Goal: Task Accomplishment & Management: Use online tool/utility

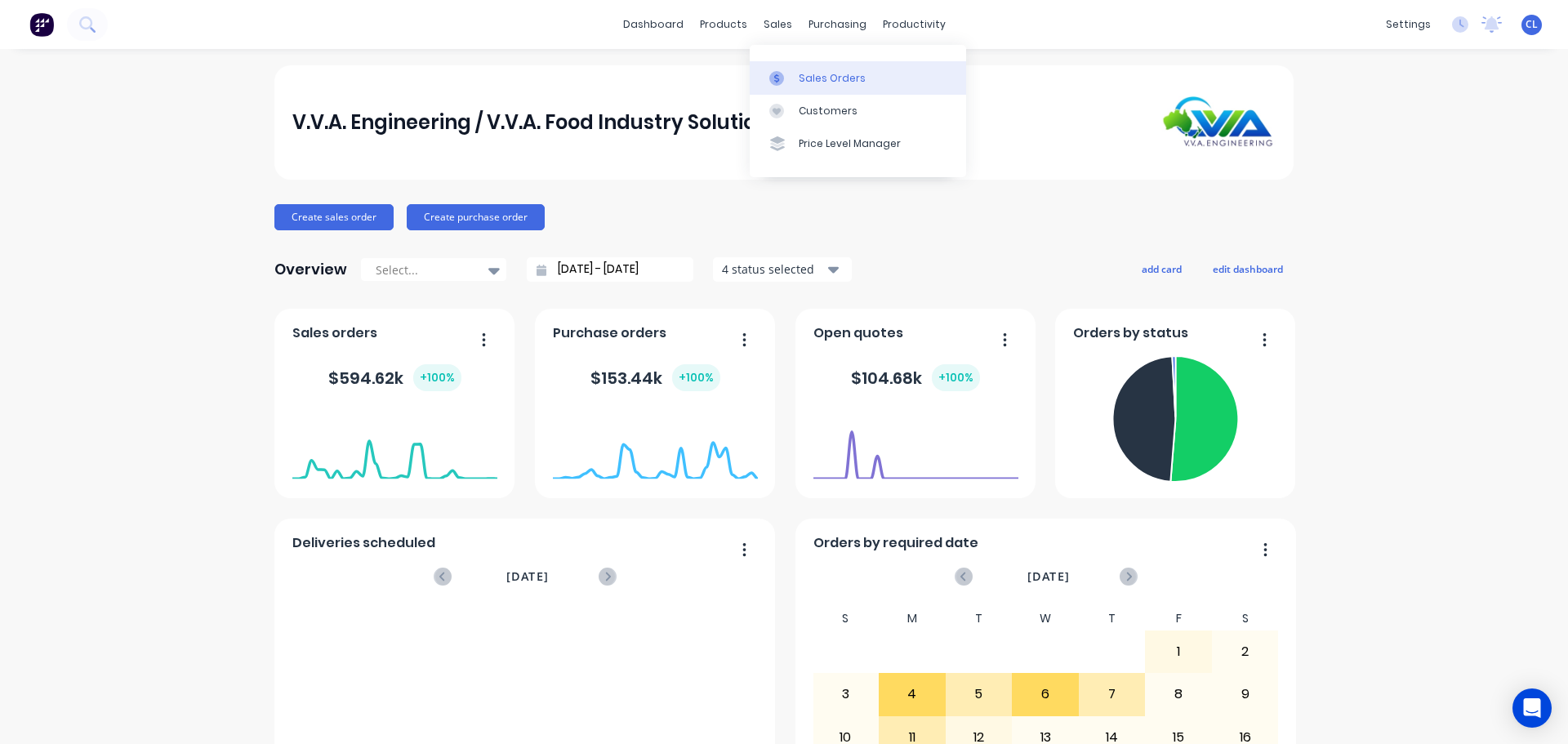
click at [797, 87] on link "Sales Orders" at bounding box center [858, 78] width 217 height 33
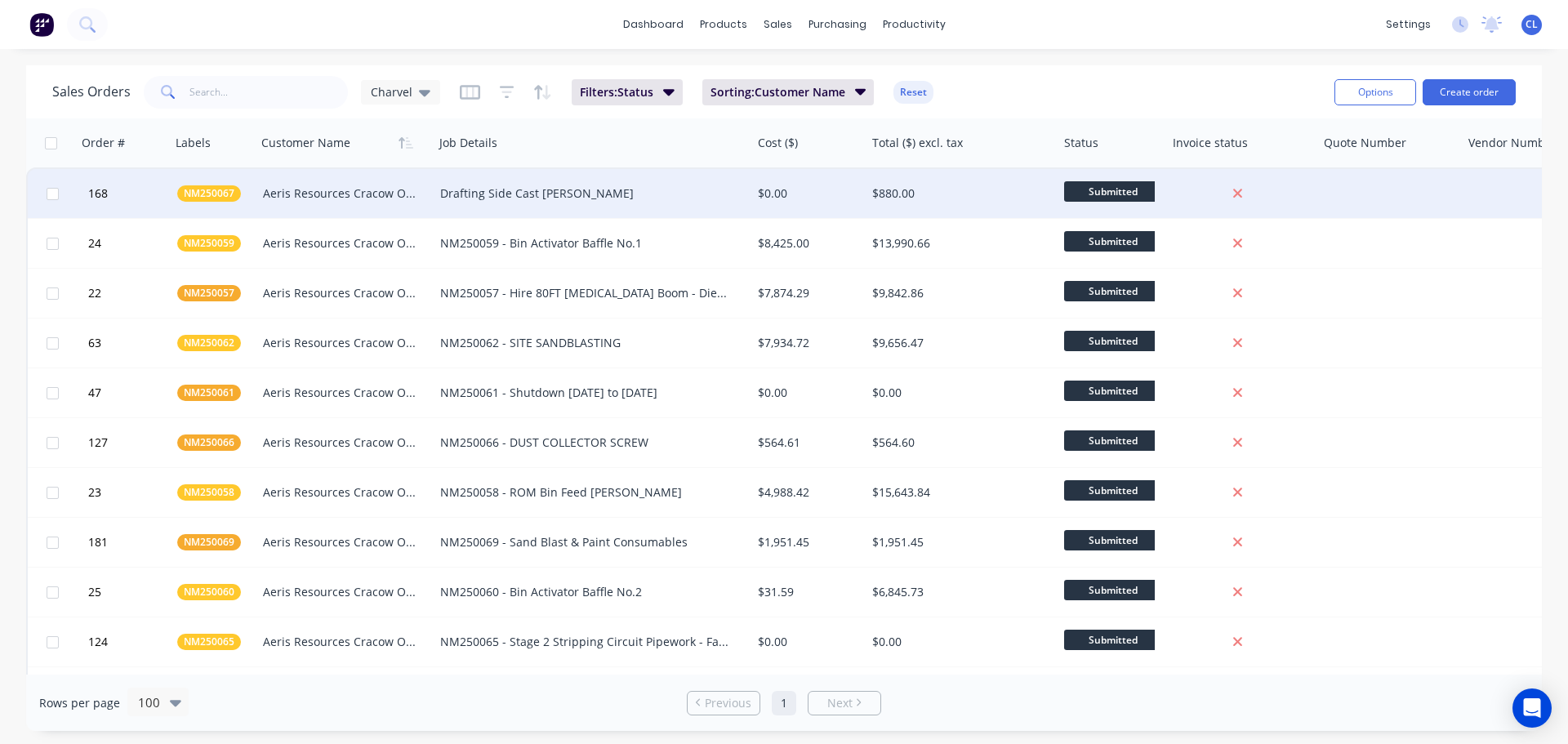
click at [311, 197] on div "Aeris Resources Cracow Operations" at bounding box center [341, 193] width 156 height 17
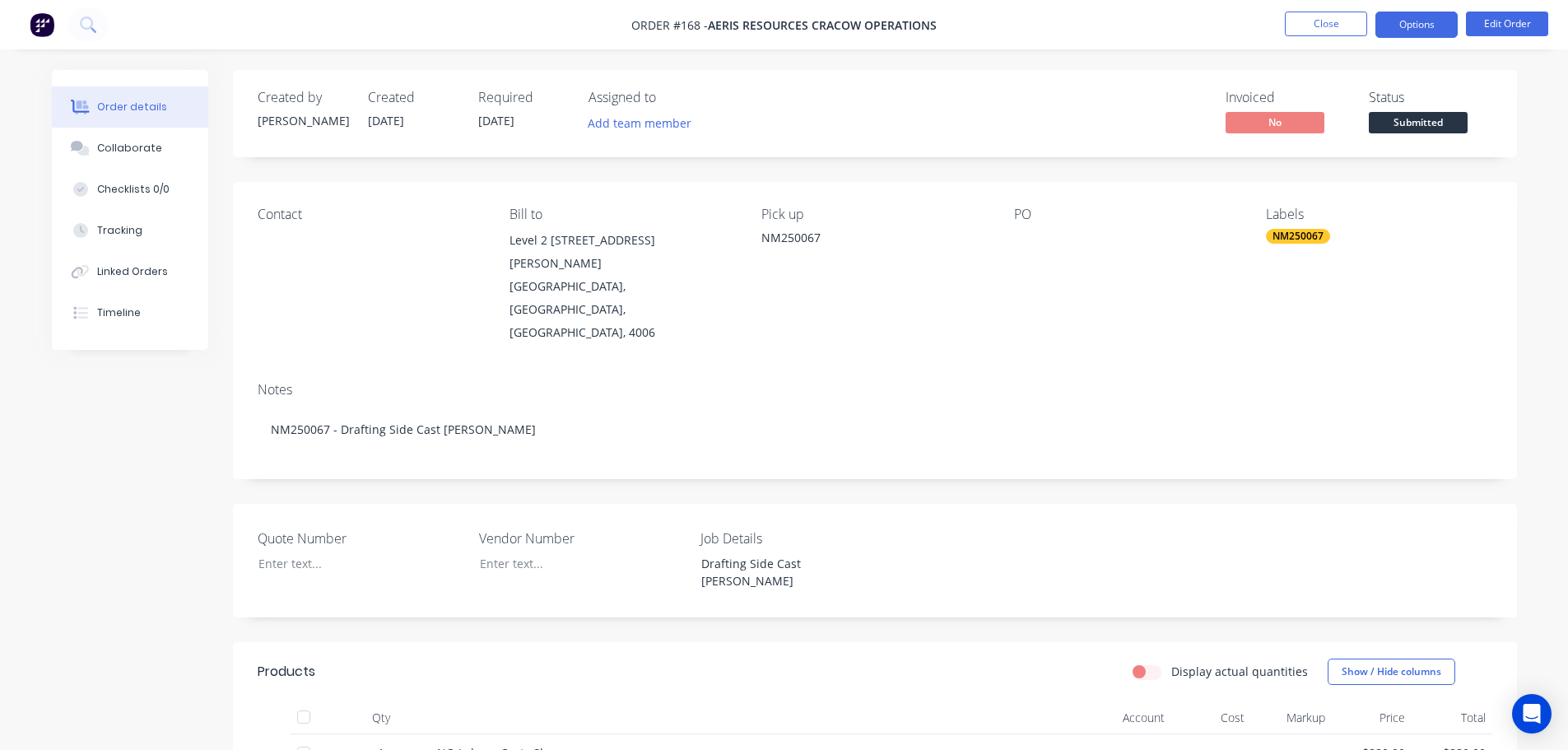
click at [1419, 30] on button "Options" at bounding box center [1416, 25] width 83 height 27
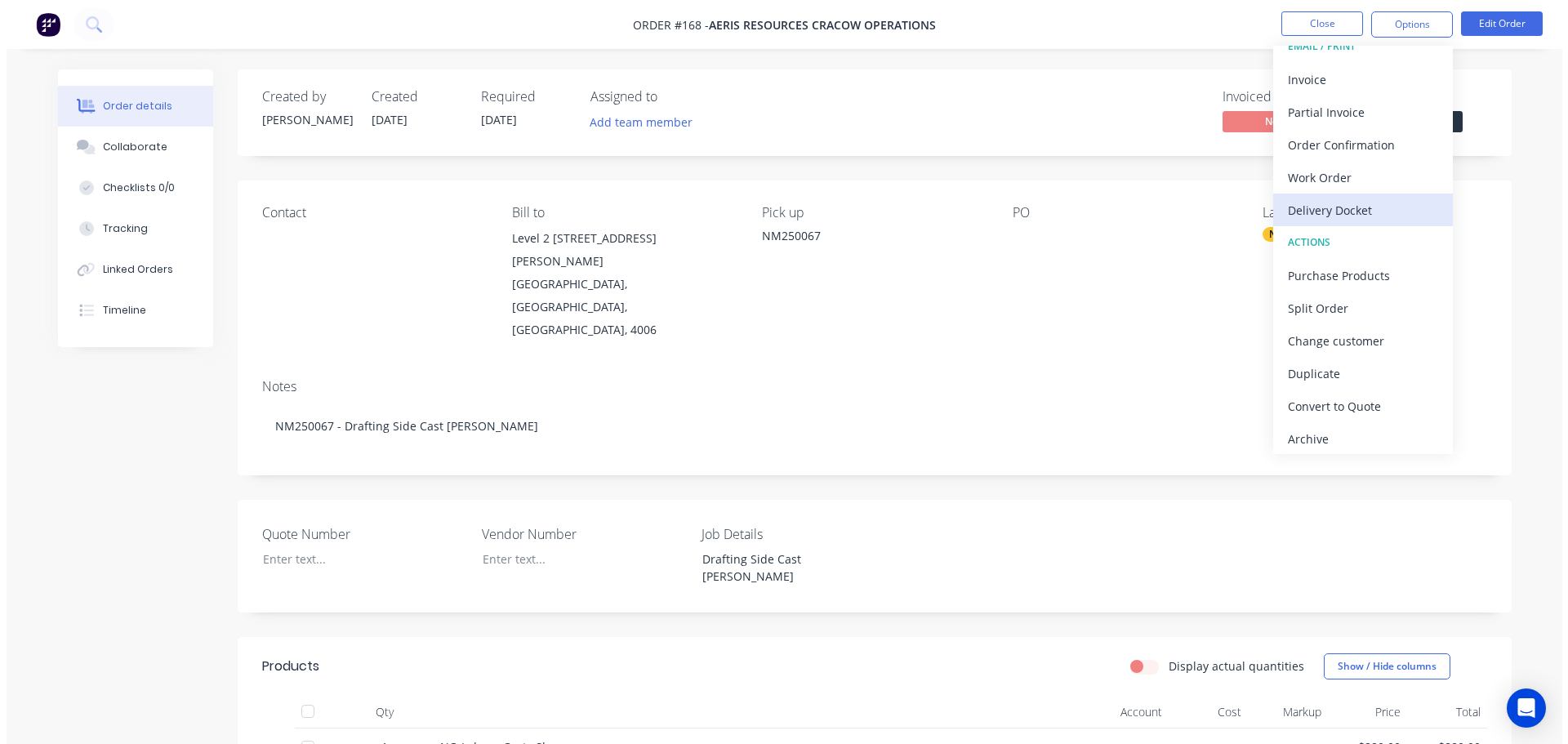
scroll to position [25, 0]
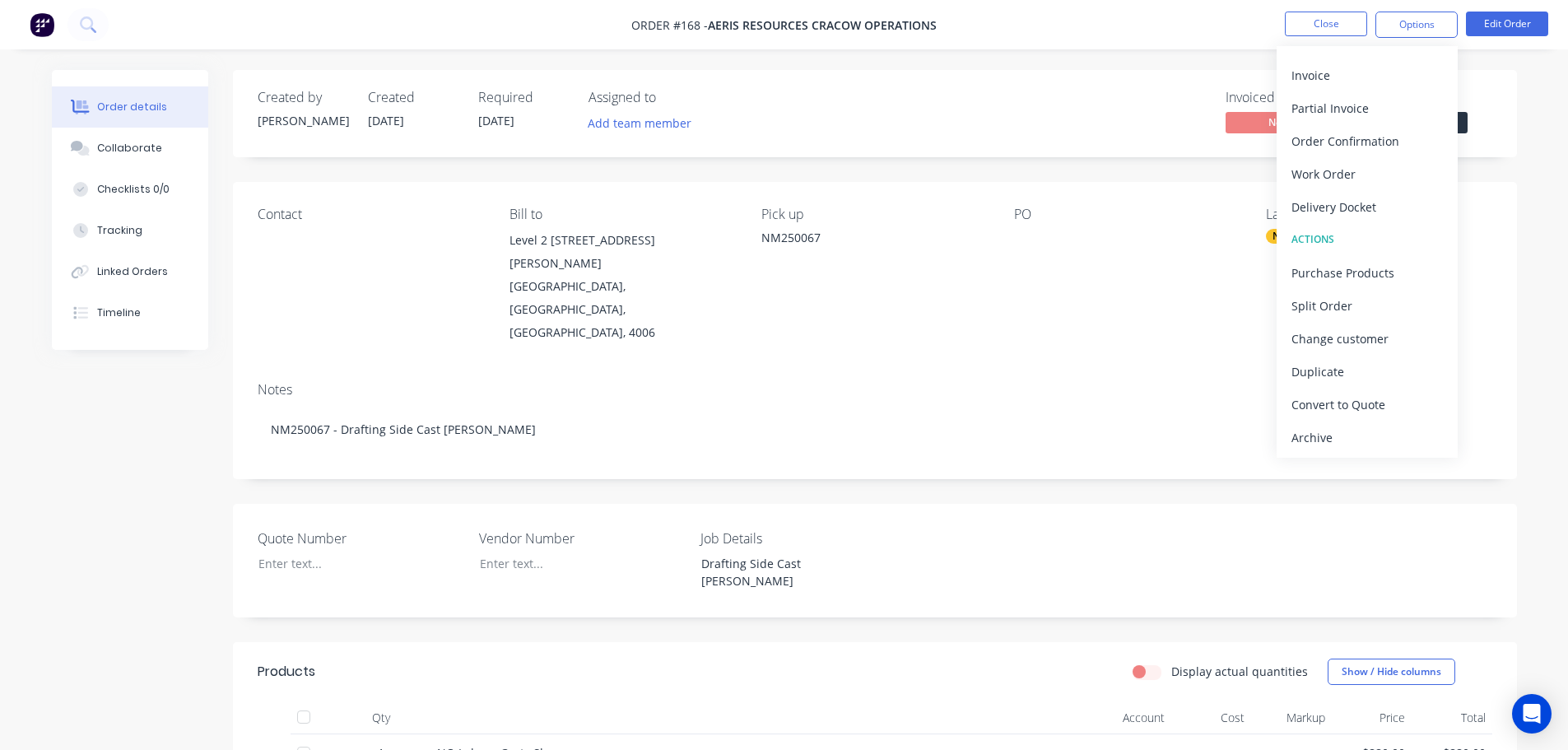
click at [1275, 27] on ul "Close Options EMAIL / PRINT Invoice Partial Invoice Order Confirmation Work Ord…" at bounding box center [1416, 25] width 303 height 27
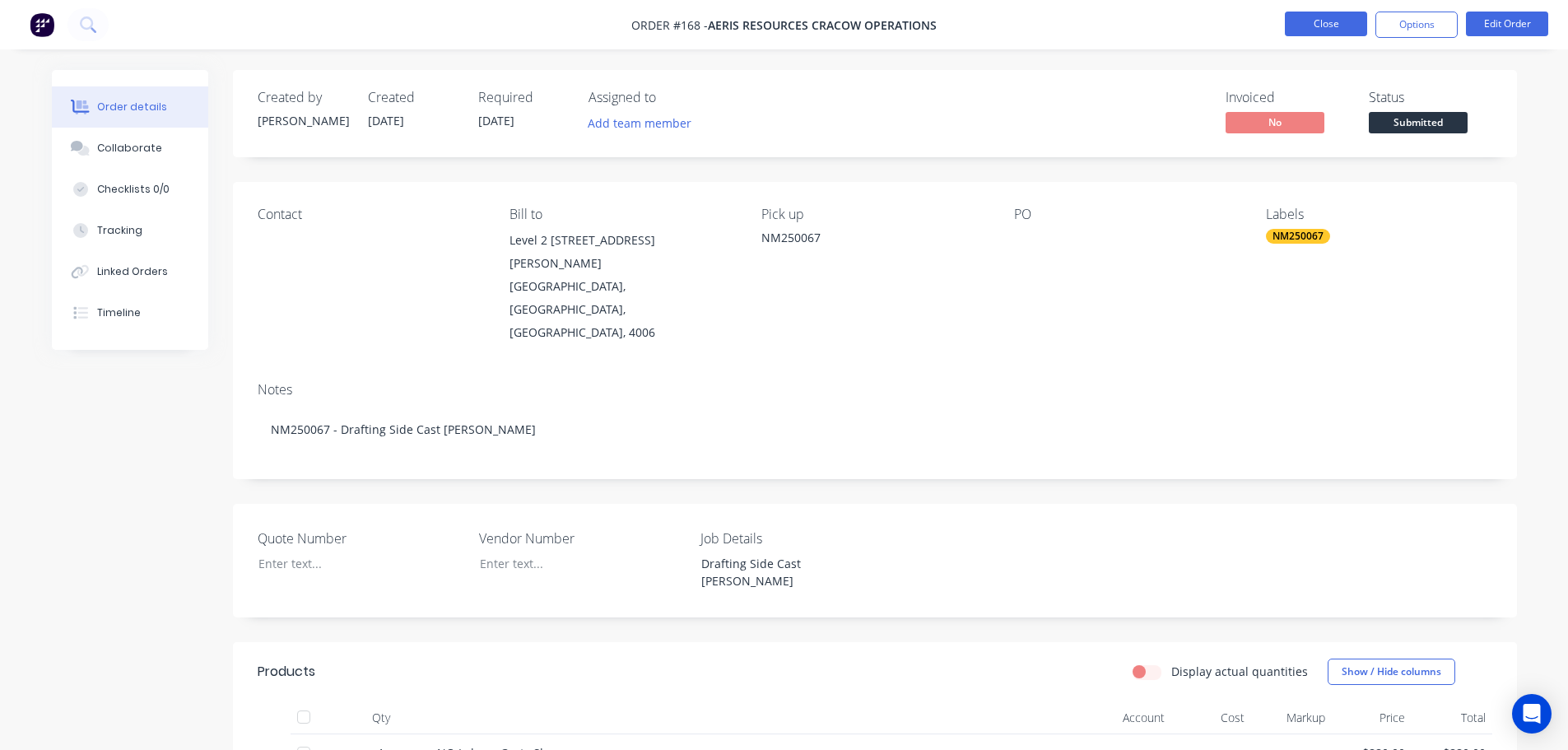
click at [1306, 27] on button "Close" at bounding box center [1326, 24] width 83 height 25
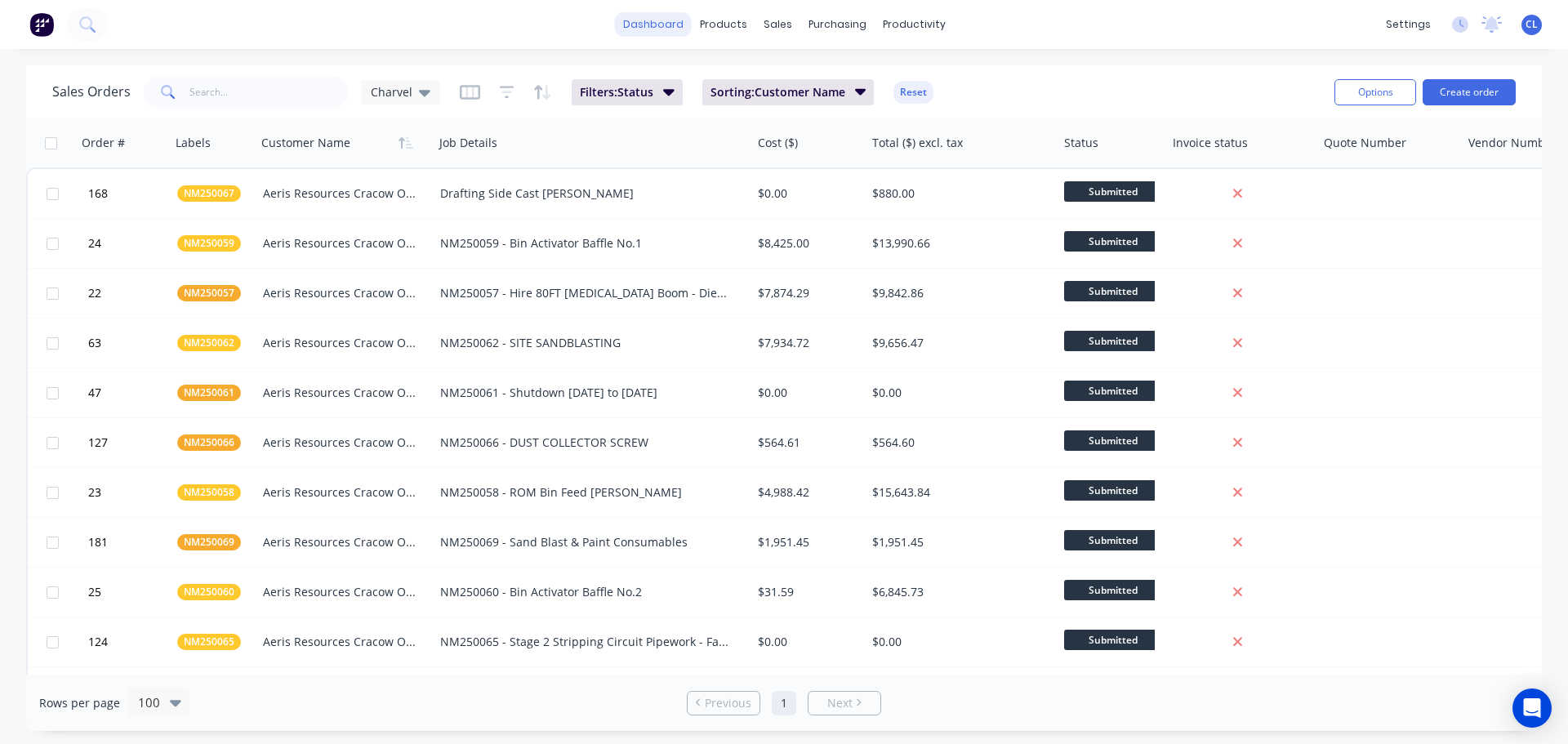
click at [647, 21] on link "dashboard" at bounding box center [653, 25] width 77 height 25
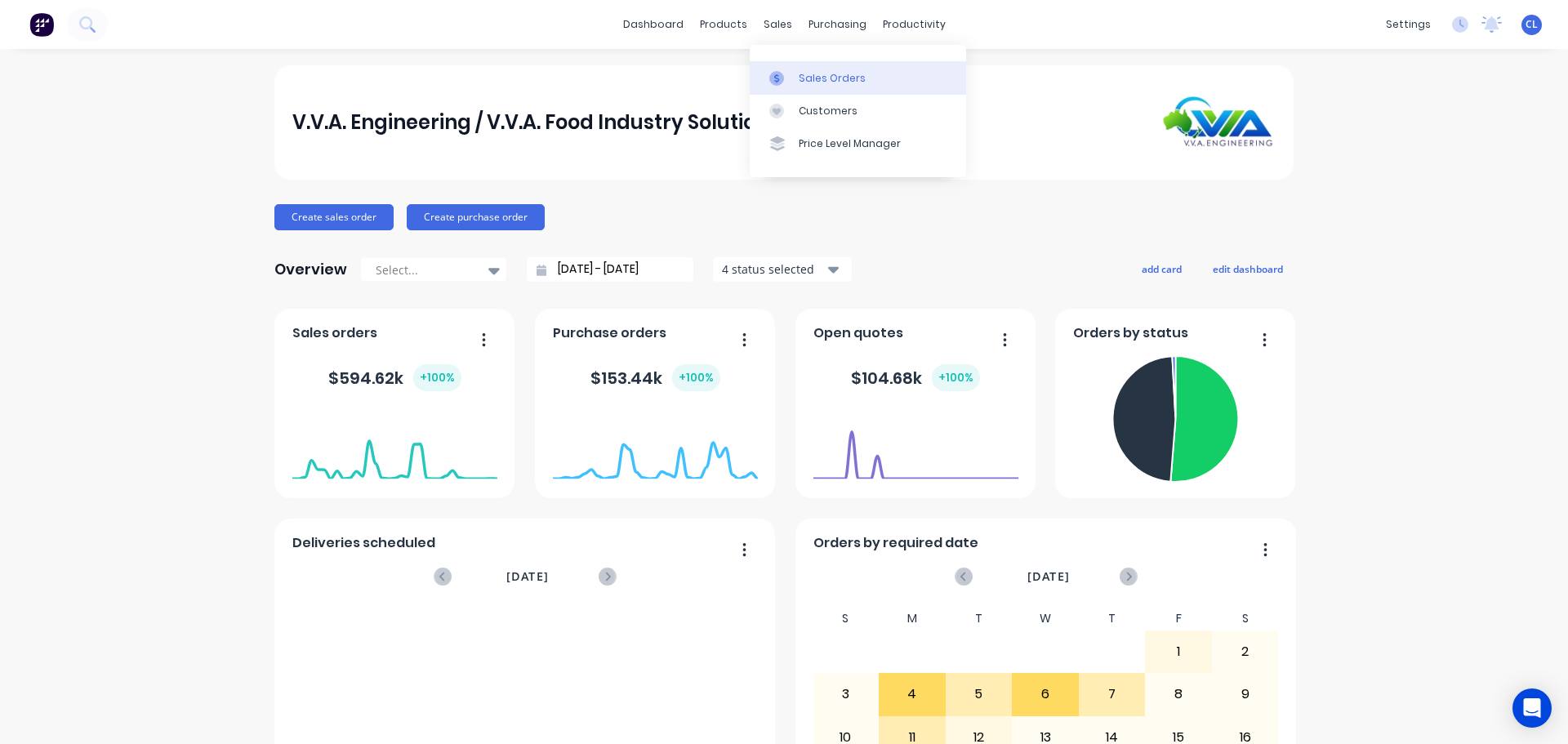
click at [811, 82] on div "Sales Orders" at bounding box center [832, 79] width 67 height 15
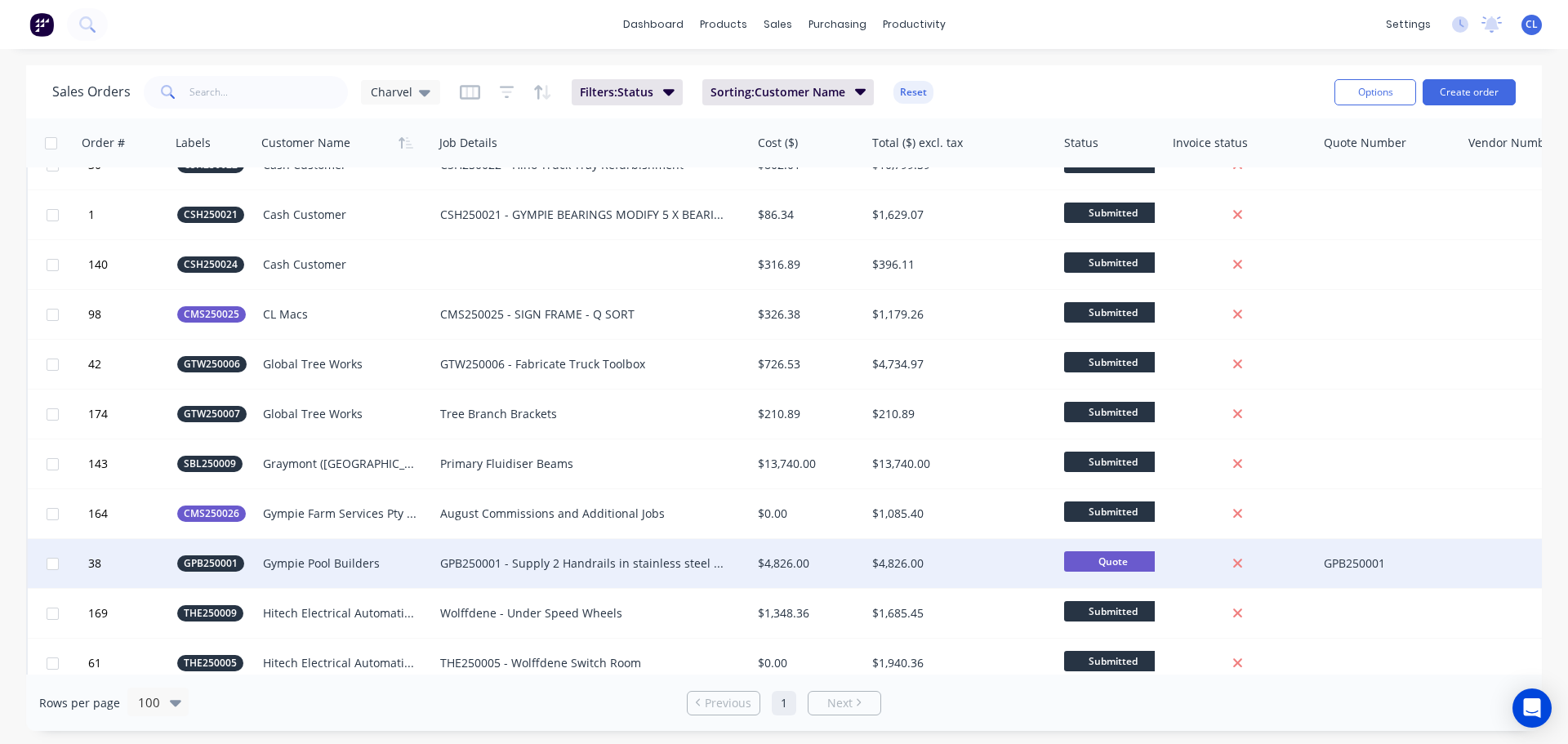
scroll to position [653, 0]
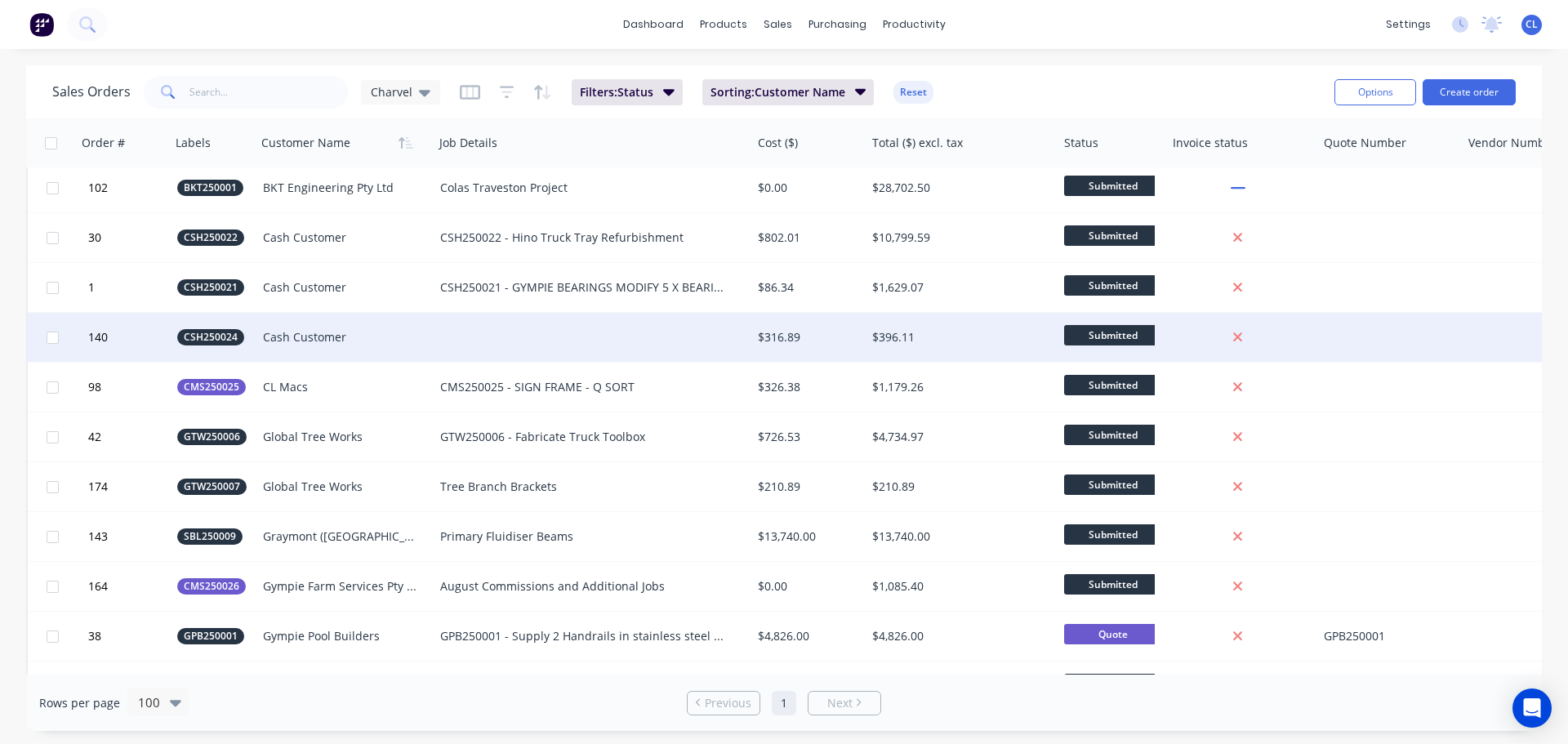
click at [313, 343] on div "Cash Customer" at bounding box center [341, 337] width 156 height 17
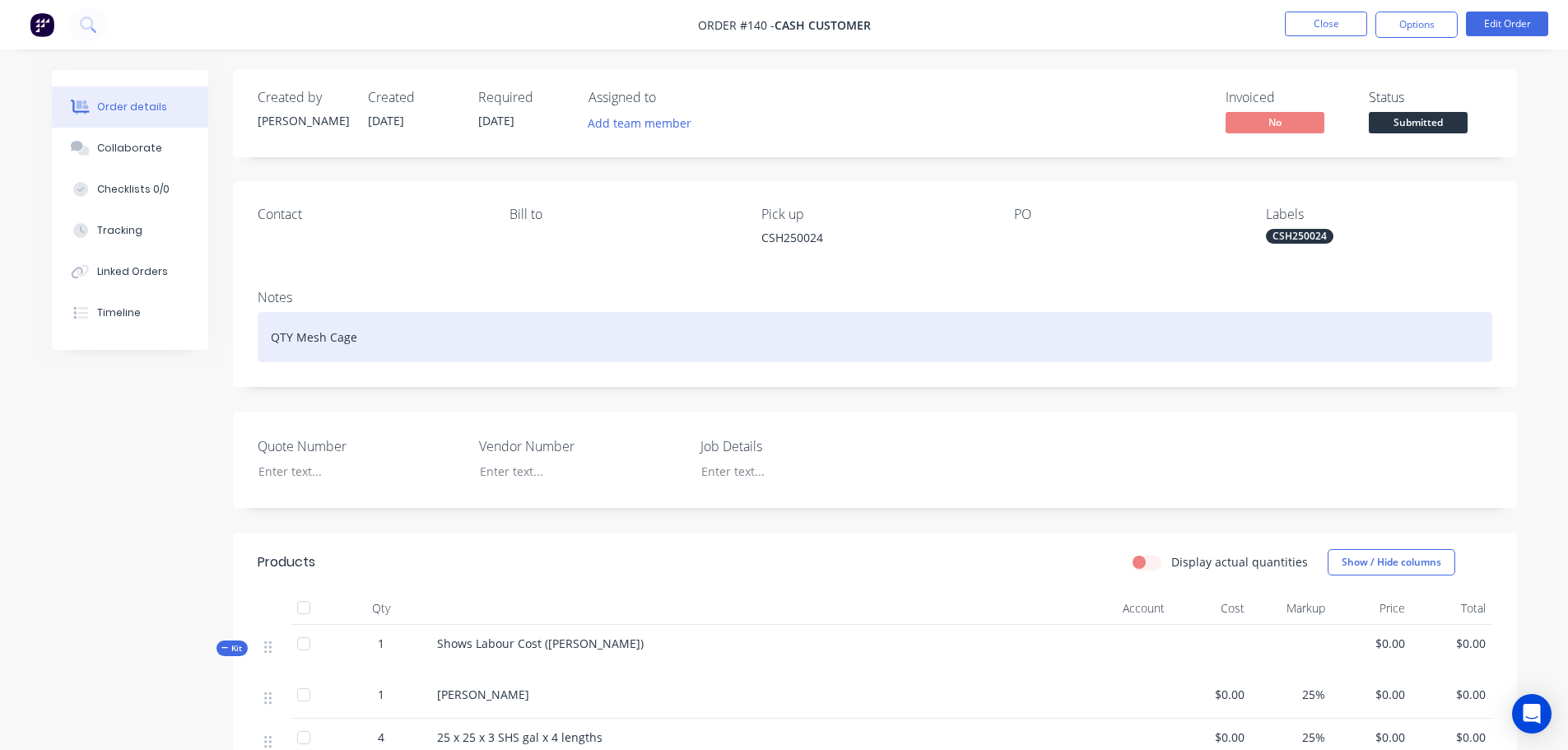
drag, startPoint x: 373, startPoint y: 333, endPoint x: 214, endPoint y: 323, distance: 159.3
click at [214, 323] on div "Order details Collaborate Checklists 0/0 Tracking Linked Orders Timeline Order …" at bounding box center [784, 605] width 1498 height 1071
copy div "QTY Mesh Cage"
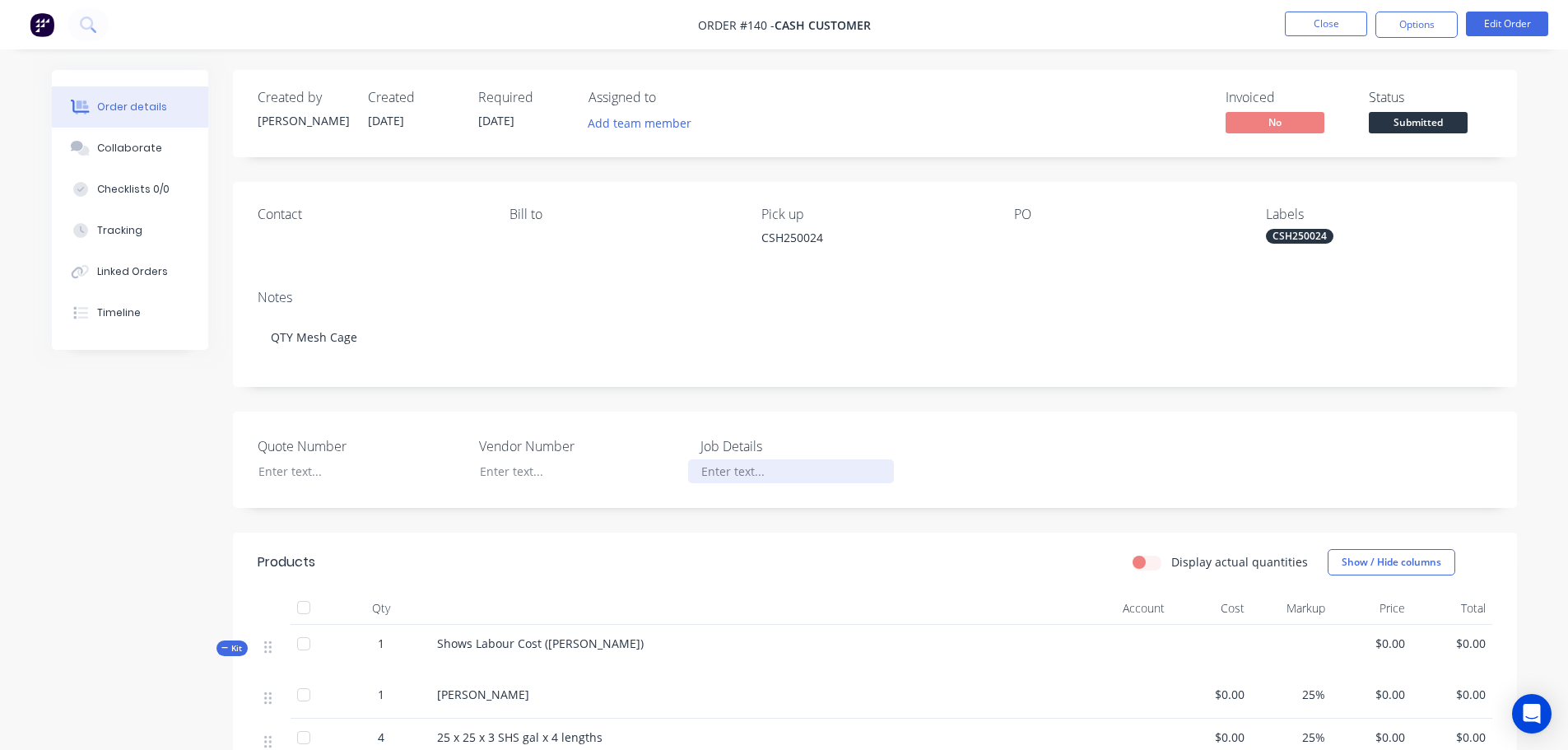
click at [698, 473] on div at bounding box center [791, 471] width 206 height 24
paste div
click at [1495, 18] on button "Edit Order" at bounding box center [1507, 24] width 83 height 25
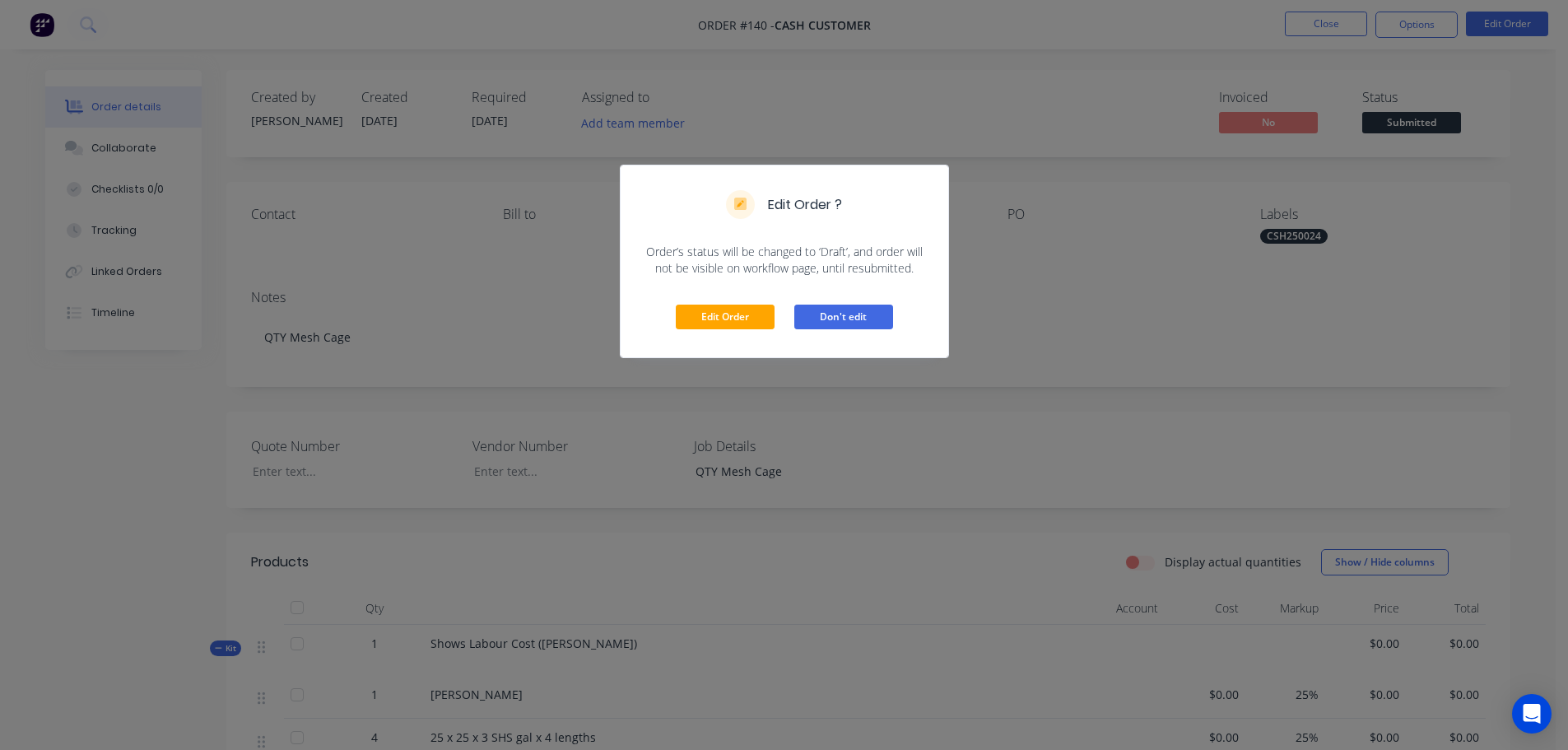
click at [833, 322] on button "Don't edit" at bounding box center [844, 317] width 99 height 25
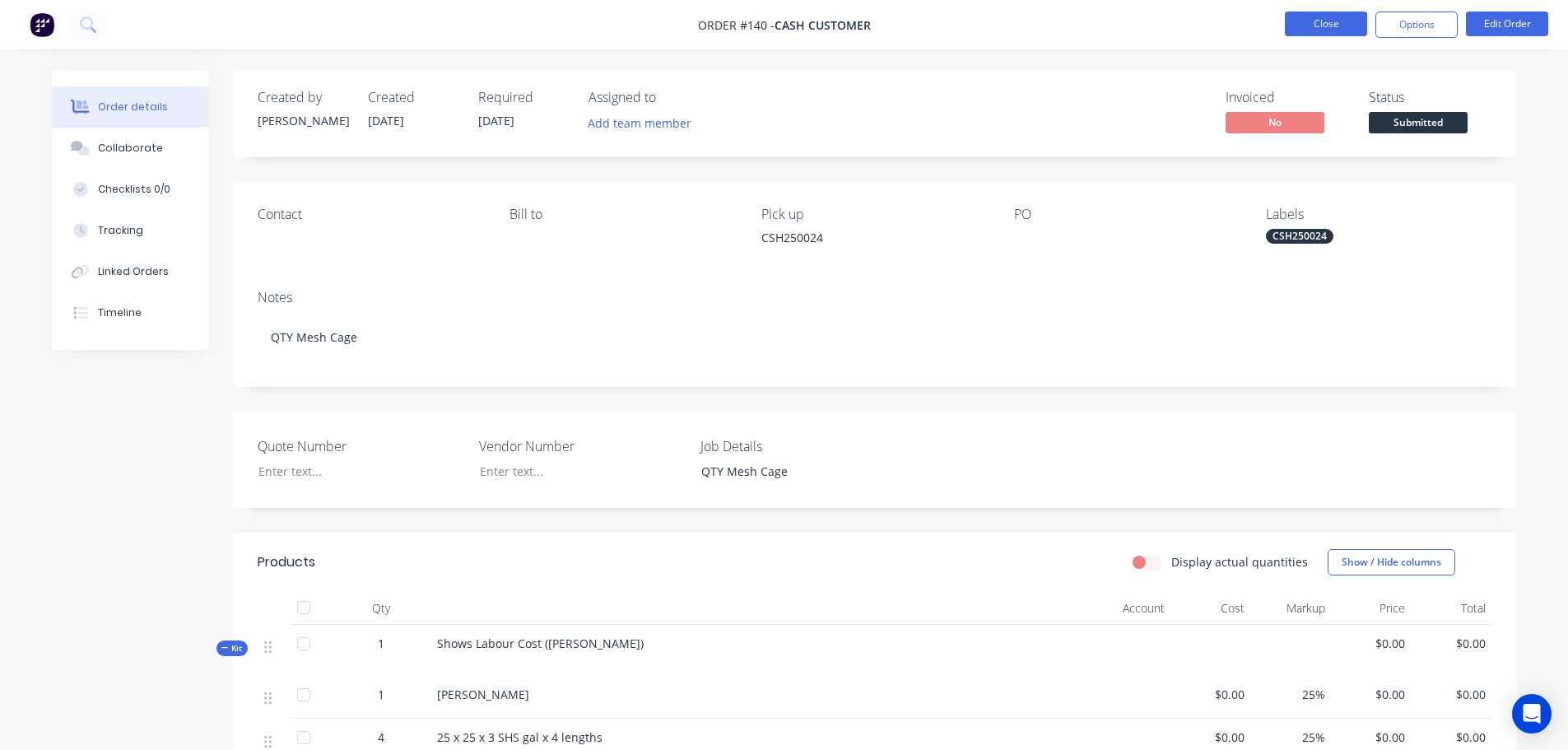
click at [1300, 33] on button "Close" at bounding box center [1326, 24] width 83 height 25
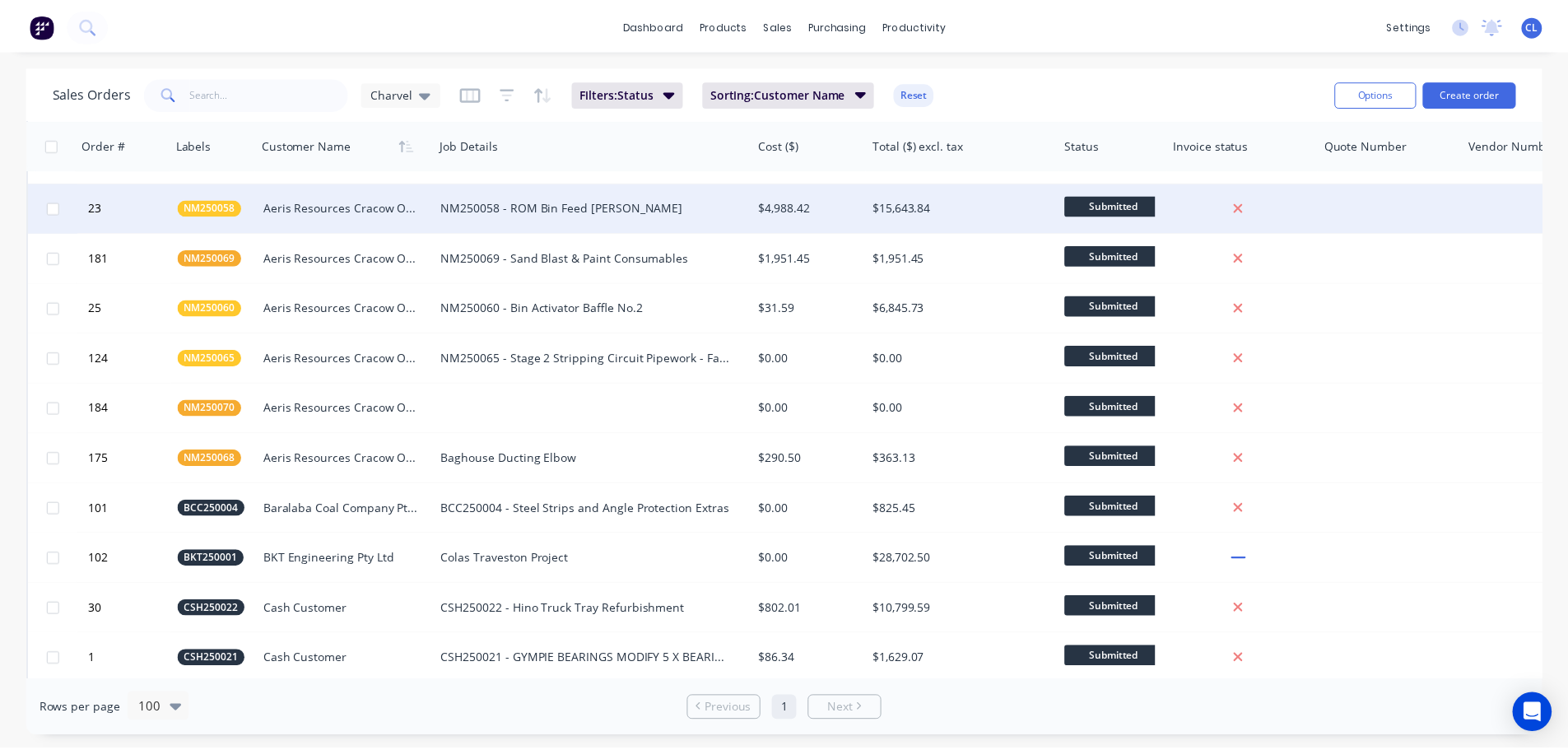
scroll to position [412, 0]
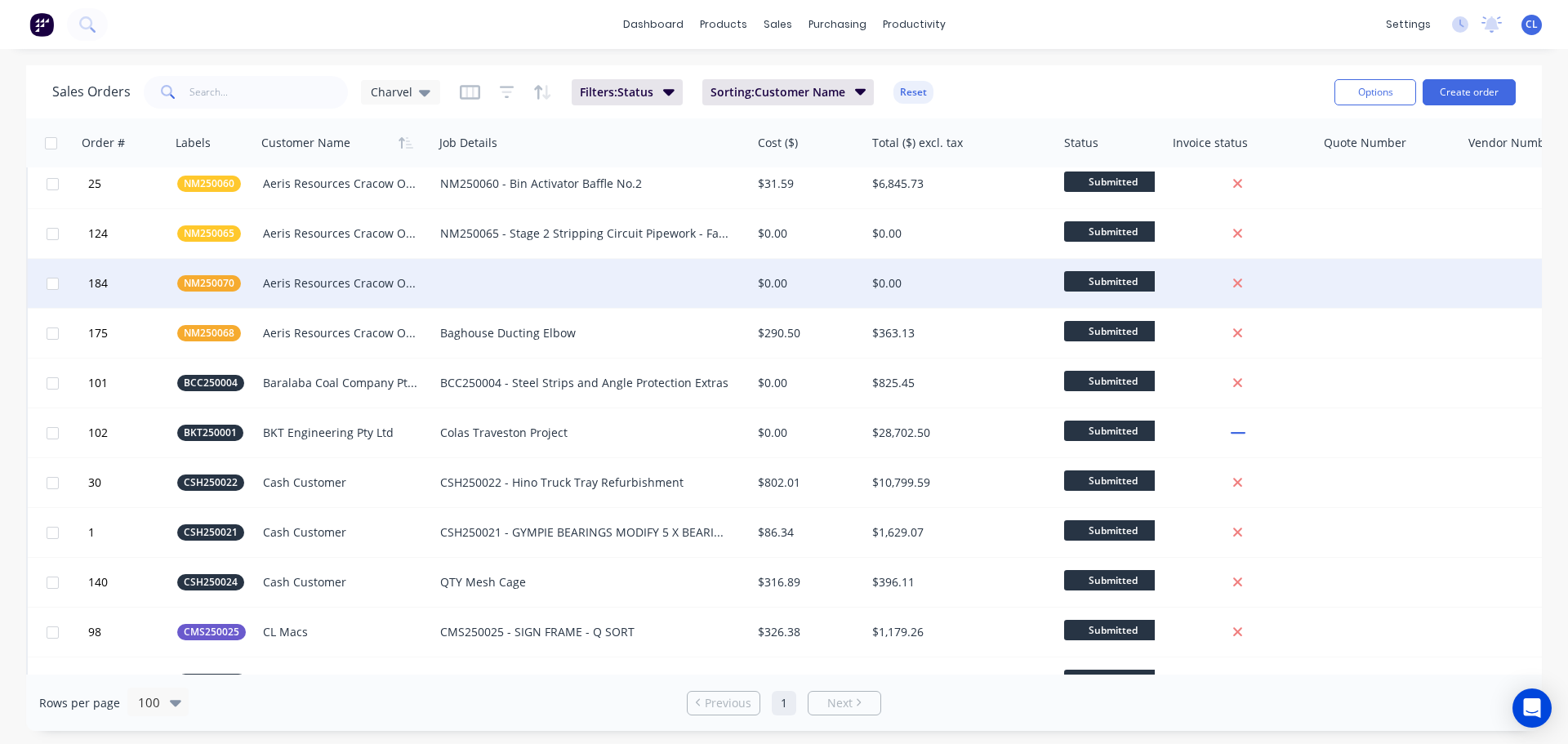
click at [402, 293] on div "Aeris Resources Cracow Operations" at bounding box center [345, 283] width 177 height 49
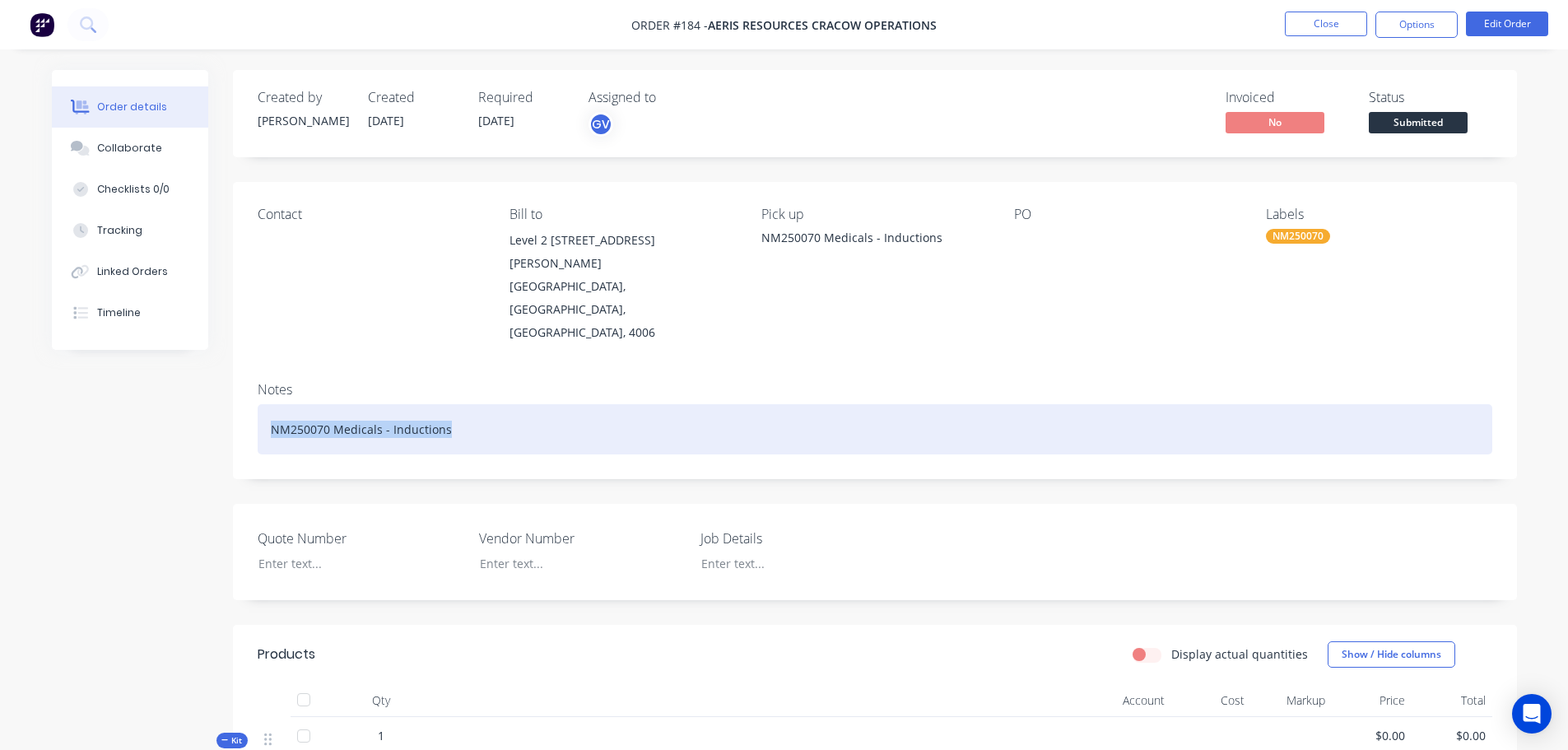
drag, startPoint x: 513, startPoint y: 378, endPoint x: 205, endPoint y: 378, distance: 308.0
click at [205, 378] on div "Created by [PERSON_NAME] Created [DATE] Required [DATE] Assigned to GV Invoiced…" at bounding box center [784, 561] width 1465 height 982
copy div "NM250070 Medicals - Inductions"
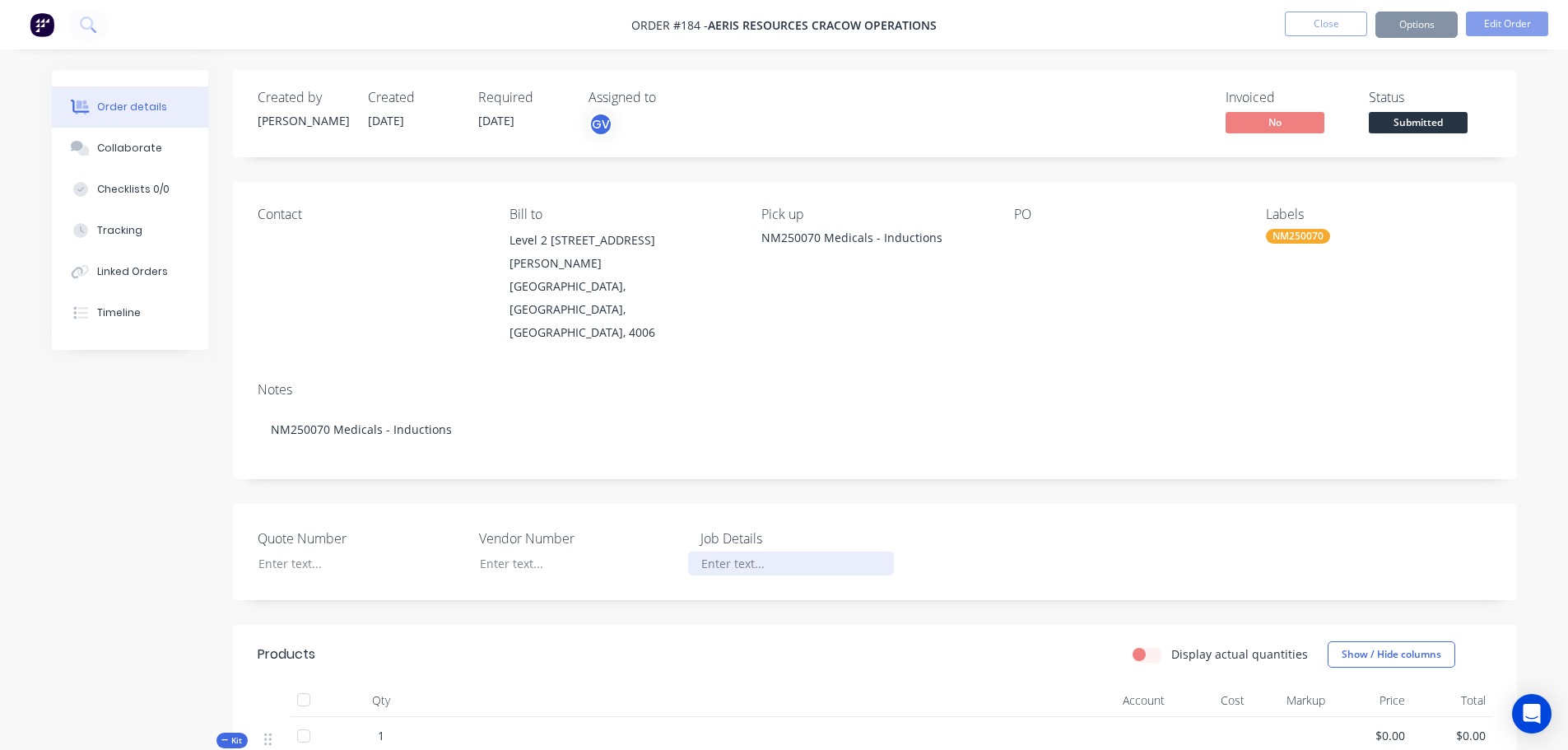
click at [722, 552] on div at bounding box center [791, 563] width 206 height 24
paste div
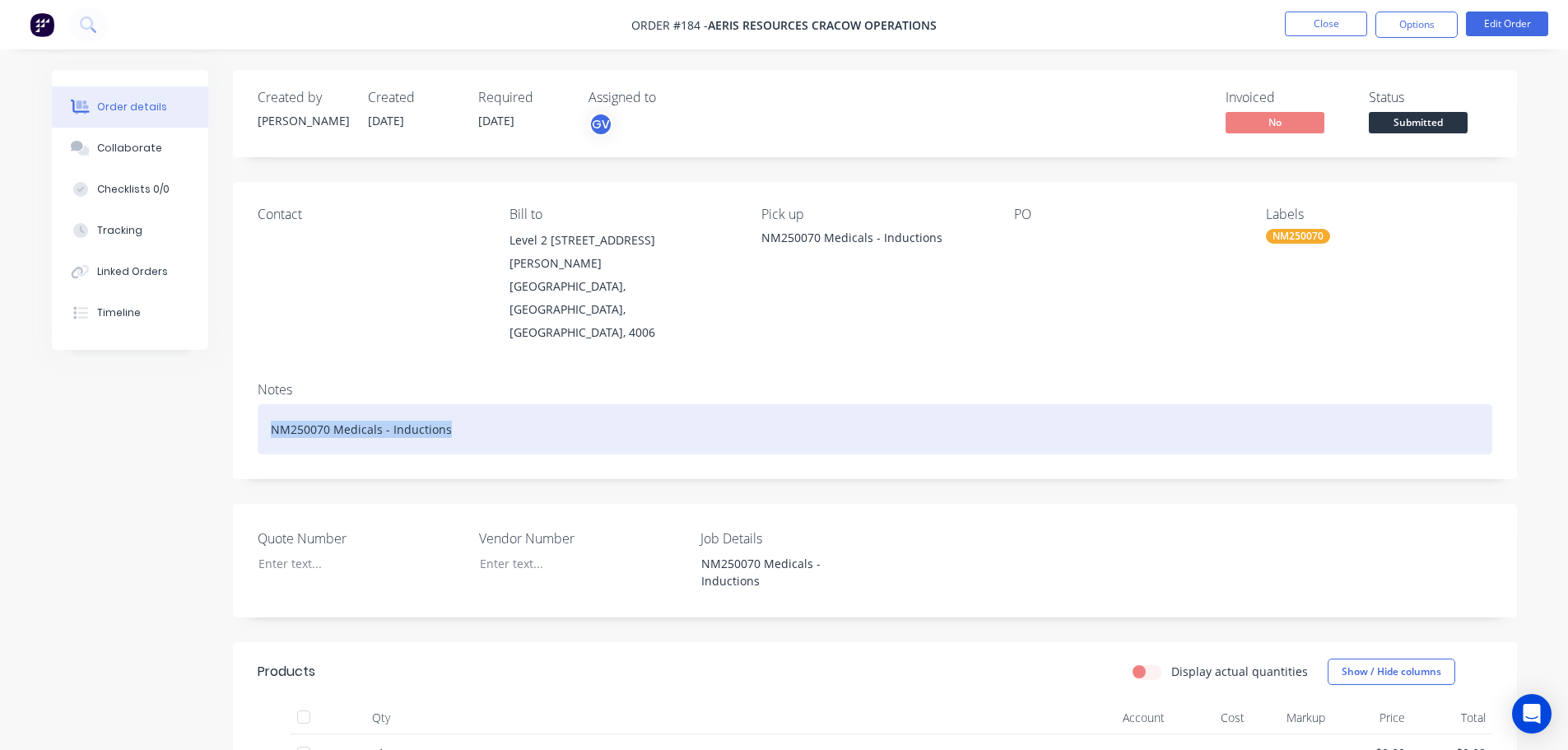
drag, startPoint x: 508, startPoint y: 384, endPoint x: 79, endPoint y: 384, distance: 429.0
click at [79, 384] on div "Created by [PERSON_NAME] Created [DATE] Required [DATE] Assigned to GV Invoiced…" at bounding box center [784, 570] width 1465 height 1000
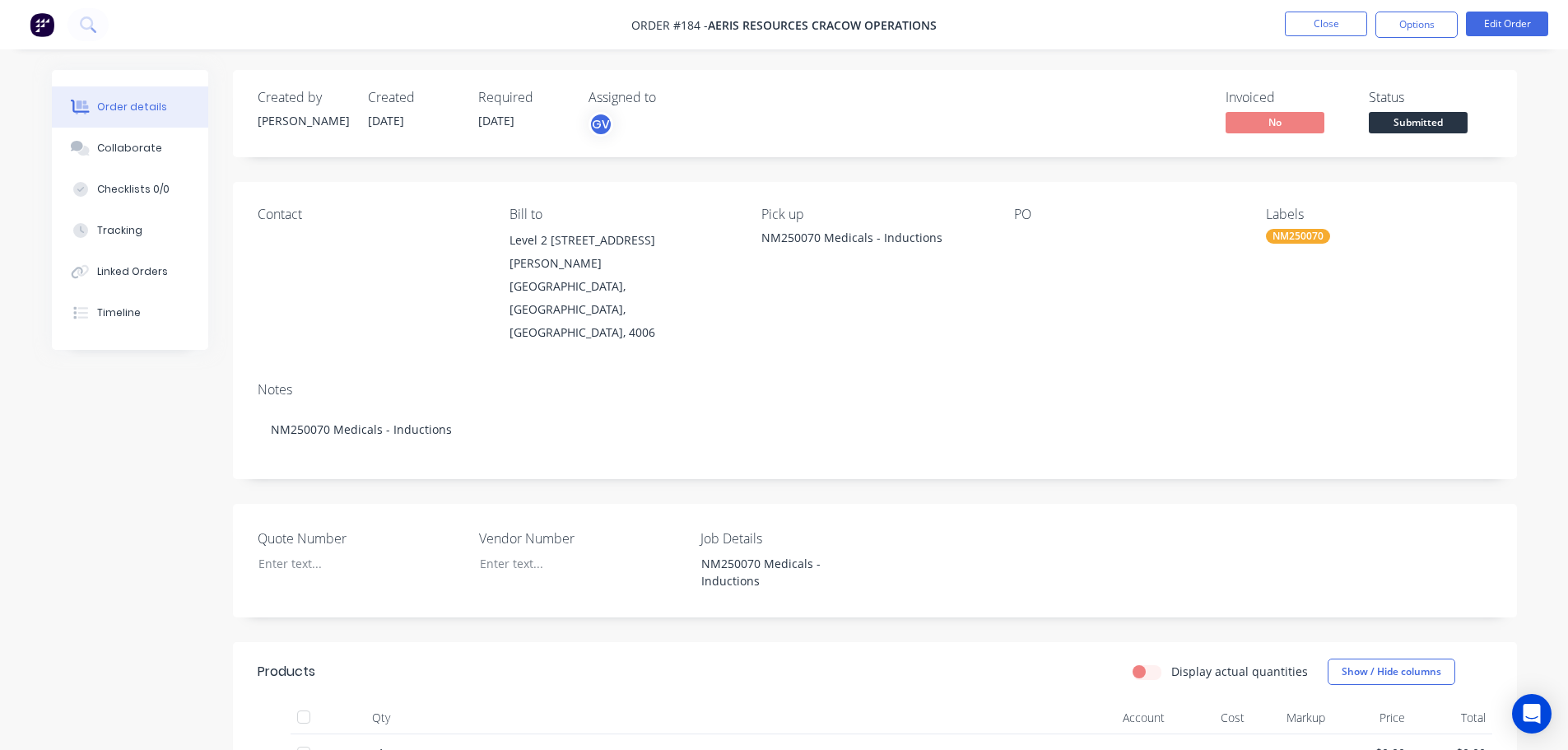
click at [114, 468] on div "Created by [PERSON_NAME] Created [DATE] Required [DATE] Assigned to GV Invoiced…" at bounding box center [784, 570] width 1465 height 1000
click at [1315, 29] on button "Close" at bounding box center [1326, 24] width 83 height 25
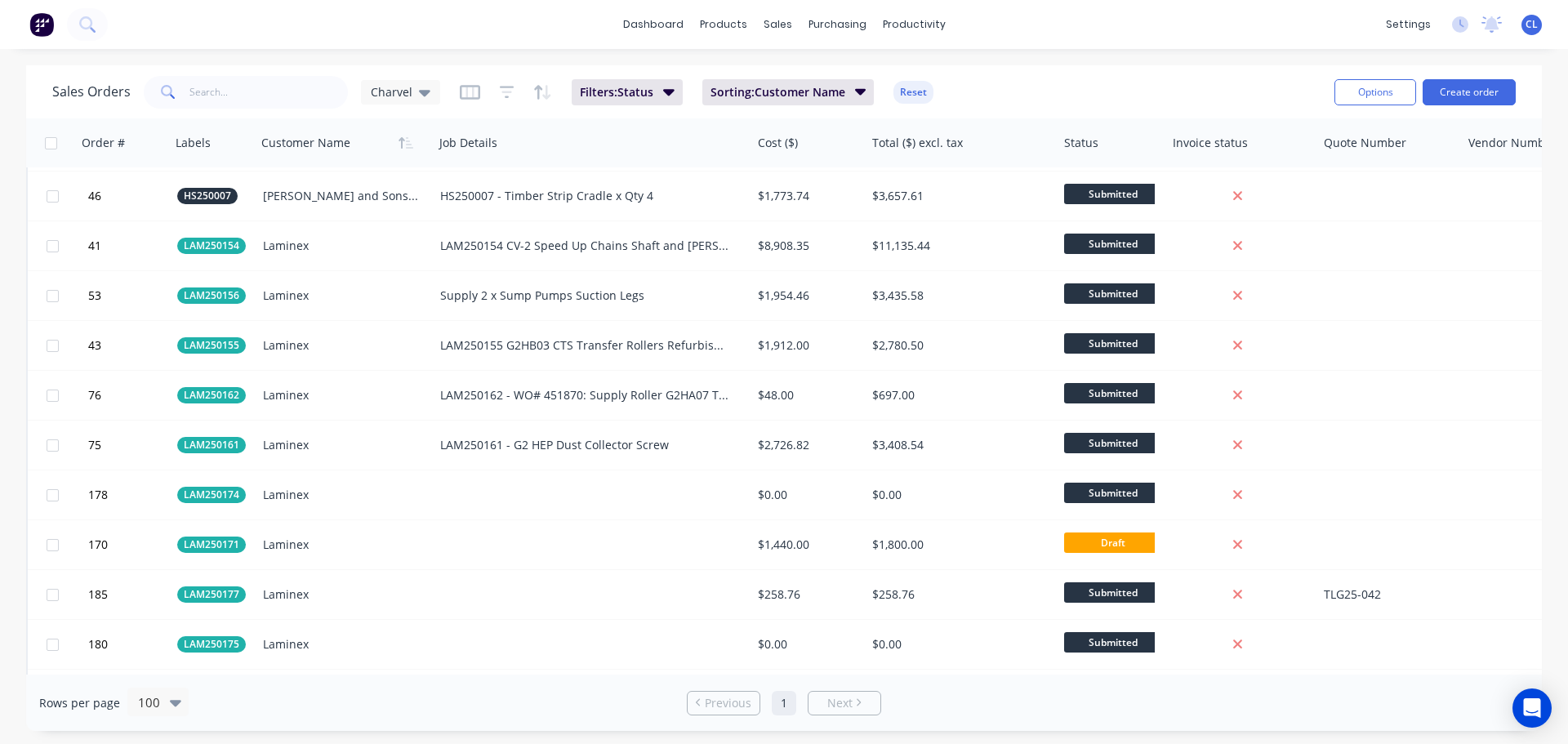
scroll to position [1633, 0]
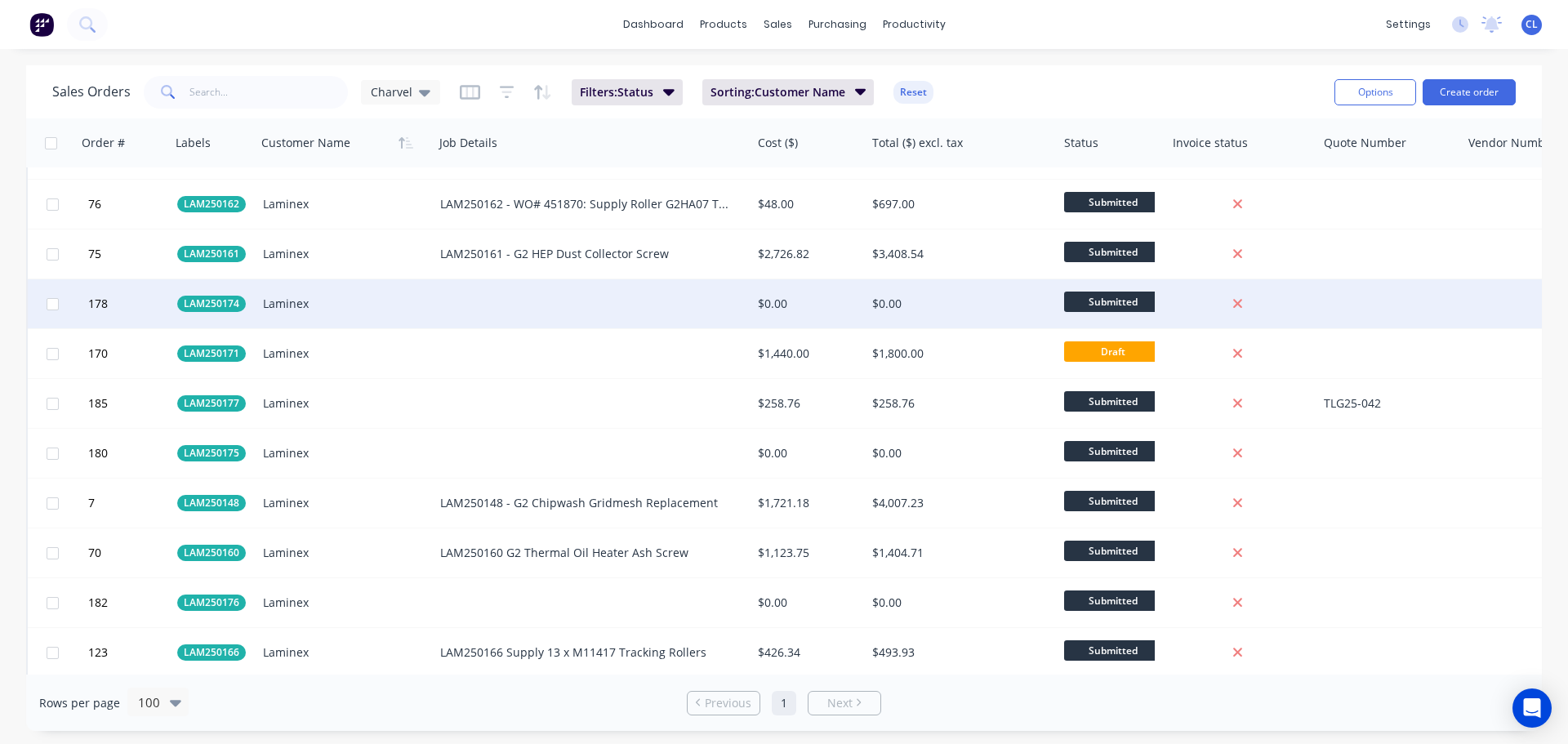
click at [486, 306] on div at bounding box center [592, 303] width 318 height 49
click at [313, 303] on div "Laminex" at bounding box center [341, 303] width 156 height 17
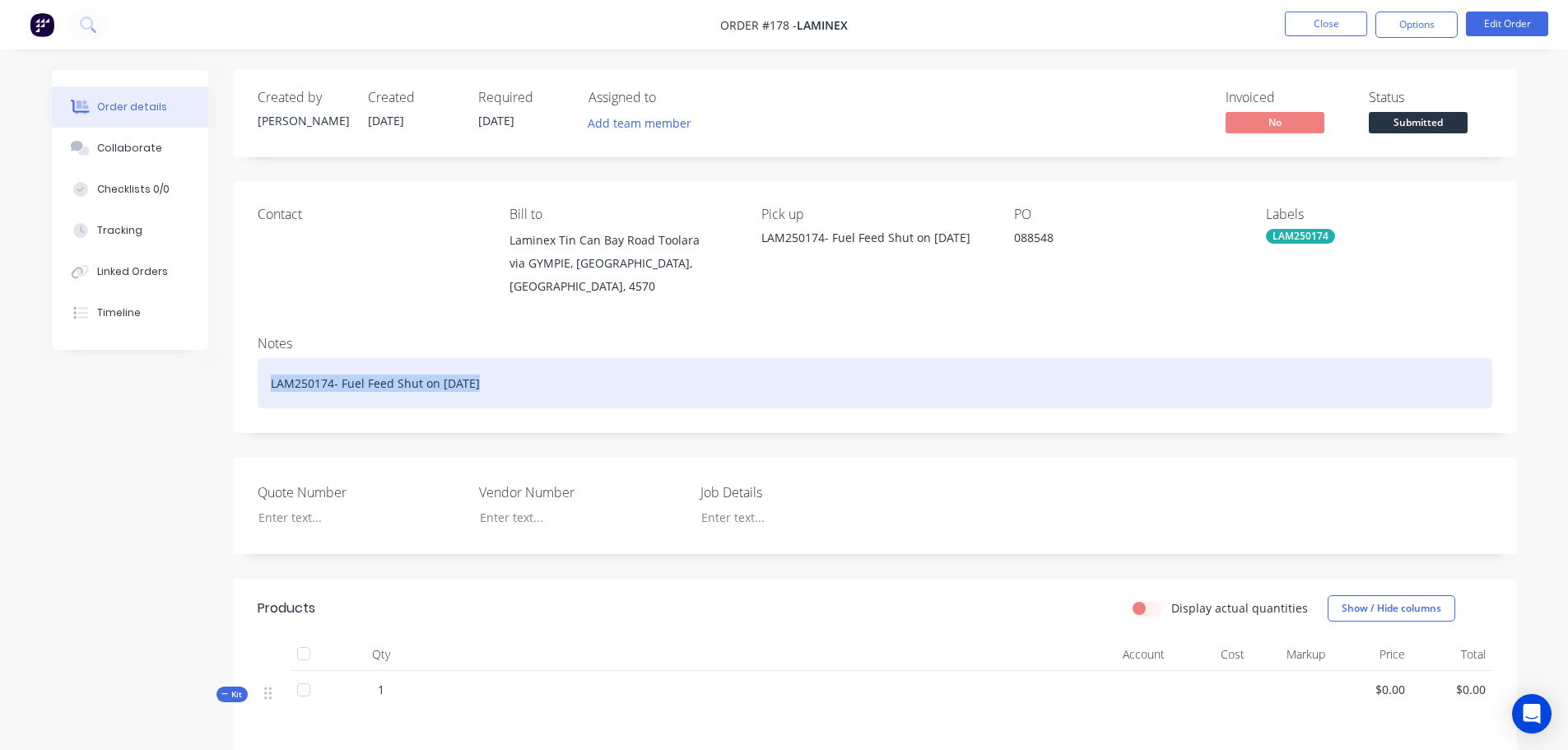
drag, startPoint x: 482, startPoint y: 378, endPoint x: 63, endPoint y: 359, distance: 419.4
click at [63, 359] on div "Created by [PERSON_NAME] Created [DATE] Required [DATE] Assigned to Add team me…" at bounding box center [784, 538] width 1465 height 937
copy div "LAM250174- Fuel Feed Shut on [DATE]"
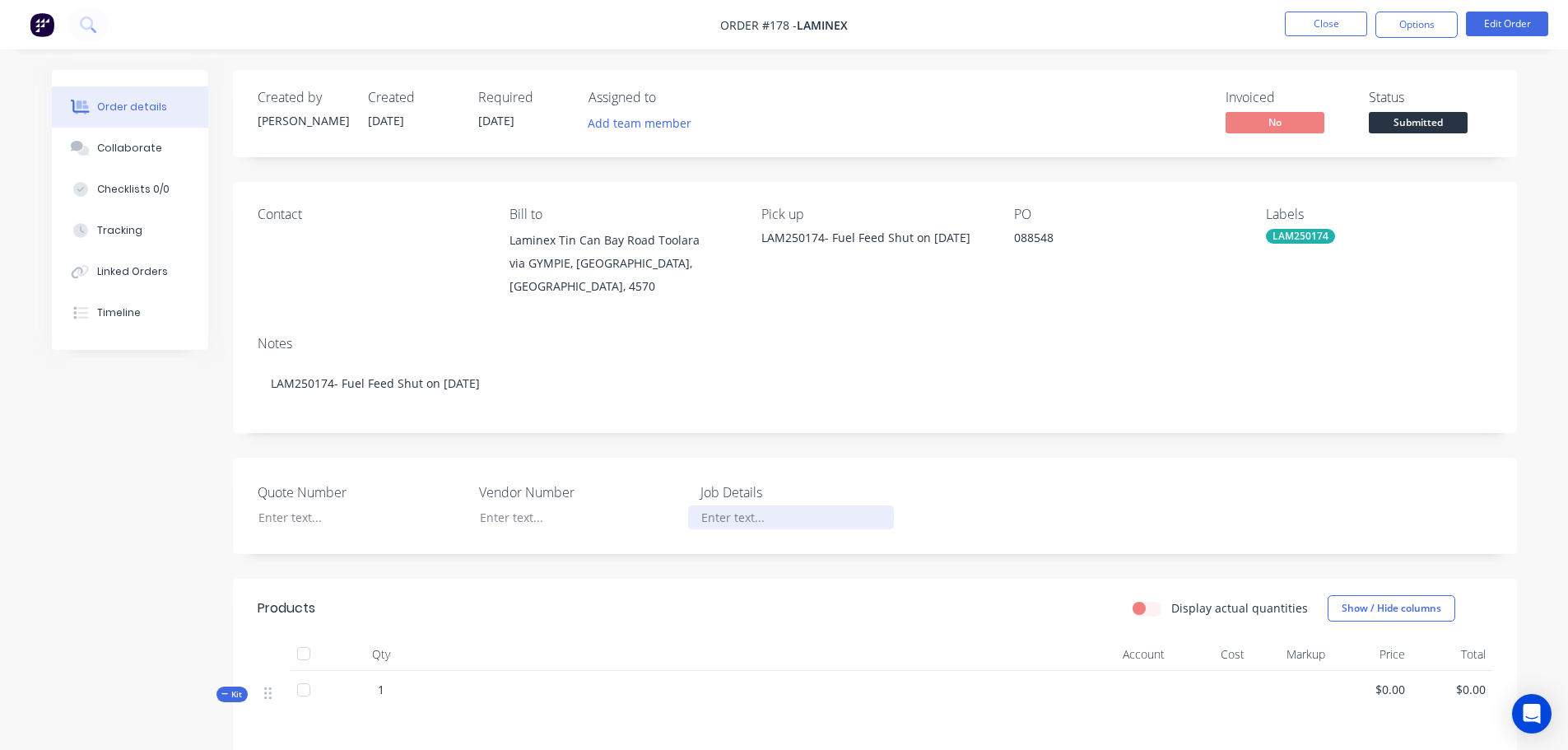
click at [697, 505] on div at bounding box center [791, 517] width 206 height 24
paste div
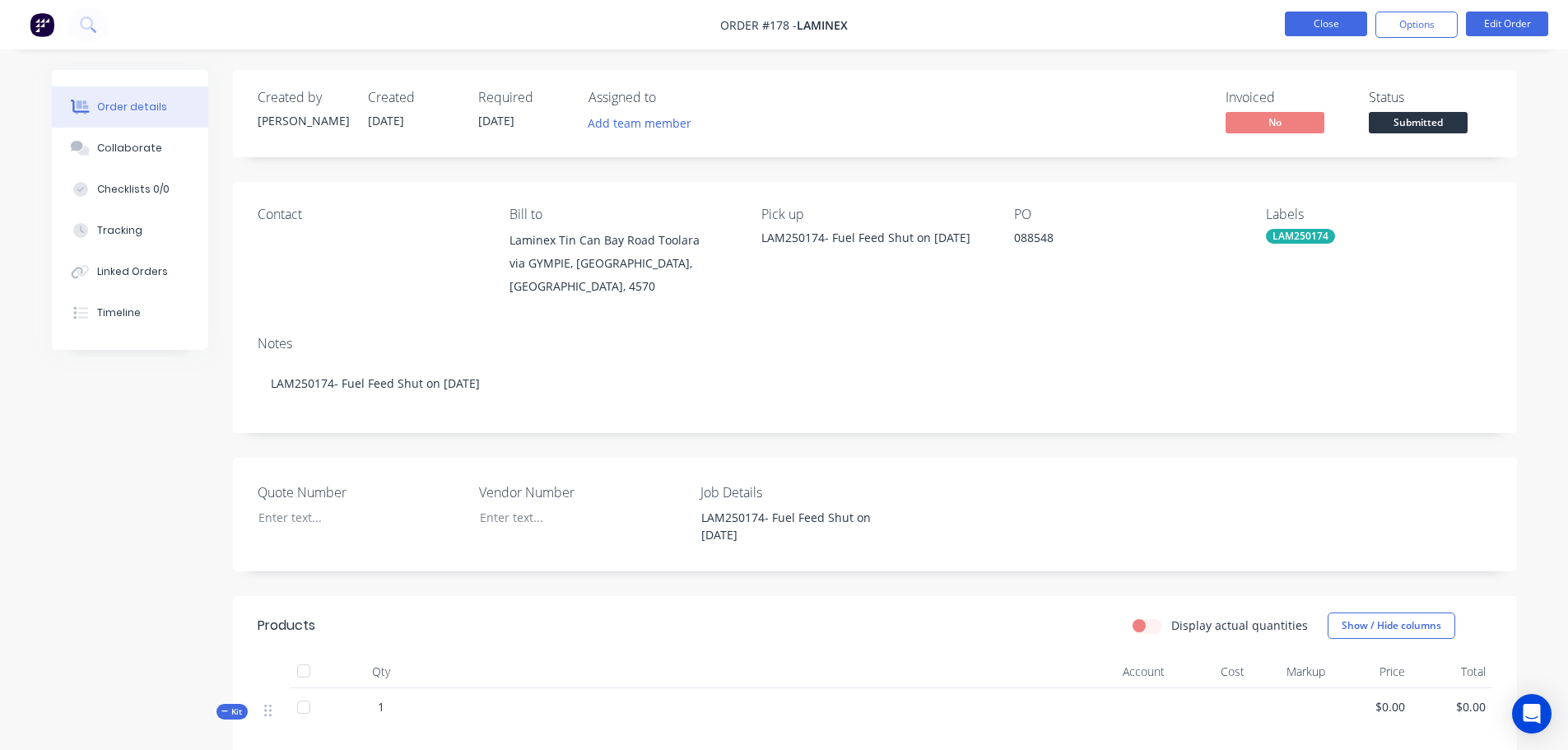
click at [1298, 33] on button "Close" at bounding box center [1326, 24] width 83 height 25
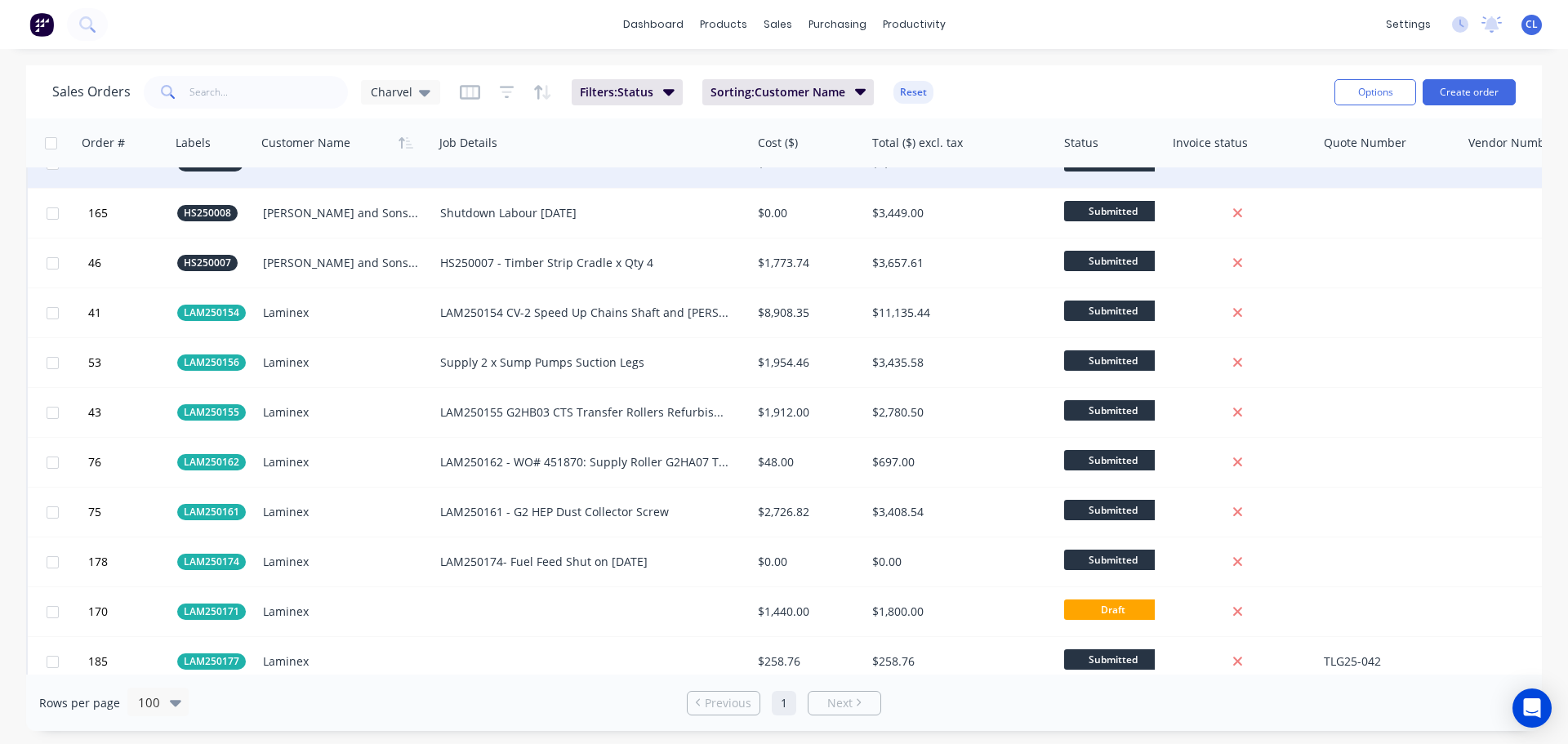
scroll to position [1470, 0]
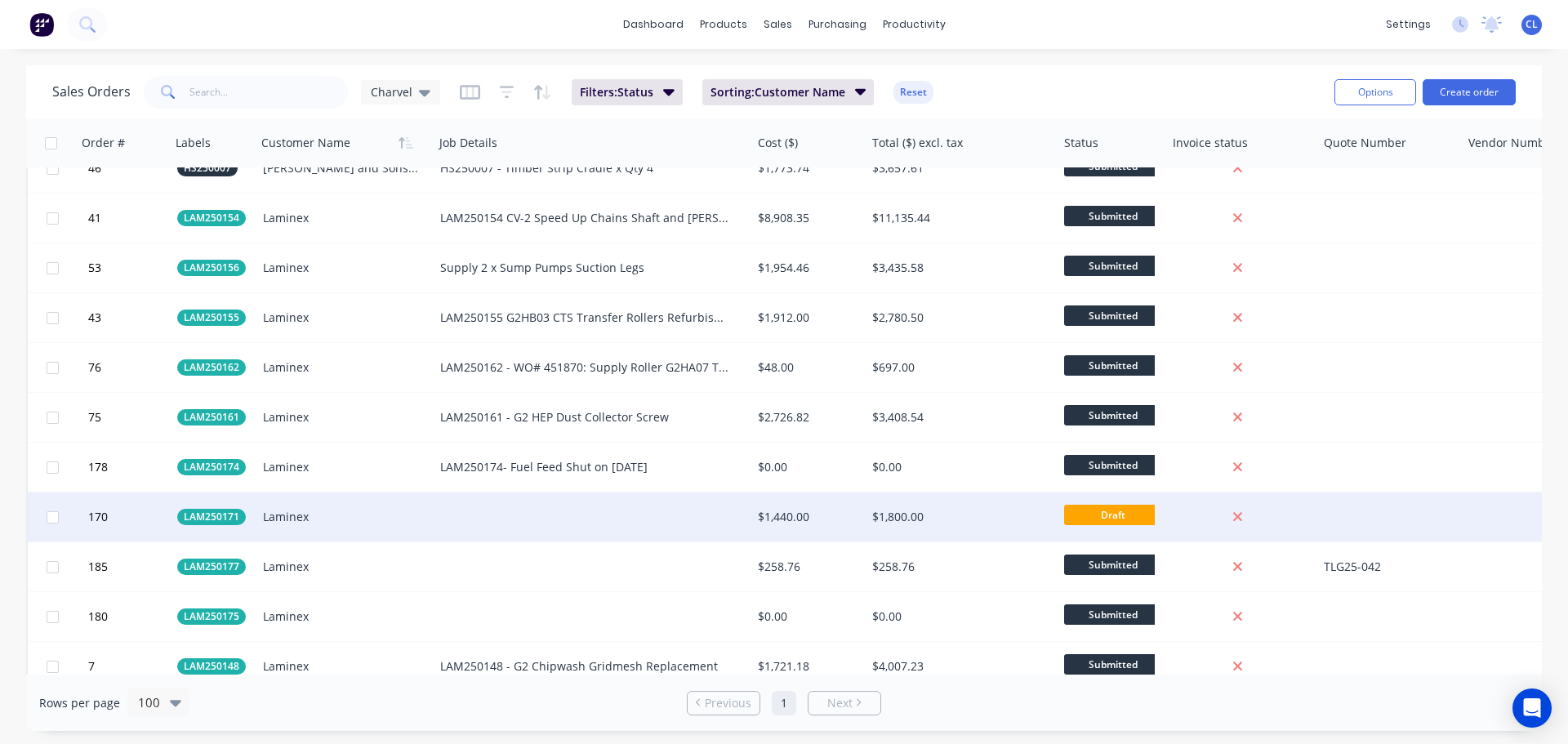
click at [298, 509] on div "Laminex" at bounding box center [341, 517] width 156 height 17
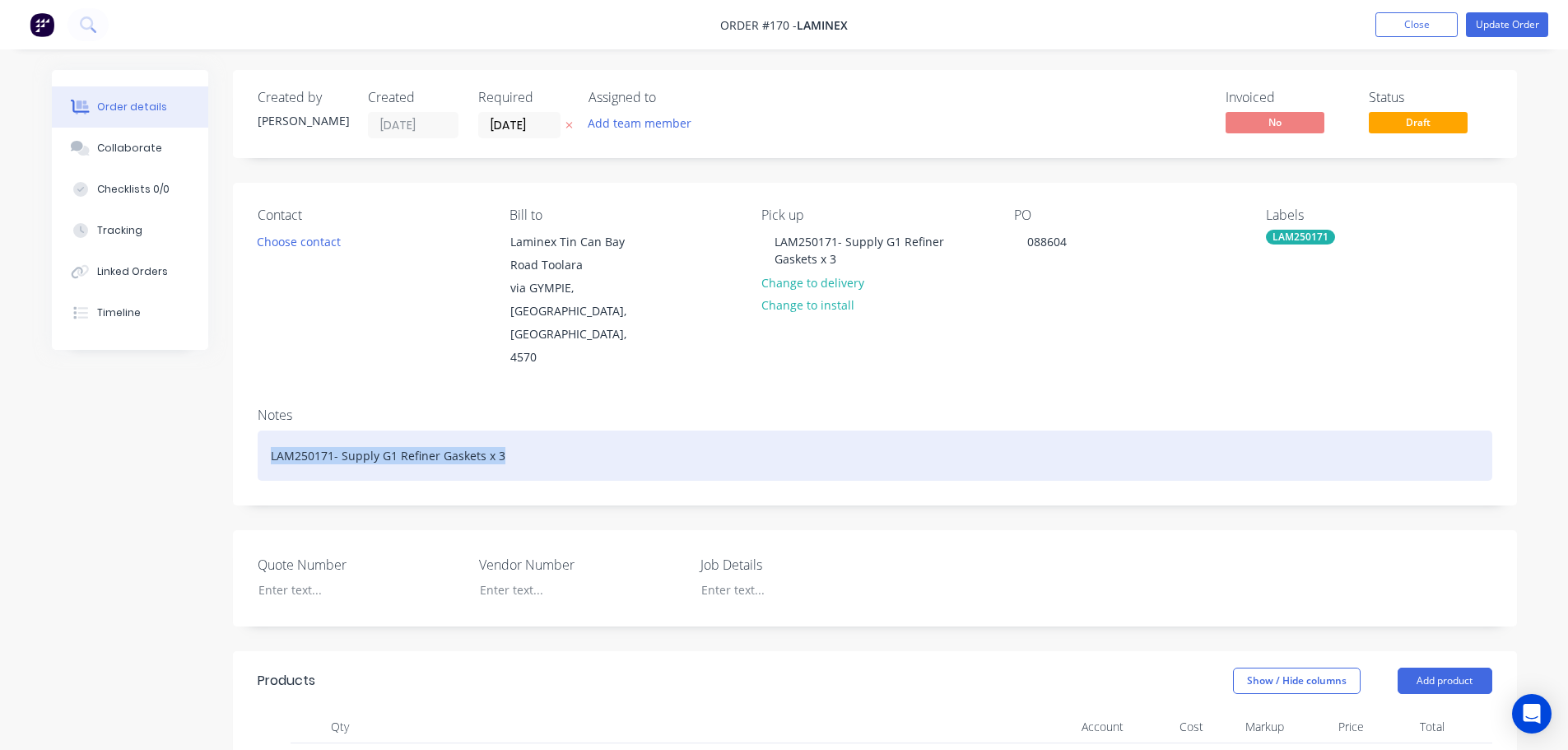
drag, startPoint x: 494, startPoint y: 412, endPoint x: 123, endPoint y: 410, distance: 371.0
click at [123, 410] on div "Created by [PERSON_NAME] Created [DATE] Required [DATE] Assigned to Add team me…" at bounding box center [784, 733] width 1465 height 1327
copy div "LAM250171- Supply G1 Refiner Gaskets x 3"
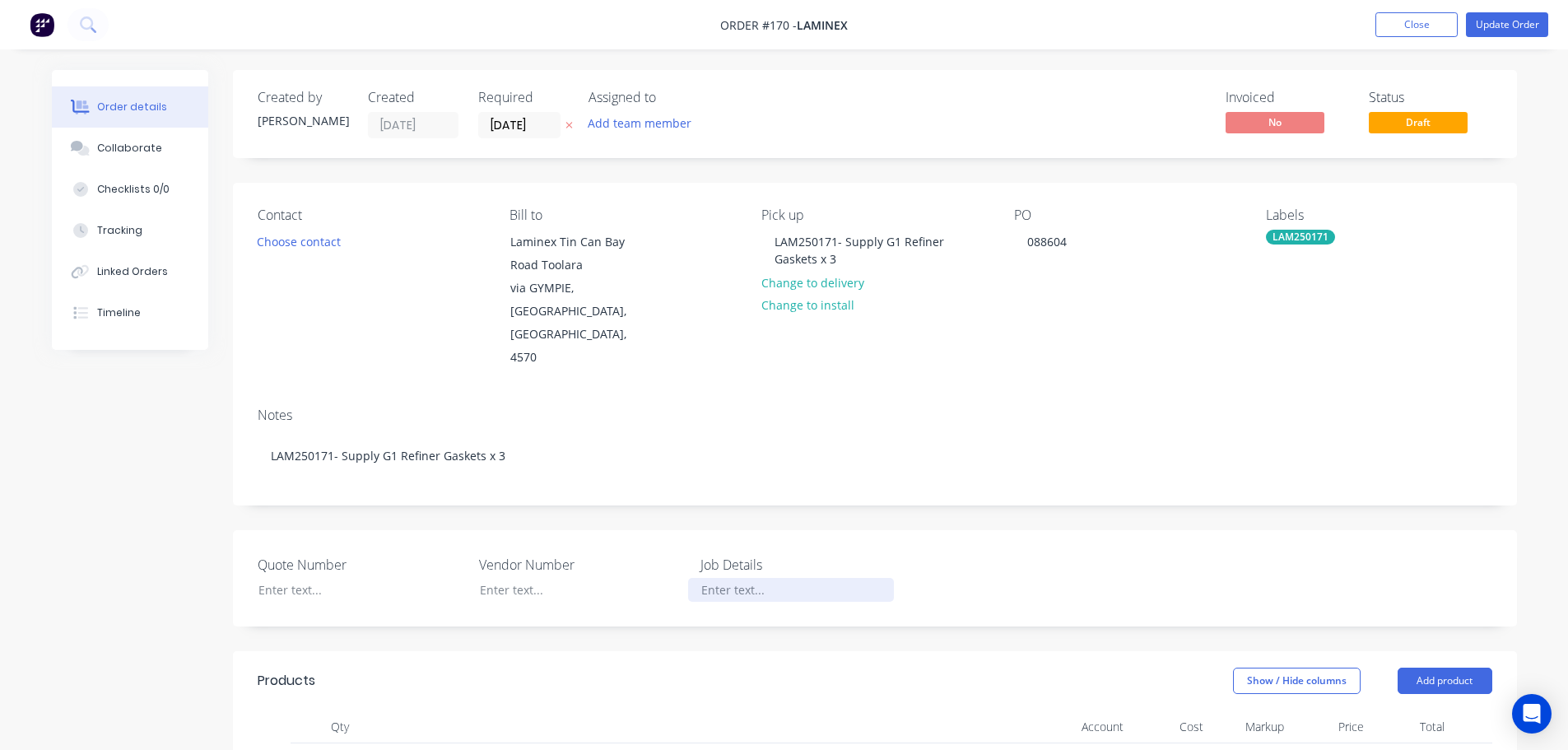
click at [718, 578] on div at bounding box center [791, 589] width 206 height 24
paste div
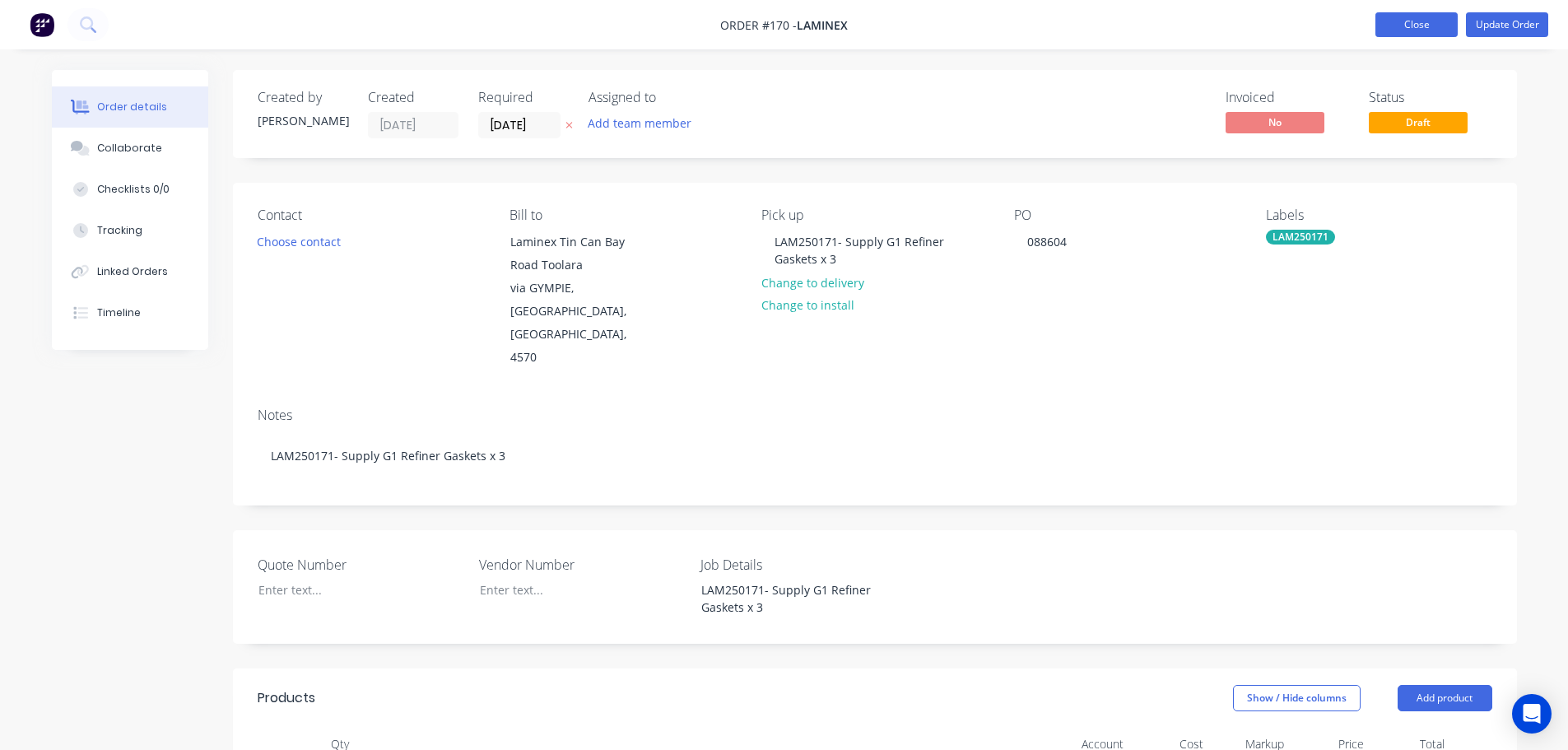
click at [1400, 32] on button "Close" at bounding box center [1416, 25] width 83 height 25
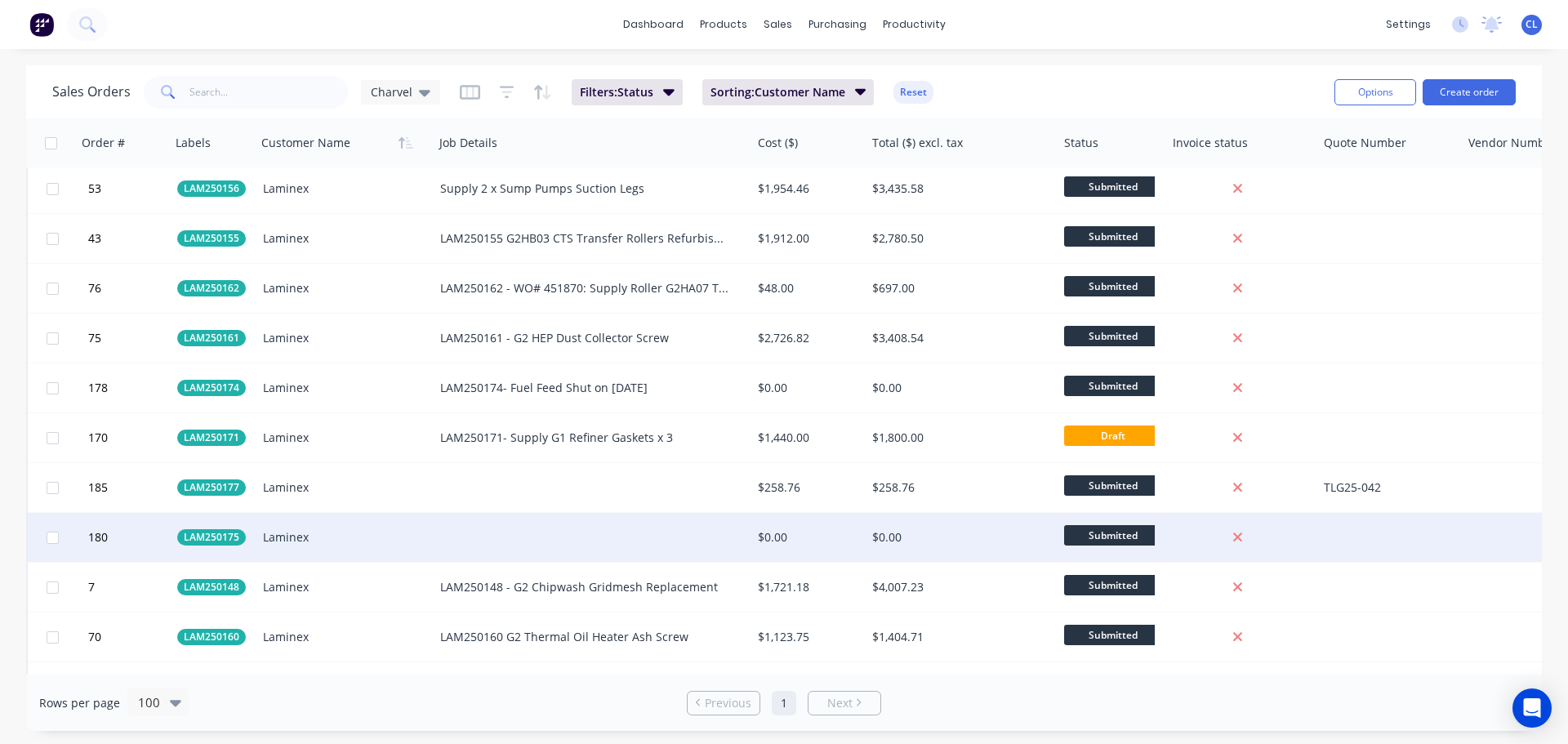
scroll to position [1633, 0]
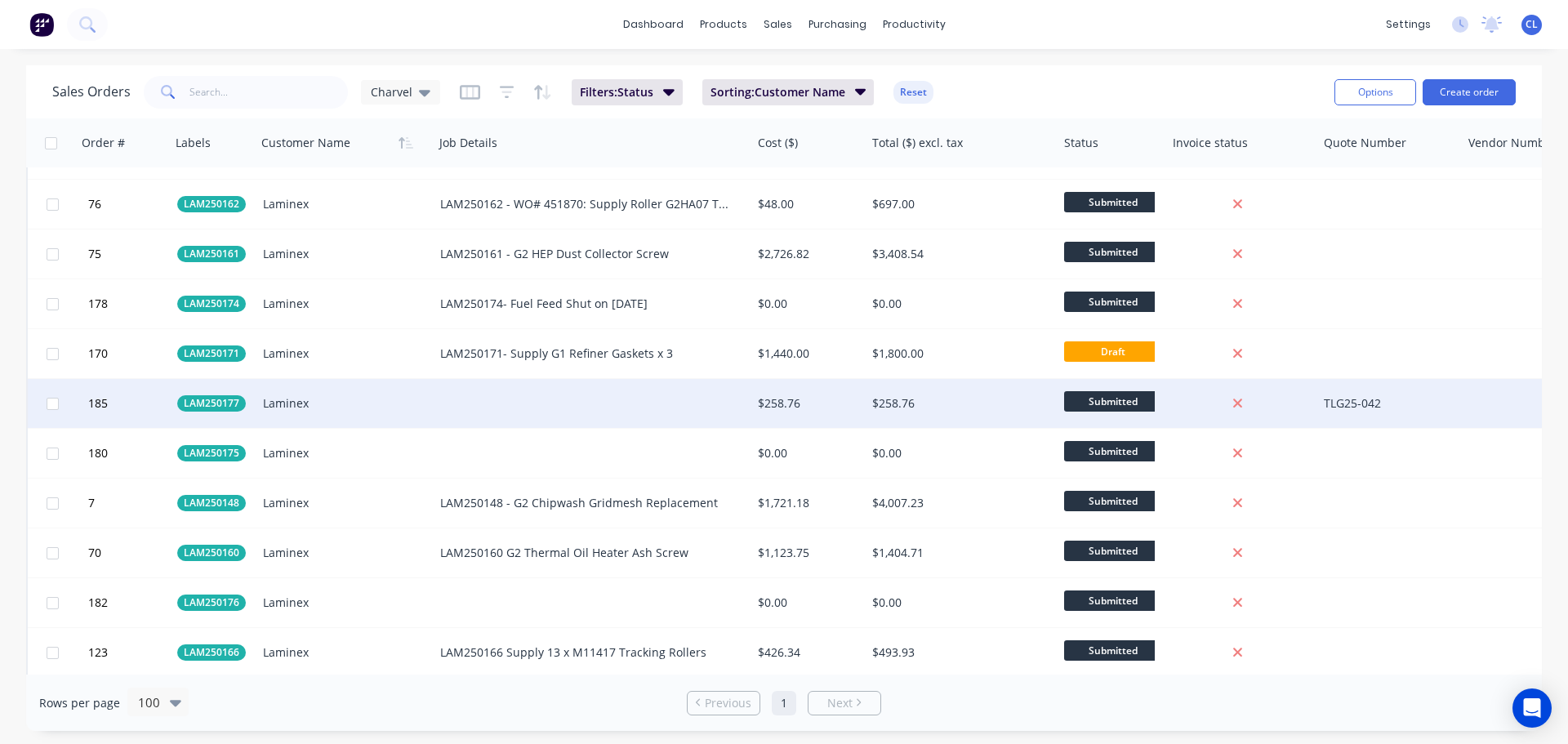
click at [329, 403] on div "Laminex" at bounding box center [341, 403] width 156 height 17
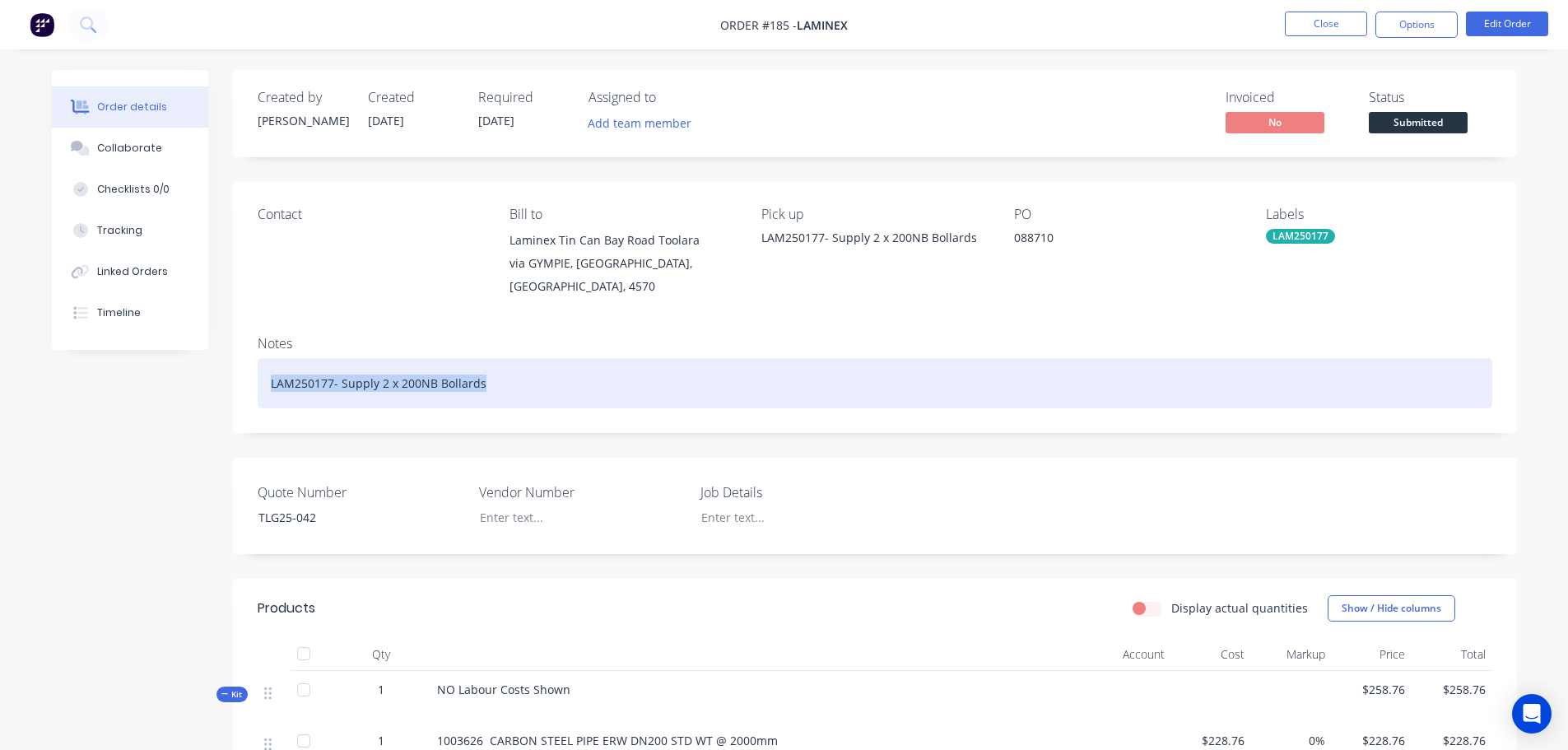
drag, startPoint x: 562, startPoint y: 364, endPoint x: 149, endPoint y: 359, distance: 413.0
click at [149, 359] on div "Created by [PERSON_NAME] Created [DATE] Required [DATE] Assigned to Add team me…" at bounding box center [784, 585] width 1465 height 1030
copy div "LAM250177- Supply 2 x 200NB Bollards"
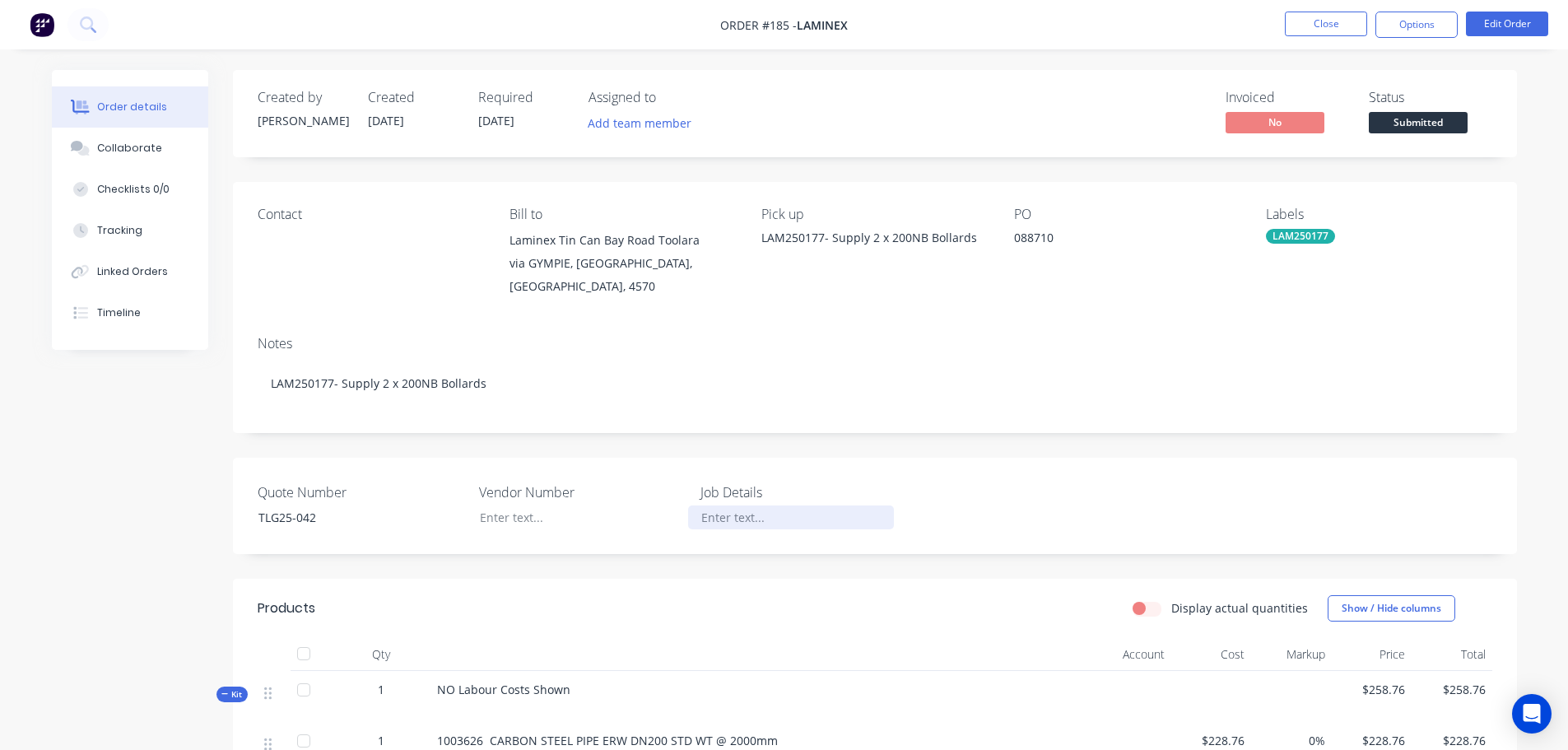
click at [710, 505] on div at bounding box center [791, 517] width 206 height 24
paste div
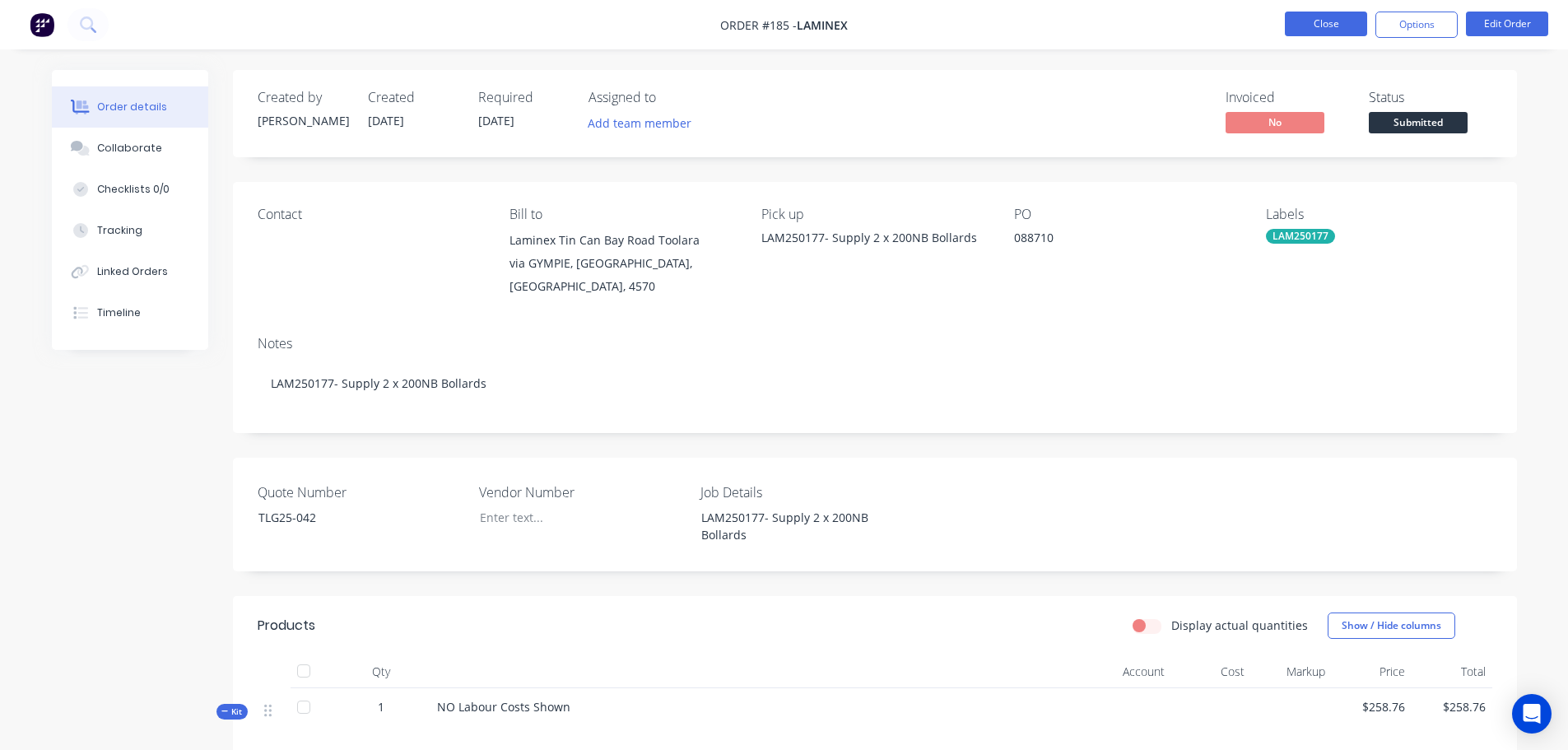
click at [1349, 17] on button "Close" at bounding box center [1326, 24] width 83 height 25
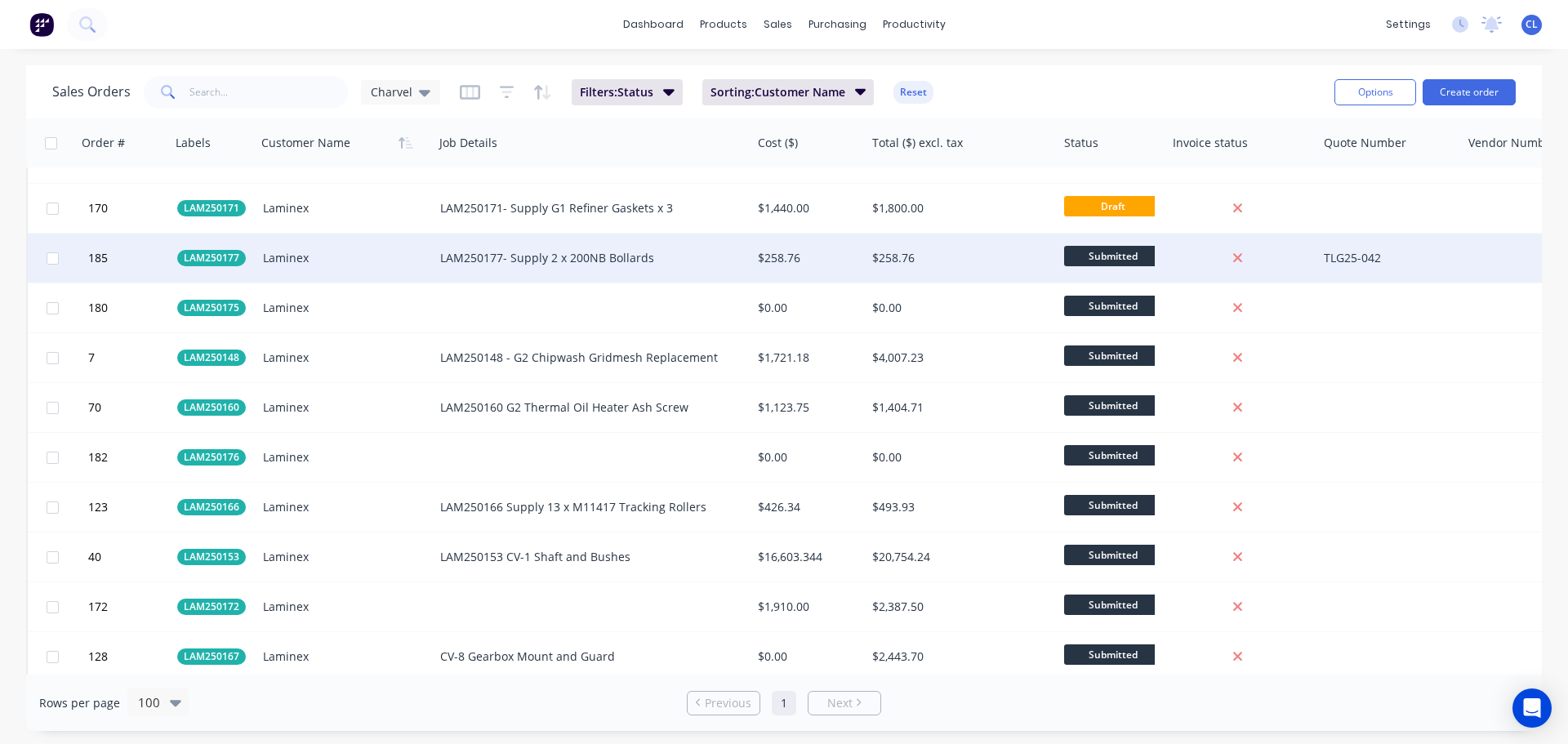
scroll to position [1715, 0]
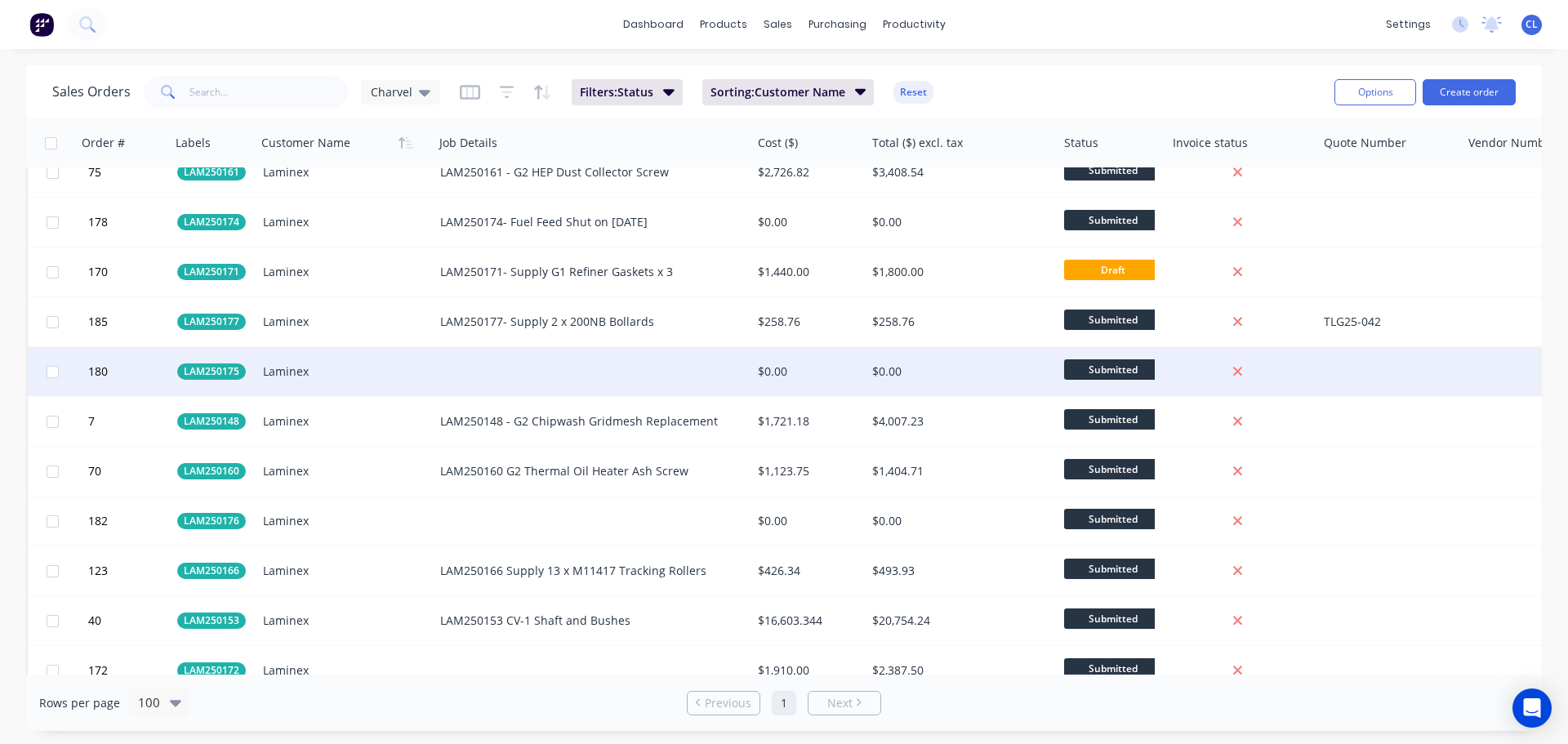
click at [425, 360] on div "Laminex" at bounding box center [345, 371] width 177 height 49
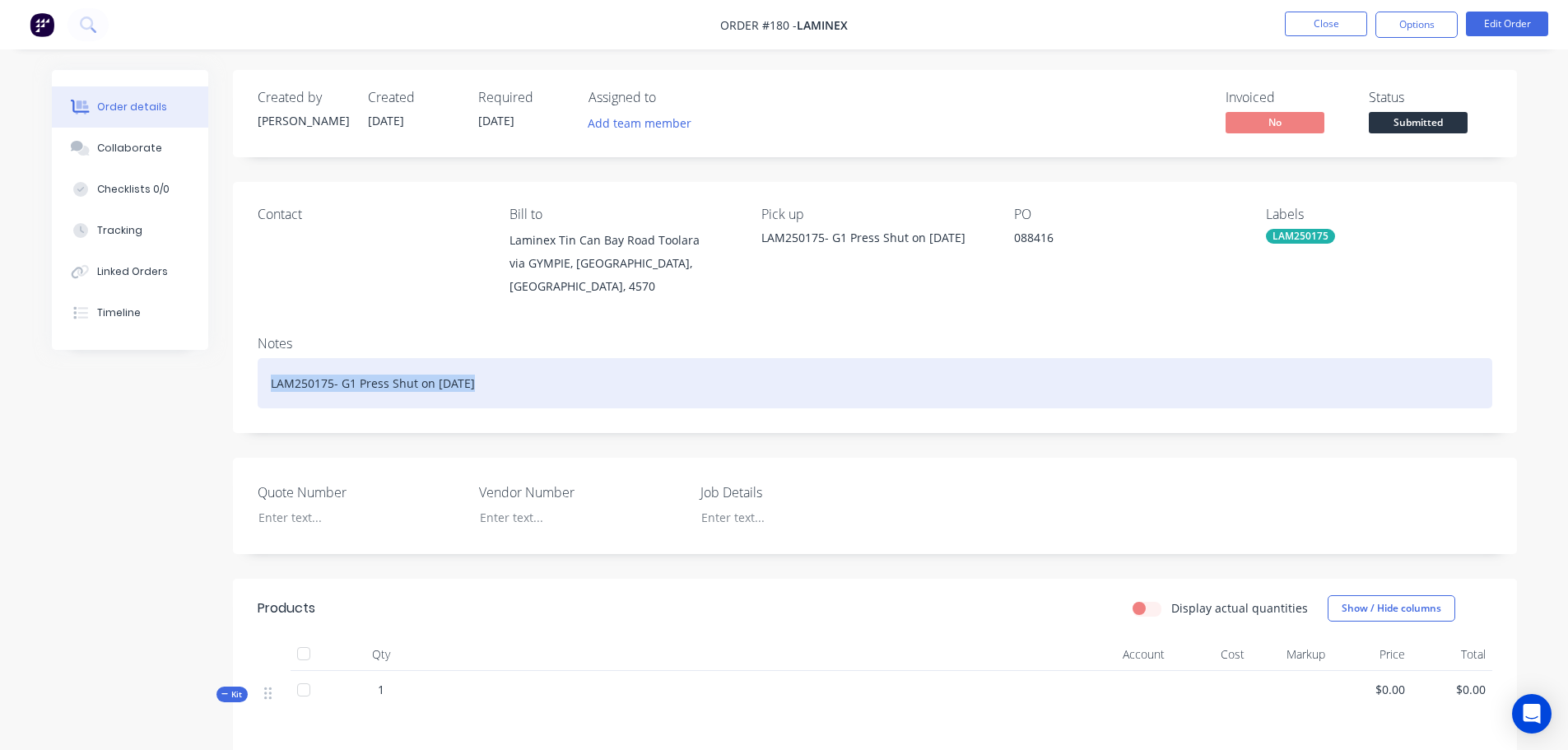
drag, startPoint x: 243, startPoint y: 352, endPoint x: 126, endPoint y: 352, distance: 117.0
click at [127, 352] on div "Created by [PERSON_NAME] Created [DATE] Required [DATE] Assigned to Add team me…" at bounding box center [784, 538] width 1465 height 937
copy div "LAM250175- G1 Press Shut on [DATE]"
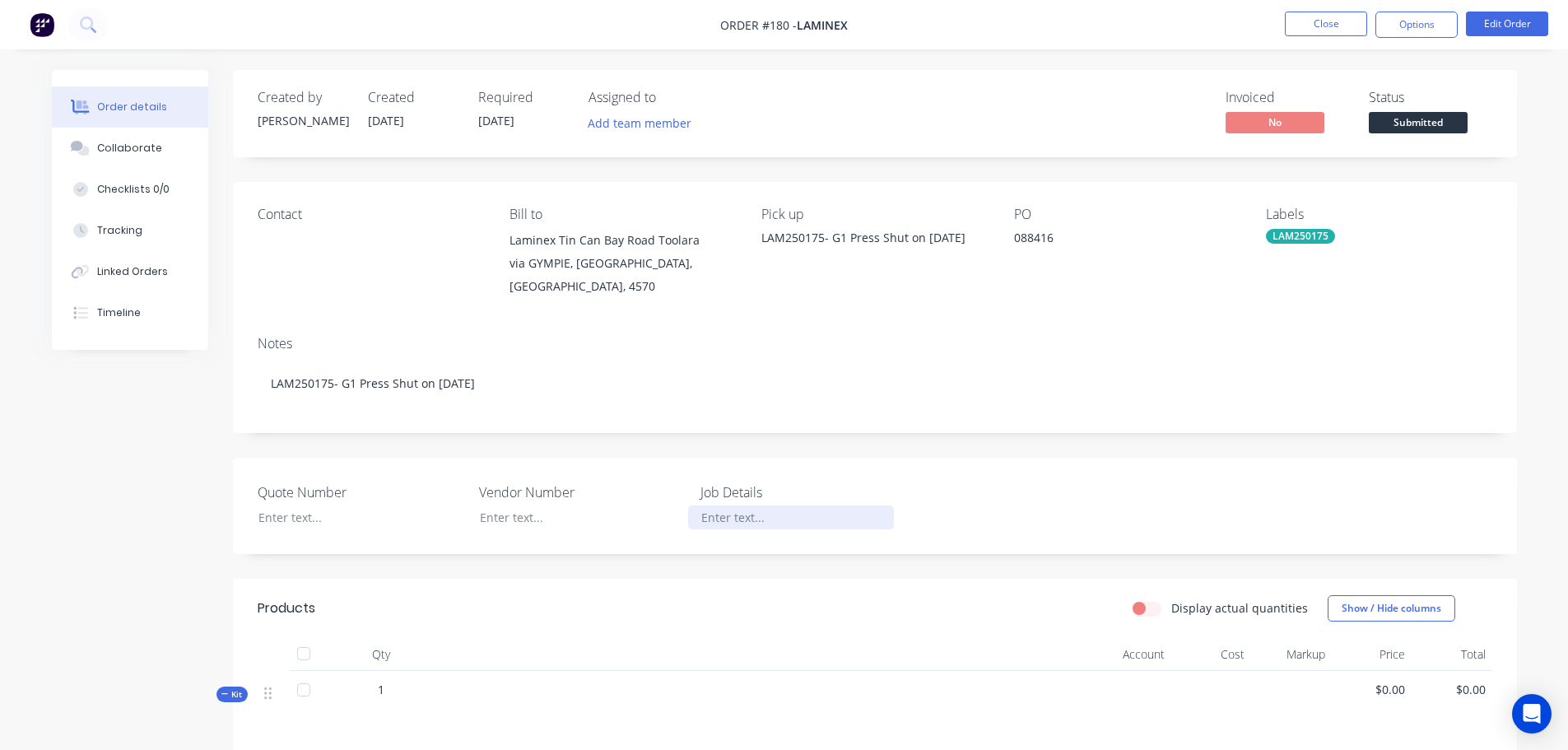
click at [713, 505] on div at bounding box center [791, 517] width 206 height 24
paste div
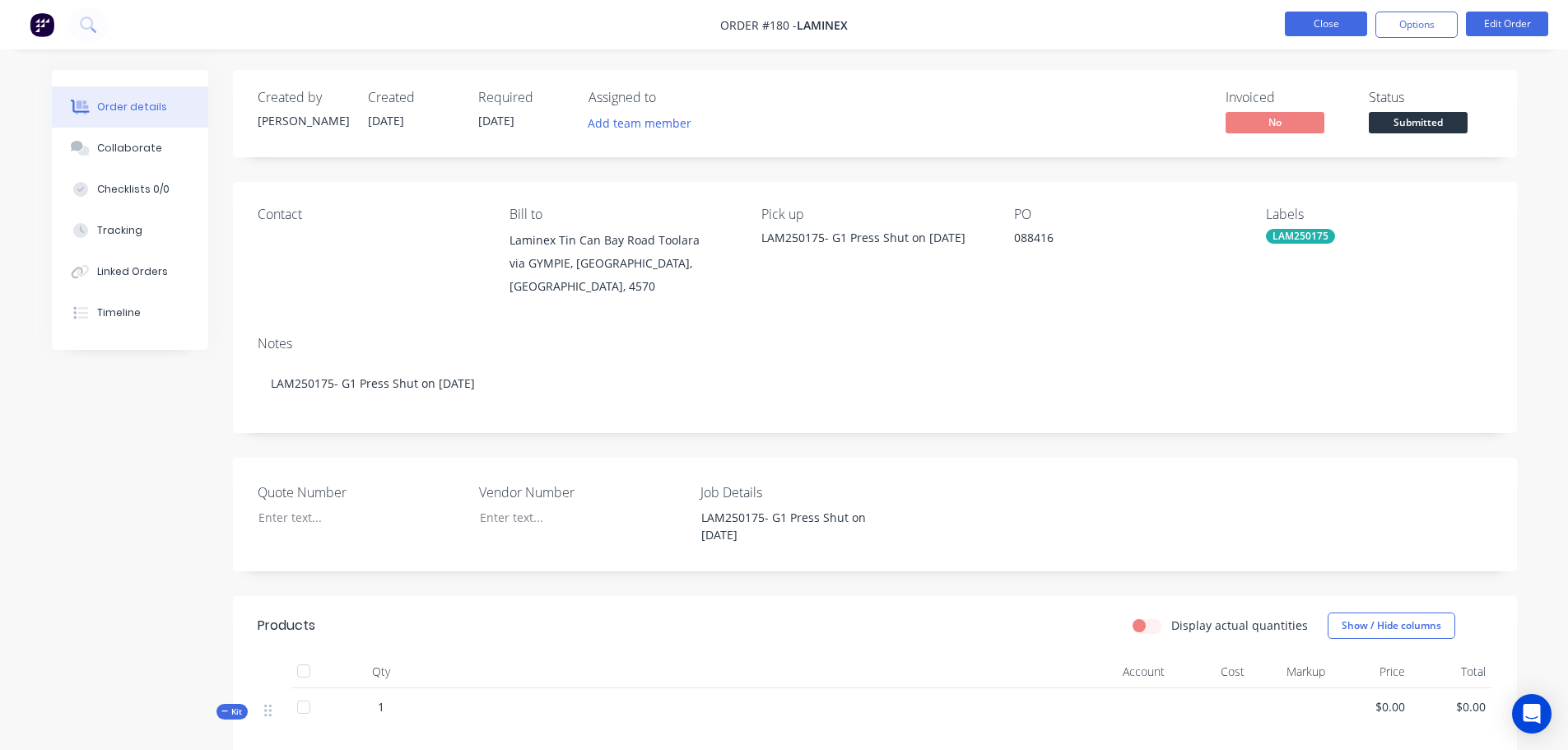
click at [1316, 33] on button "Close" at bounding box center [1326, 24] width 83 height 25
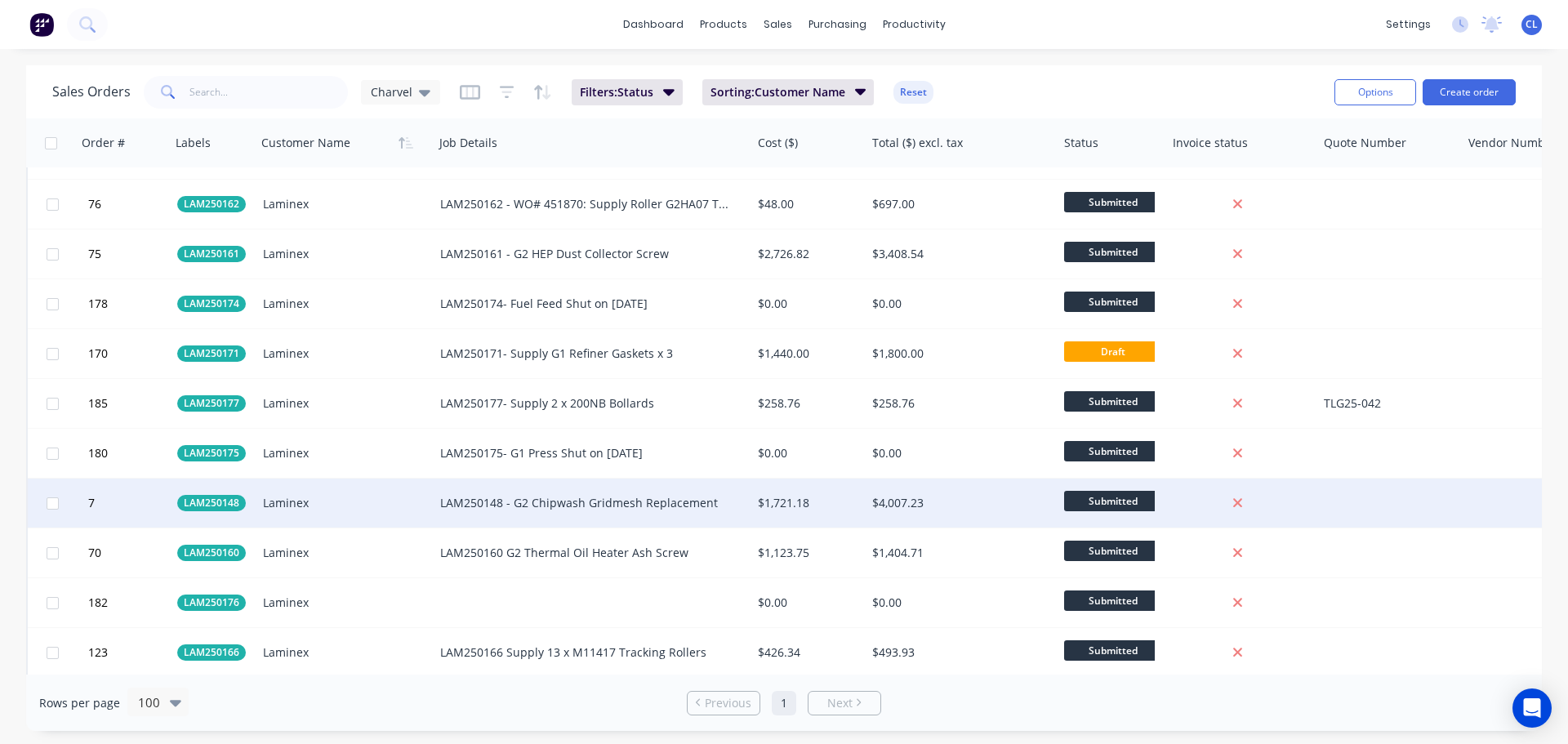
scroll to position [2123, 0]
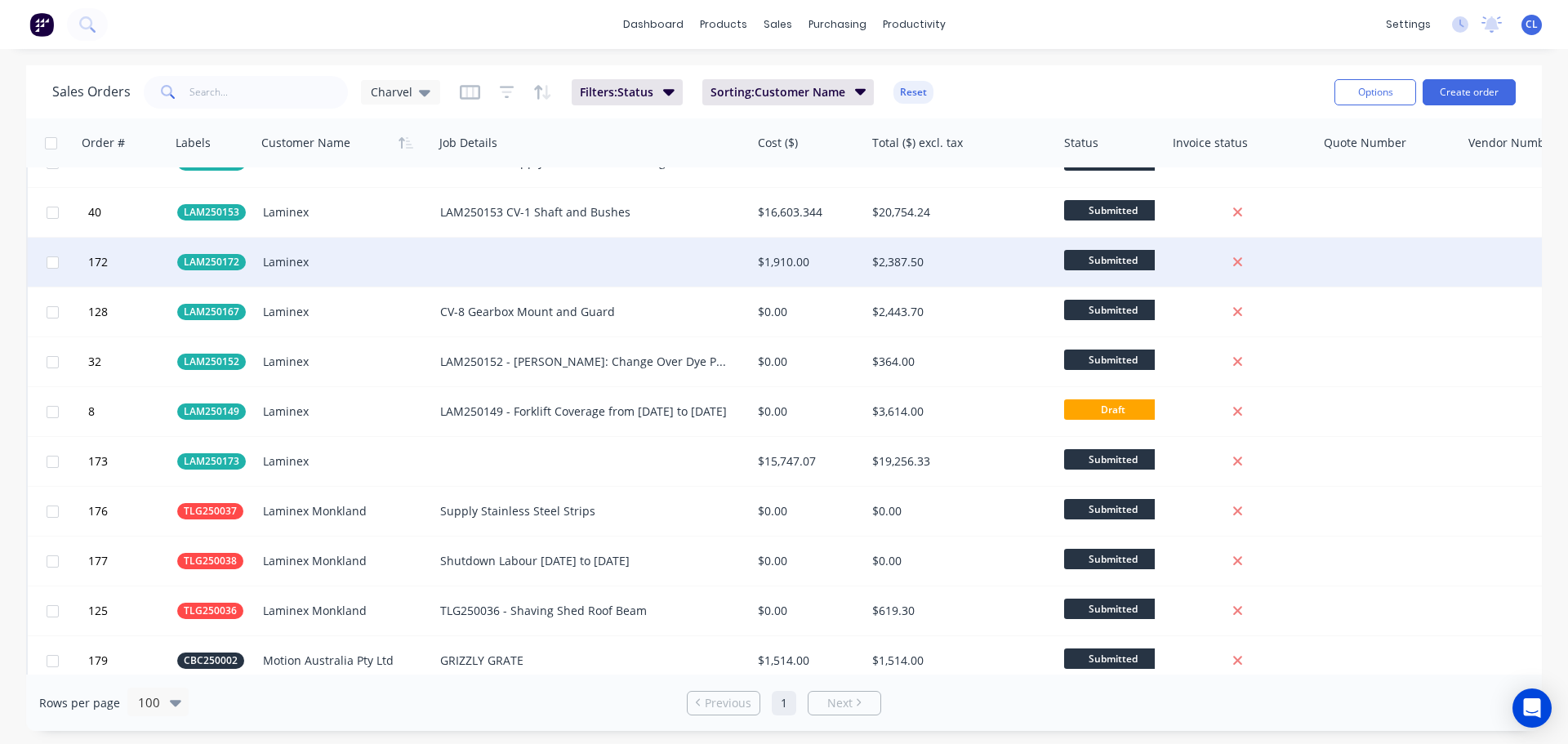
click at [327, 266] on div "Laminex" at bounding box center [341, 262] width 156 height 17
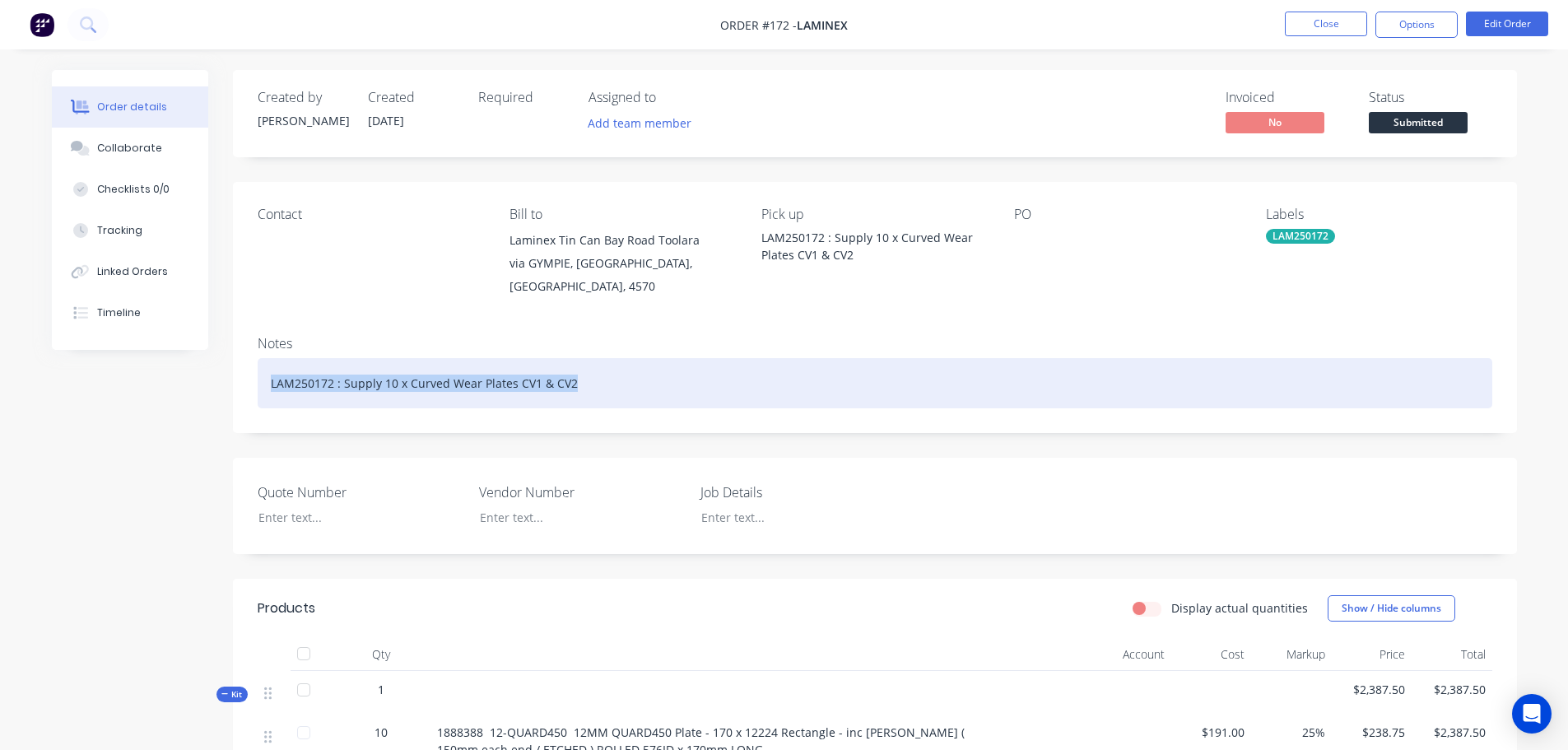
drag, startPoint x: 586, startPoint y: 372, endPoint x: 55, endPoint y: 372, distance: 531.0
click at [55, 372] on div "Created by [PERSON_NAME] Created [DATE] Required Assigned to Add team member In…" at bounding box center [784, 568] width 1465 height 995
copy div "LAM250172 : Supply 10 x Curved Wear Plates CV1 & CV2"
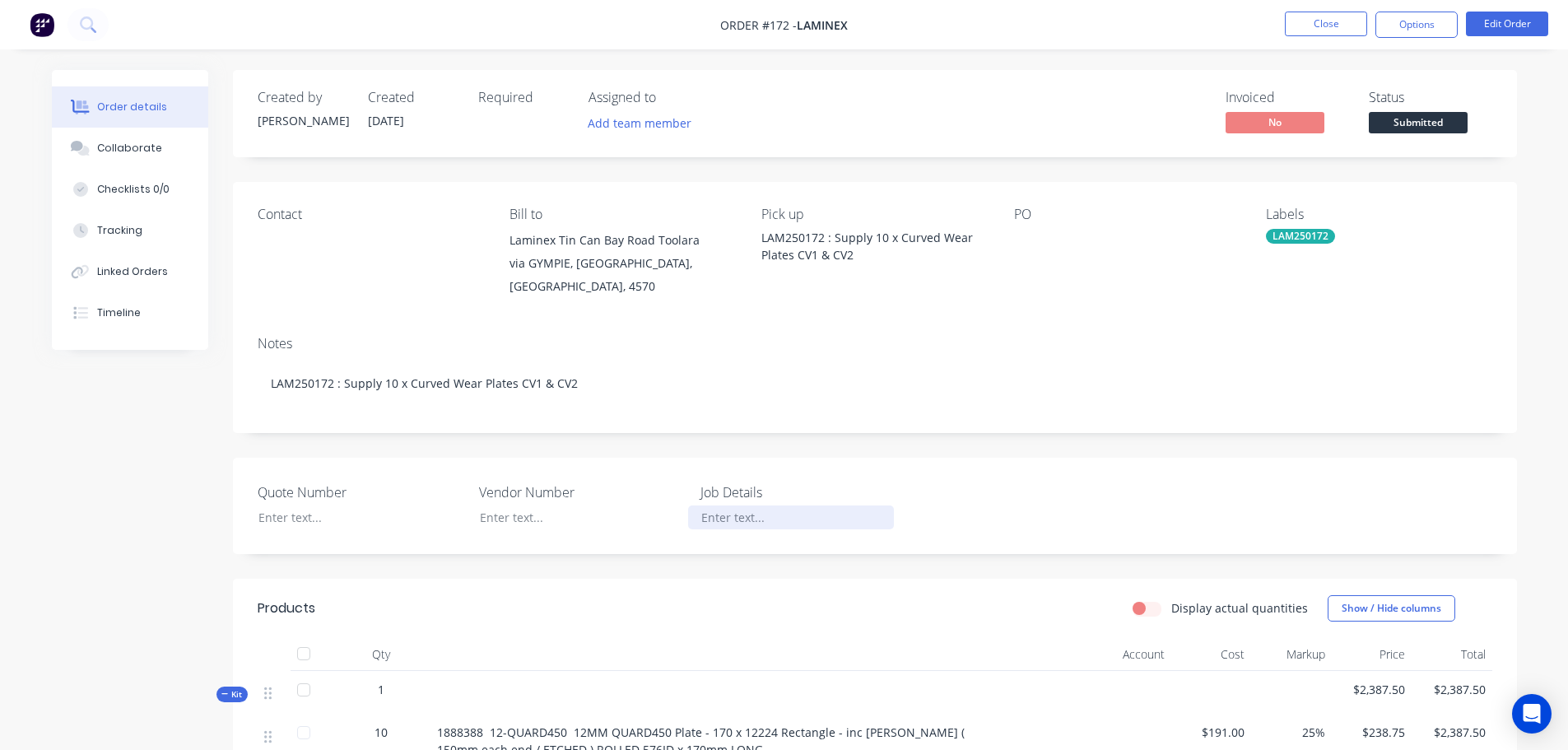
click at [701, 505] on div at bounding box center [791, 517] width 206 height 24
paste div
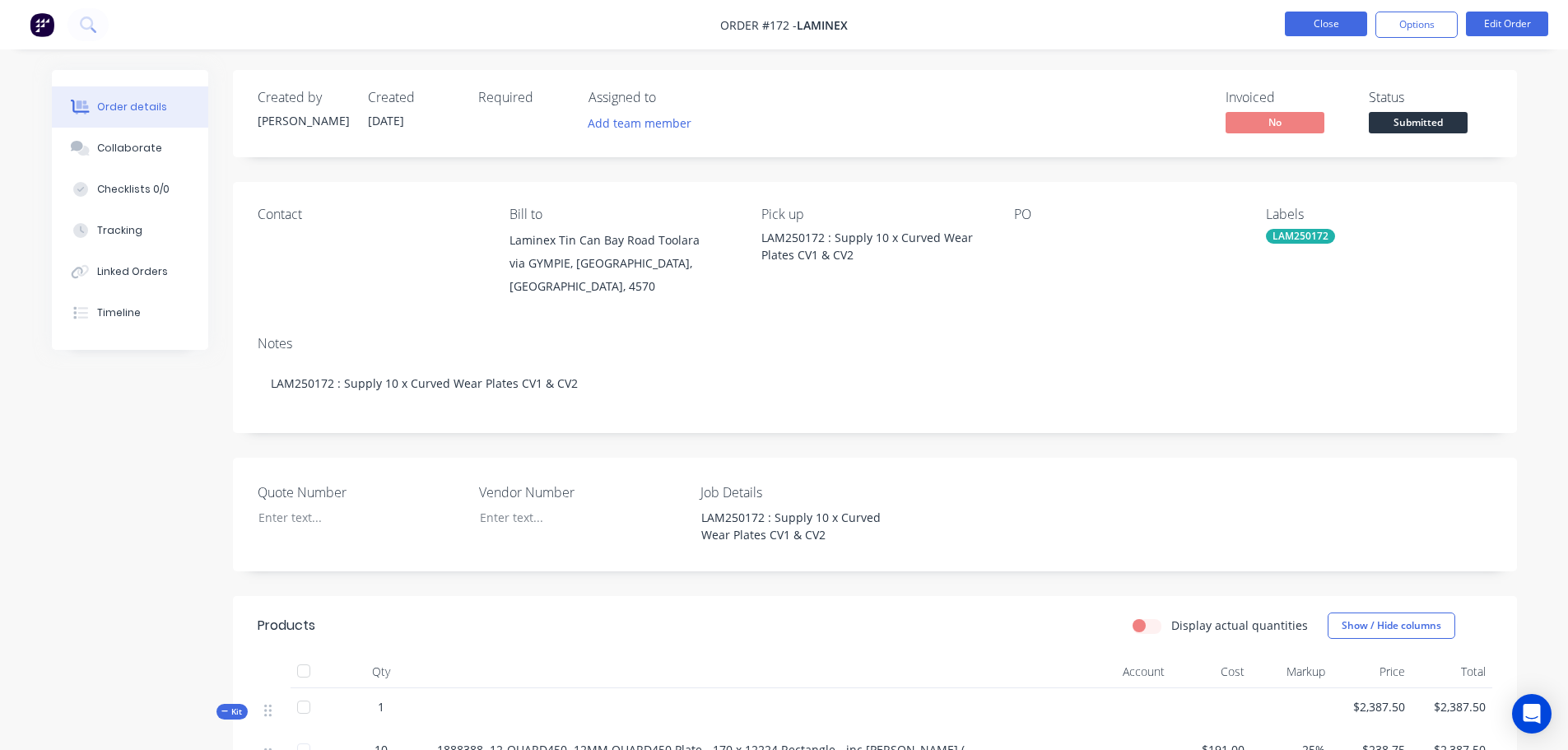
click at [1340, 19] on button "Close" at bounding box center [1326, 24] width 83 height 25
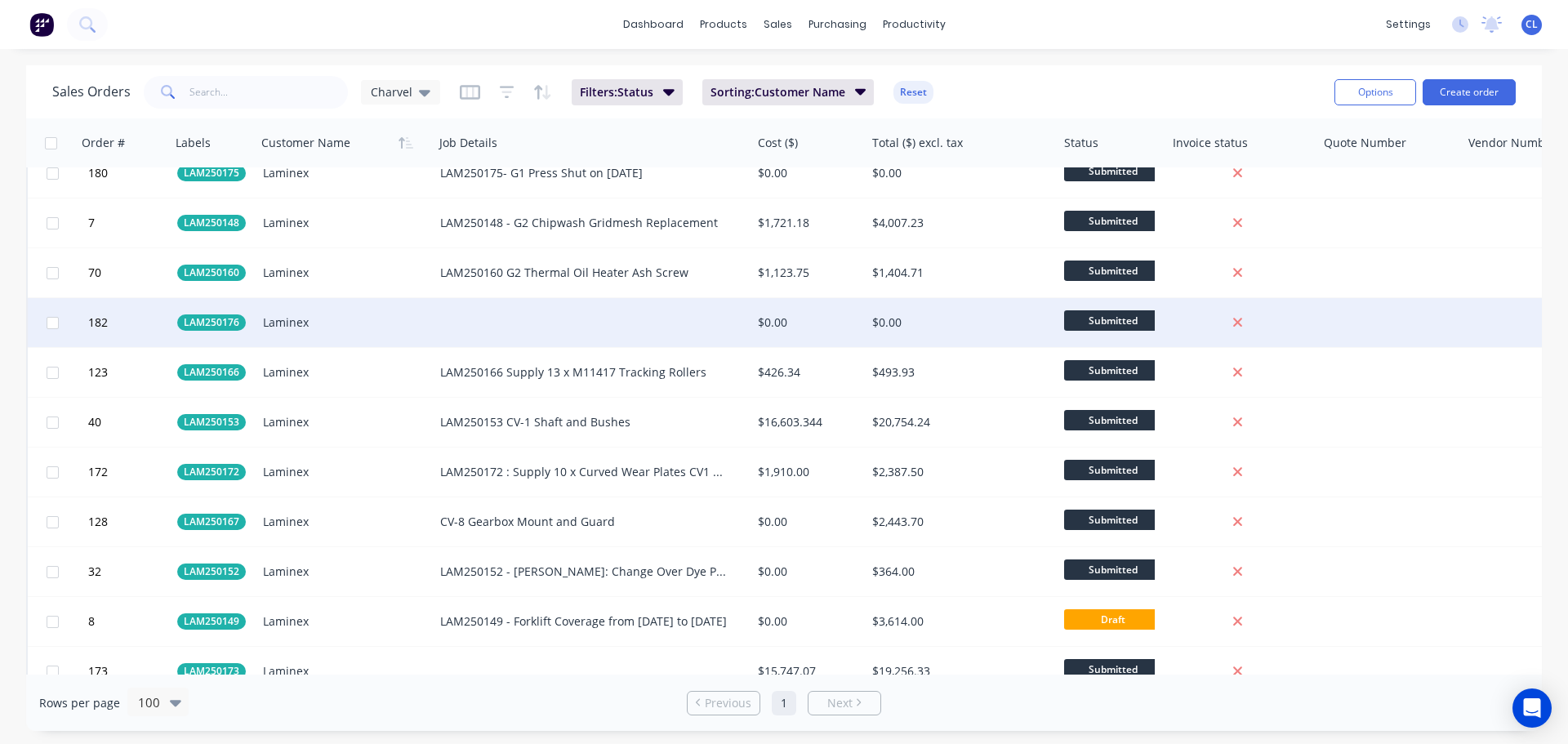
scroll to position [1877, 0]
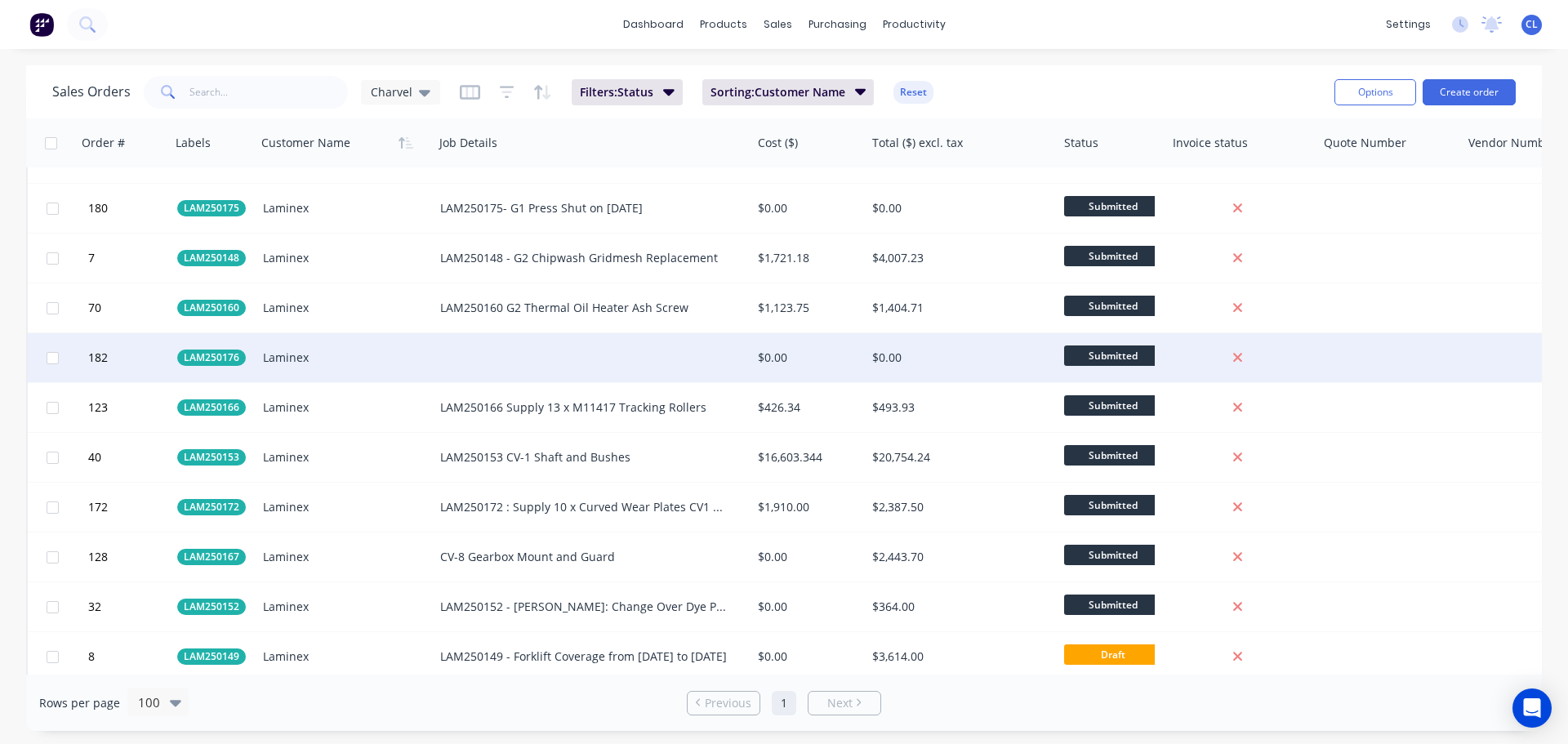
click at [297, 356] on div "Laminex" at bounding box center [341, 358] width 156 height 17
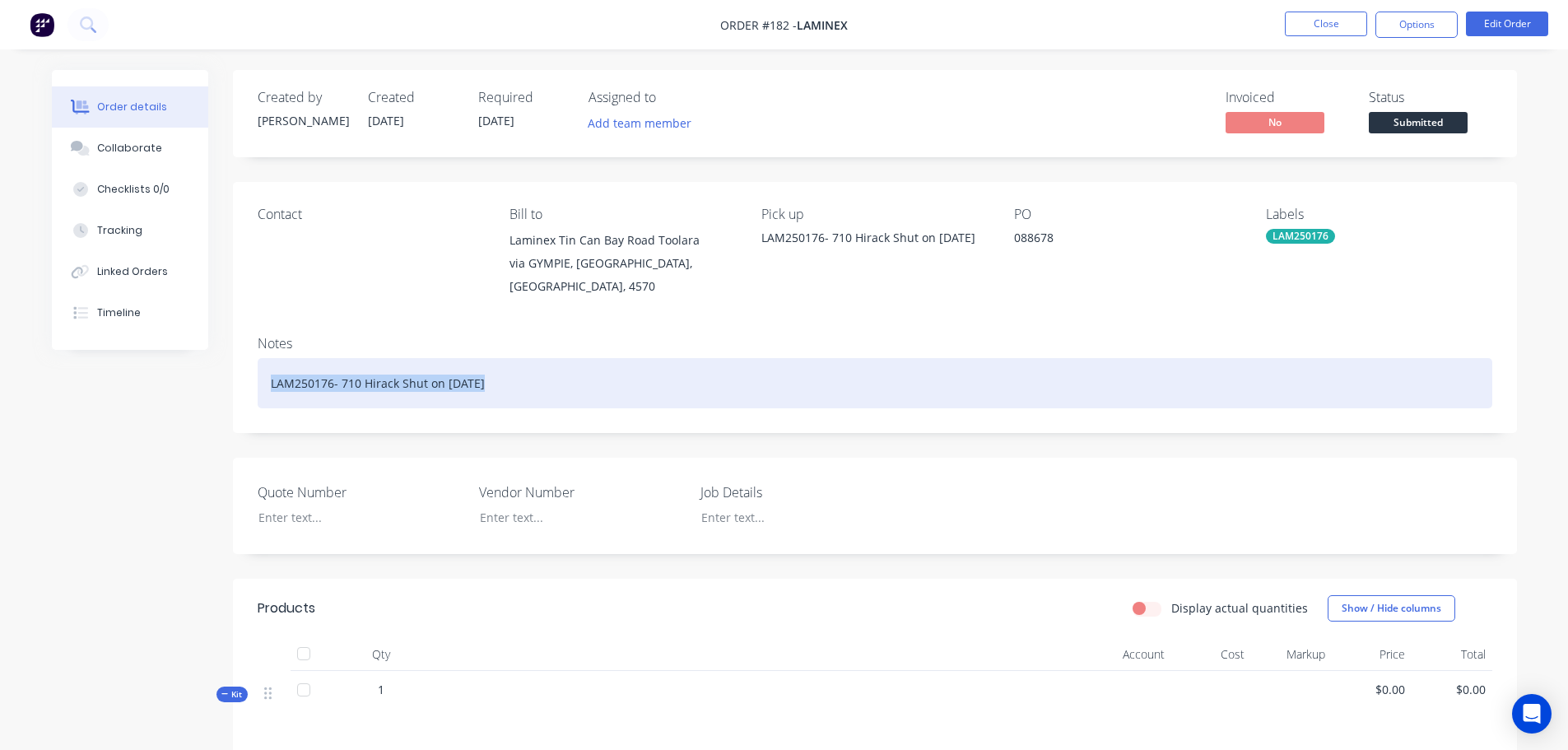
drag, startPoint x: 496, startPoint y: 387, endPoint x: 230, endPoint y: 387, distance: 266.0
click at [230, 387] on div "Created by [PERSON_NAME] Created [DATE] Required [DATE] Assigned to Add team me…" at bounding box center [784, 538] width 1465 height 937
copy div "LAM250176- 710 Hirack Shut on [DATE]"
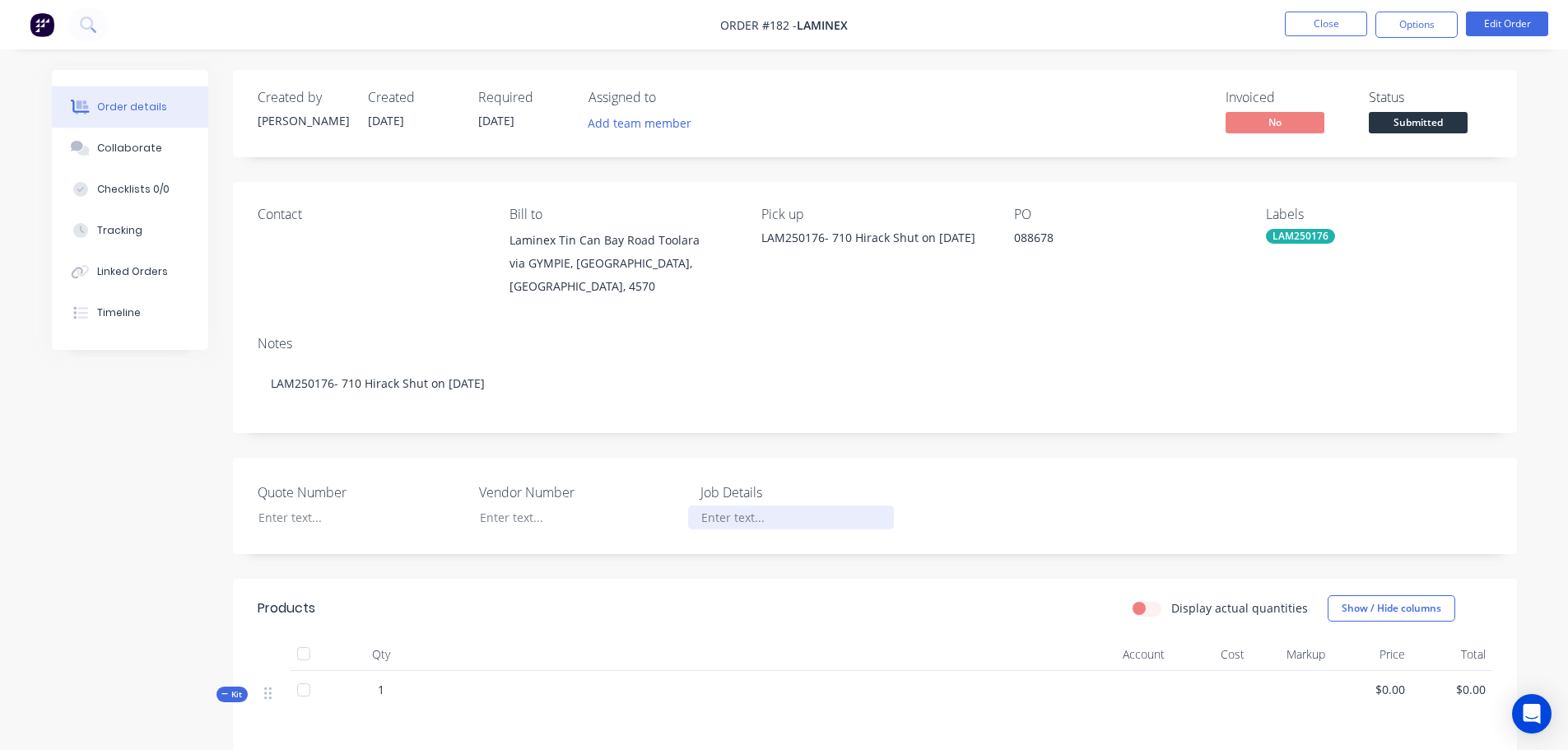
click at [739, 506] on div at bounding box center [791, 517] width 206 height 24
paste div
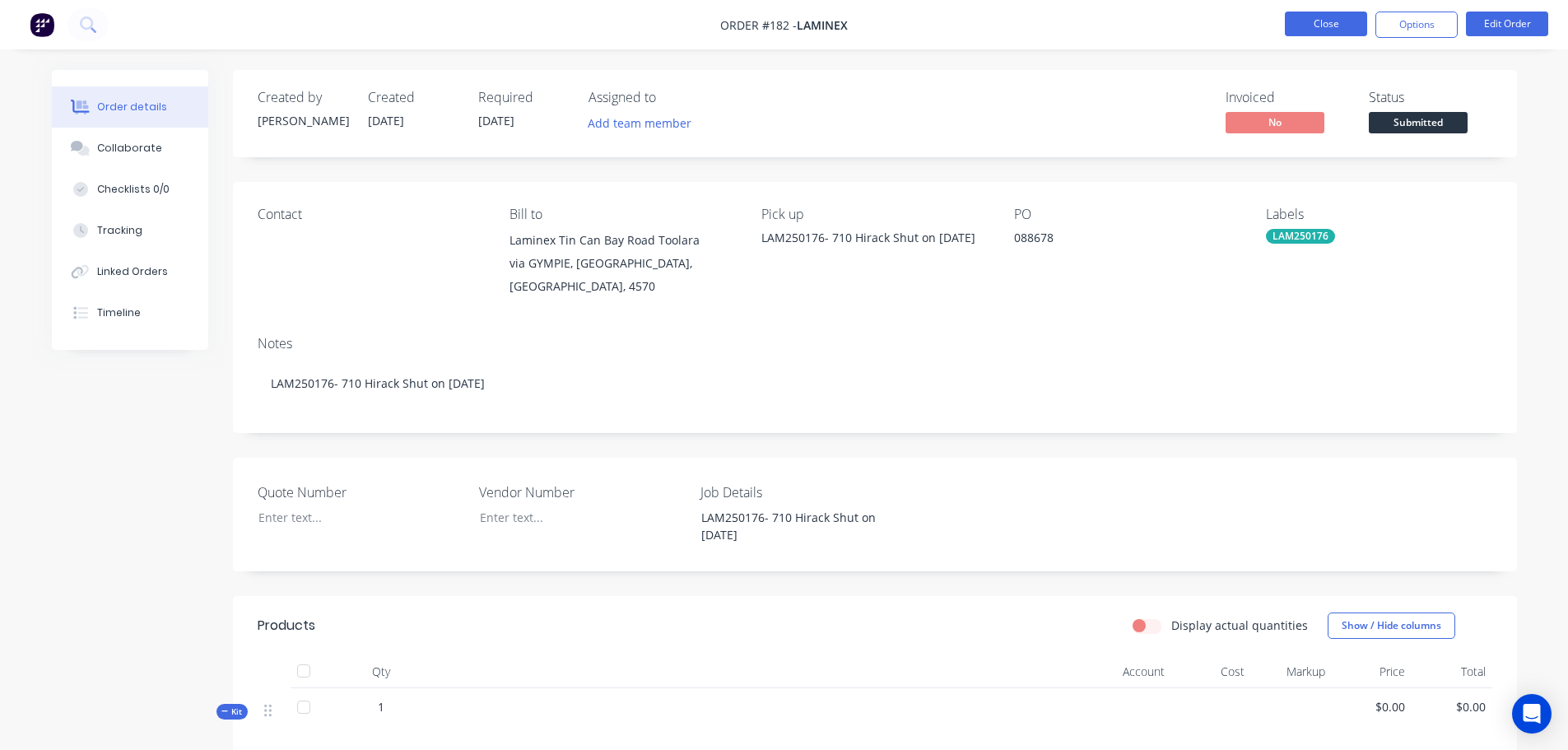
click at [1283, 26] on ul "Close Options Edit Order" at bounding box center [1416, 25] width 303 height 27
click at [1298, 25] on button "Close" at bounding box center [1326, 24] width 83 height 25
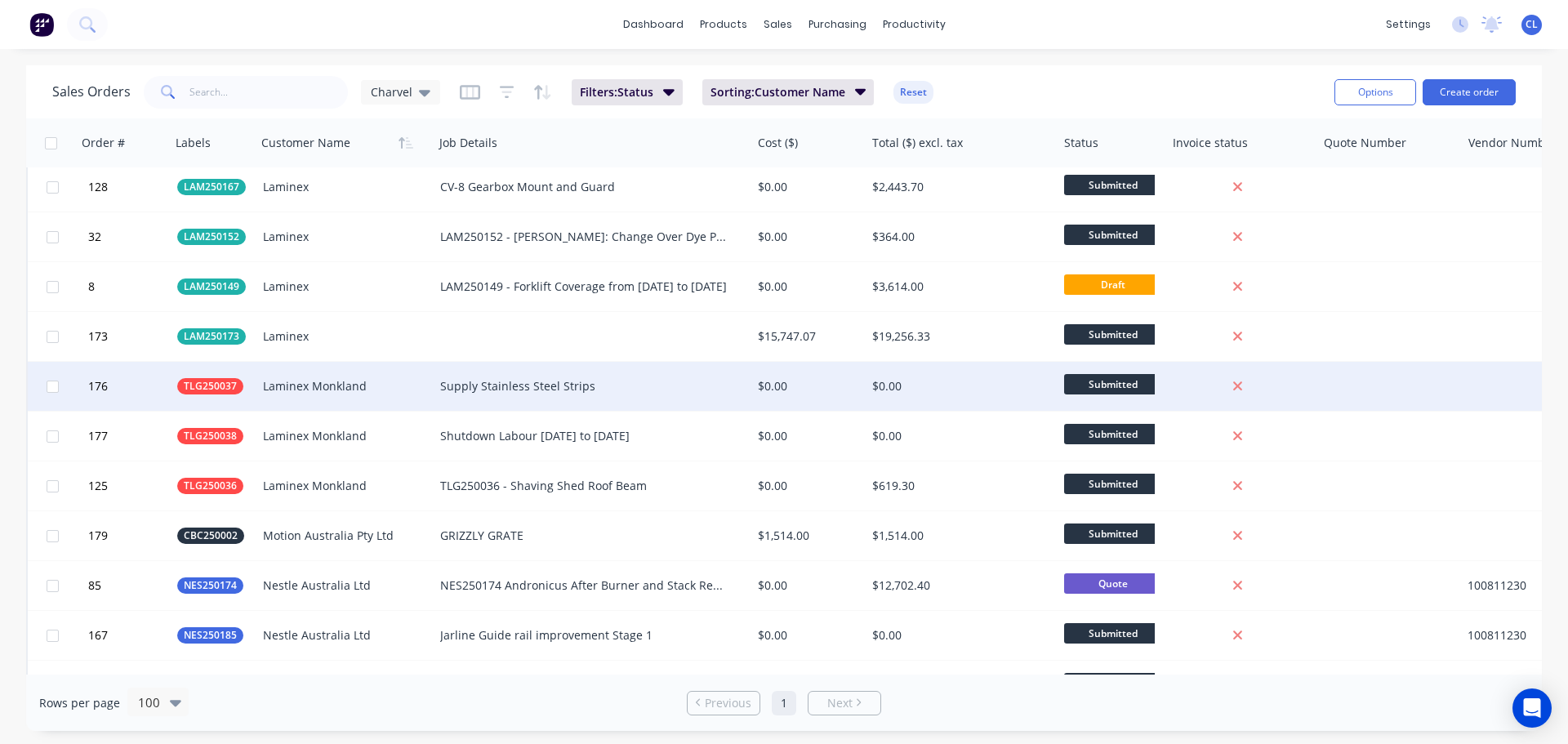
scroll to position [2286, 0]
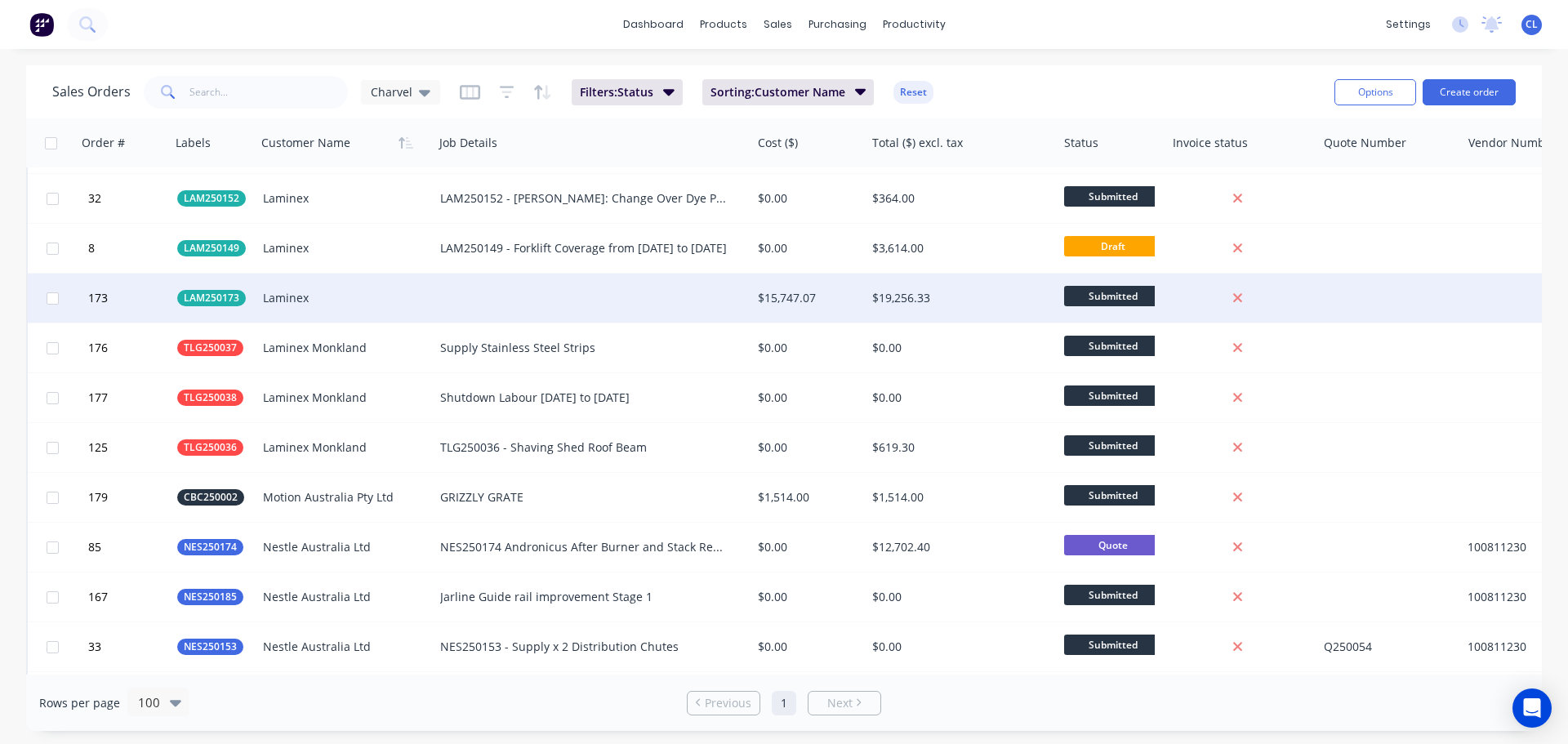
click at [461, 296] on div at bounding box center [592, 298] width 318 height 49
click at [332, 295] on div "Laminex" at bounding box center [341, 298] width 156 height 17
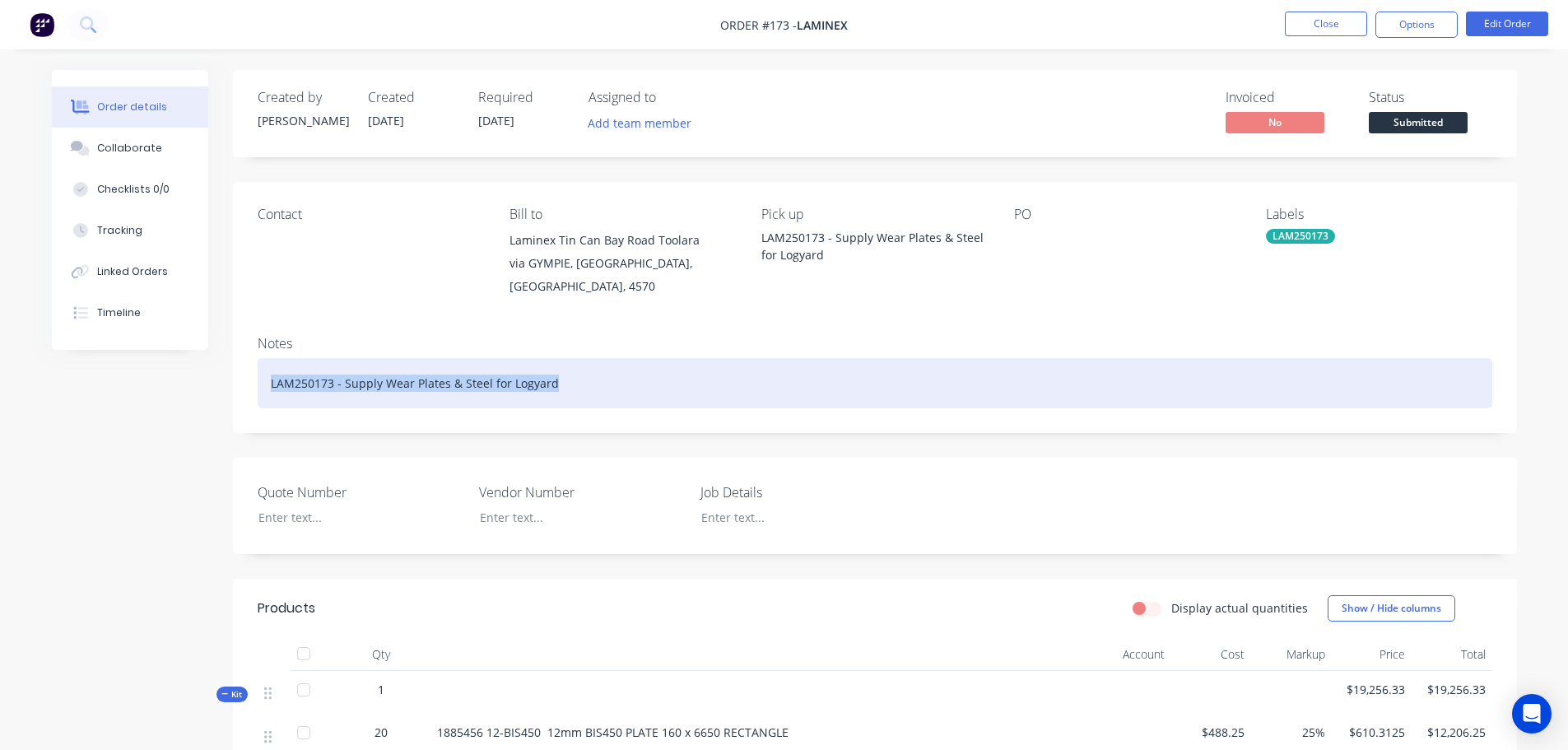
drag, startPoint x: 584, startPoint y: 367, endPoint x: 179, endPoint y: 375, distance: 405.1
copy div "LAM250173 - Supply Wear Plates & Steel for Logyard"
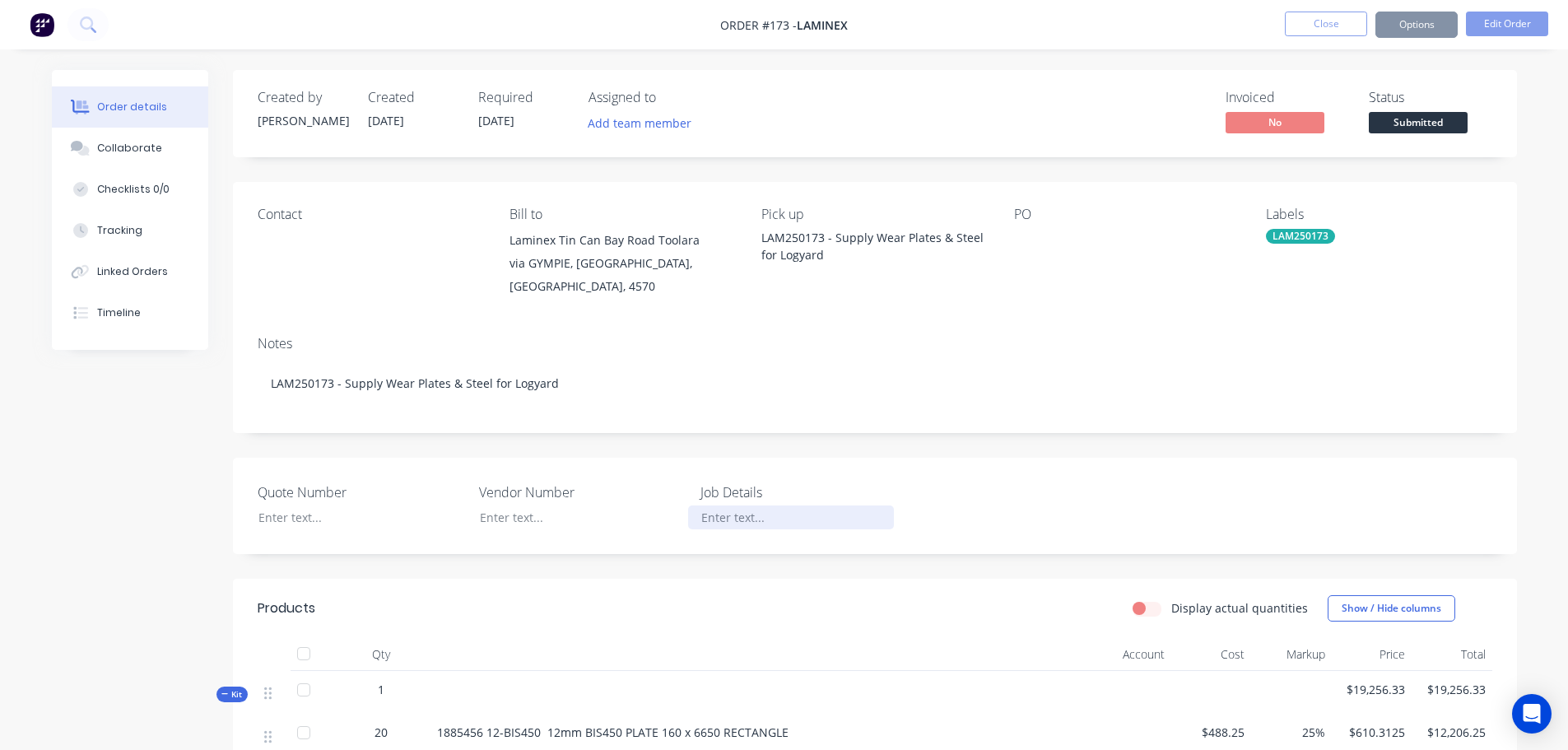
click at [734, 505] on div at bounding box center [791, 517] width 206 height 24
paste div
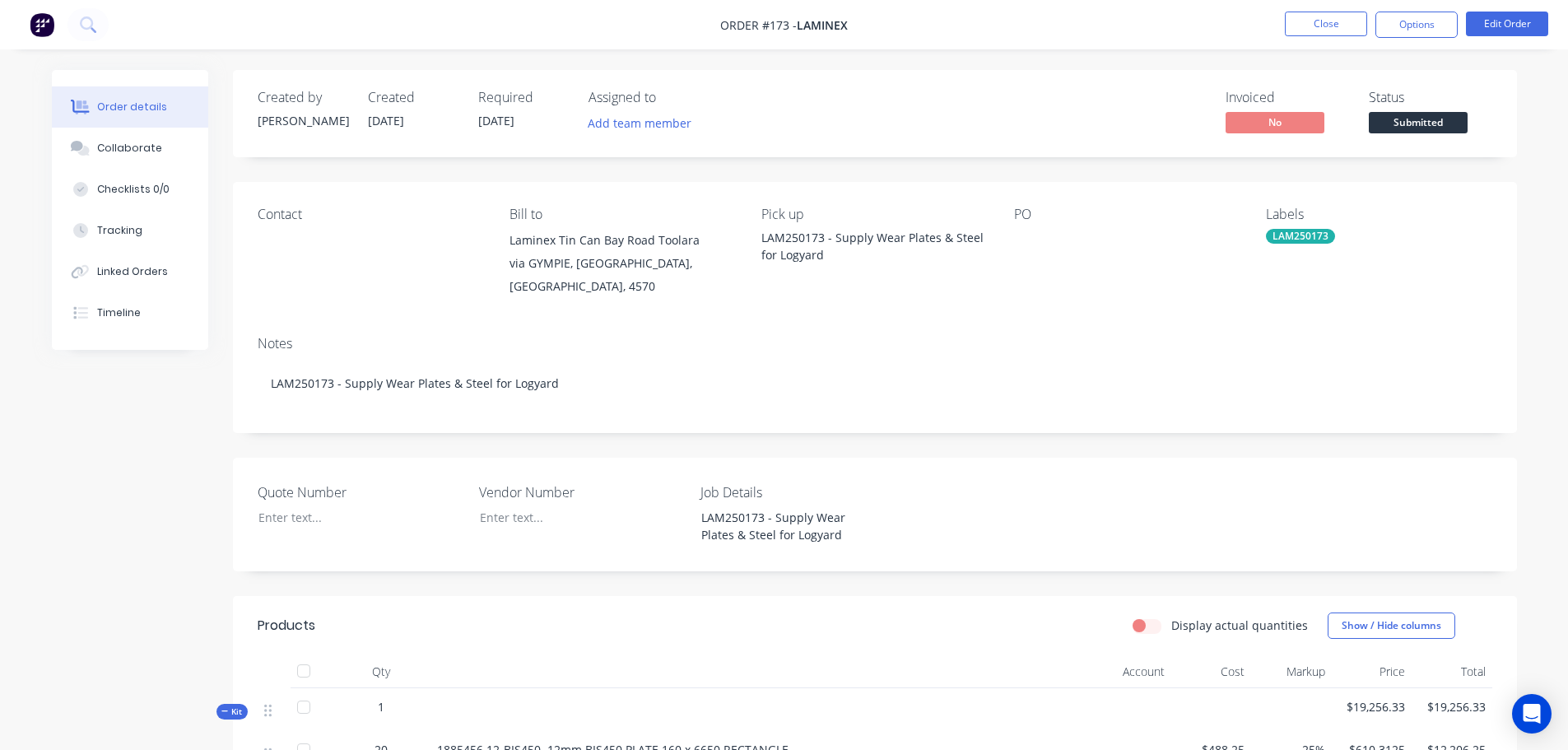
click at [1336, 10] on nav "Order #173 - Laminex Close Options Edit Order" at bounding box center [784, 24] width 1568 height 49
click at [1336, 21] on button "Close" at bounding box center [1326, 24] width 83 height 25
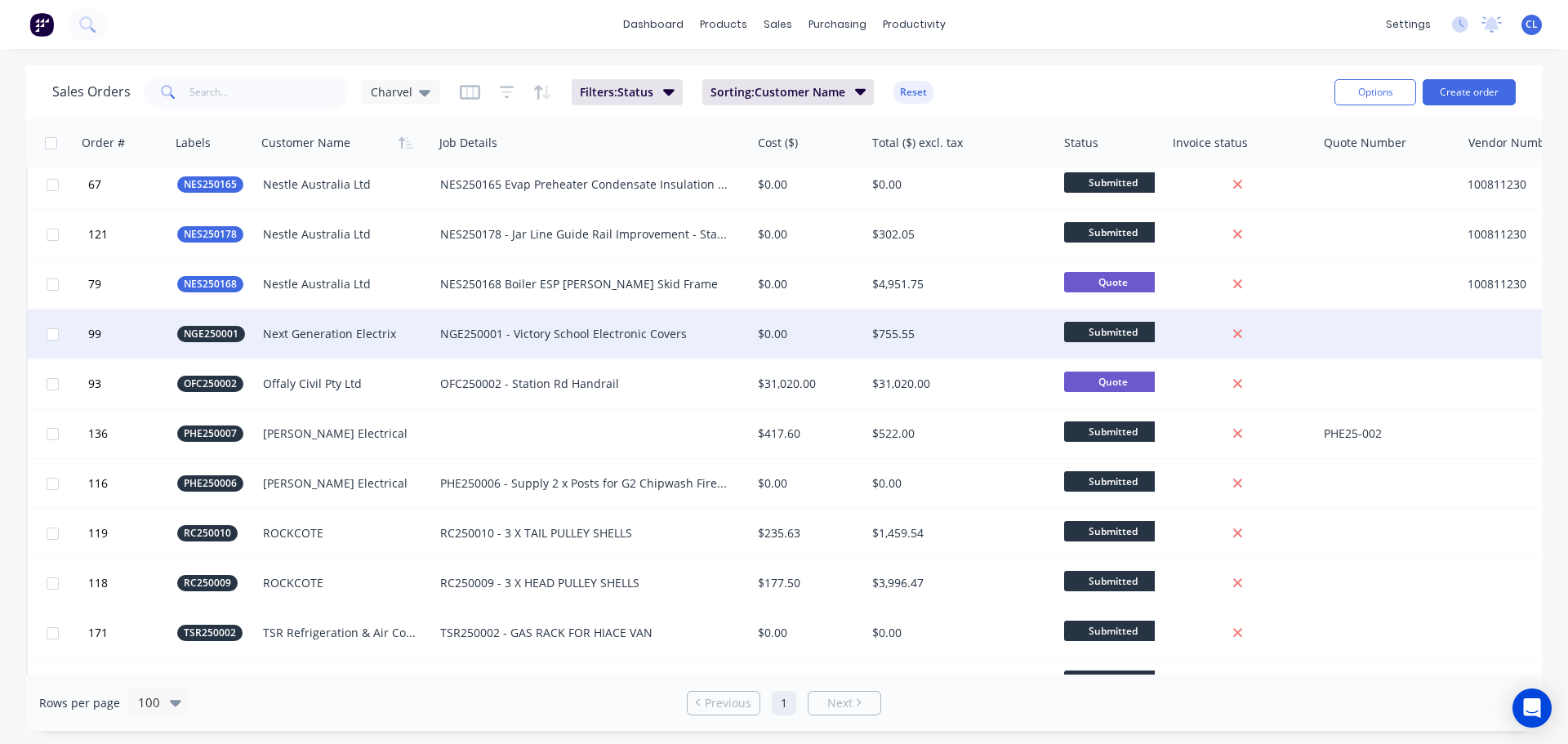
scroll to position [3784, 0]
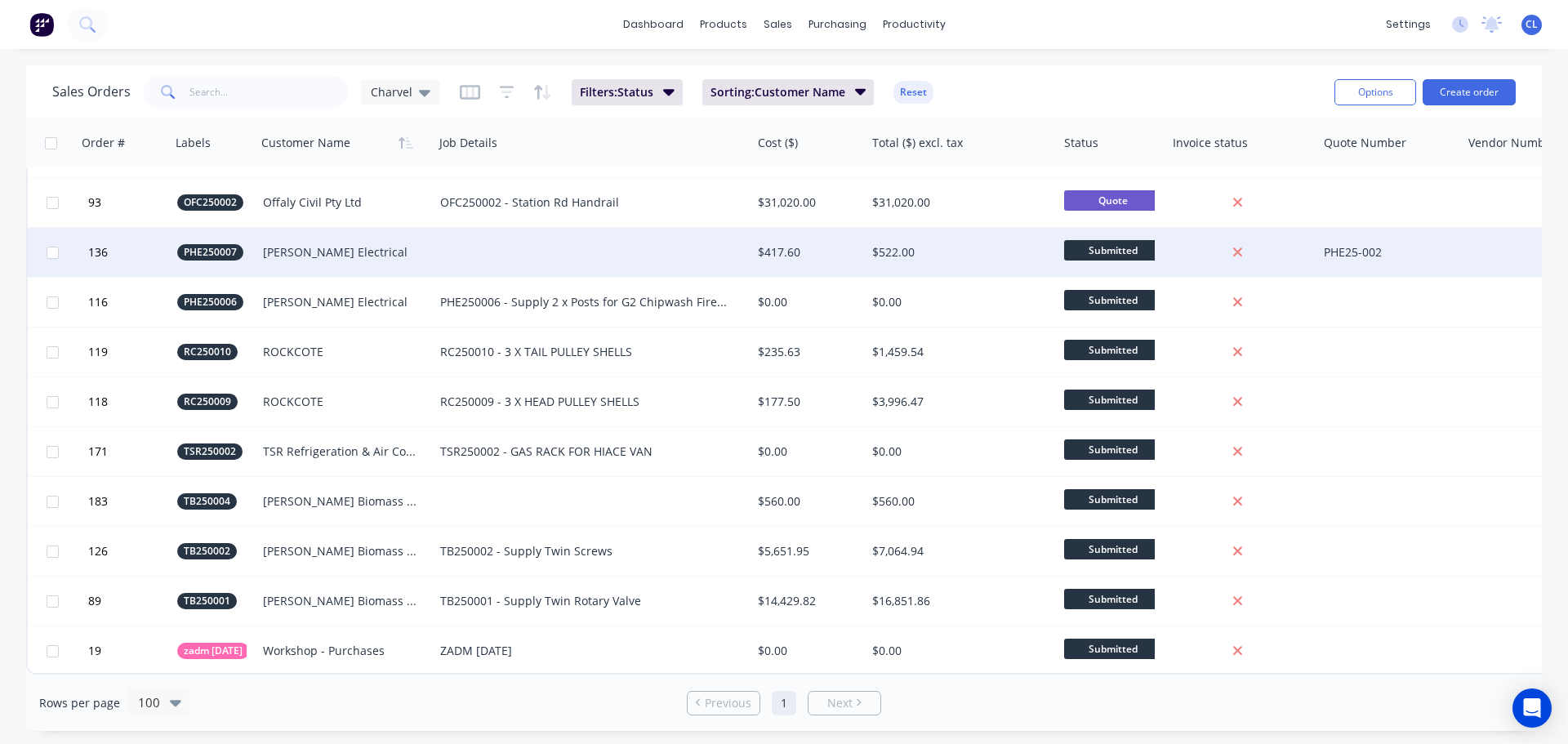
click at [329, 248] on div "[PERSON_NAME] Electrical" at bounding box center [341, 252] width 156 height 17
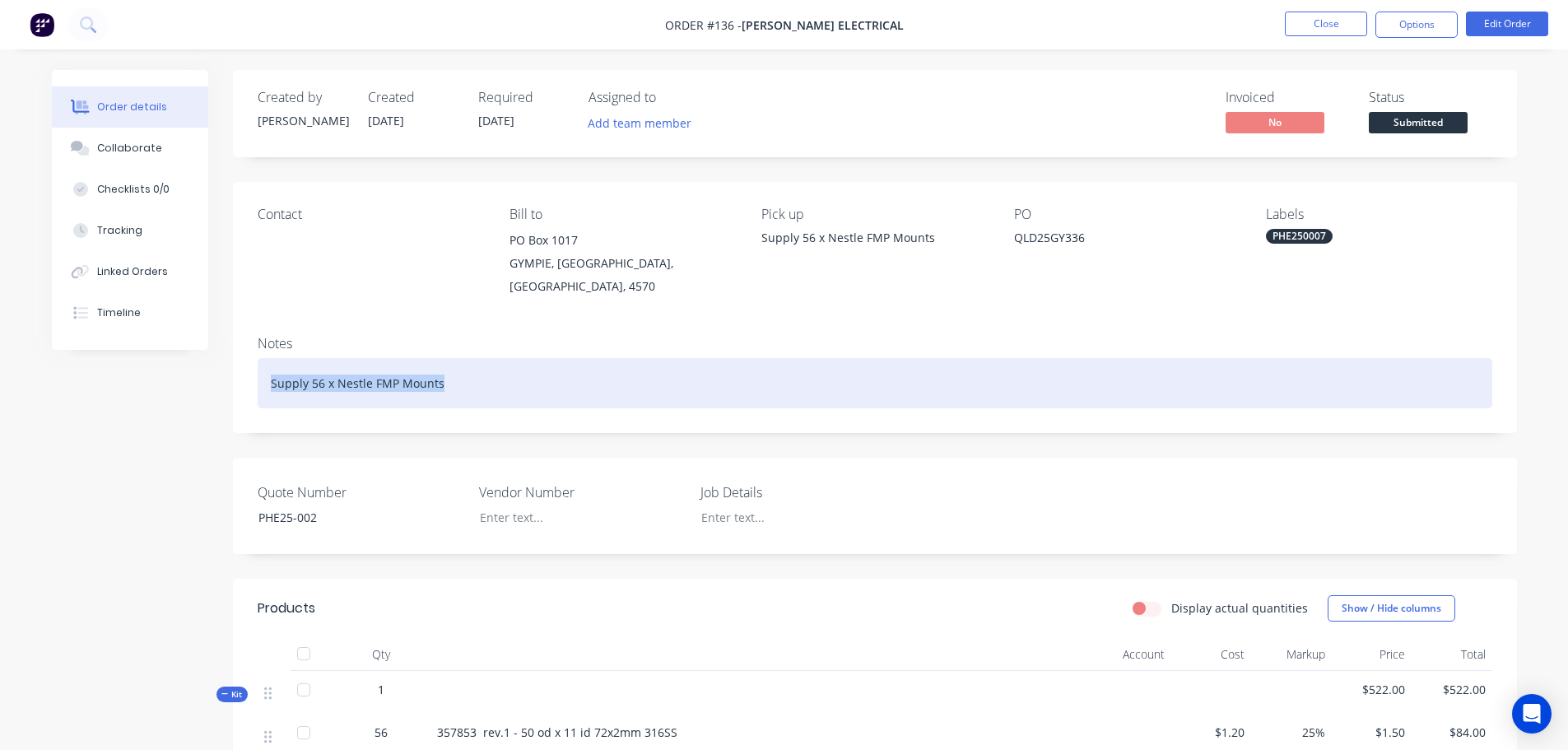
drag, startPoint x: 453, startPoint y: 377, endPoint x: 188, endPoint y: 338, distance: 267.9
click at [188, 338] on div "Order details Collaborate Checklists 0/0 Tracking Linked Orders Timeline Order …" at bounding box center [784, 655] width 1498 height 1170
copy div "Supply 56 x Nestle FMP Mounts"
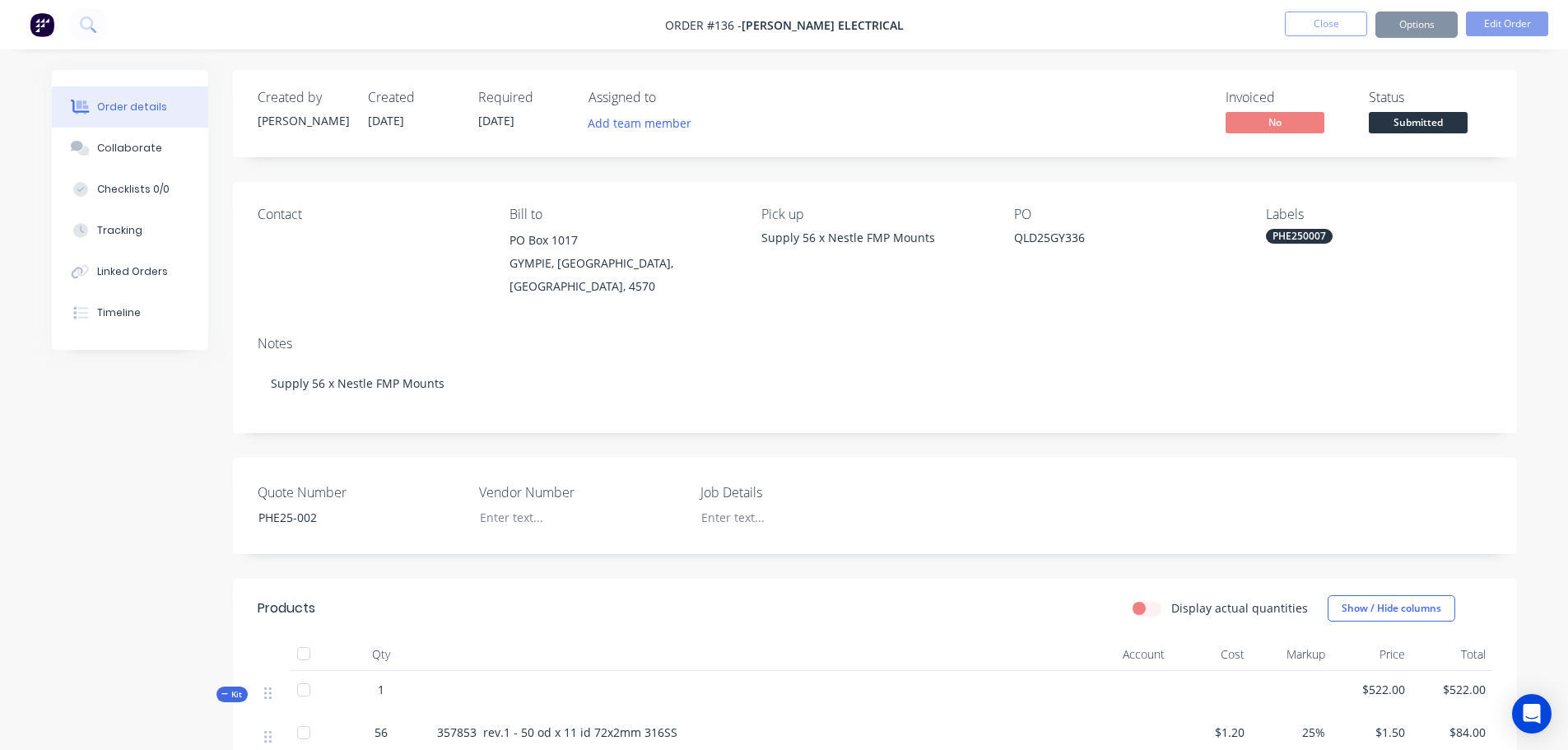
click at [736, 487] on div "Job Details" at bounding box center [803, 506] width 206 height 47
click at [744, 505] on div at bounding box center [791, 517] width 206 height 24
paste div
click at [1310, 32] on button "Close" at bounding box center [1326, 24] width 83 height 25
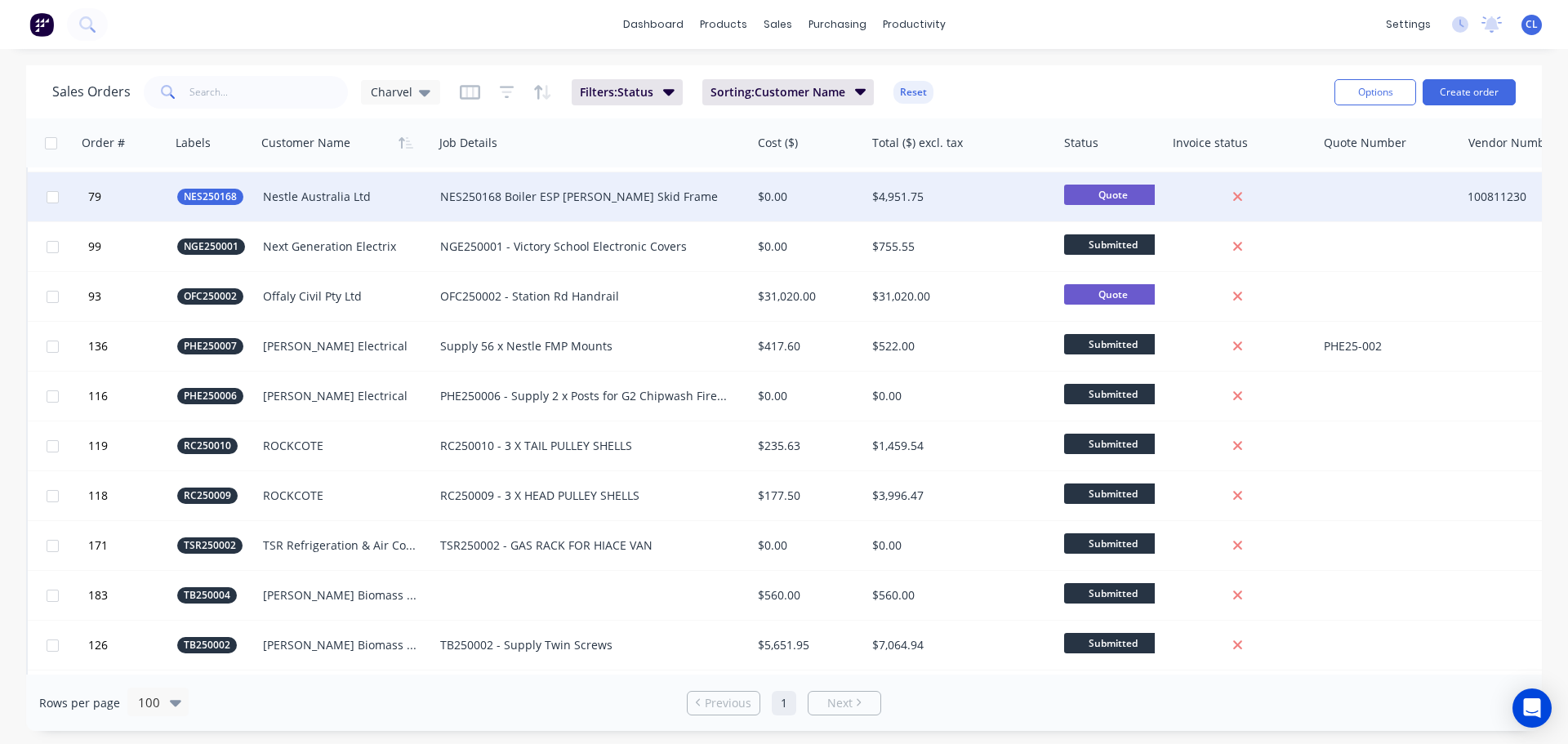
scroll to position [3784, 0]
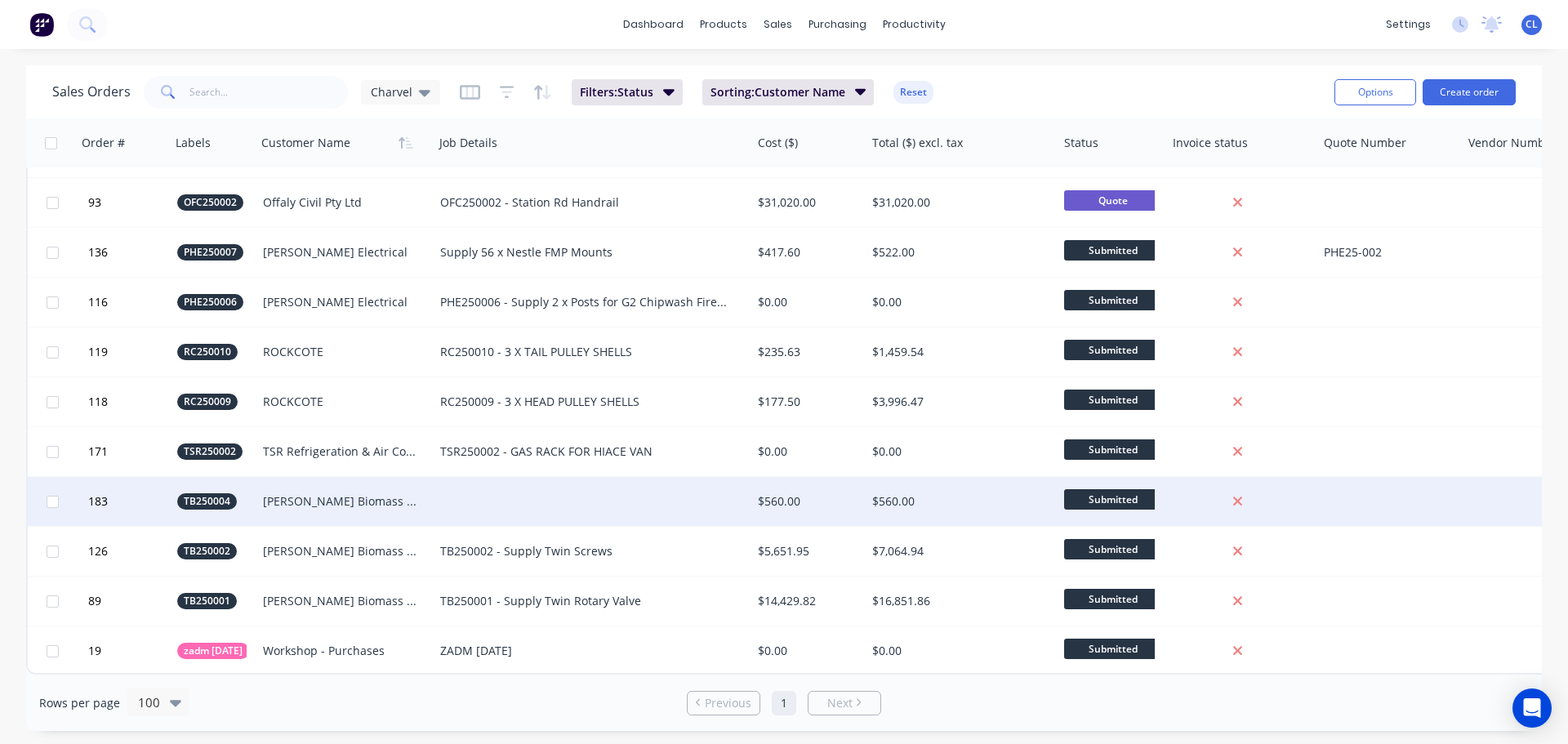
click at [330, 500] on div "[PERSON_NAME] Biomass Pty Ltd" at bounding box center [341, 501] width 156 height 17
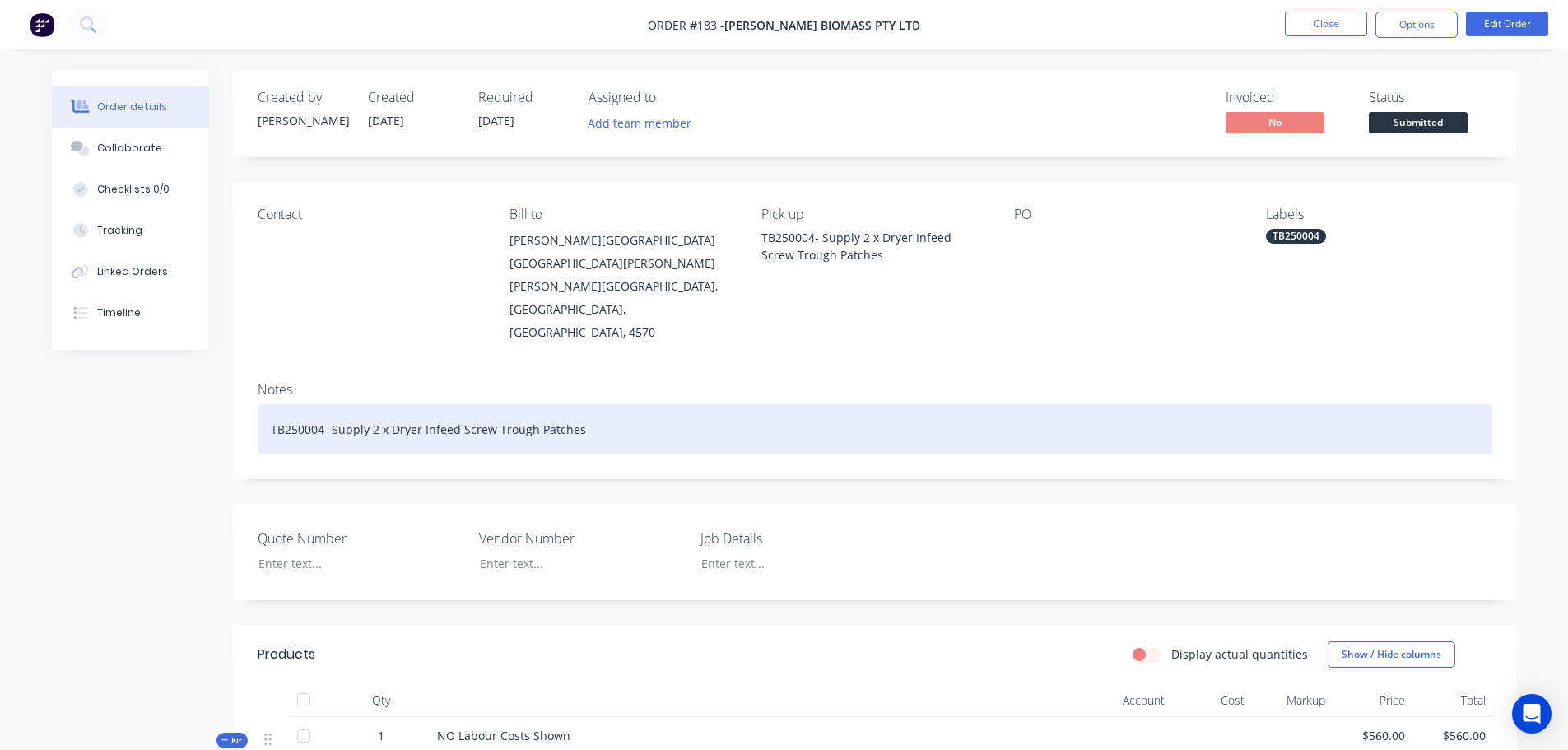
drag, startPoint x: 579, startPoint y: 368, endPoint x: 170, endPoint y: 367, distance: 409.0
click at [170, 367] on div "Created by [PERSON_NAME] Created [DATE] Required [DATE] Assigned to Add team me…" at bounding box center [784, 587] width 1465 height 1033
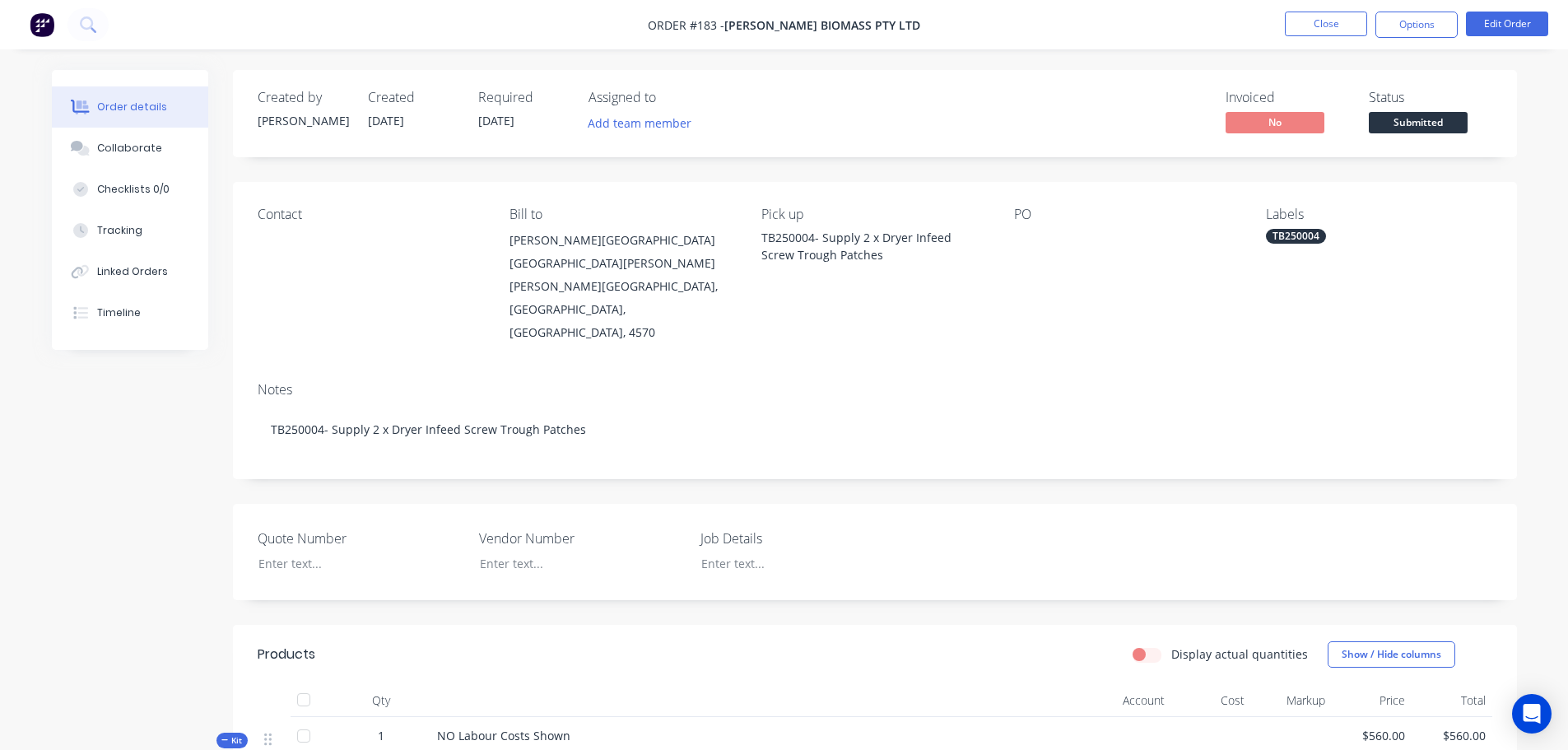
click at [742, 512] on div "Quote Number Vendor Number Job Details" at bounding box center [874, 552] width 1285 height 97
click at [732, 552] on div at bounding box center [791, 563] width 206 height 24
paste div
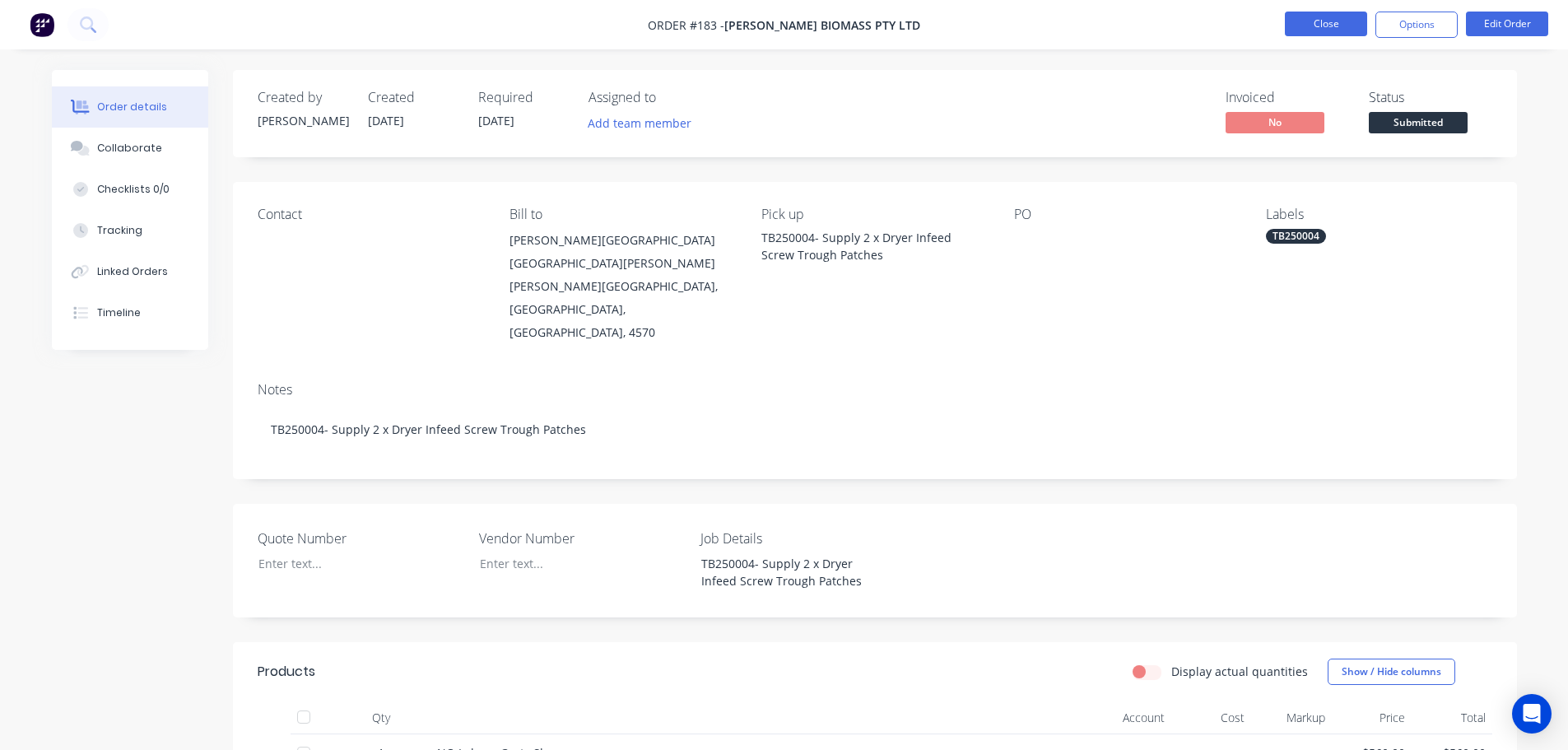
click at [1294, 28] on button "Close" at bounding box center [1326, 24] width 83 height 25
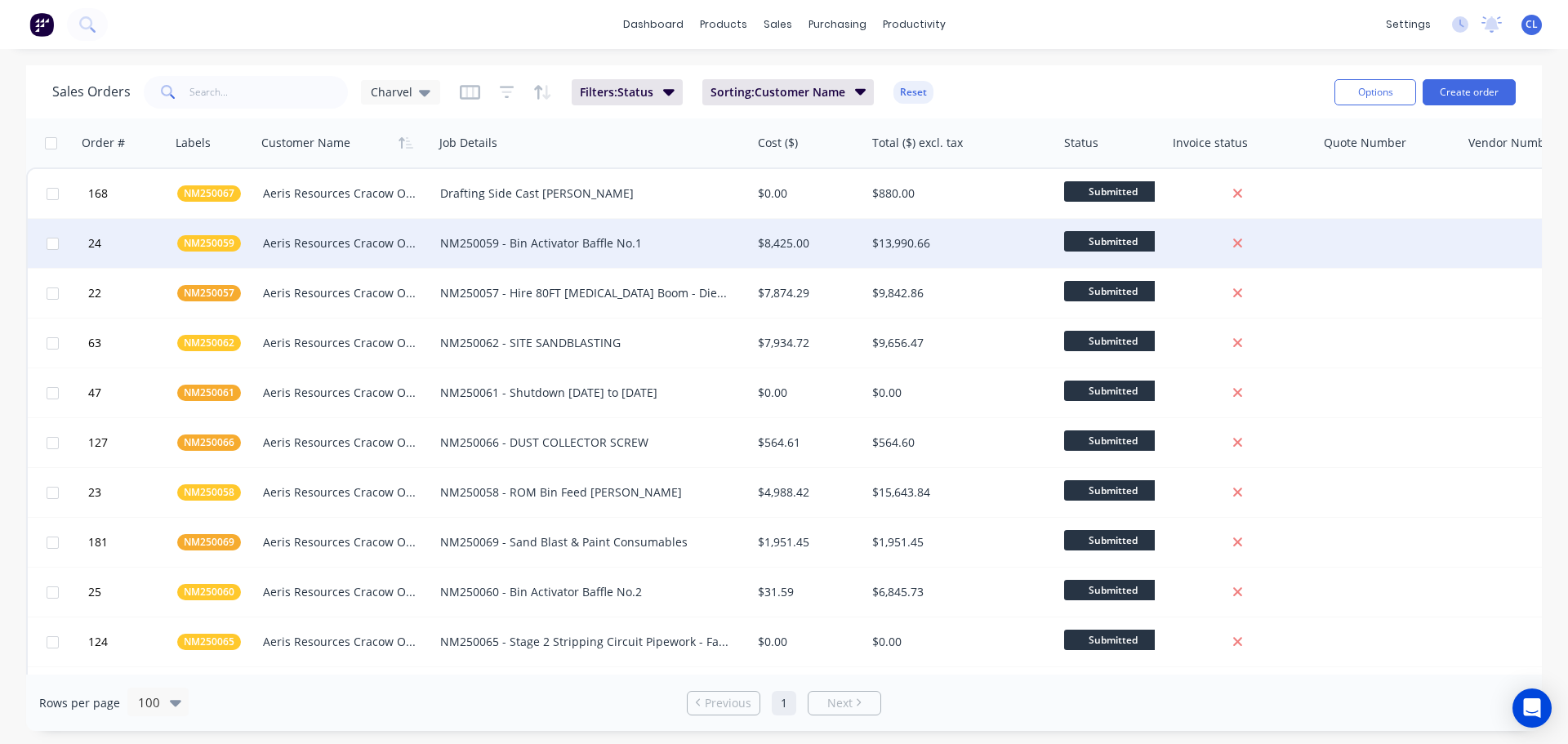
click at [336, 246] on div "Aeris Resources Cracow Operations" at bounding box center [341, 243] width 156 height 17
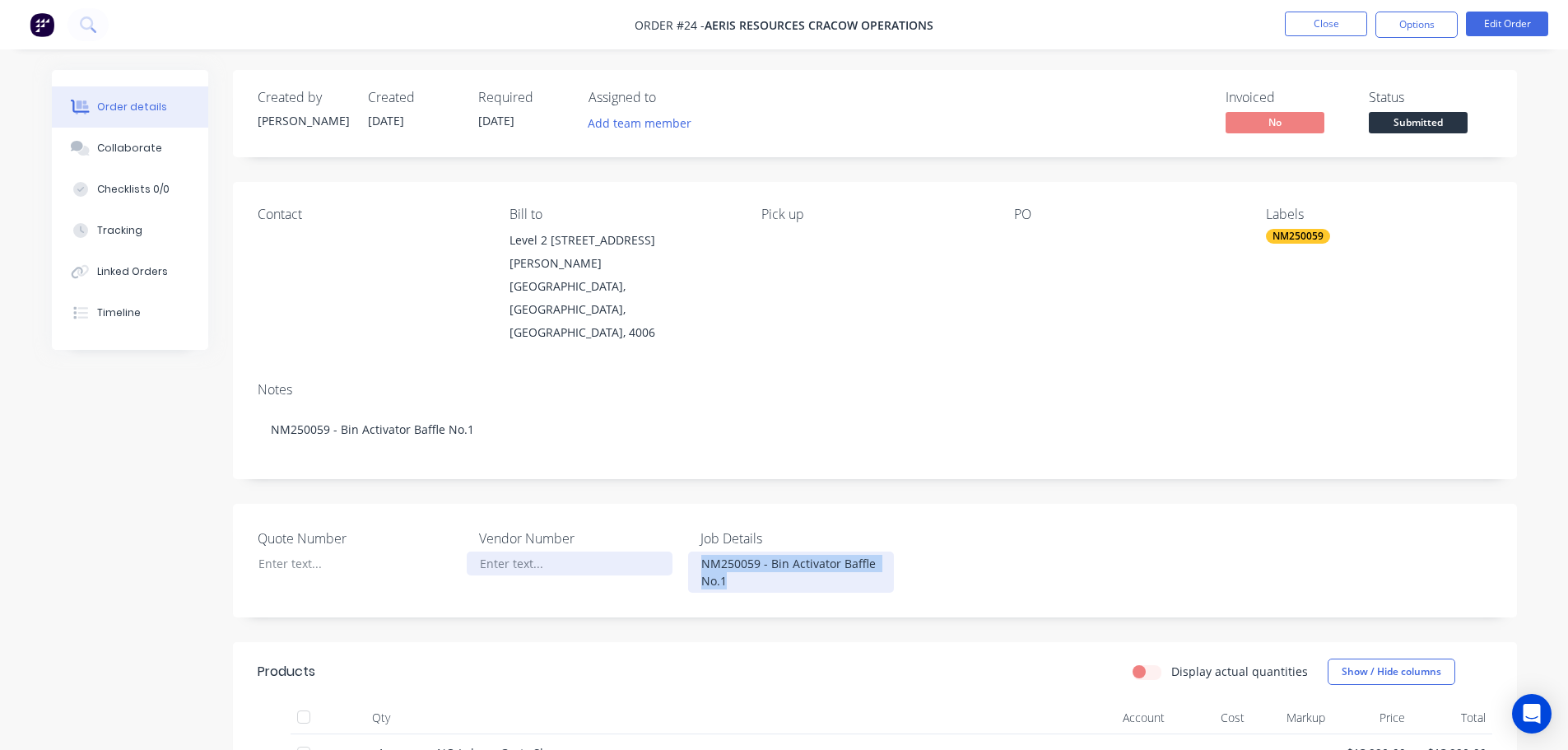
drag, startPoint x: 741, startPoint y: 539, endPoint x: 672, endPoint y: 506, distance: 76.5
click at [672, 506] on div "Quote Number Vendor Number Job Details NM250059 - Bin Activator Baffle No.1" at bounding box center [874, 560] width 1285 height 113
click at [1349, 24] on button "Close" at bounding box center [1326, 24] width 83 height 25
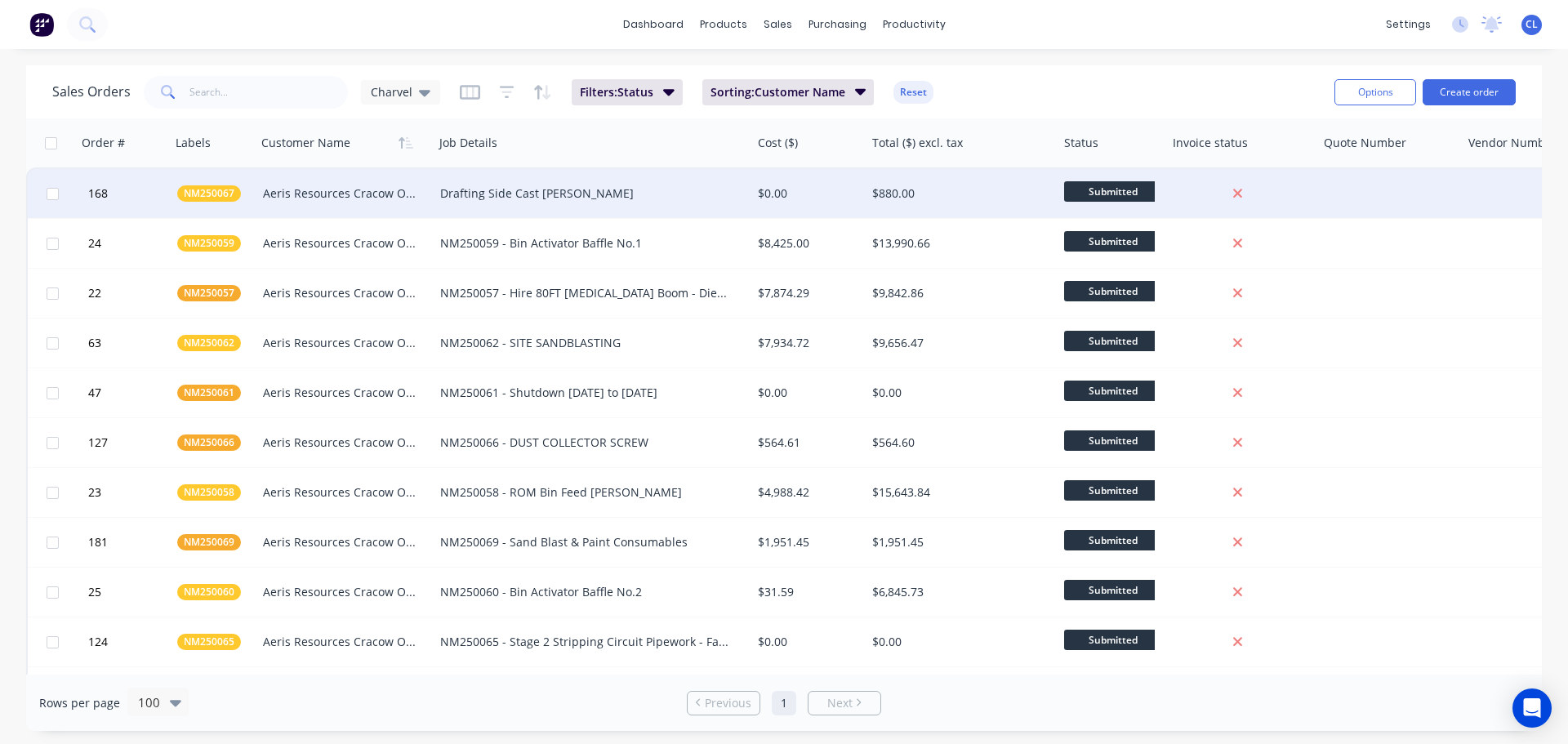
click at [366, 193] on div "Aeris Resources Cracow Operations" at bounding box center [341, 193] width 156 height 17
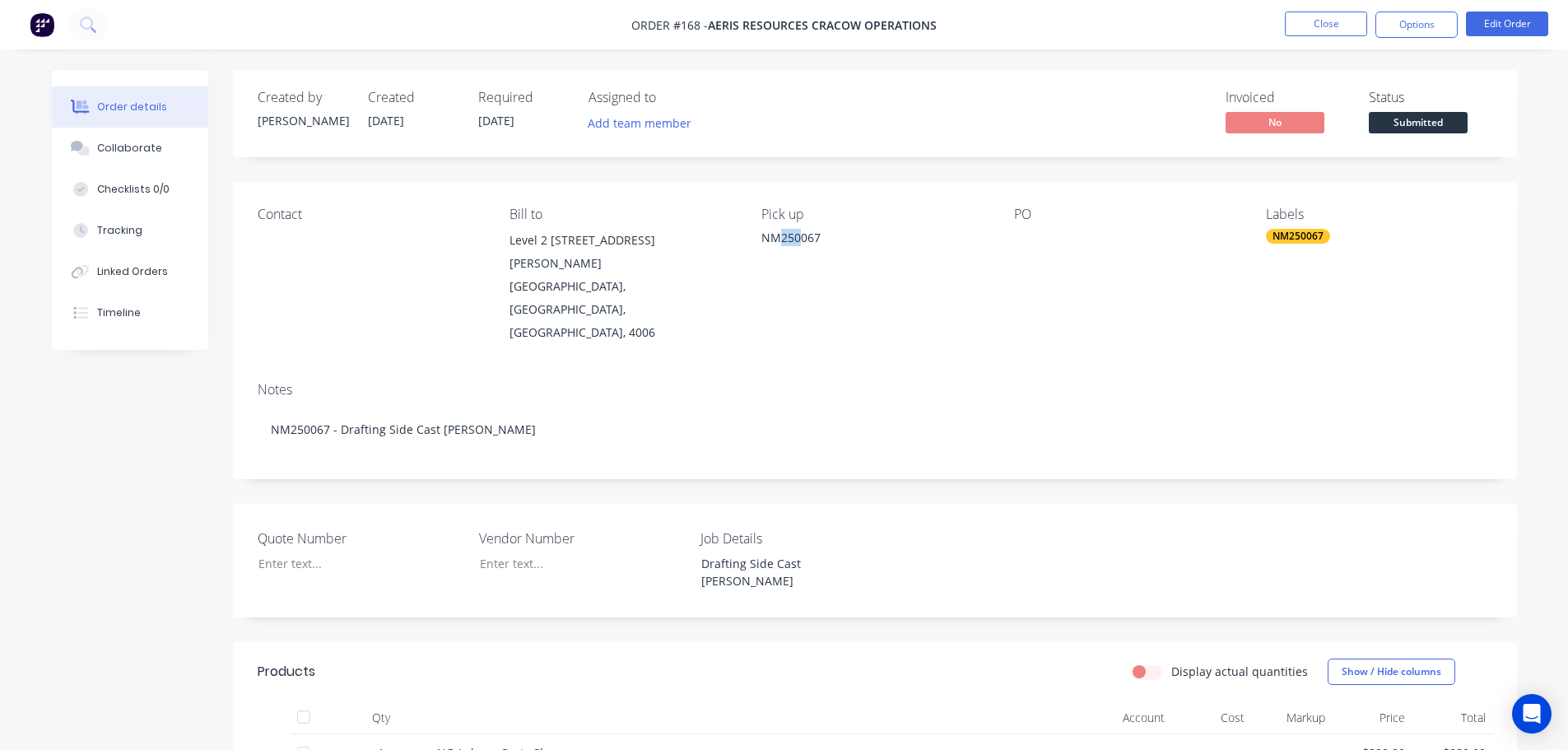
drag, startPoint x: 781, startPoint y: 232, endPoint x: 975, endPoint y: 233, distance: 194.0
click at [809, 233] on div "NM250067" at bounding box center [874, 238] width 226 height 18
click at [1119, 235] on div at bounding box center [1117, 241] width 206 height 23
click at [1061, 239] on div at bounding box center [1117, 241] width 206 height 23
drag, startPoint x: 1279, startPoint y: 213, endPoint x: 1323, endPoint y: 263, distance: 66.6
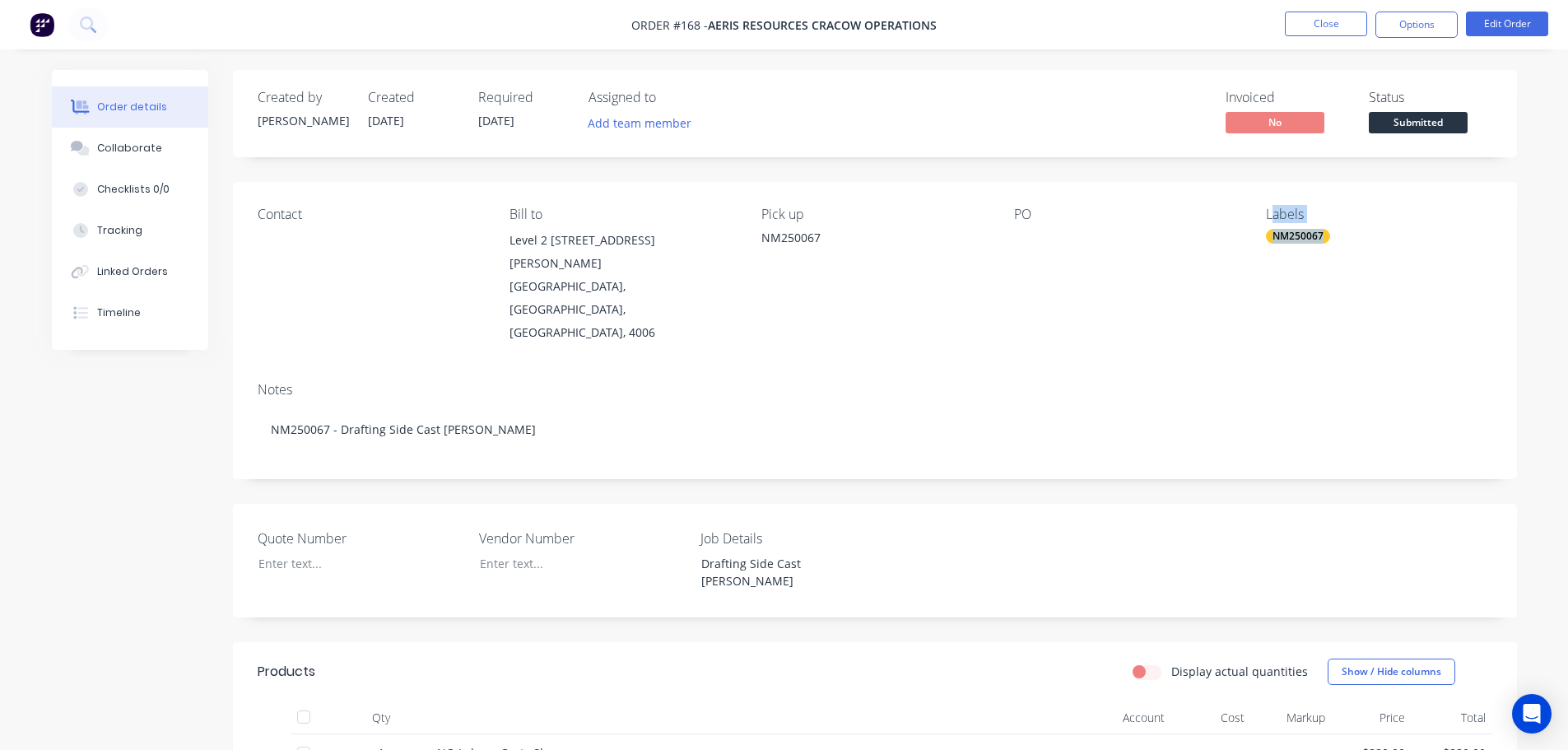
click at [1323, 263] on div "Labels NM250067" at bounding box center [1379, 275] width 226 height 138
drag, startPoint x: 858, startPoint y: 512, endPoint x: 692, endPoint y: 511, distance: 166.0
click at [692, 552] on div "Drafting Side Cast [PERSON_NAME]" at bounding box center [791, 572] width 206 height 41
click at [1044, 446] on div "Created by [PERSON_NAME] Created [DATE] Required [DATE] Assigned to Add team me…" at bounding box center [874, 617] width 1285 height 1094
click at [1340, 16] on button "Close" at bounding box center [1326, 24] width 83 height 25
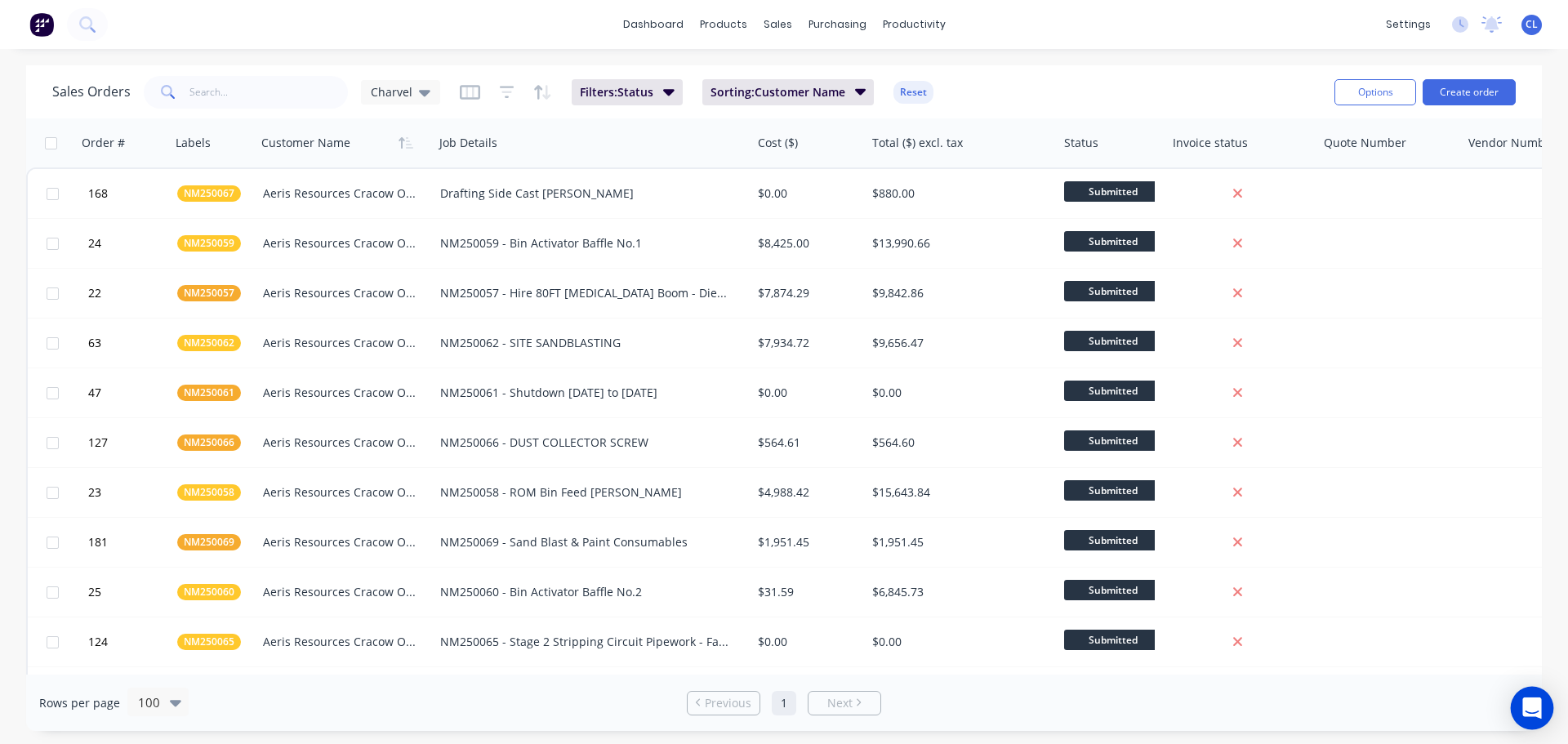
click at [1531, 699] on icon "Open Intercom Messenger" at bounding box center [1532, 708] width 19 height 21
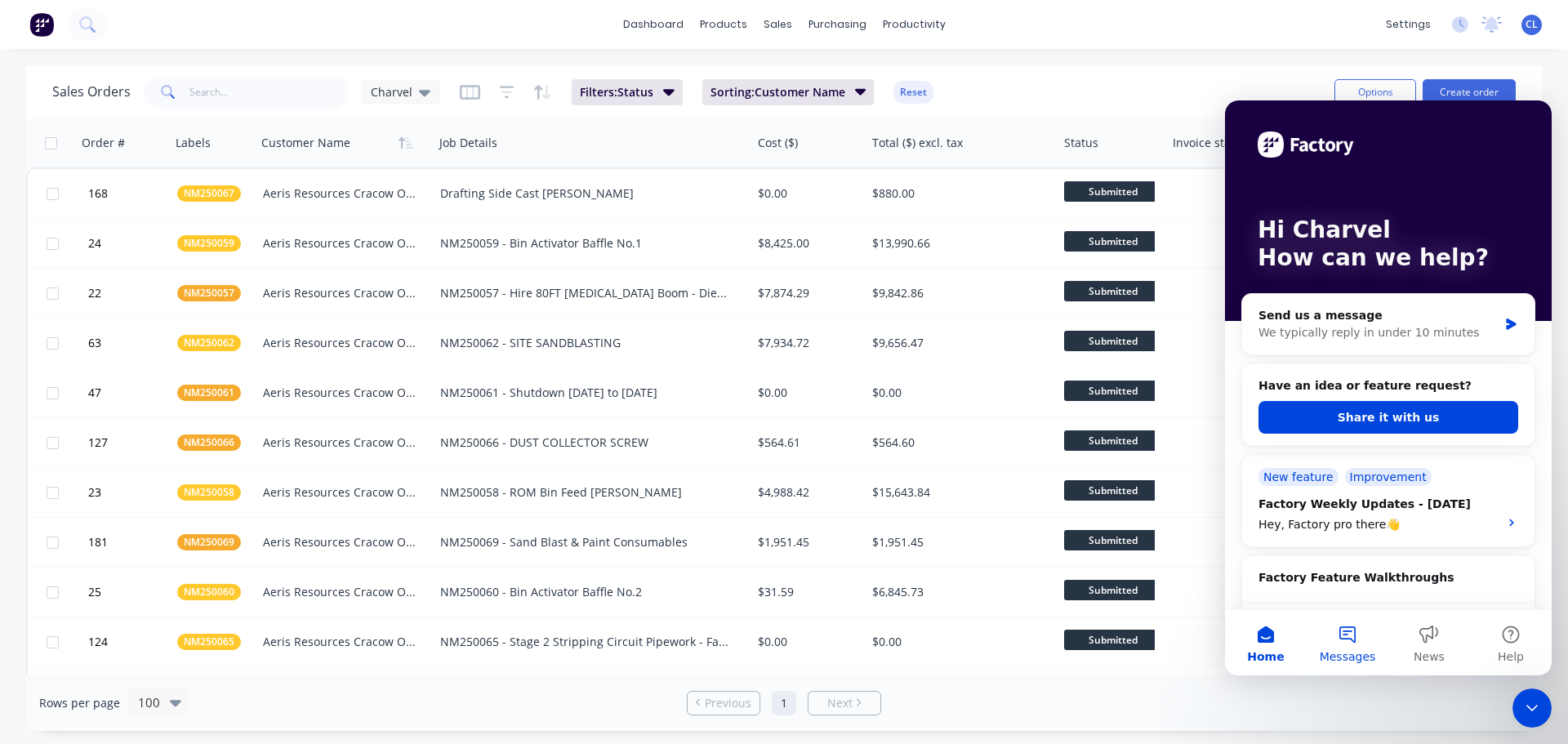
click at [1336, 632] on button "Messages" at bounding box center [1347, 642] width 82 height 65
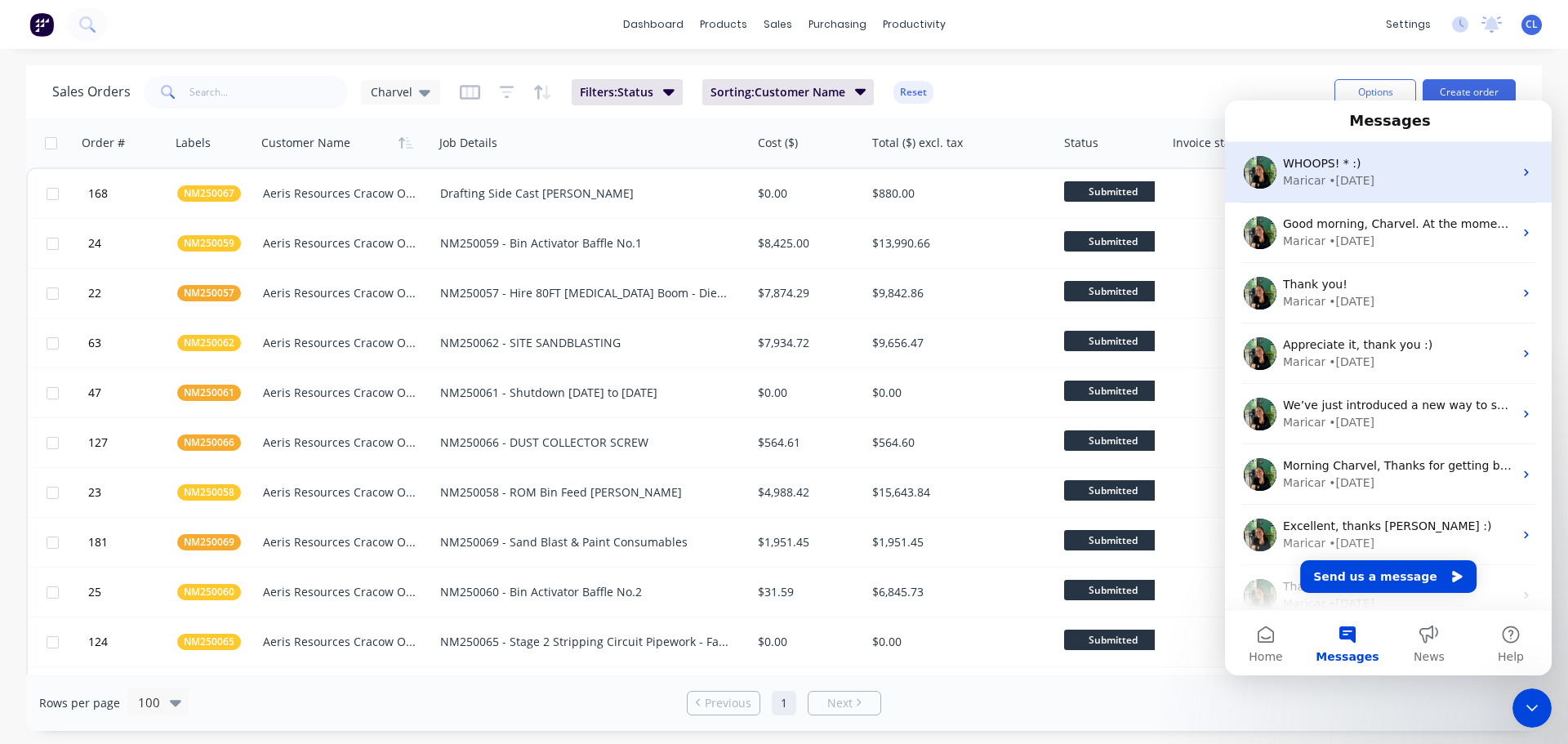
click at [1356, 192] on div "WHOOPS! * :) Maricar • [DATE]" at bounding box center [1388, 172] width 327 height 60
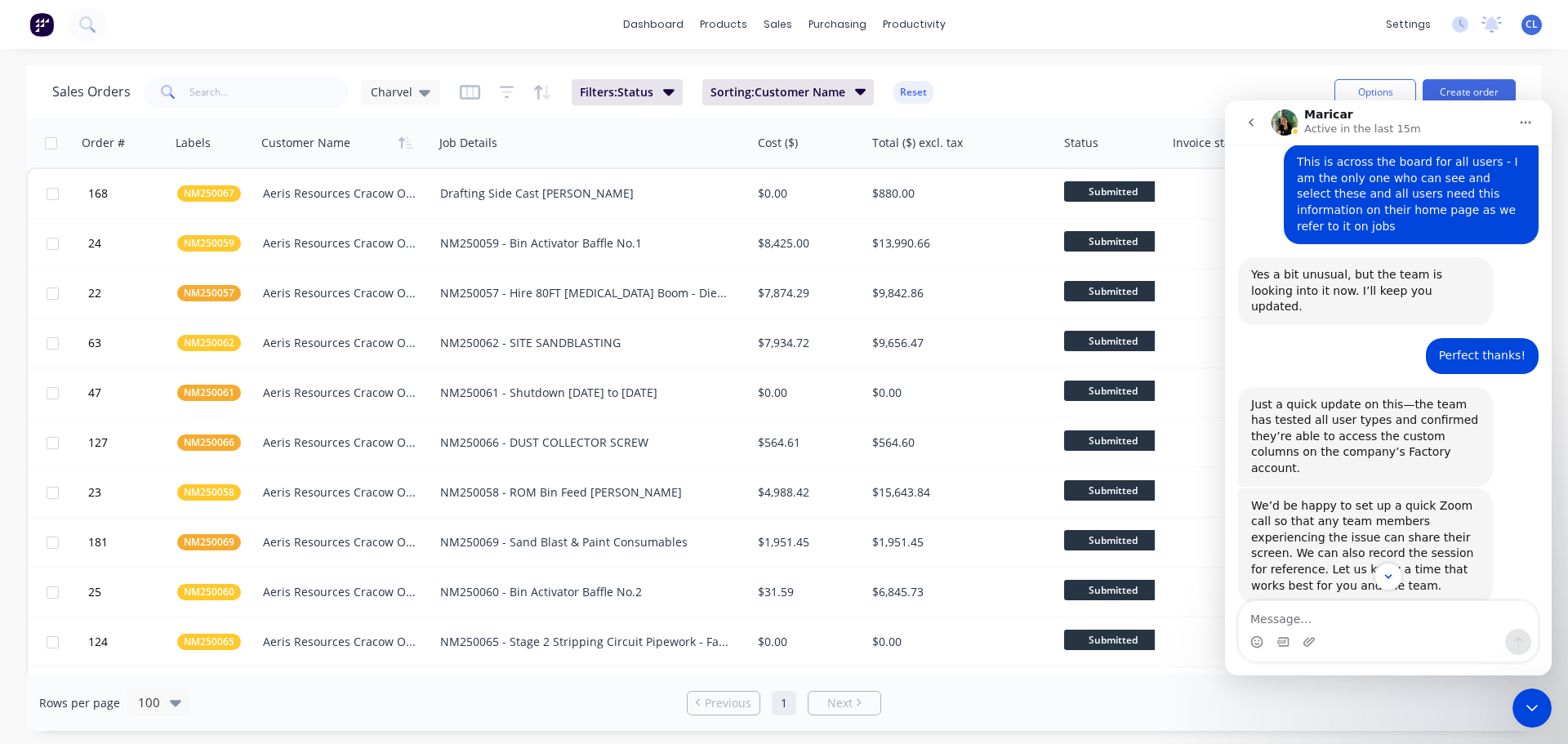
scroll to position [3498, 0]
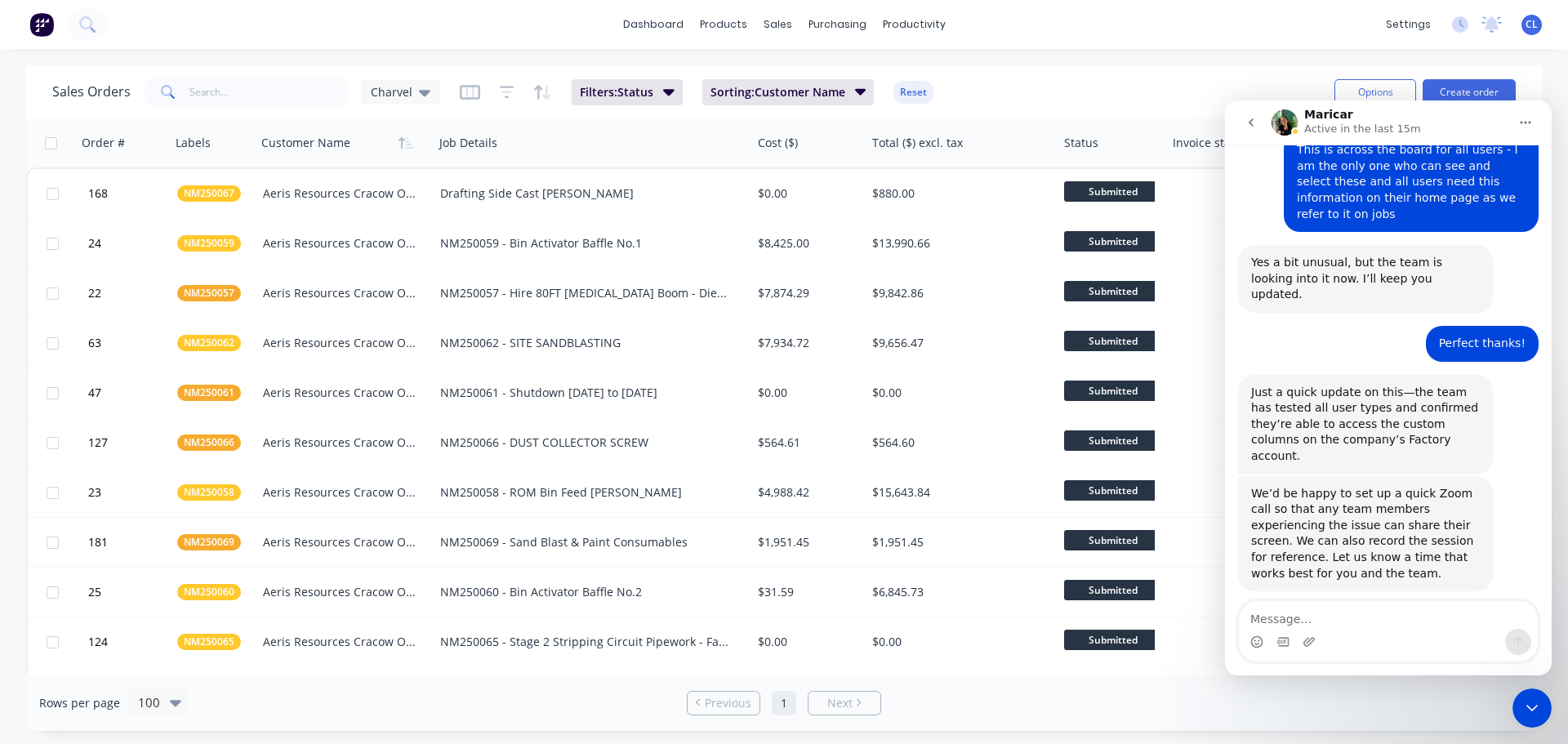
click at [1309, 613] on textarea "Message…" at bounding box center [1388, 615] width 299 height 28
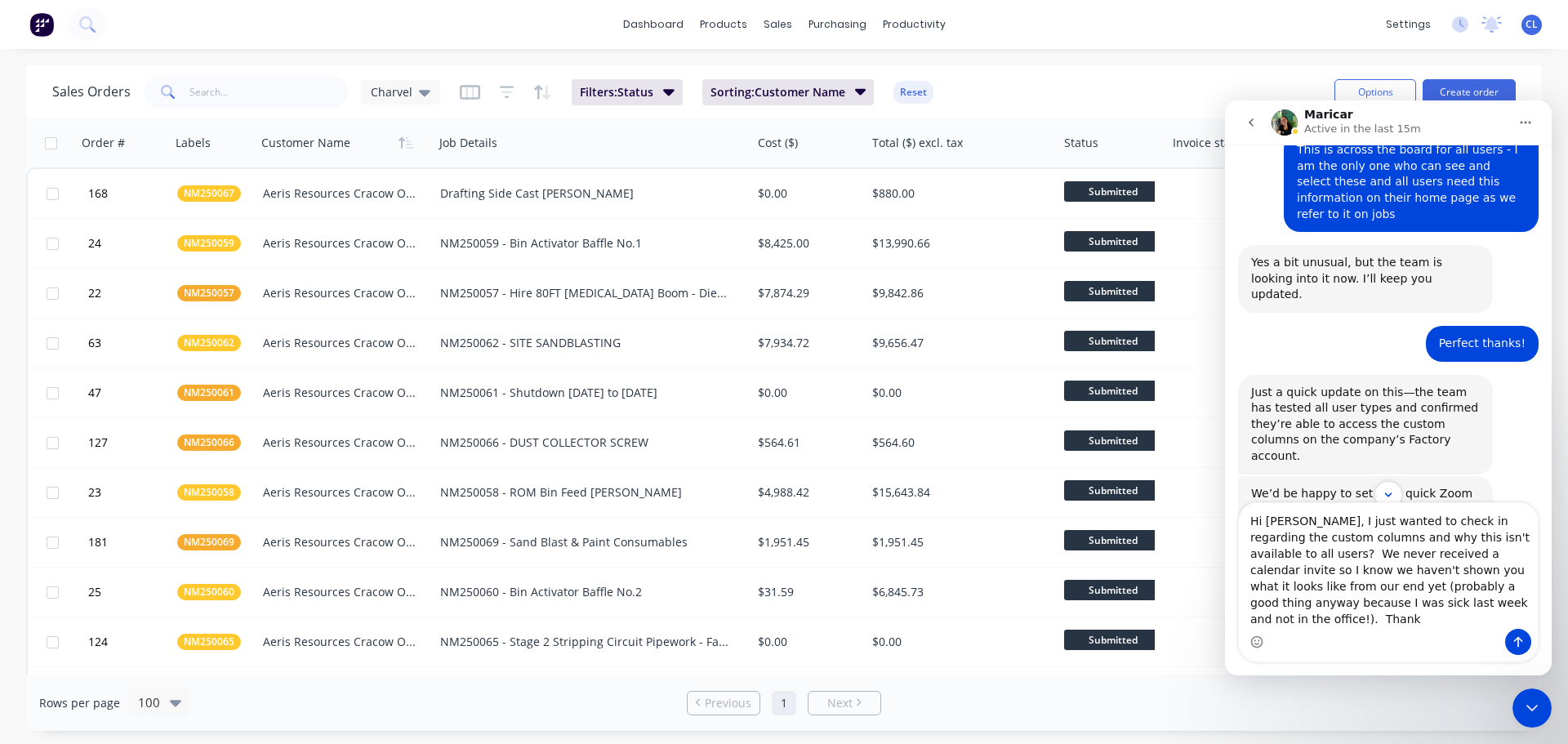
type textarea "Hi [PERSON_NAME], I just wanted to check in regarding the custom columns and wh…"
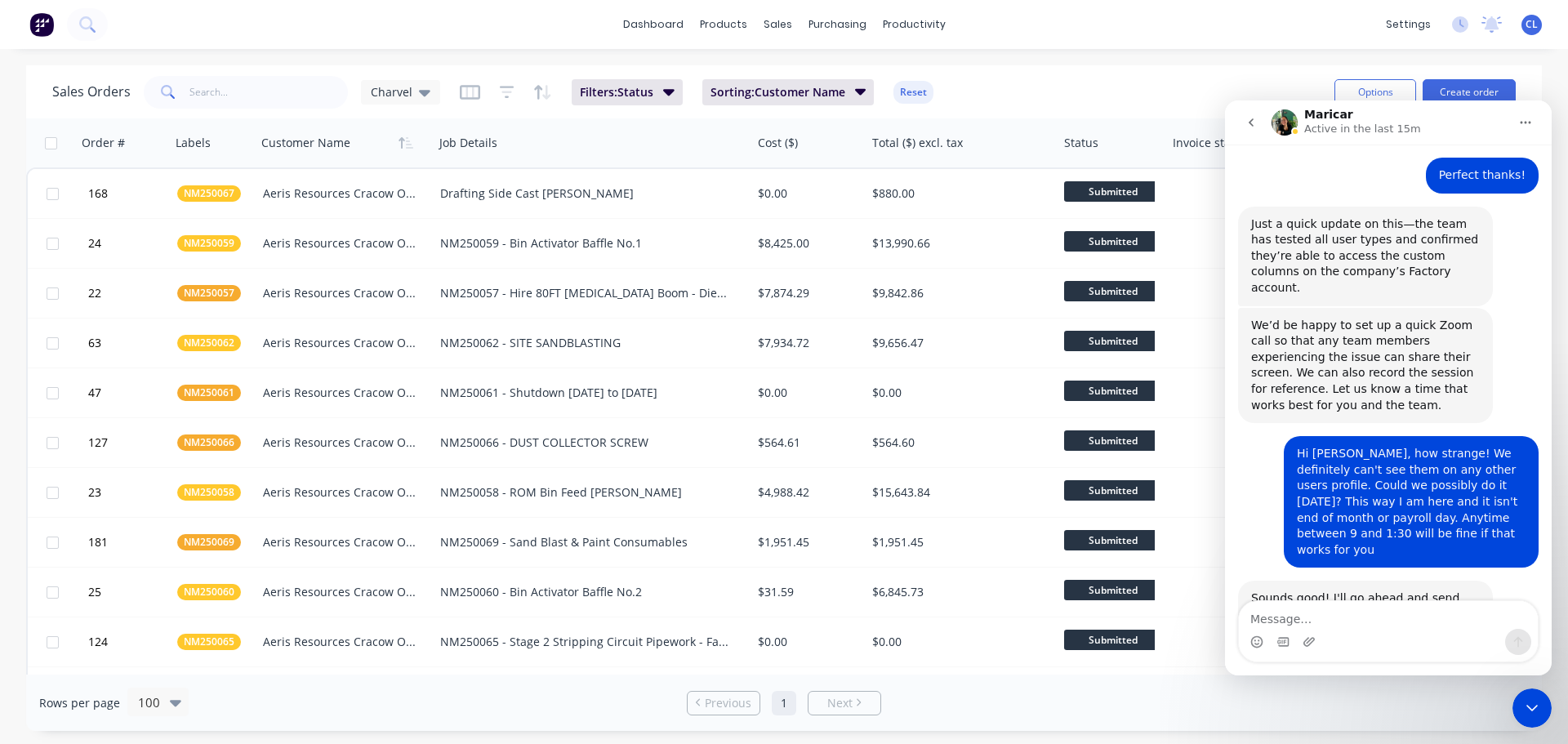
scroll to position [3680, 0]
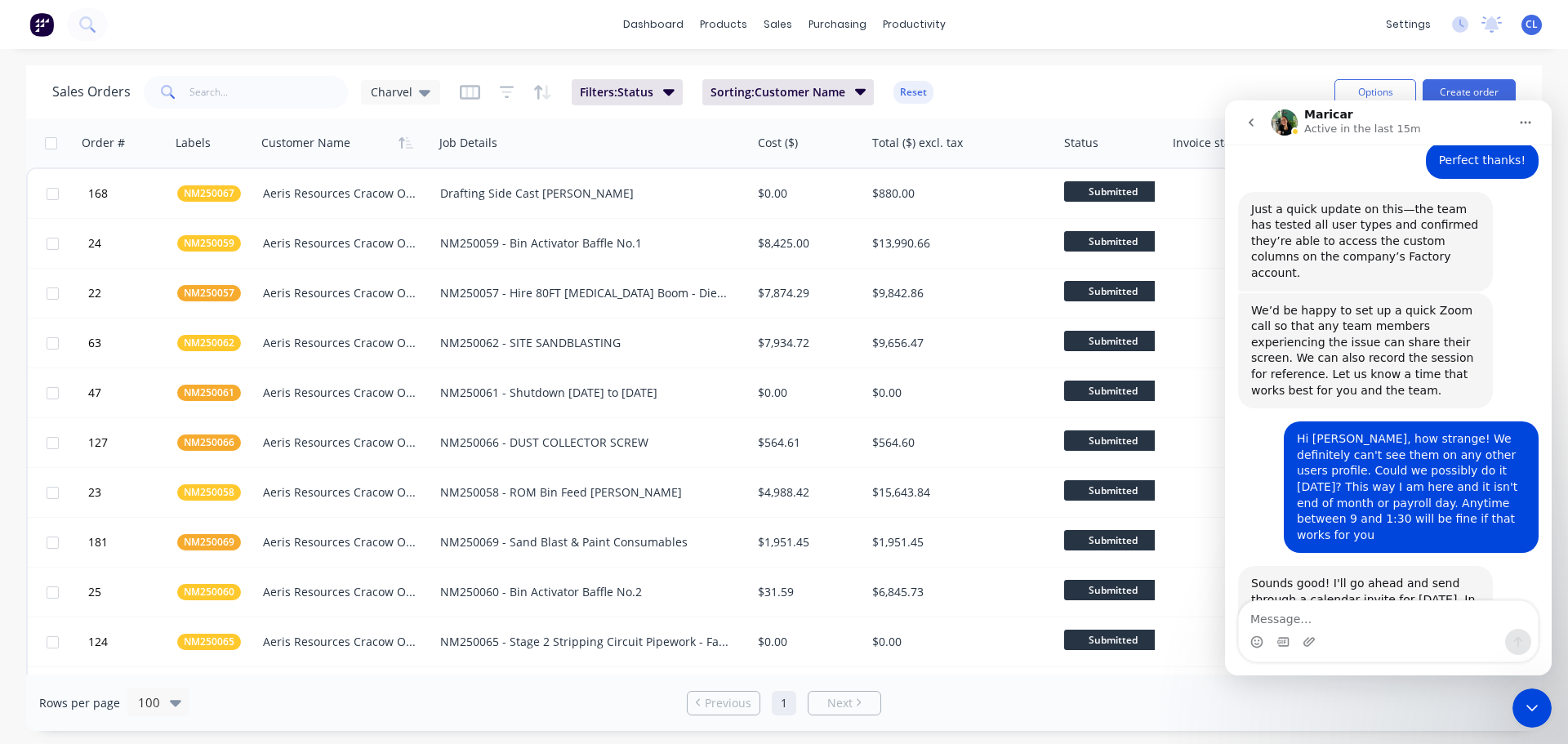
click at [1536, 692] on div "Close Intercom Messenger" at bounding box center [1532, 708] width 39 height 39
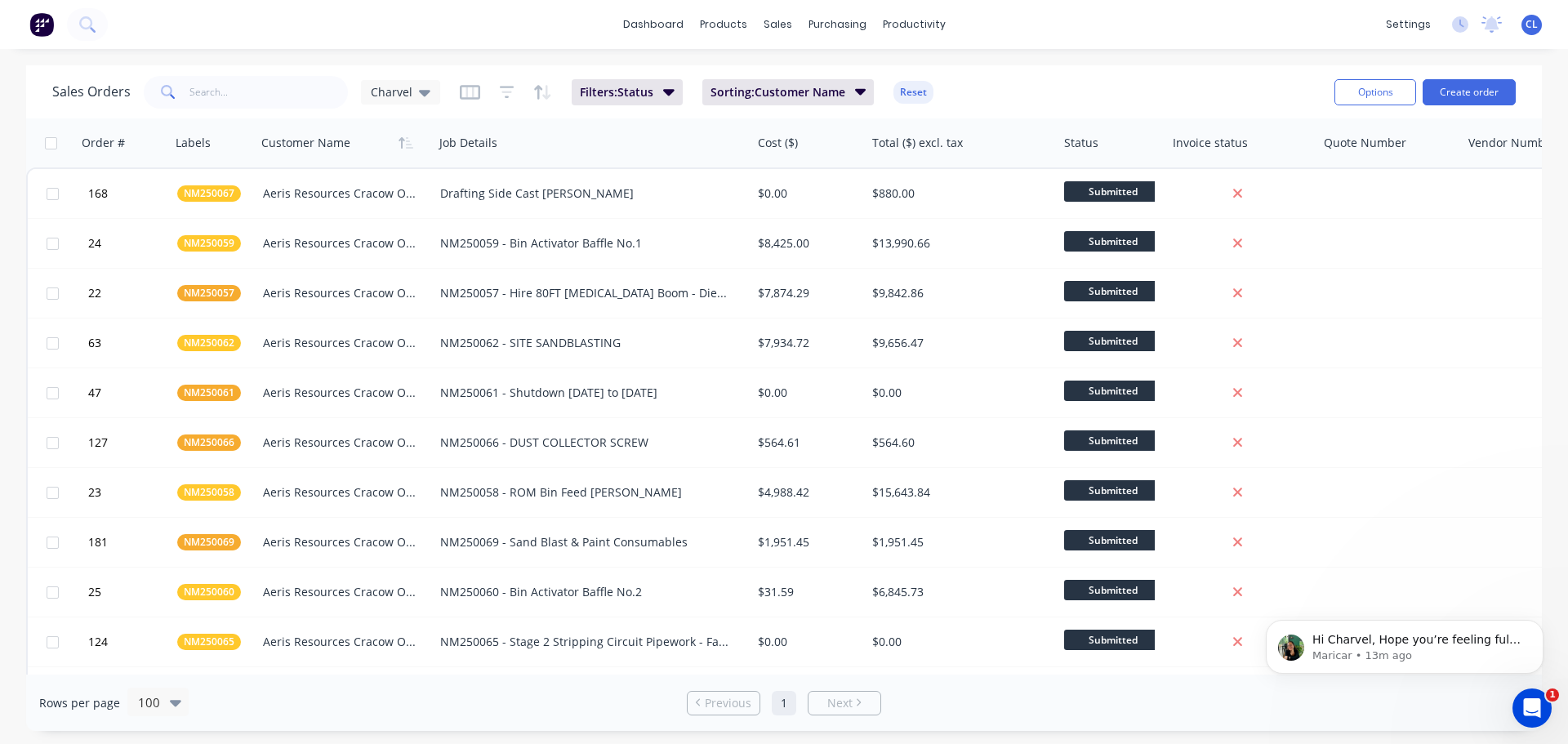
scroll to position [3761, 0]
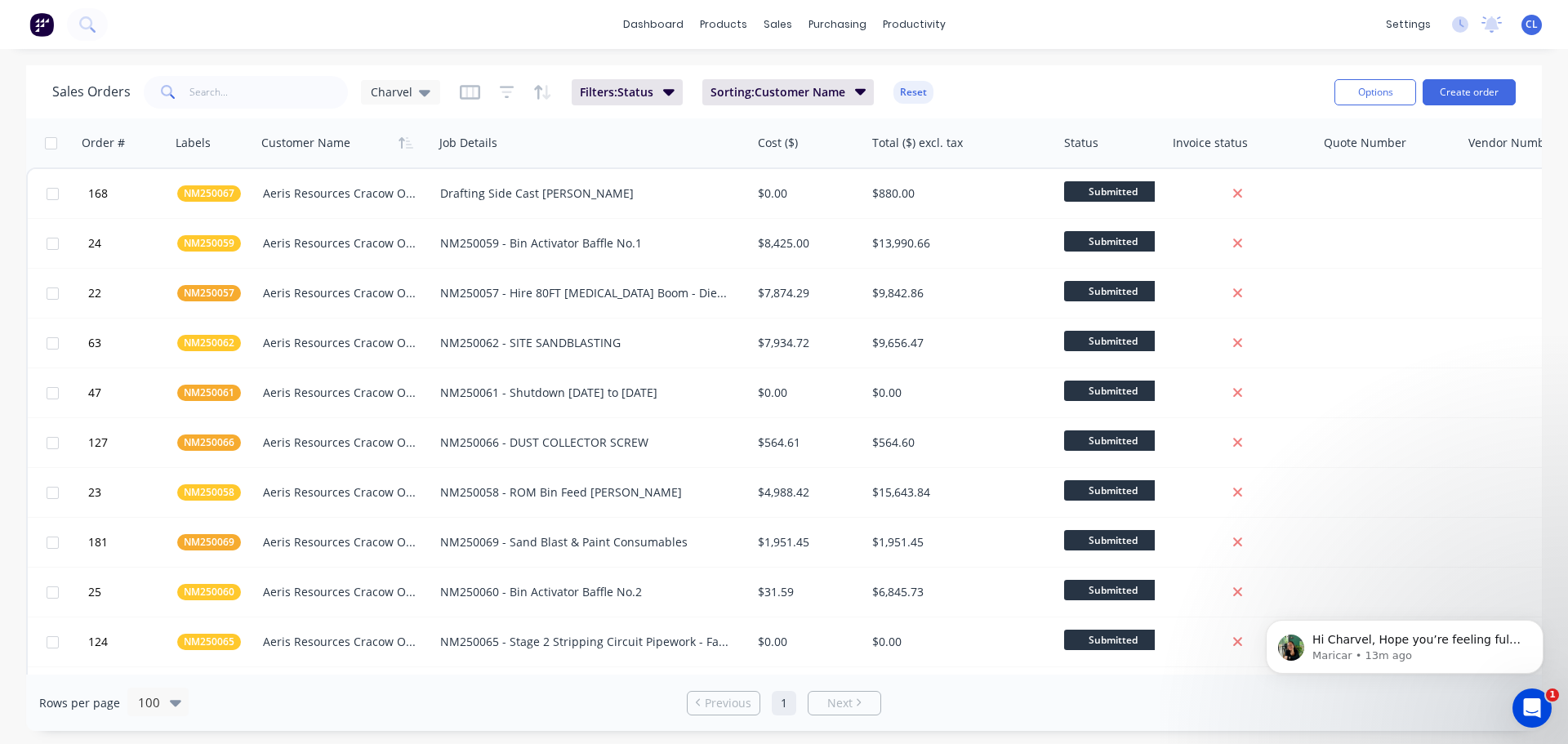
click at [1546, 709] on div "Open Intercom Messenger" at bounding box center [1532, 708] width 54 height 54
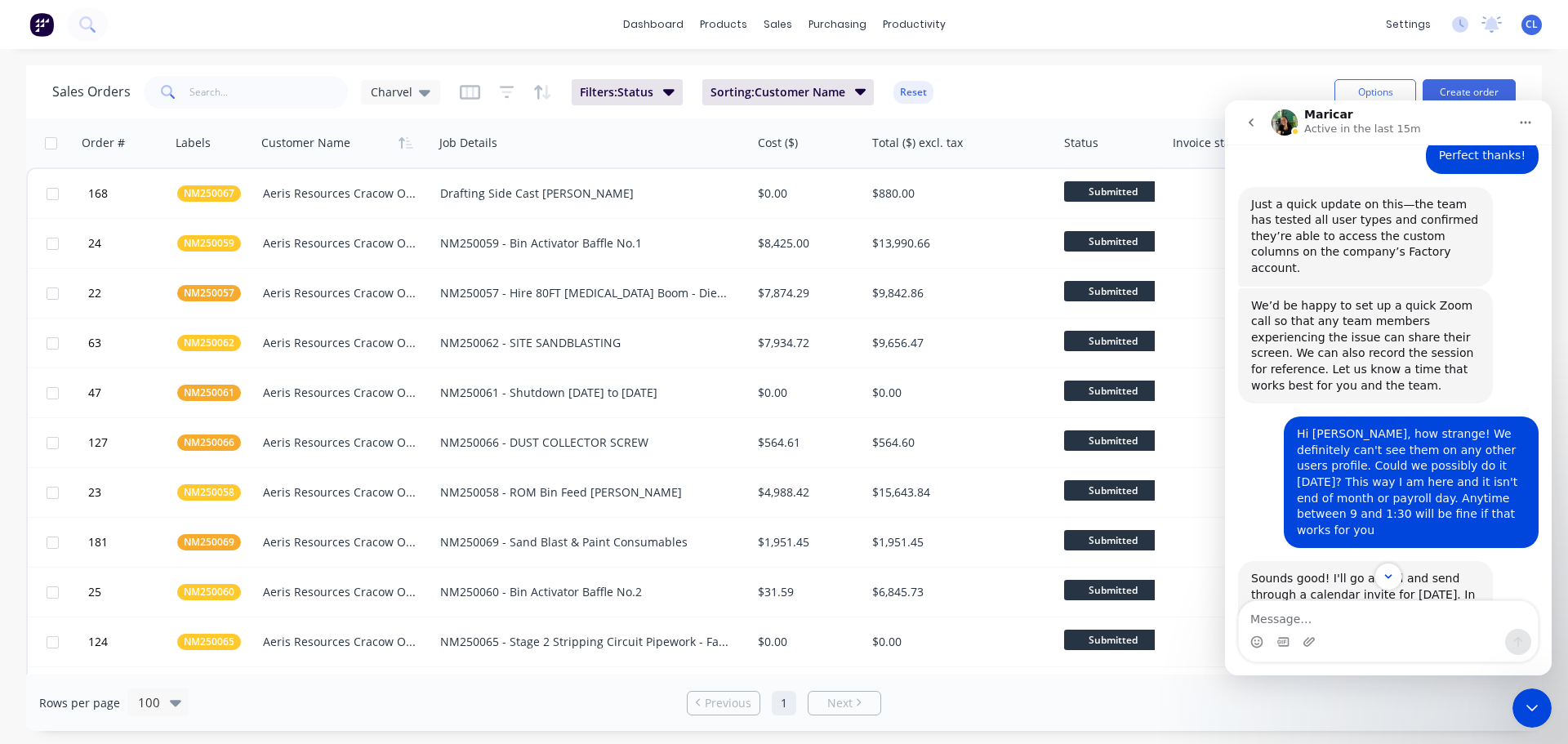
scroll to position [3787, 0]
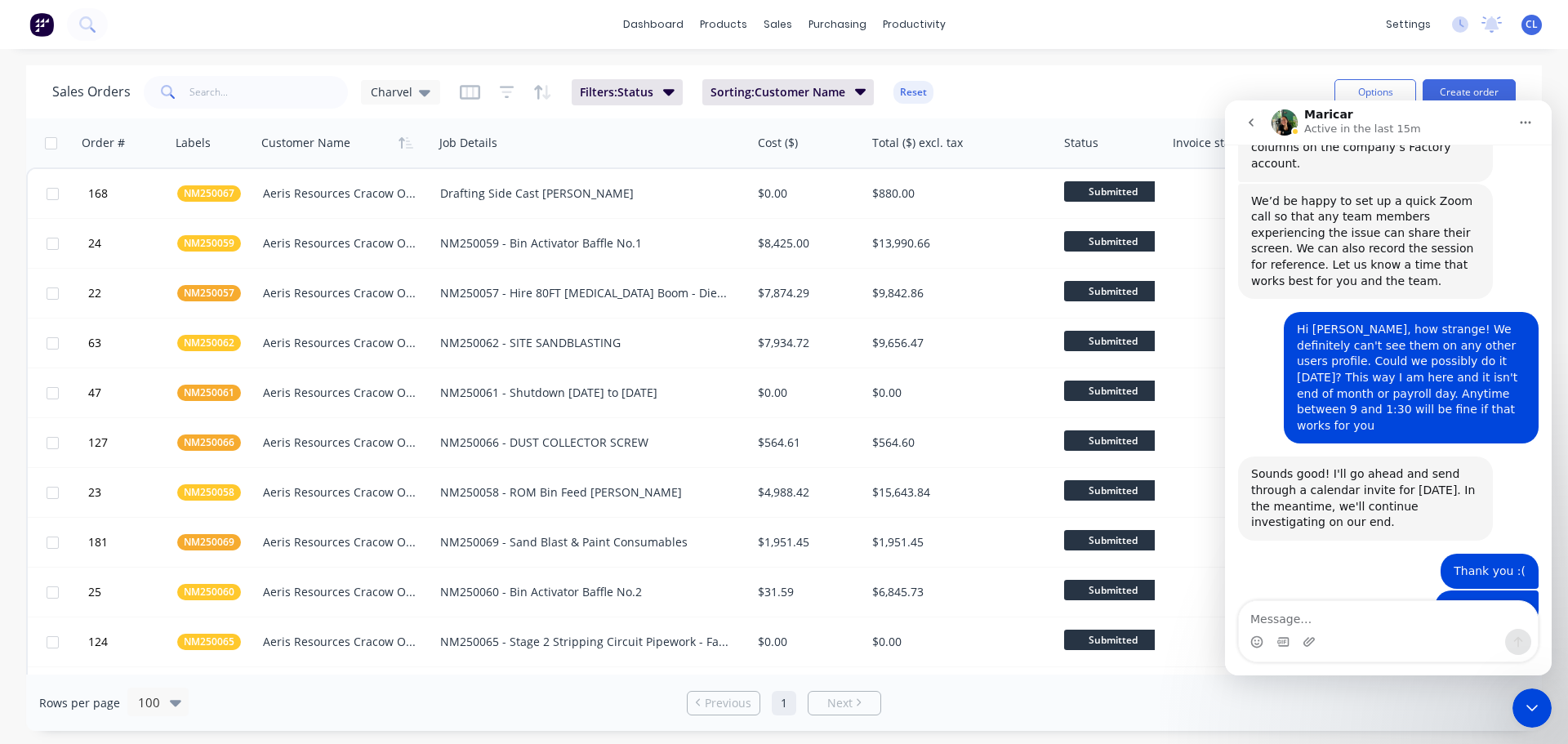
click at [1394, 616] on textarea "Message…" at bounding box center [1388, 615] width 299 height 28
click at [1288, 622] on textarea "Message…" at bounding box center [1388, 615] width 299 height 28
click at [1308, 614] on textarea "Message…" at bounding box center [1388, 615] width 299 height 28
type textarea "H"
type textarea "Thanks! Yep 1 o'clock is fine :)"
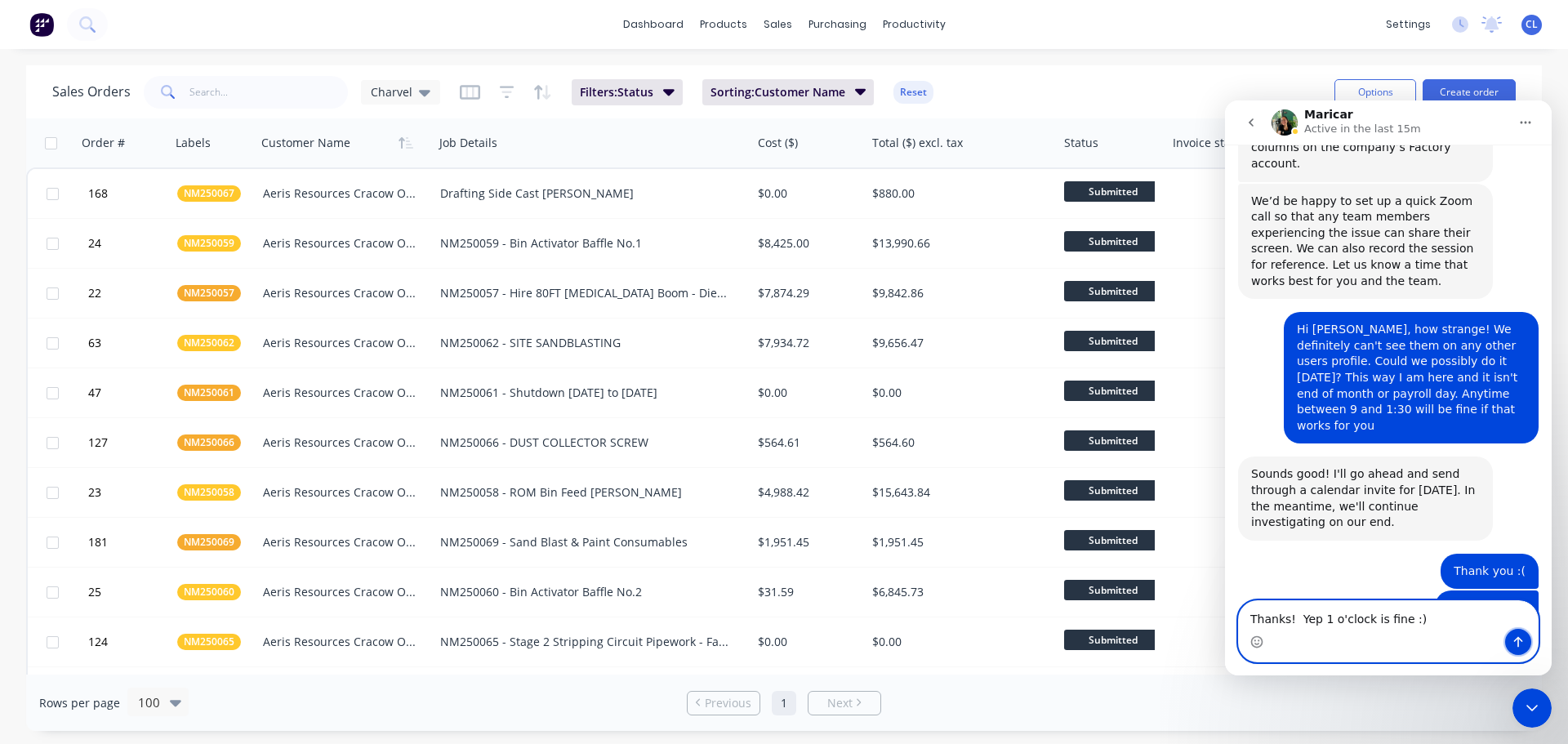
click at [1511, 634] on button "Send a message…" at bounding box center [1518, 641] width 26 height 26
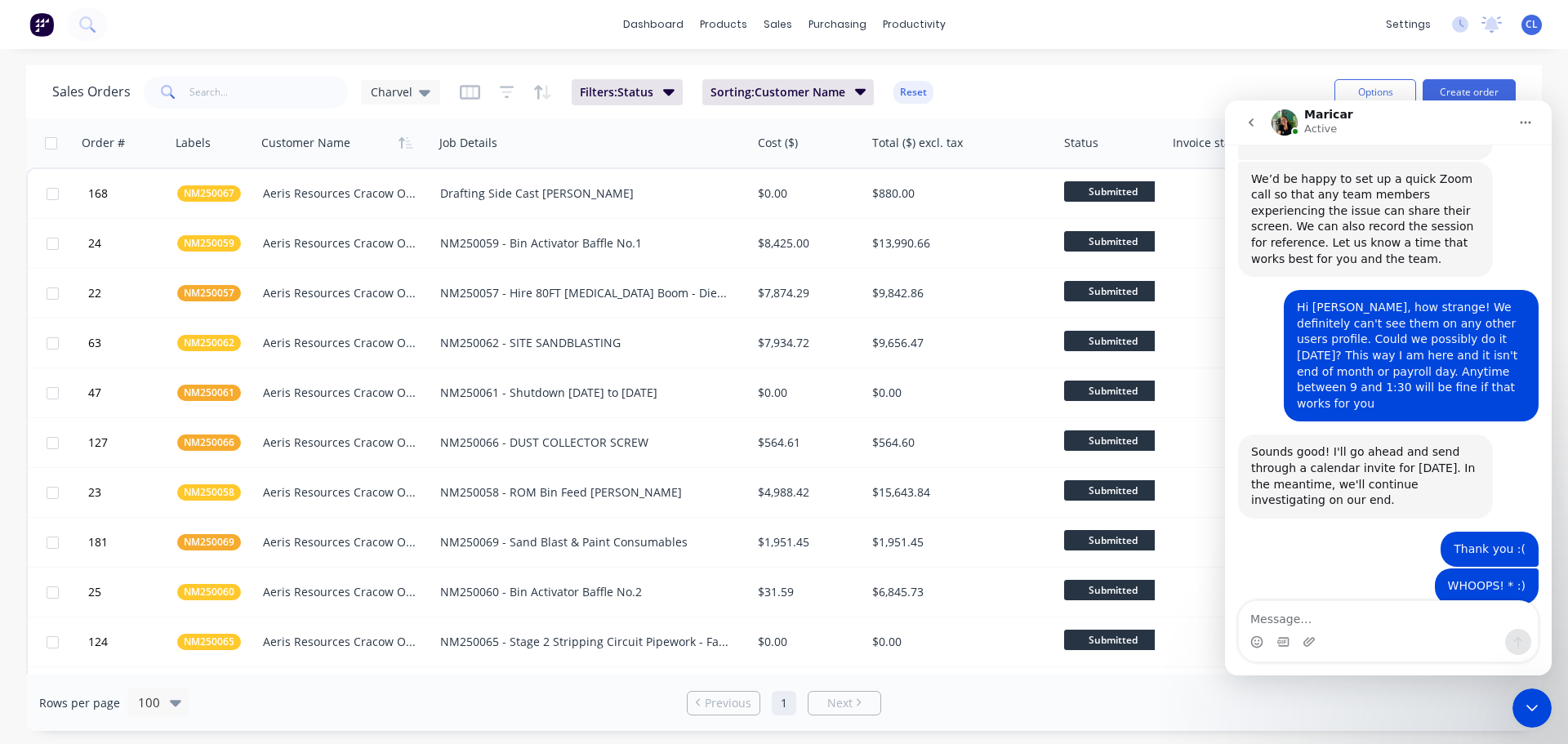
click at [1535, 704] on icon "Close Intercom Messenger" at bounding box center [1532, 708] width 20 height 20
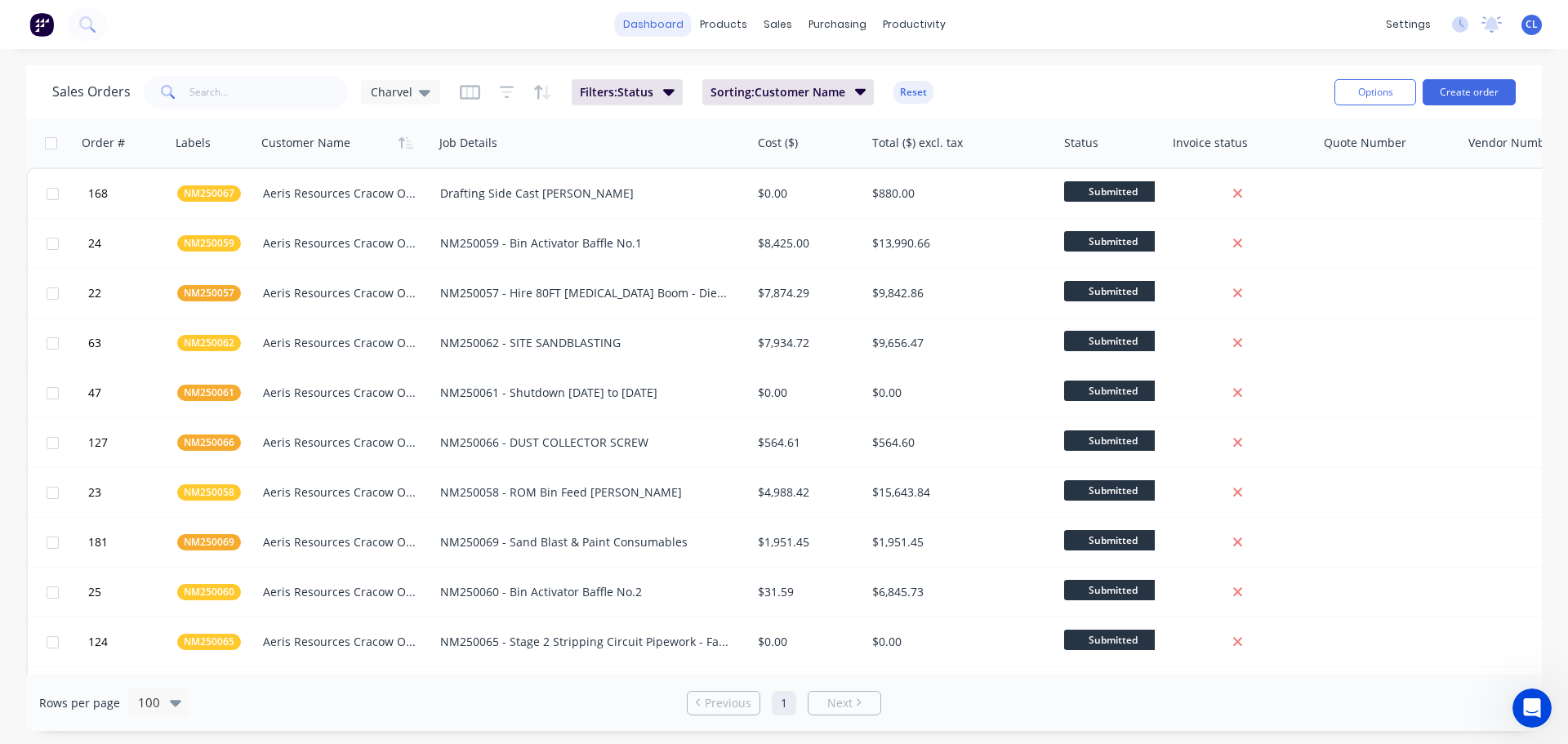
click at [638, 27] on link "dashboard" at bounding box center [653, 25] width 77 height 25
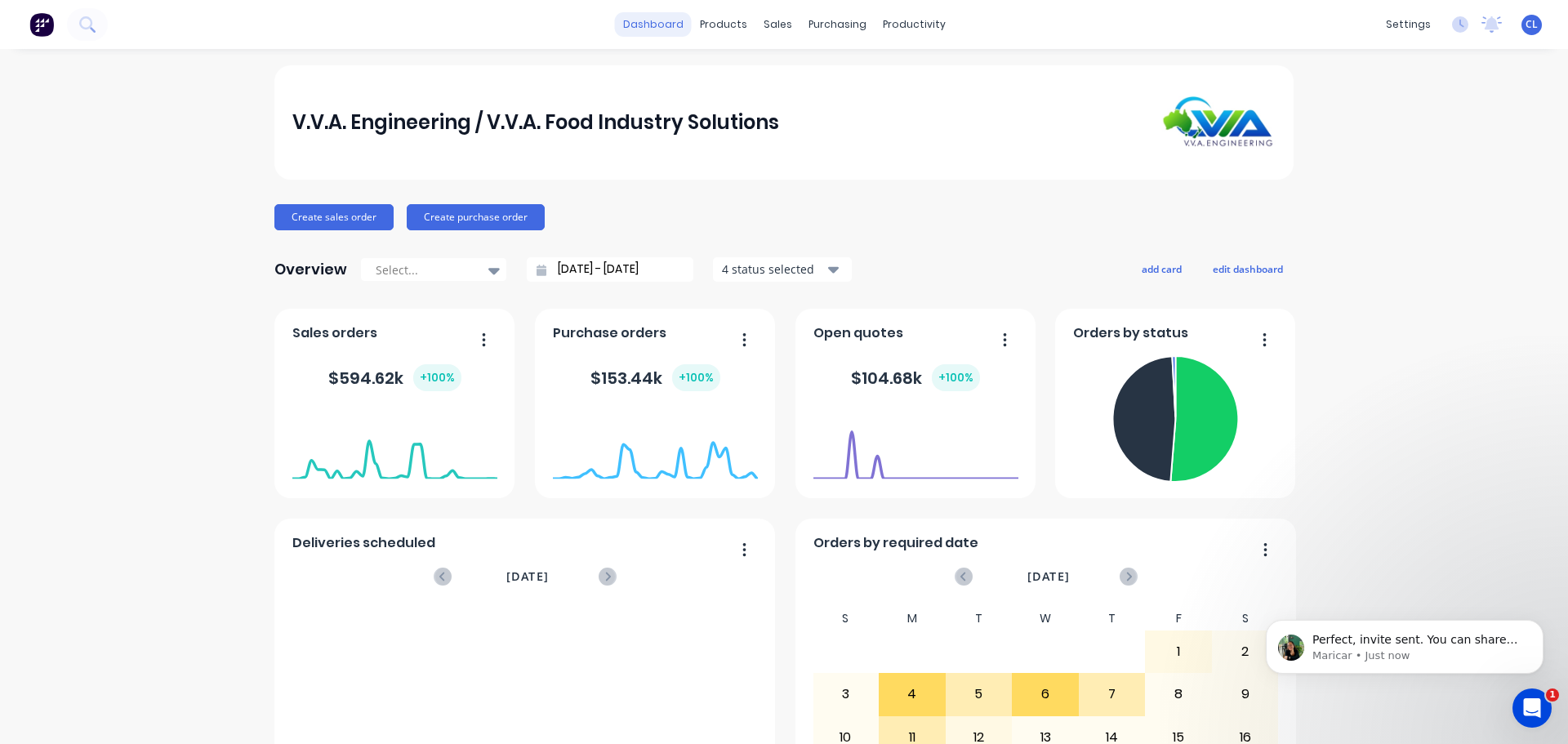
scroll to position [3922, 0]
click at [1520, 709] on icon "Open Intercom Messenger" at bounding box center [1532, 708] width 27 height 27
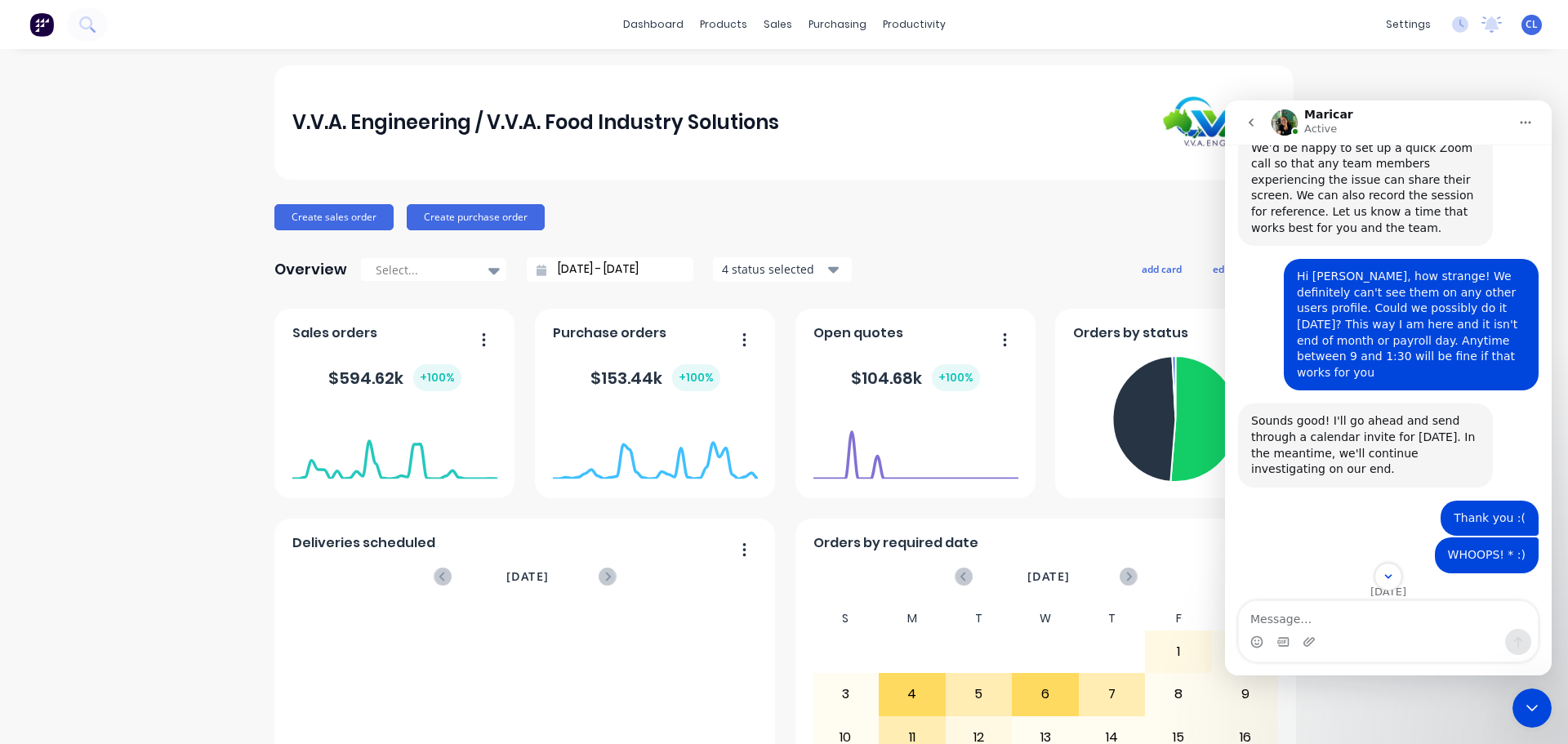
scroll to position [3949, 0]
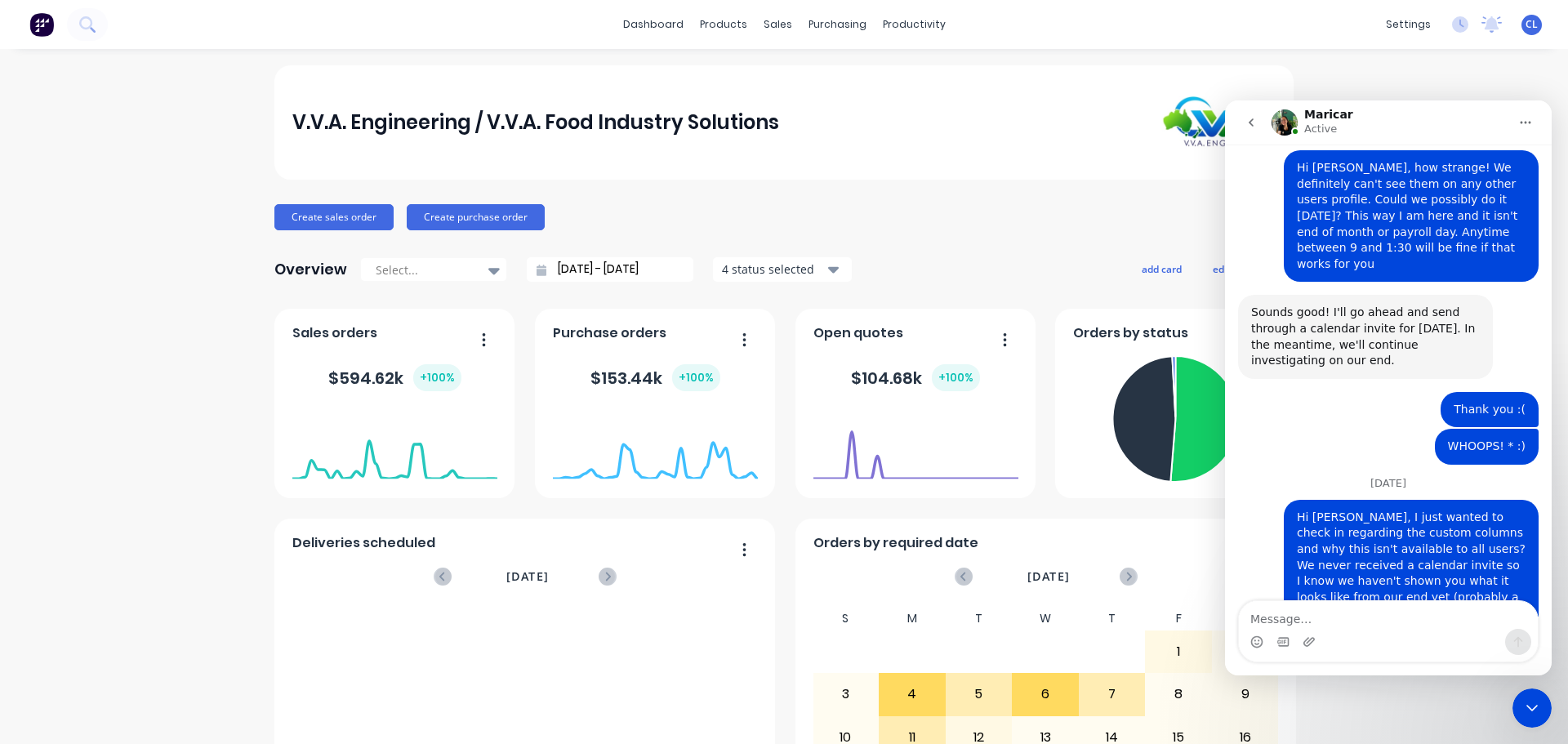
click at [1312, 611] on textarea "Message…" at bounding box center [1388, 615] width 299 height 28
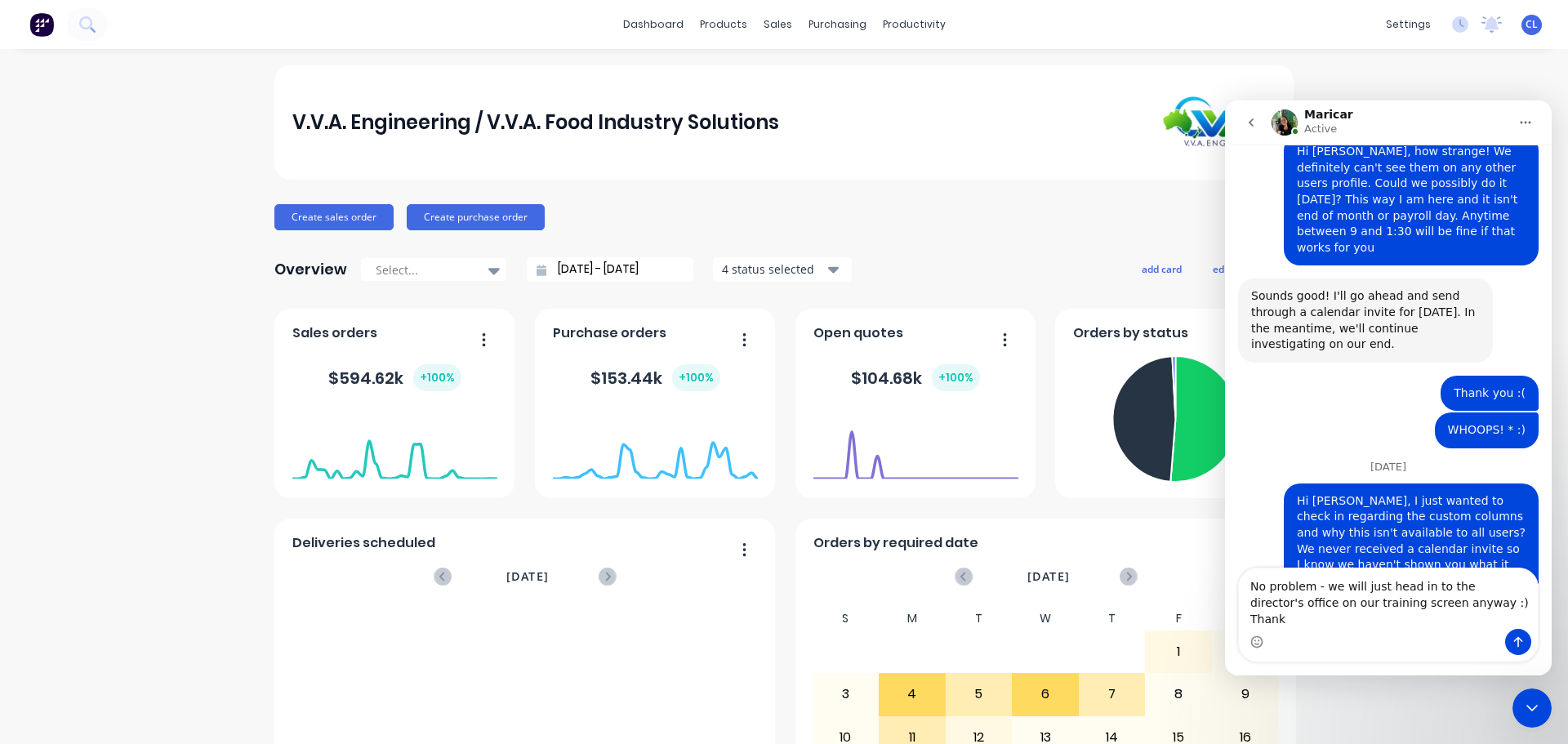
type textarea "No problem - we will just head in to the director's office on our training scre…"
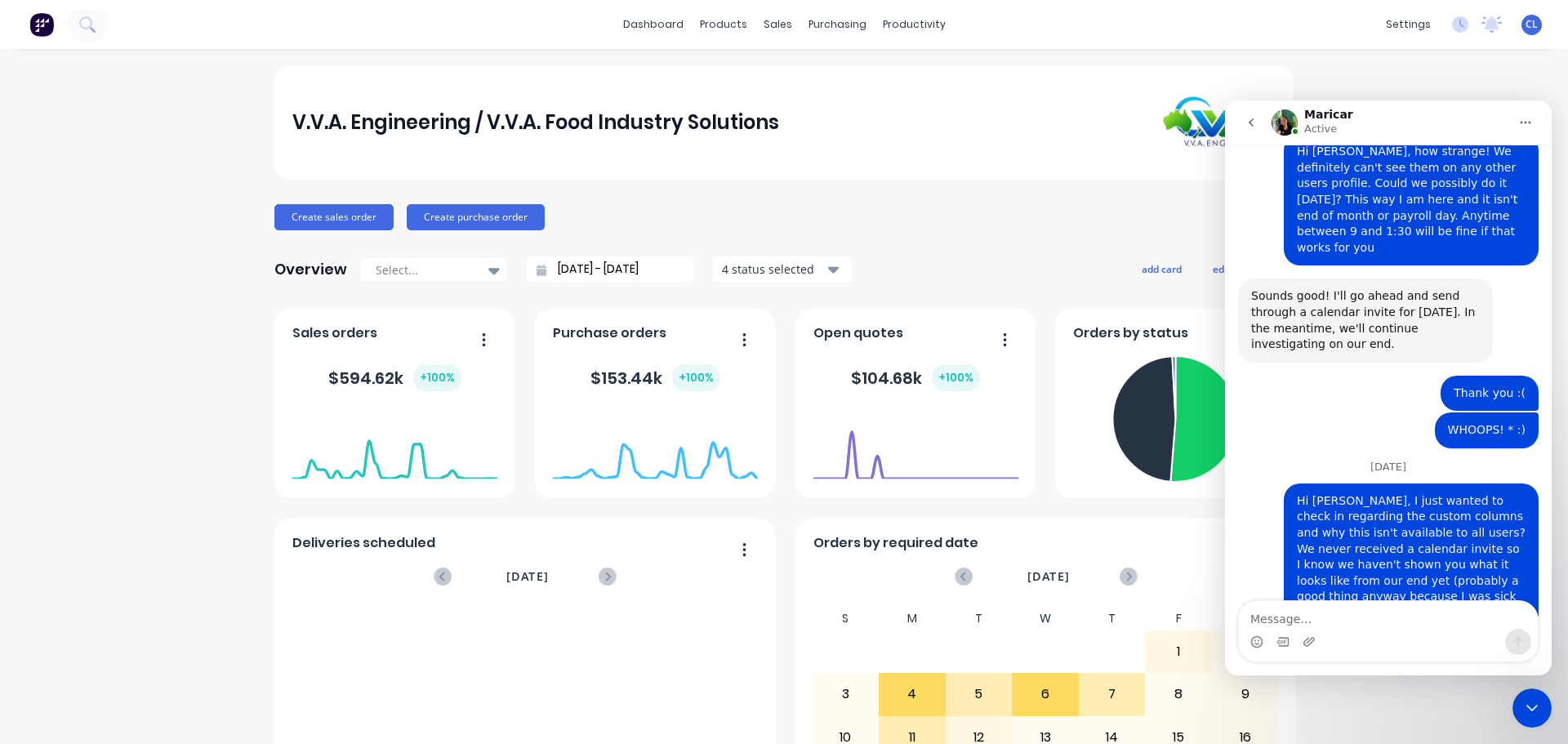
scroll to position [4003, 0]
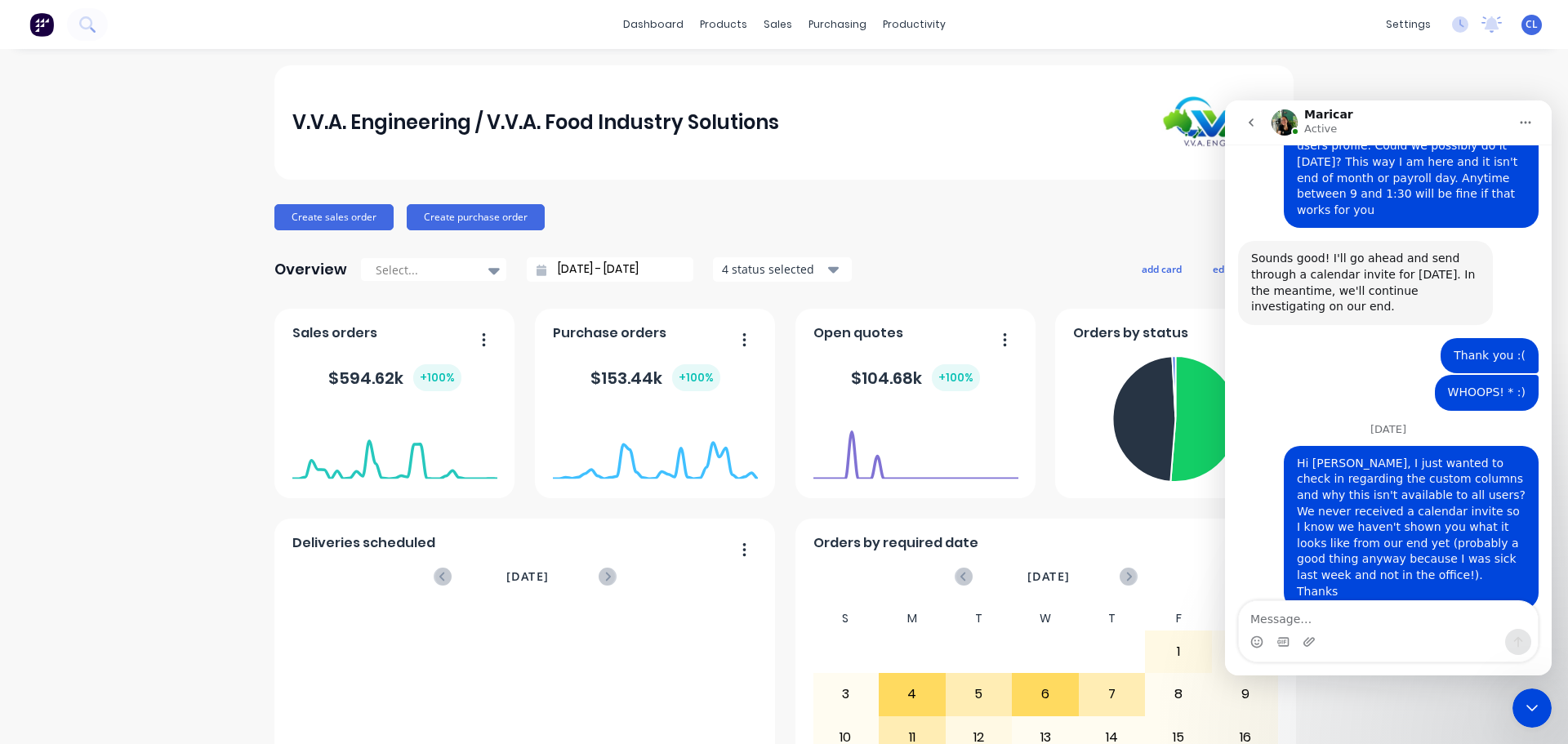
click at [1539, 694] on div "Close Intercom Messenger" at bounding box center [1532, 708] width 39 height 39
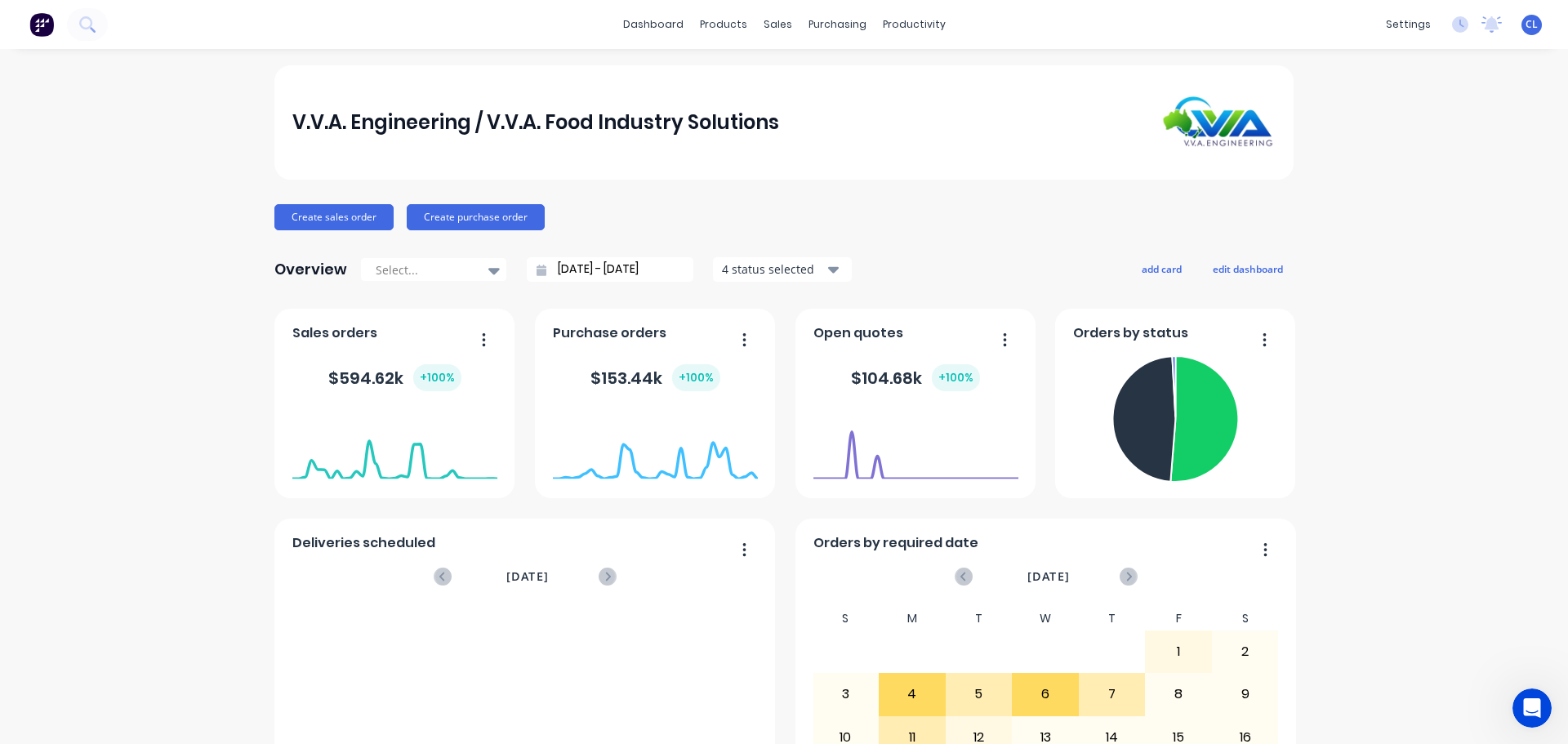
click at [237, 417] on div "V.V.A. Engineering / V.V.A. Food Industry Solutions Create sales order Create p…" at bounding box center [784, 491] width 1568 height 852
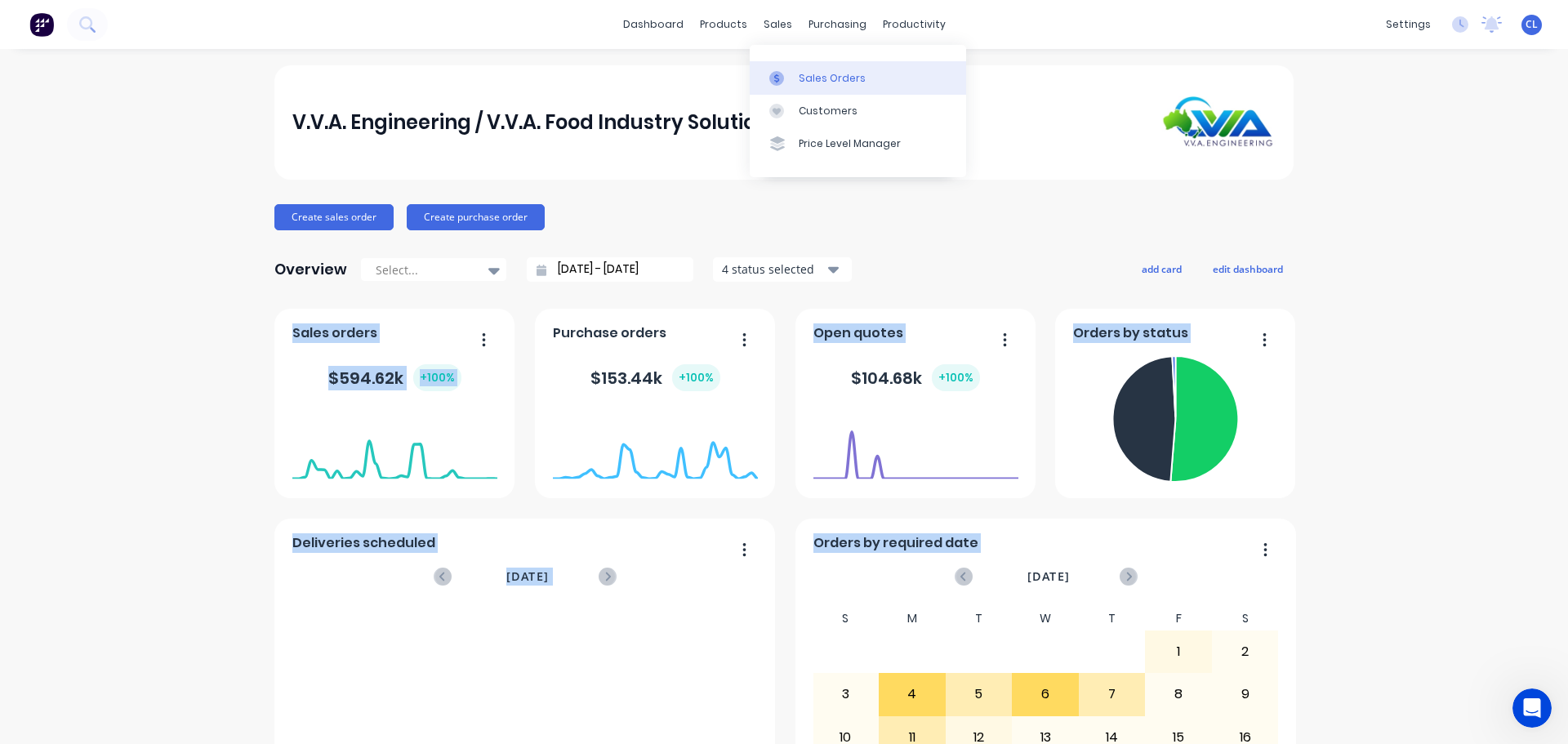
click at [804, 71] on div "Sales Orders" at bounding box center [832, 79] width 67 height 15
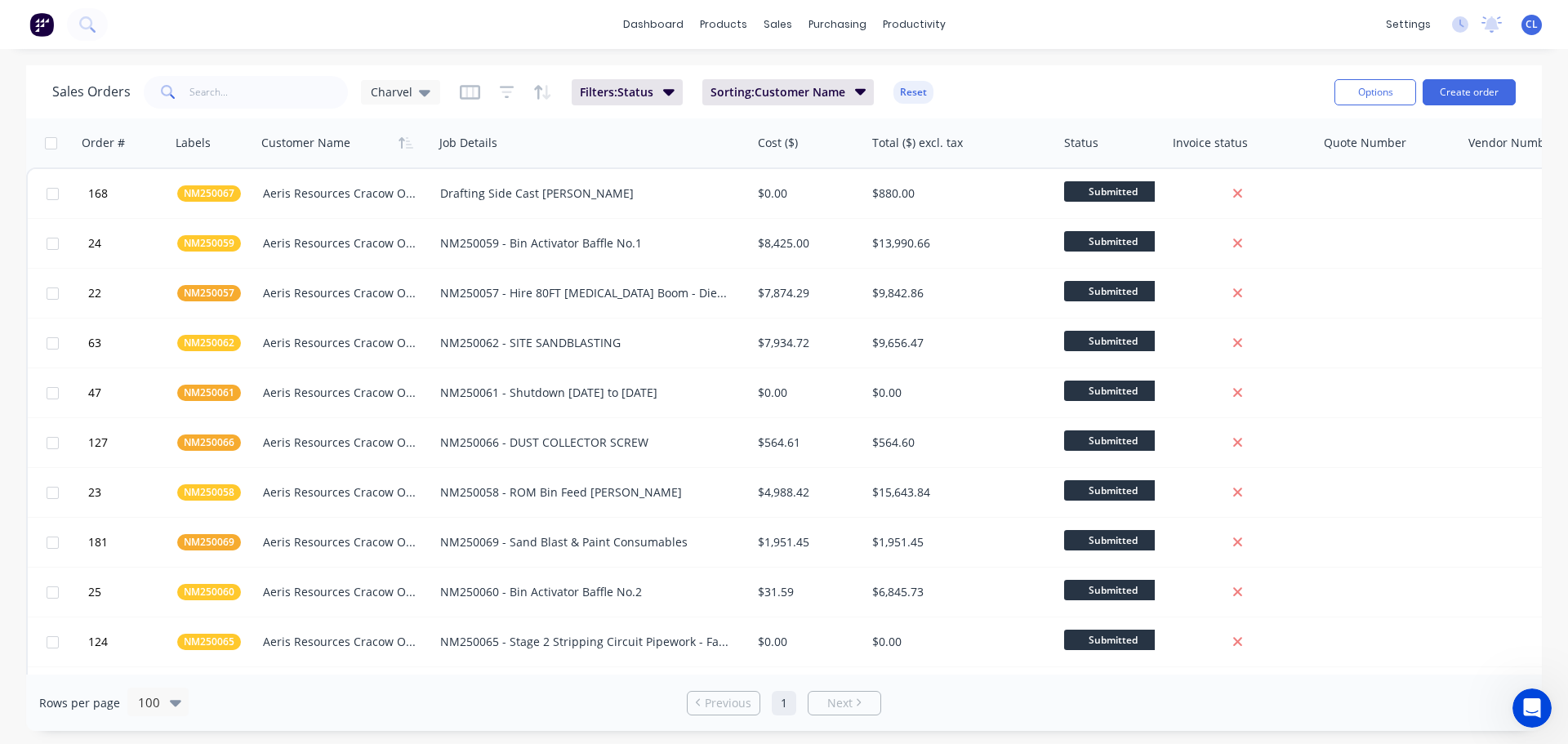
scroll to position [653, 0]
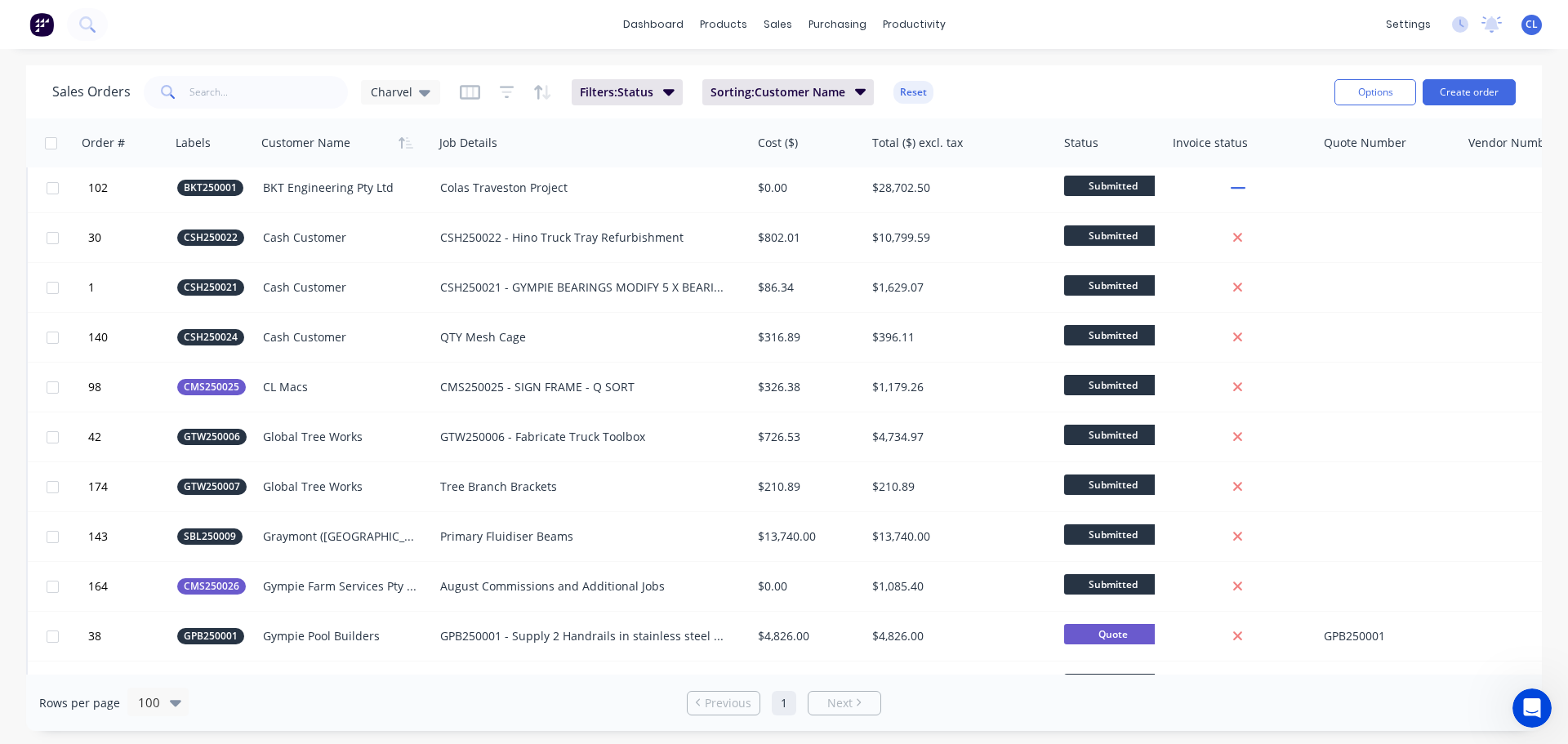
click at [1542, 700] on div "Open Intercom Messenger" at bounding box center [1532, 708] width 54 height 54
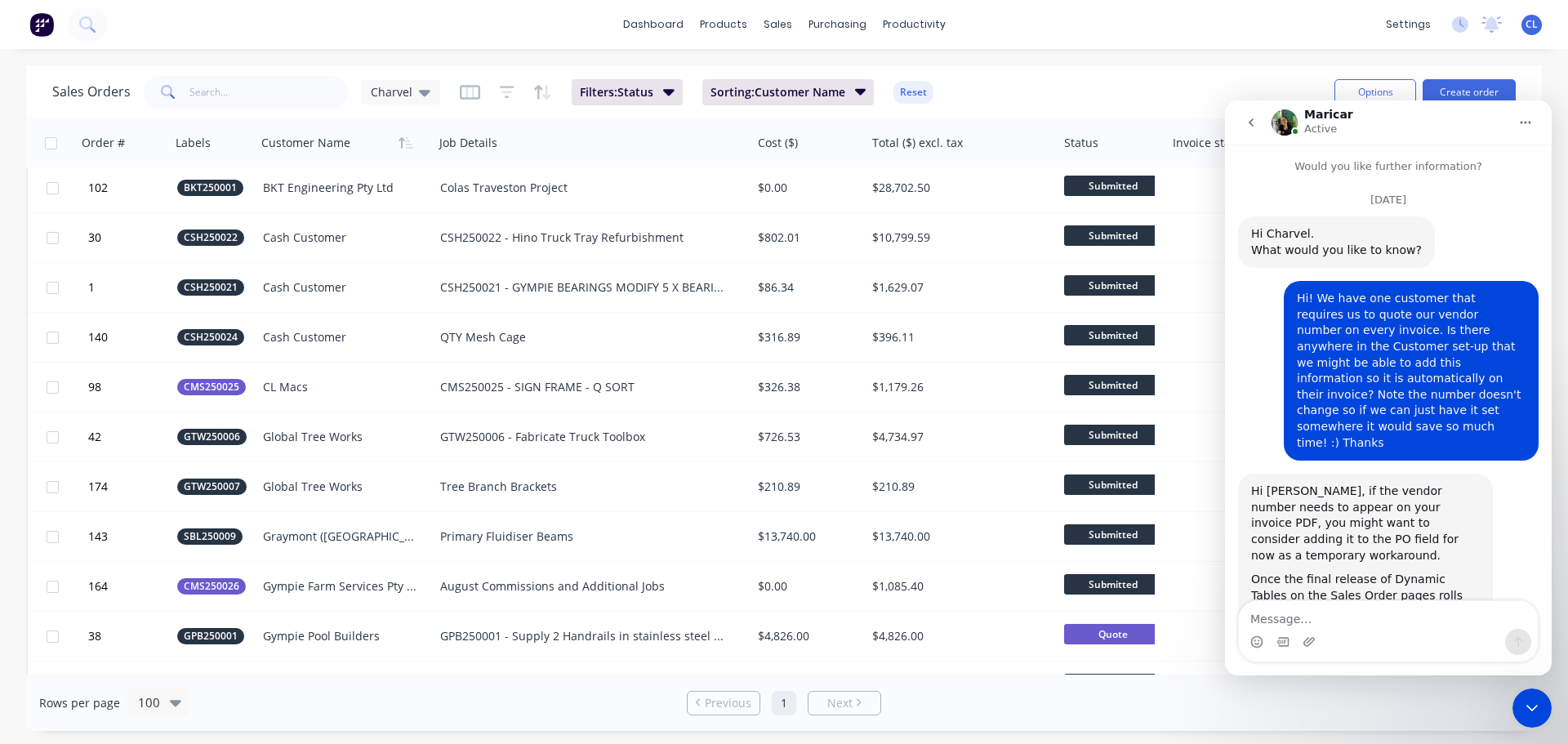
click at [1254, 126] on icon "go back" at bounding box center [1251, 122] width 13 height 13
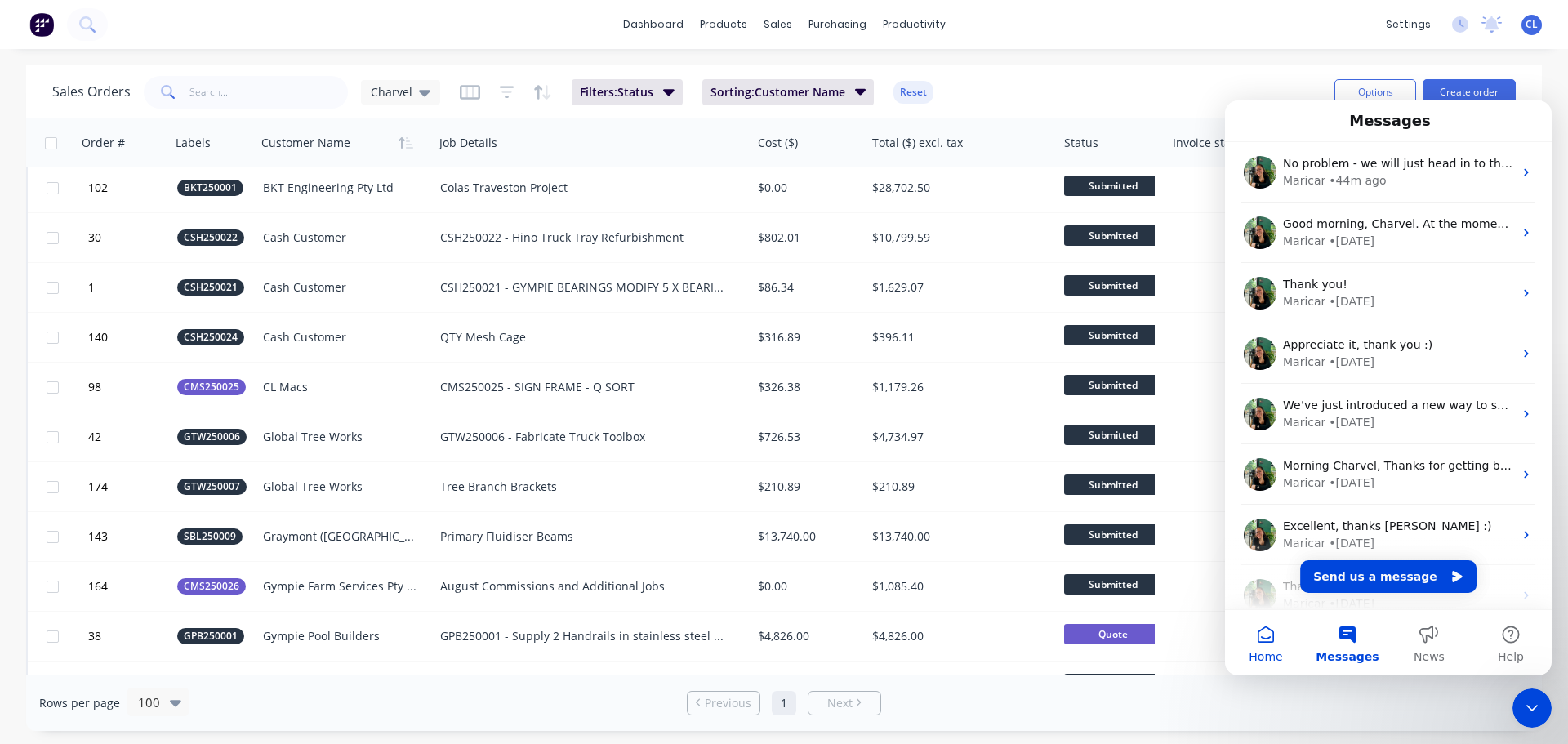
scroll to position [0, 0]
click at [1269, 637] on button "Home" at bounding box center [1265, 642] width 82 height 65
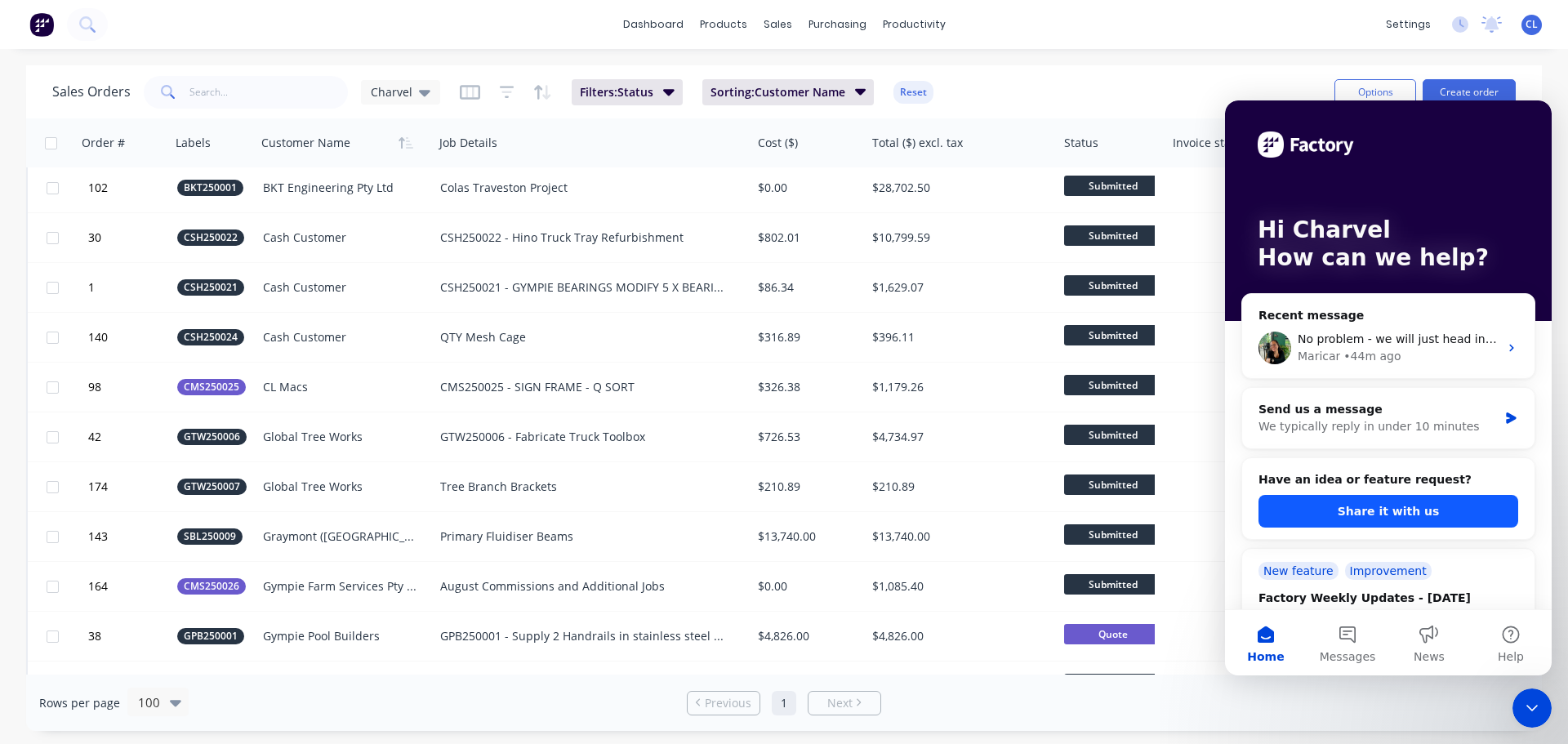
click at [1363, 509] on button "Share it with us" at bounding box center [1389, 511] width 260 height 33
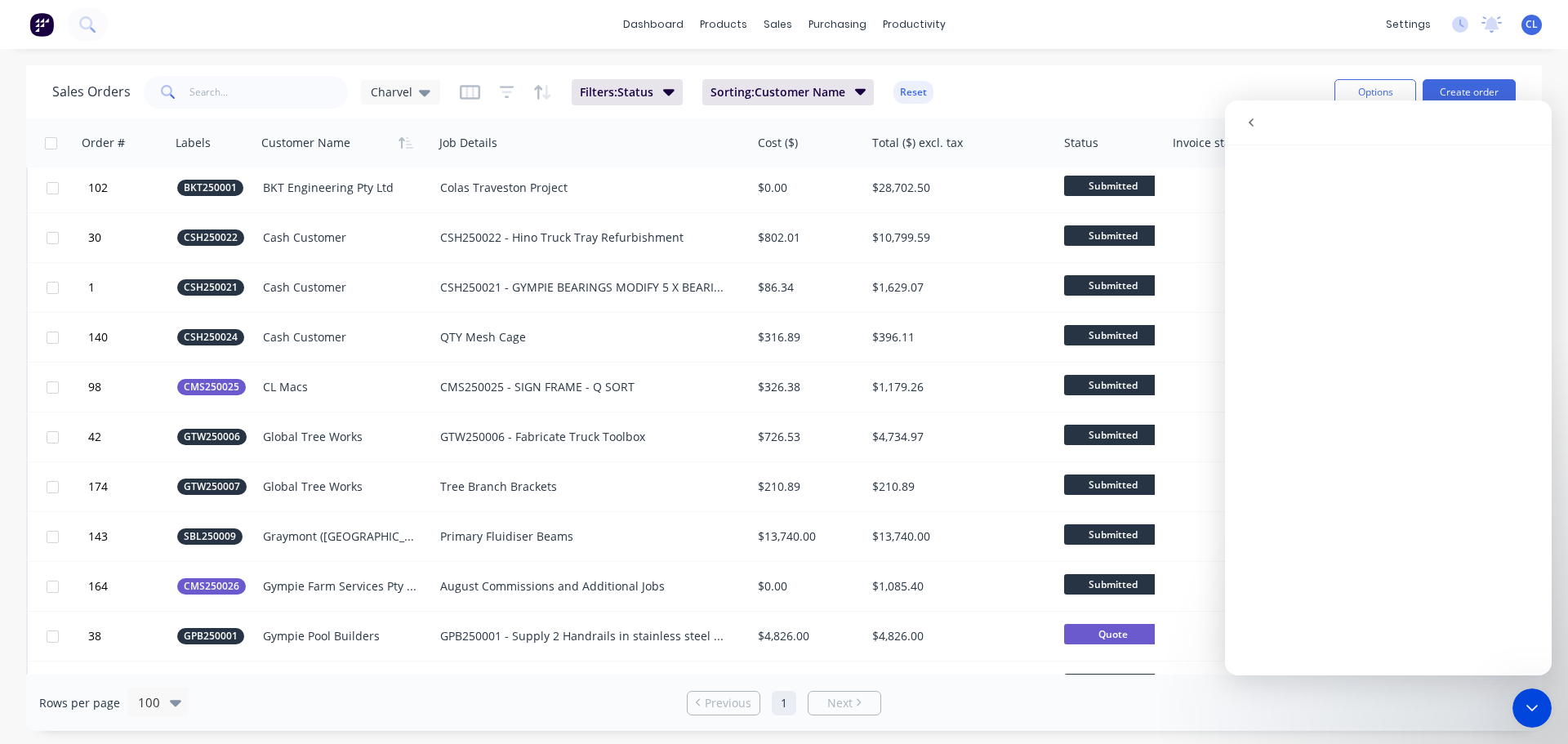
click at [1550, 711] on div "Close Intercom Messenger" at bounding box center [1532, 708] width 39 height 39
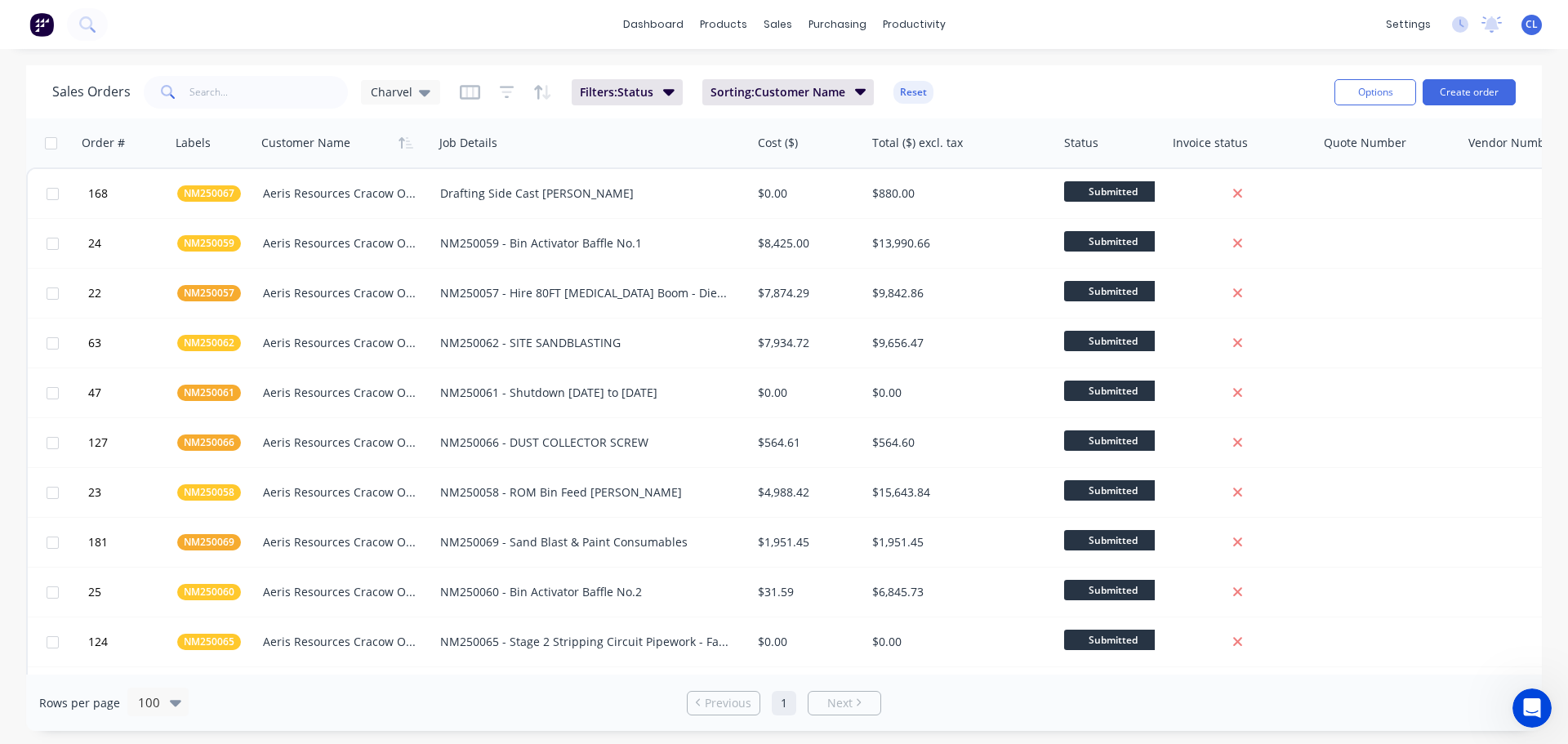
click at [611, 33] on div "dashboard products sales purchasing productivity dashboard products Product Cat…" at bounding box center [784, 24] width 1568 height 49
click at [636, 36] on link "dashboard" at bounding box center [653, 25] width 77 height 25
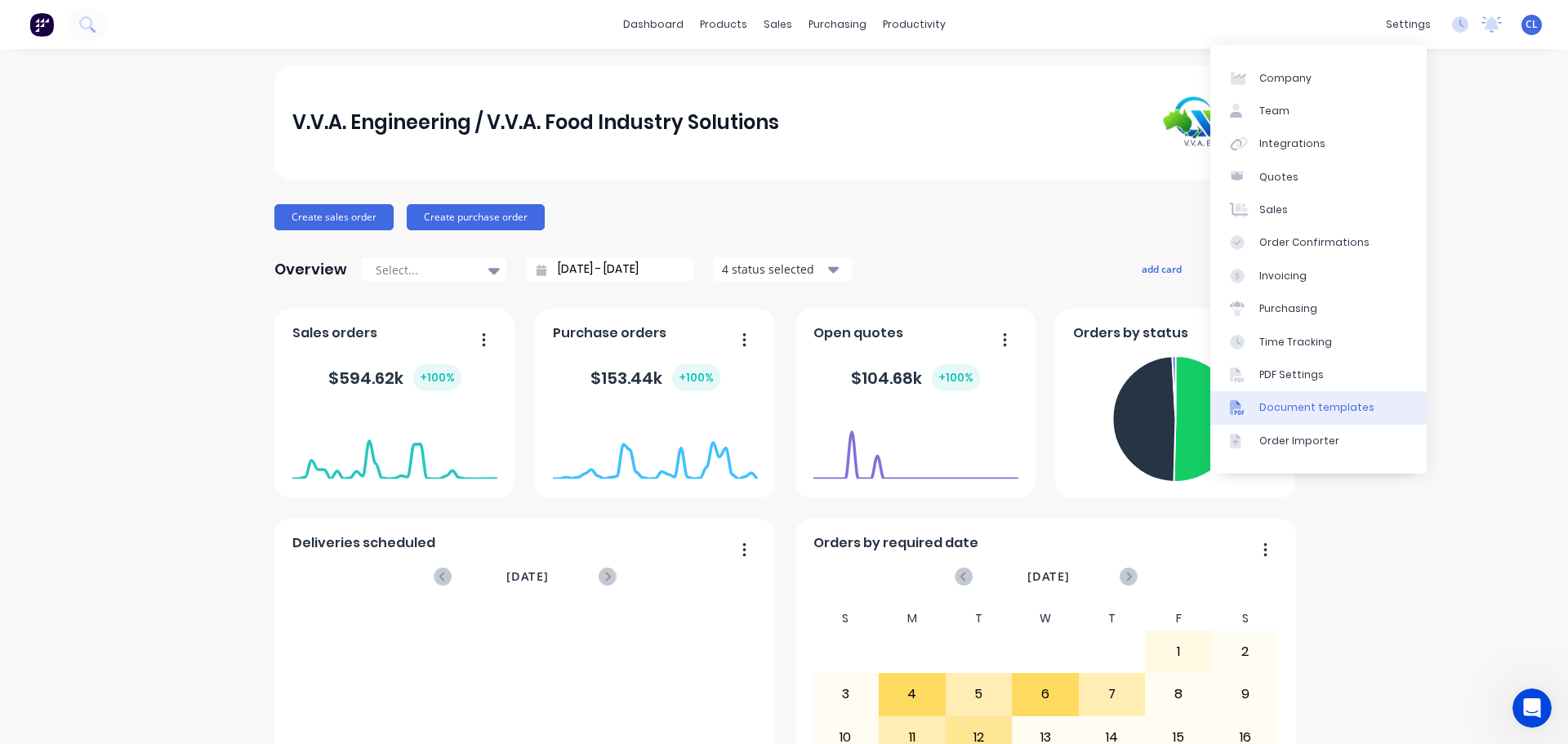
click at [1310, 413] on div "Document templates" at bounding box center [1317, 408] width 115 height 15
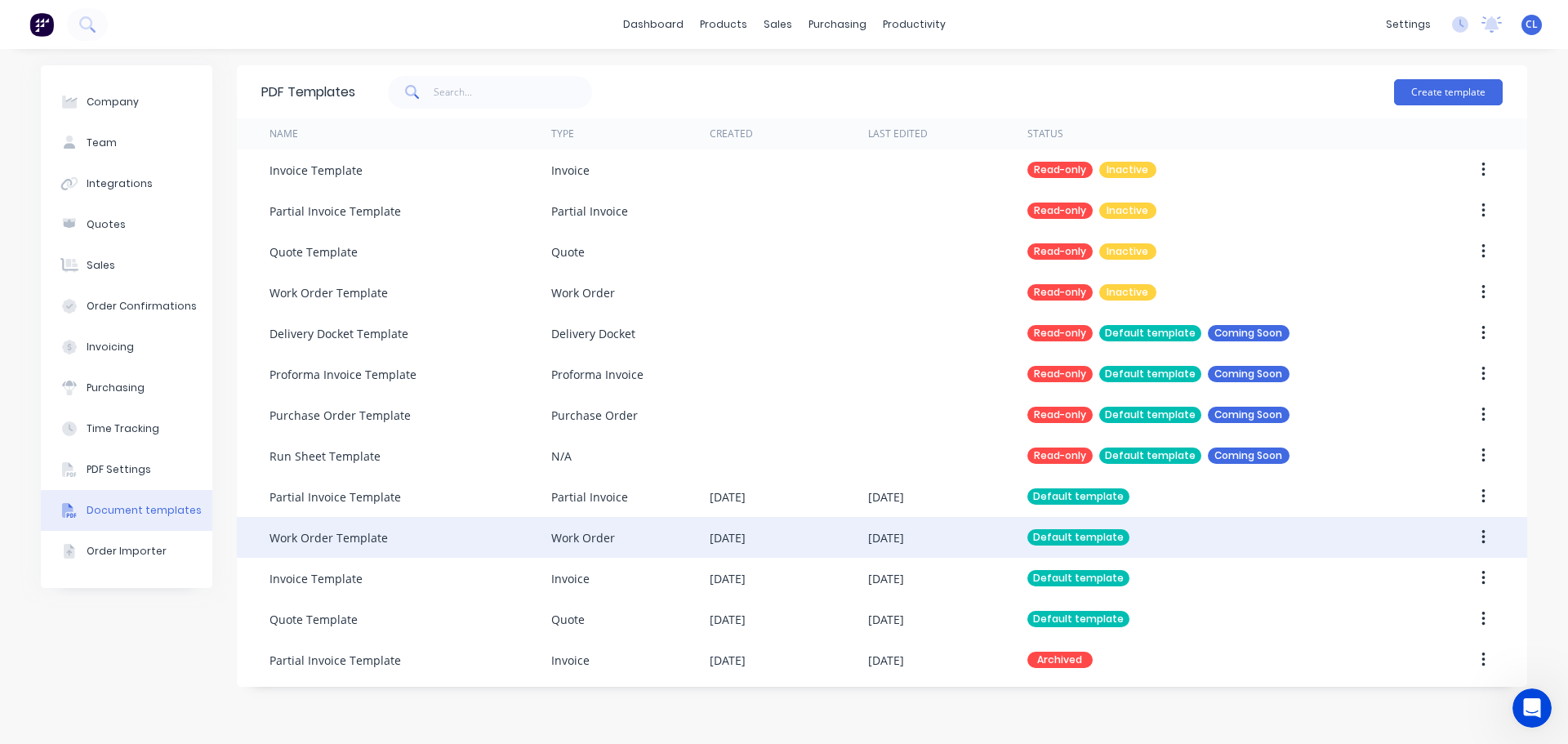
click at [1480, 537] on button "button" at bounding box center [1484, 537] width 38 height 30
click at [1427, 575] on div "Edit" at bounding box center [1425, 579] width 126 height 24
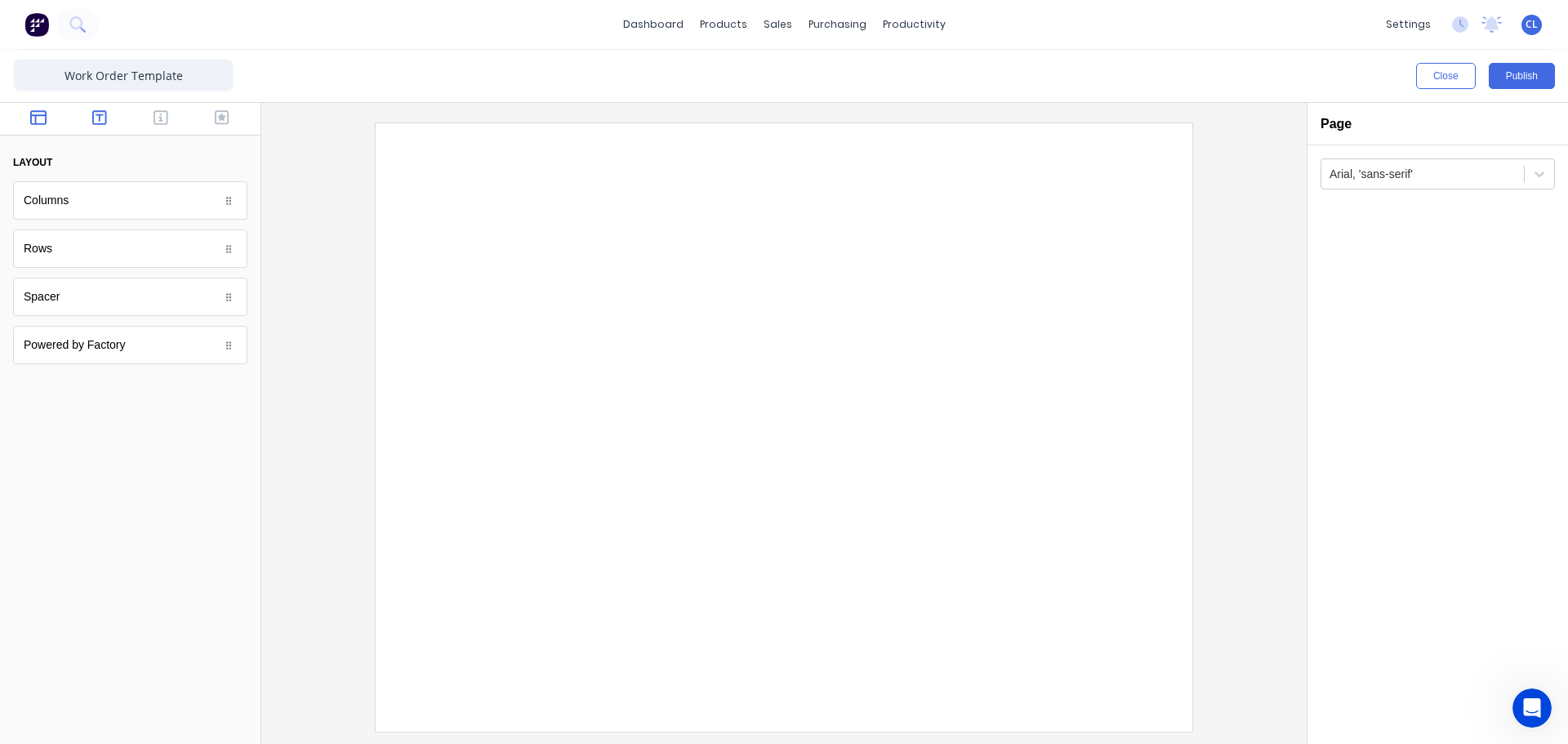
click at [103, 123] on icon "button" at bounding box center [100, 117] width 15 height 17
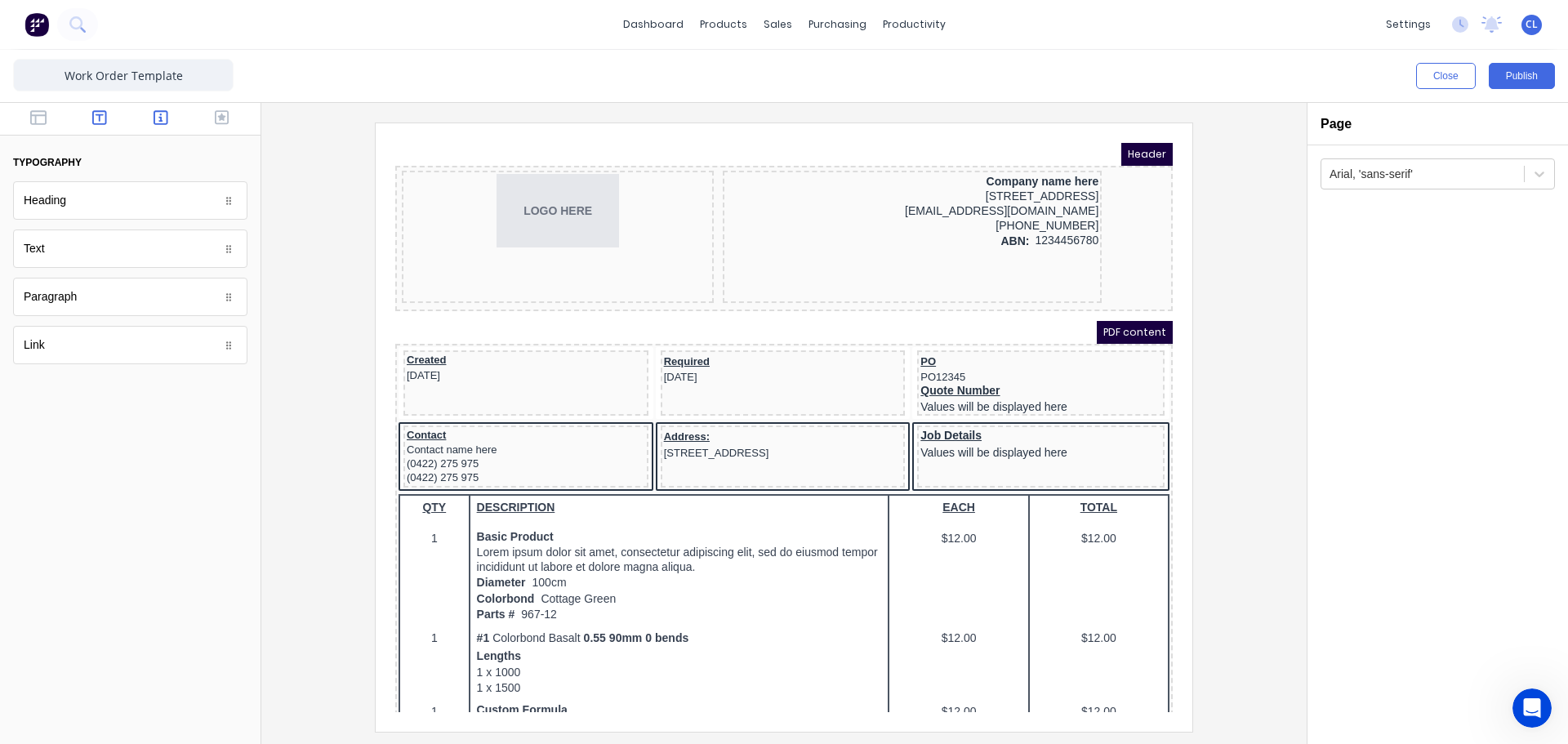
click at [155, 117] on icon "button" at bounding box center [161, 117] width 15 height 15
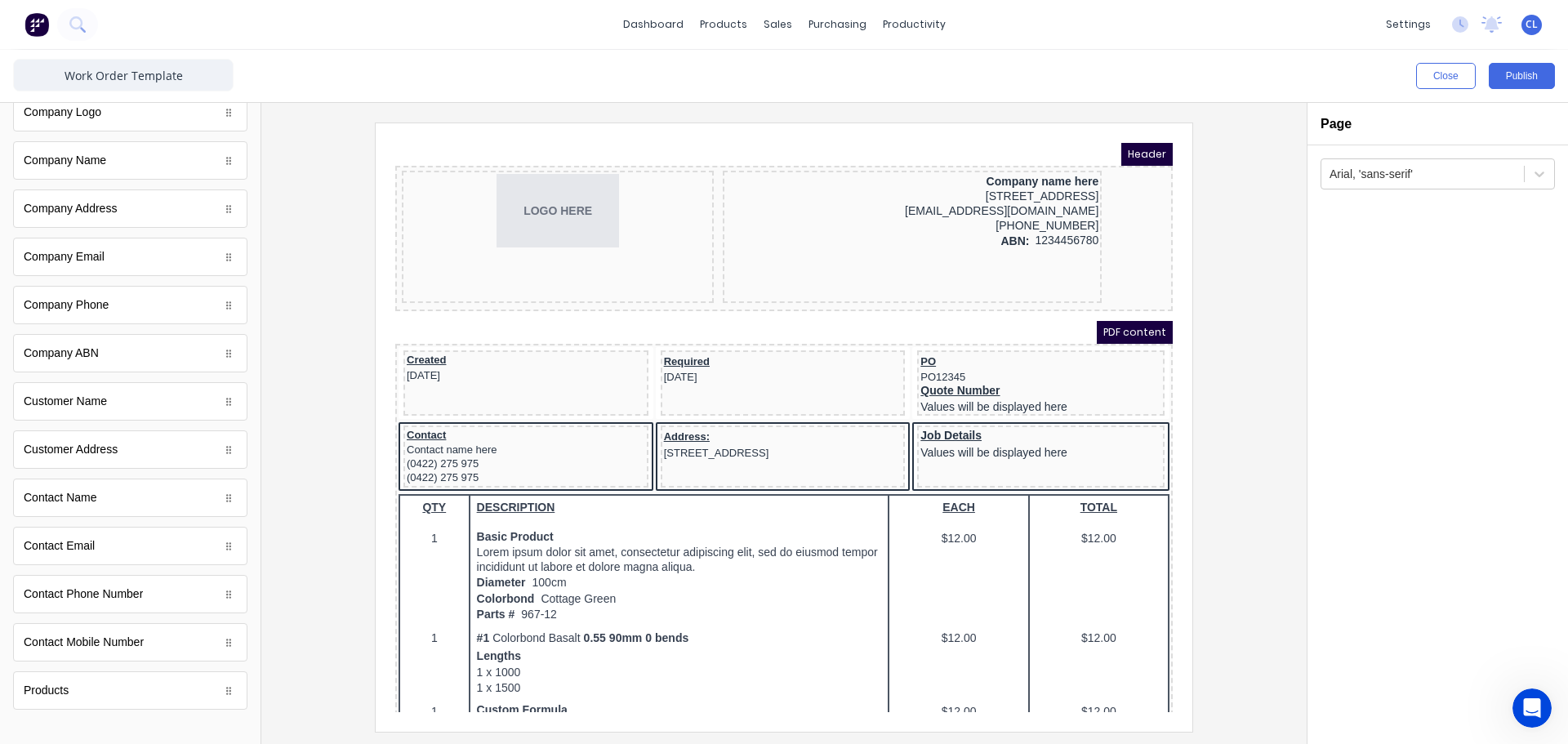
scroll to position [537, 0]
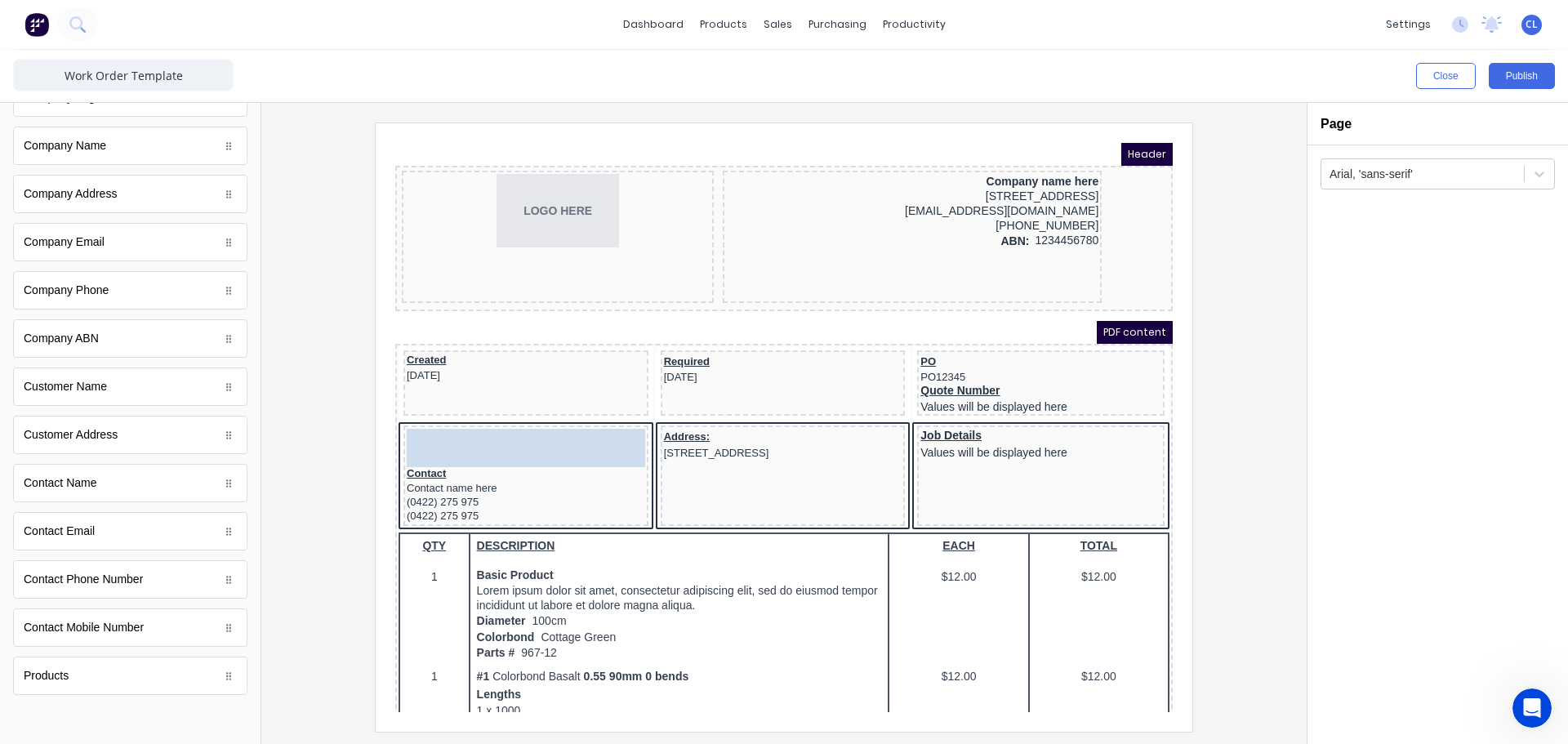
drag, startPoint x: 105, startPoint y: 389, endPoint x: 485, endPoint y: 425, distance: 381.7
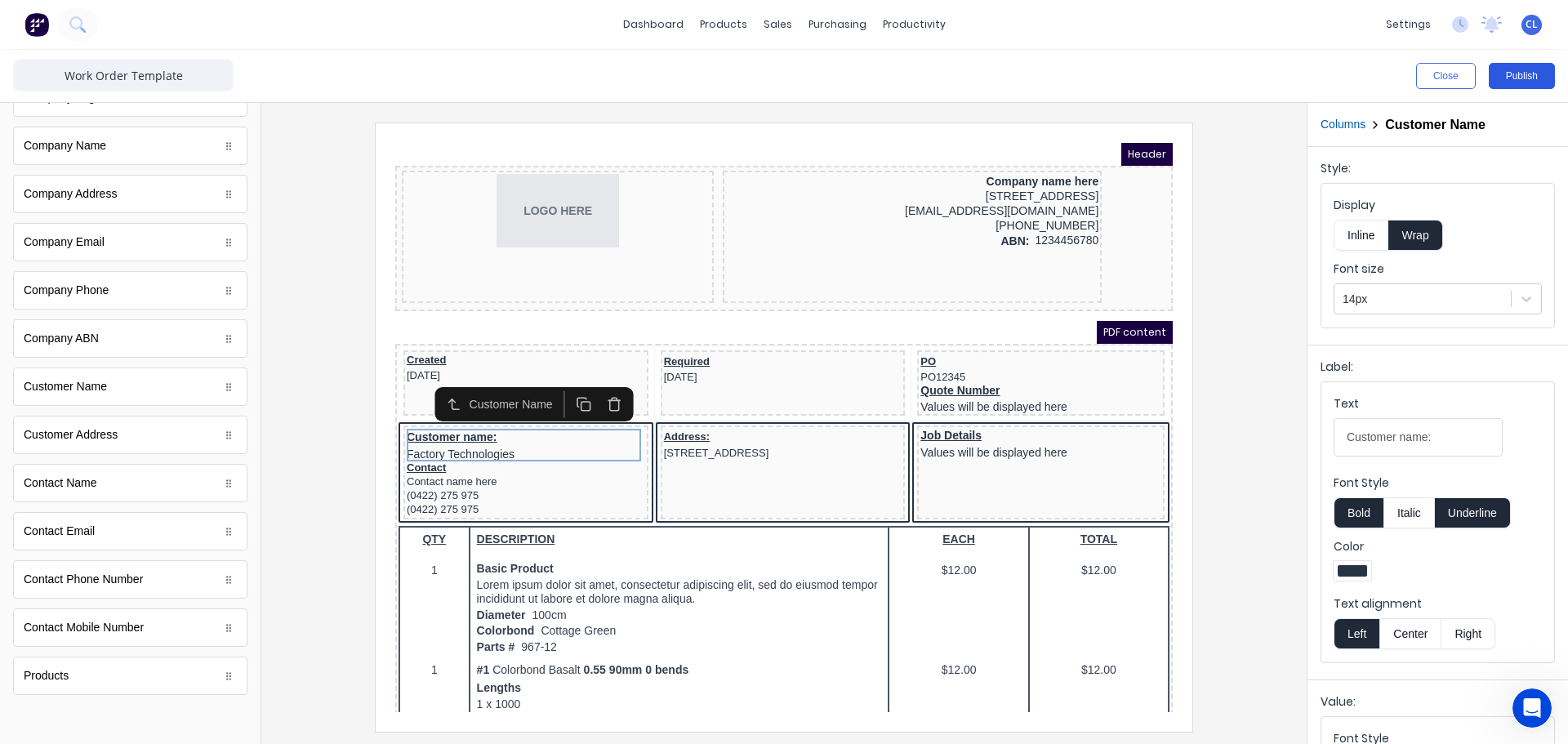
click at [1528, 75] on button "Publish" at bounding box center [1522, 76] width 66 height 26
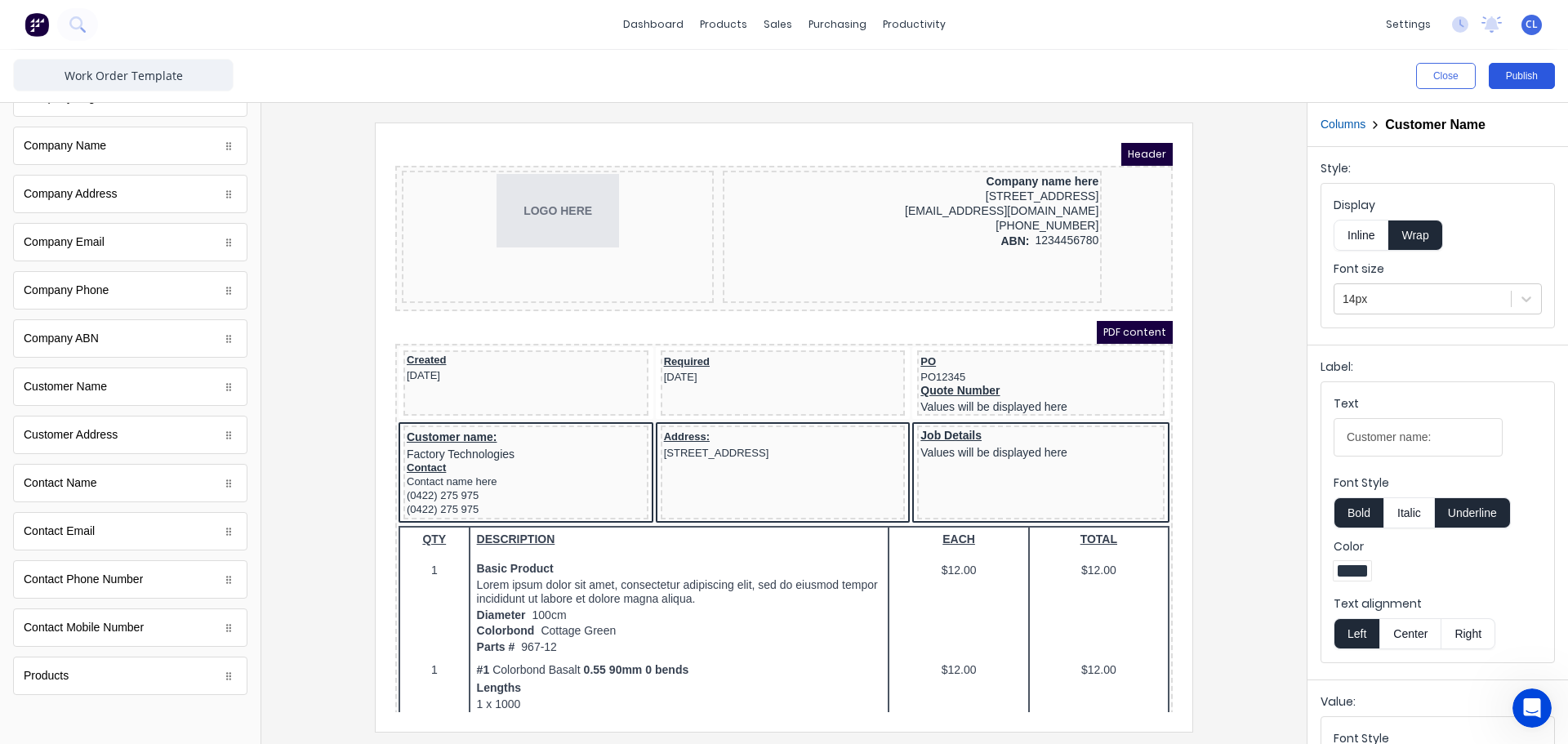
scroll to position [0, 0]
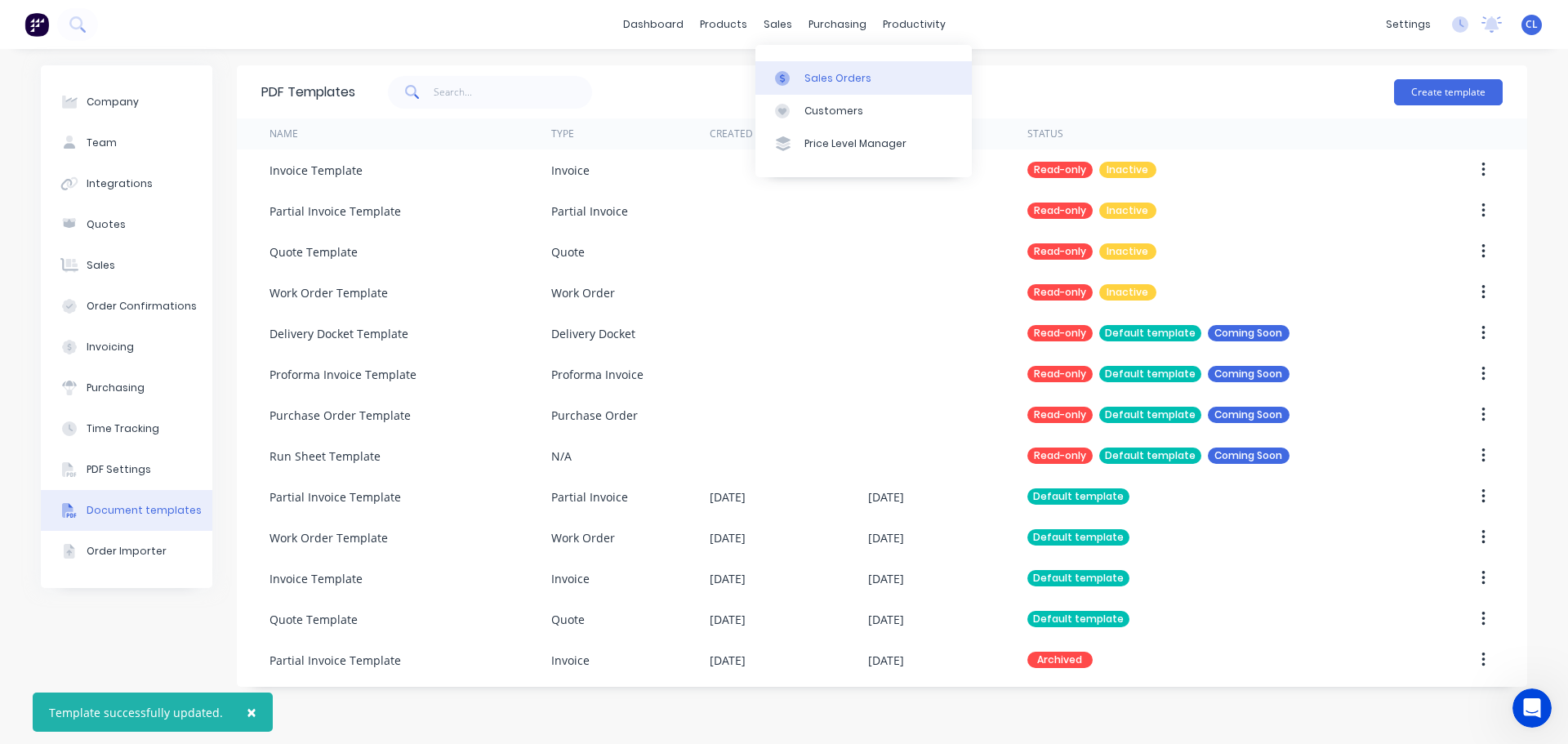
click at [803, 79] on link "Sales Orders" at bounding box center [863, 78] width 217 height 33
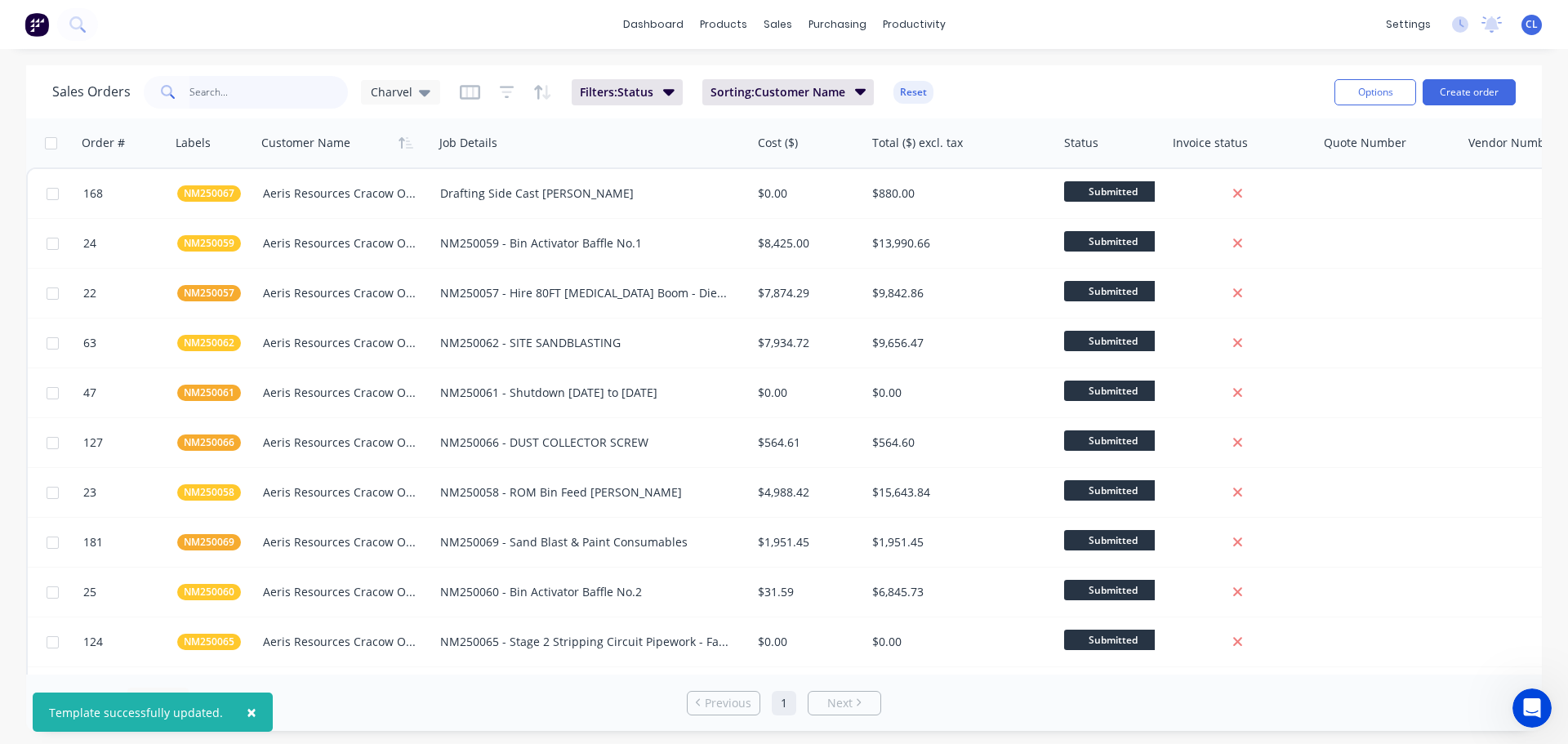
click at [299, 97] on input "text" at bounding box center [269, 93] width 160 height 33
type input "rc250011"
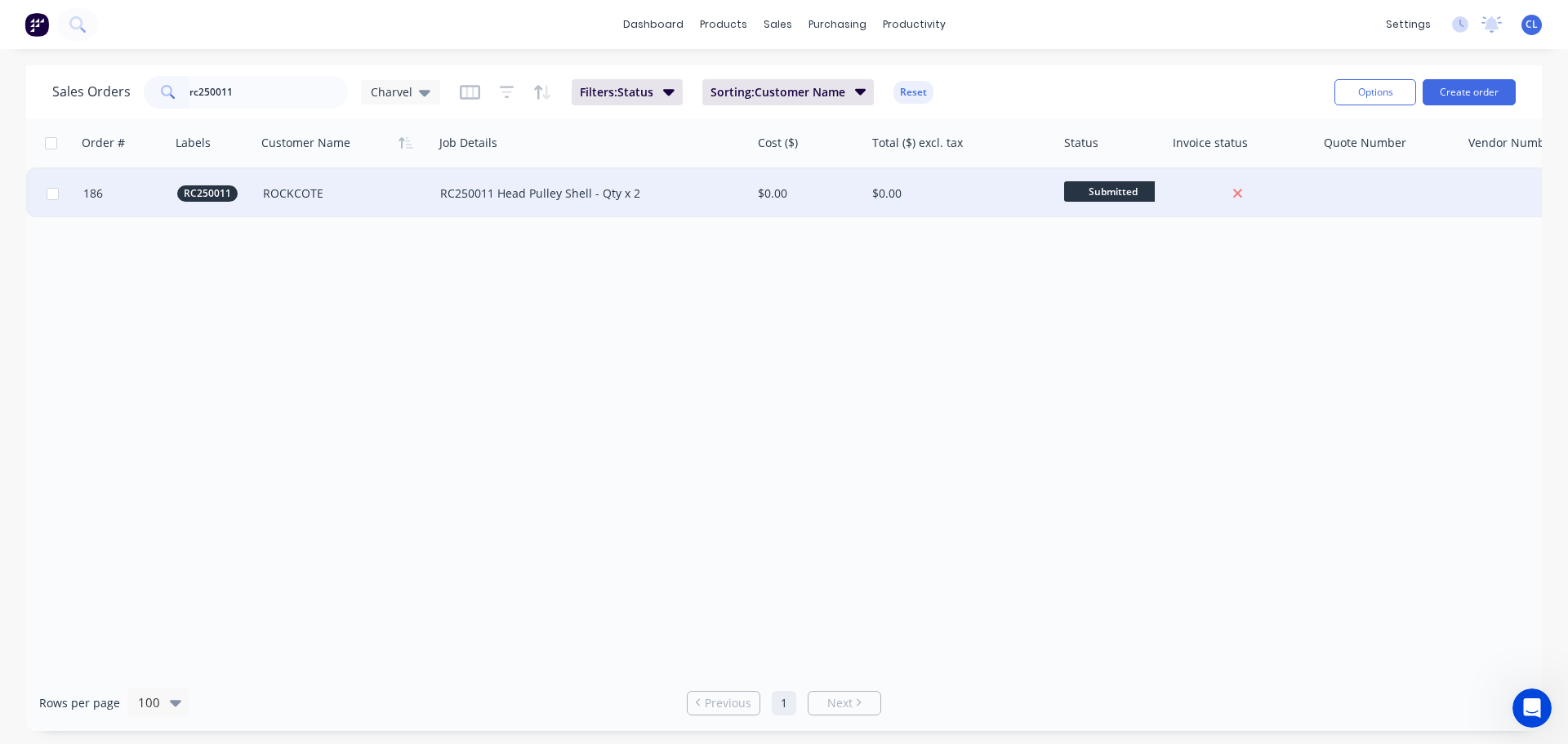
click at [272, 194] on div "ROCKCOTE" at bounding box center [341, 193] width 156 height 17
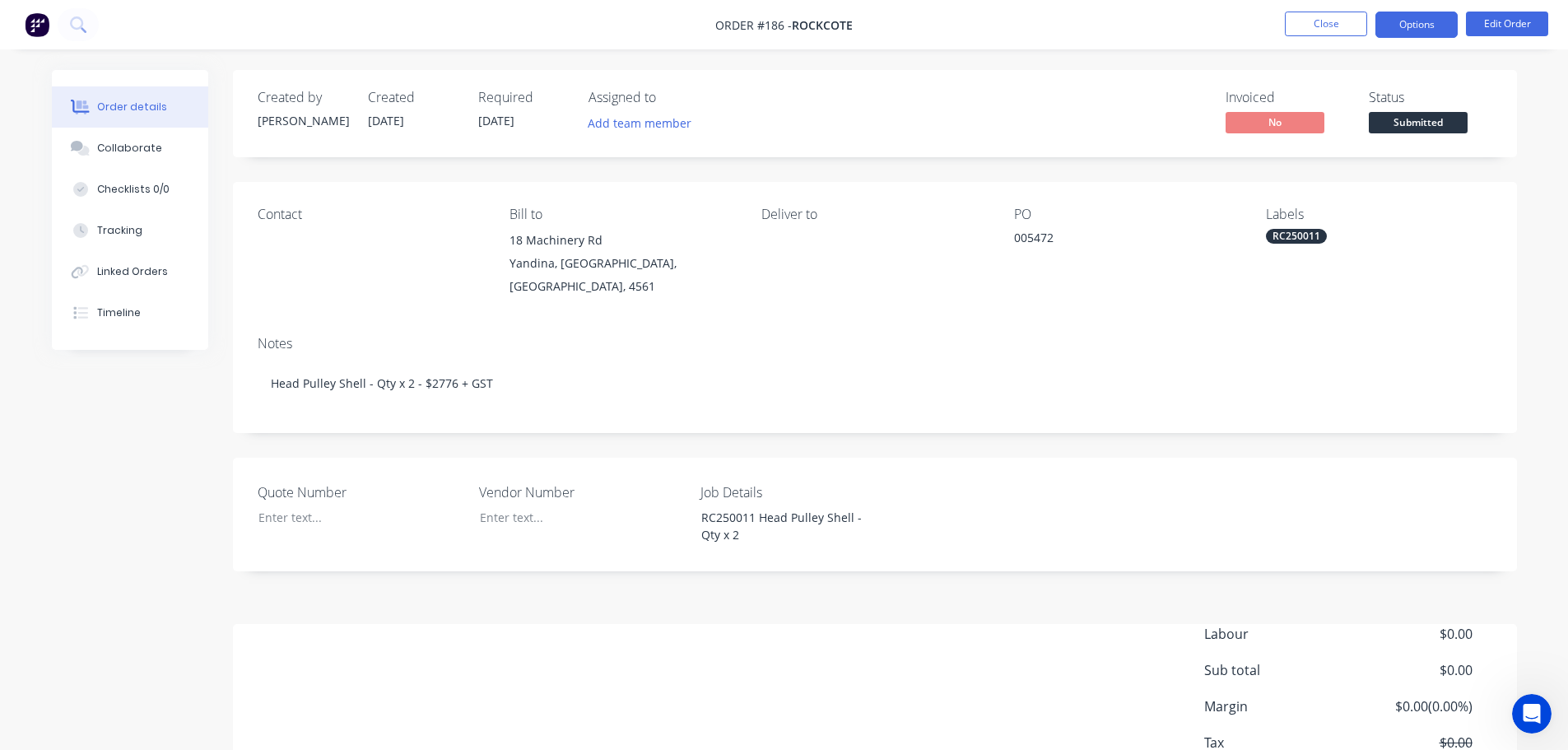
click at [1437, 29] on button "Options" at bounding box center [1416, 25] width 83 height 27
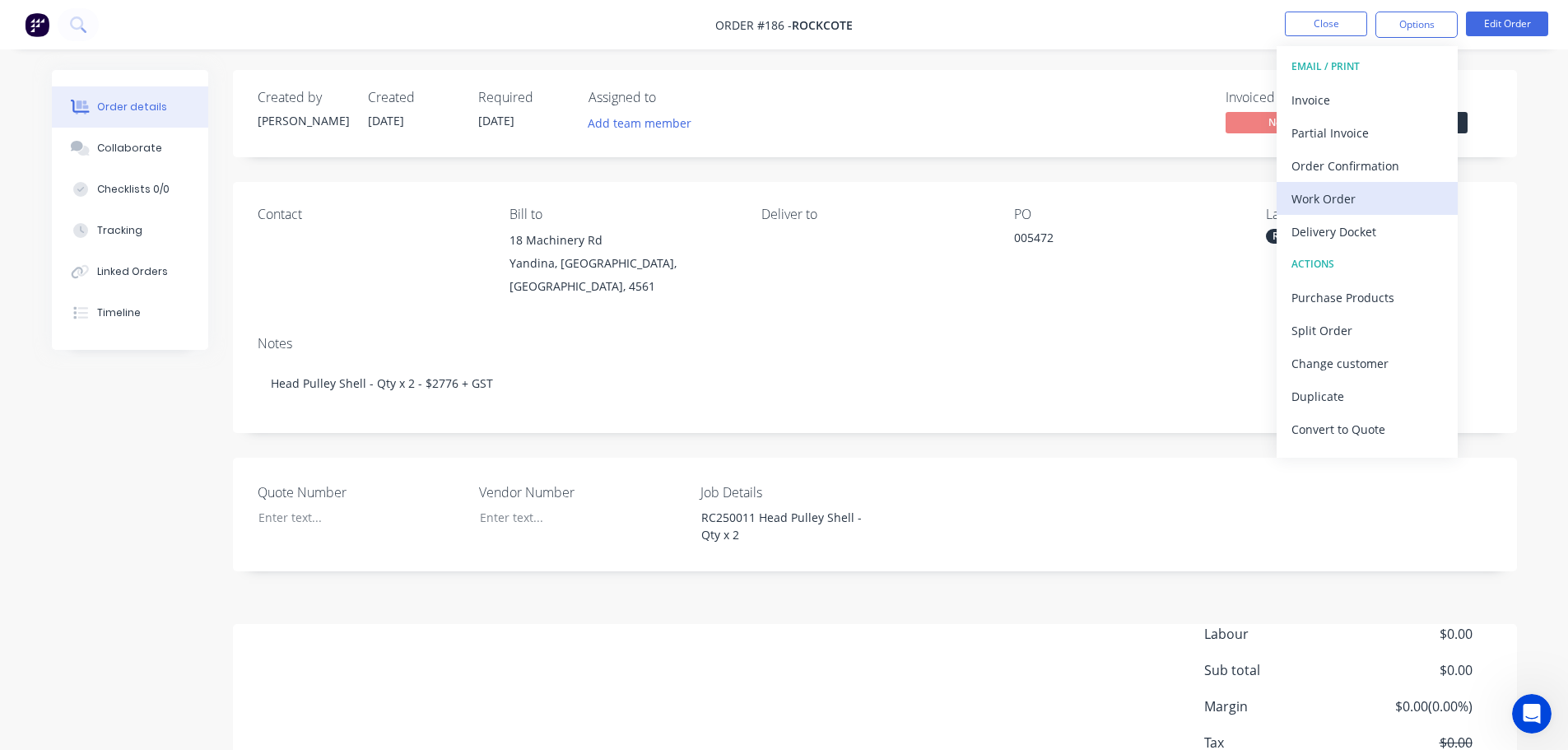
click at [1339, 204] on div "Work Order" at bounding box center [1367, 198] width 152 height 24
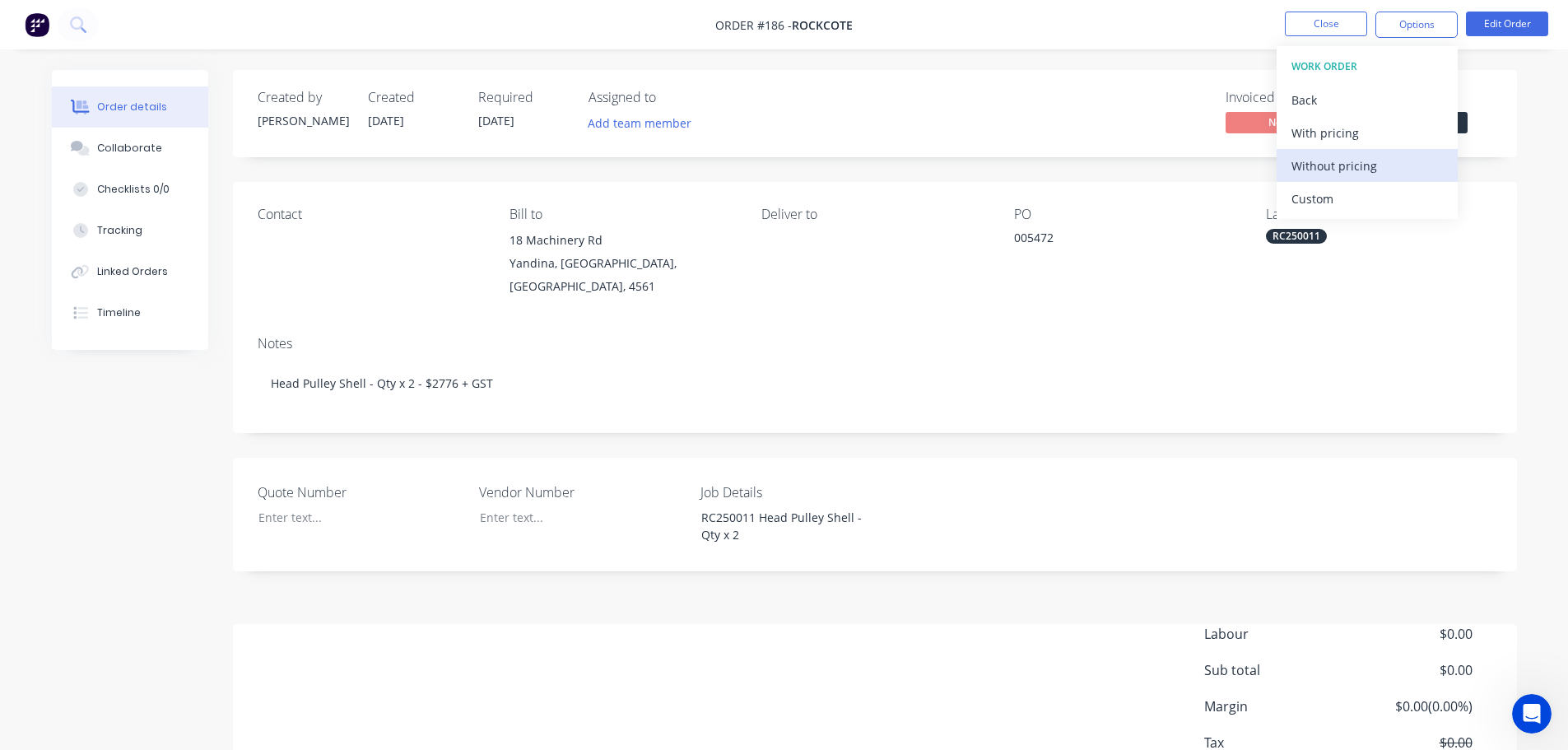
drag, startPoint x: 1366, startPoint y: 150, endPoint x: 1374, endPoint y: 156, distance: 10.0
click at [1374, 156] on button "Without pricing" at bounding box center [1367, 166] width 181 height 33
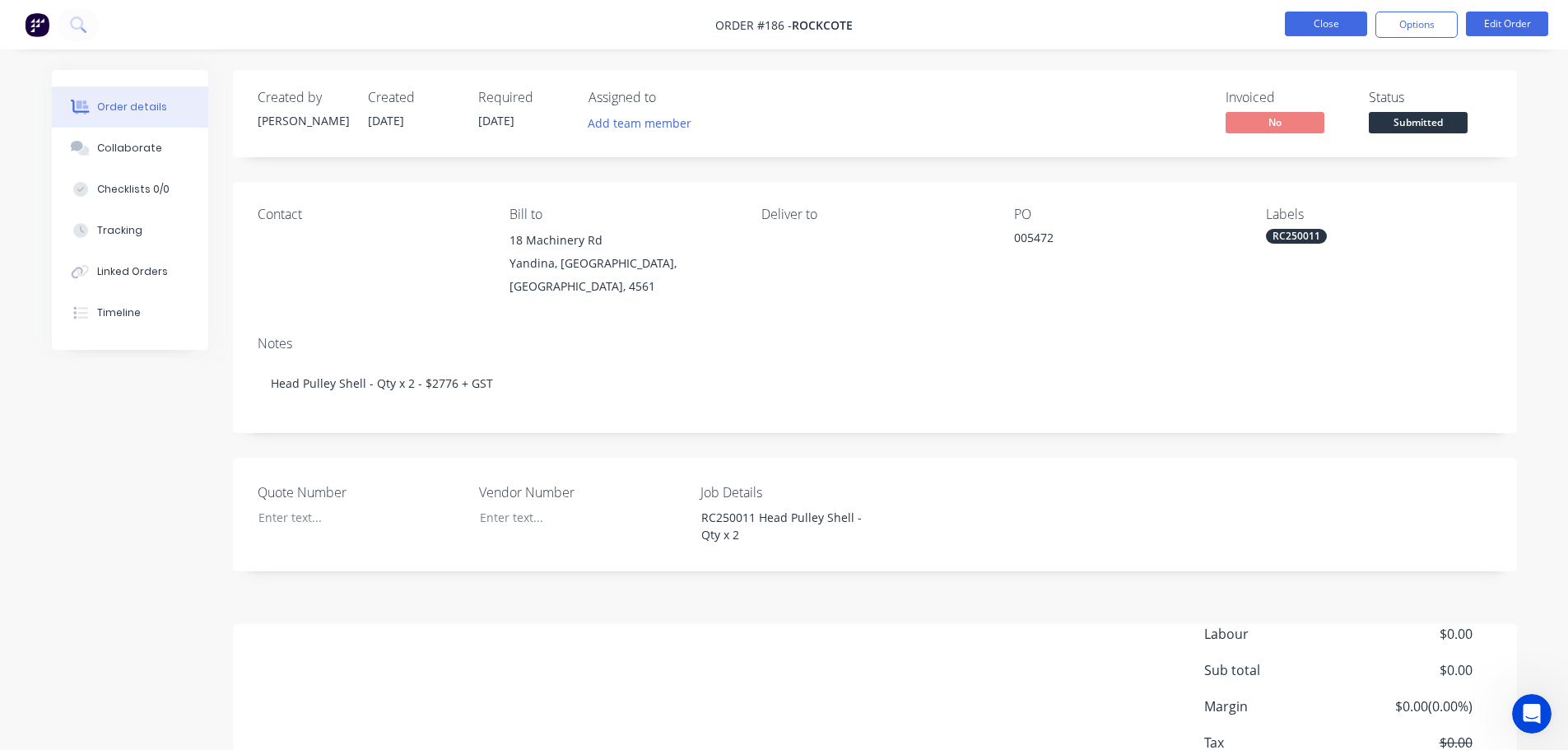
click at [1304, 26] on button "Close" at bounding box center [1326, 24] width 83 height 25
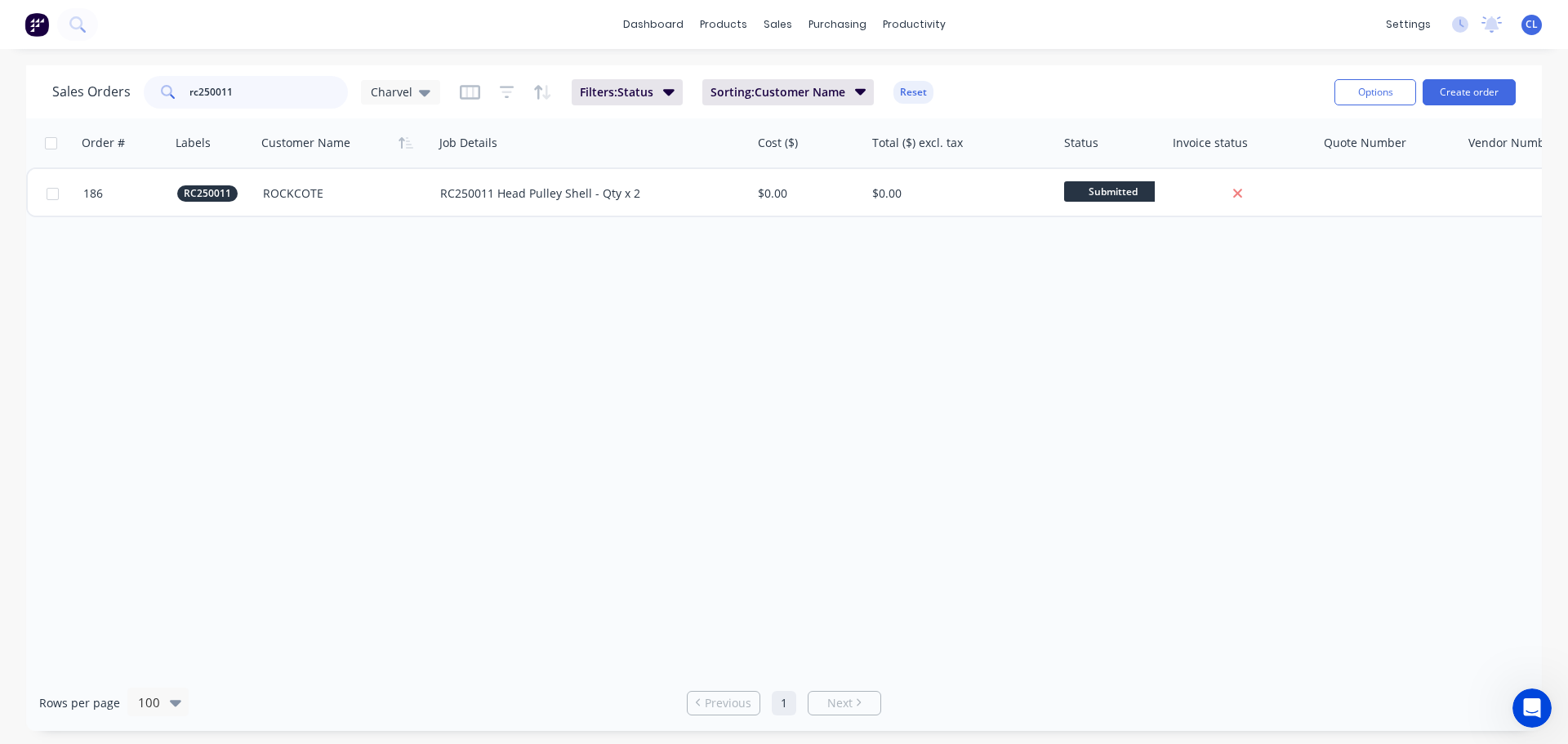
click at [313, 97] on input "rc250011" at bounding box center [269, 93] width 160 height 33
type input "rc250012"
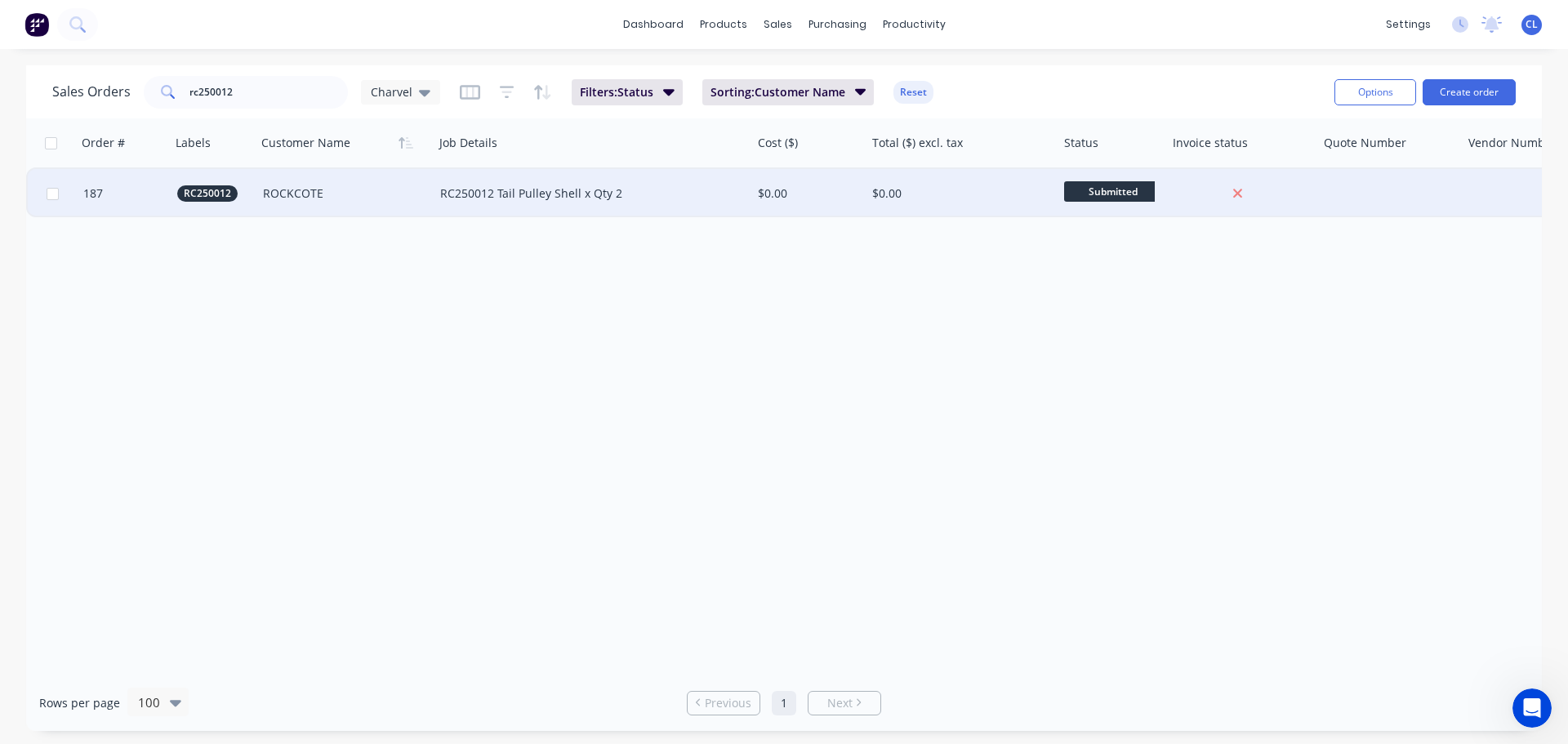
click at [270, 193] on div "ROCKCOTE" at bounding box center [341, 193] width 156 height 17
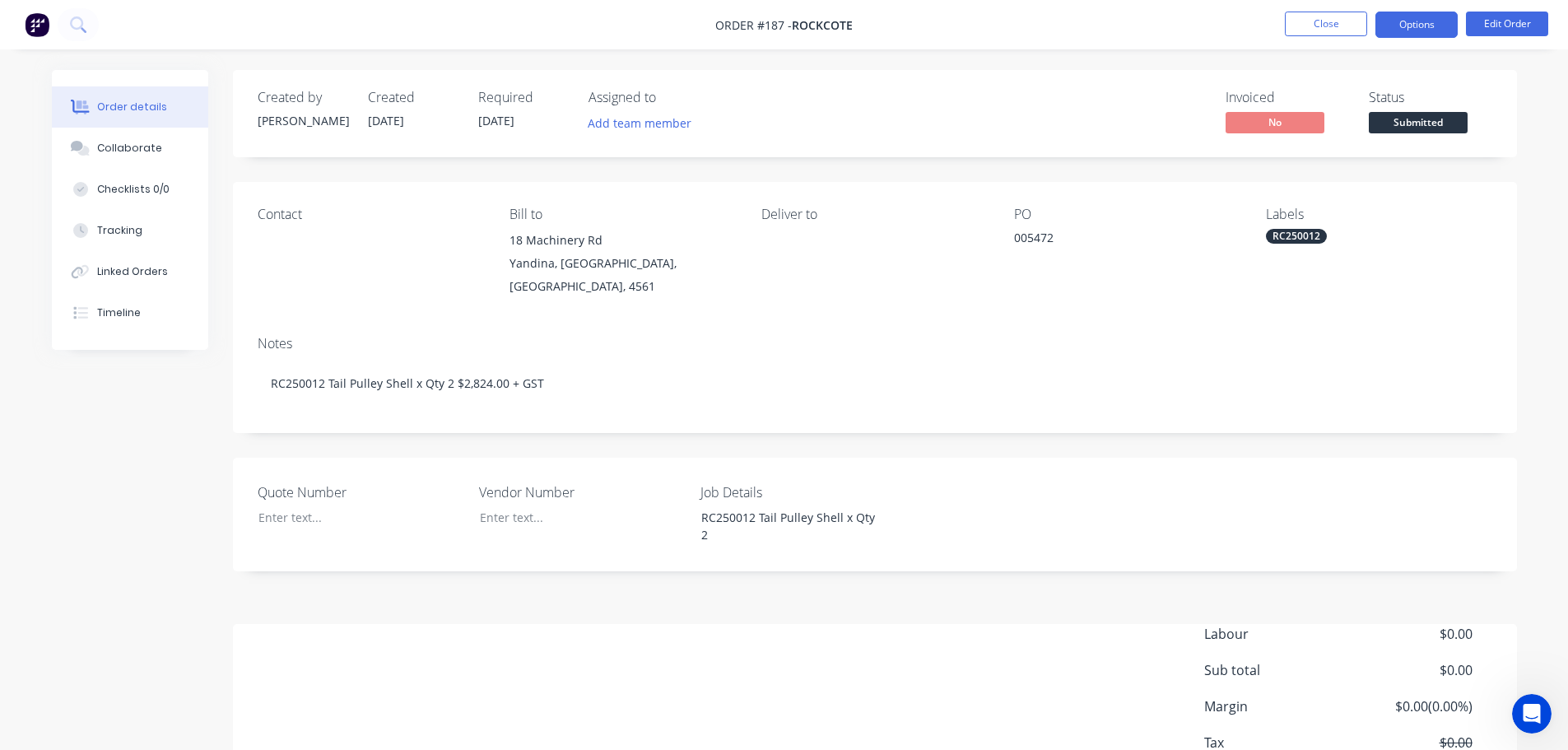
click at [1440, 27] on button "Options" at bounding box center [1416, 25] width 83 height 27
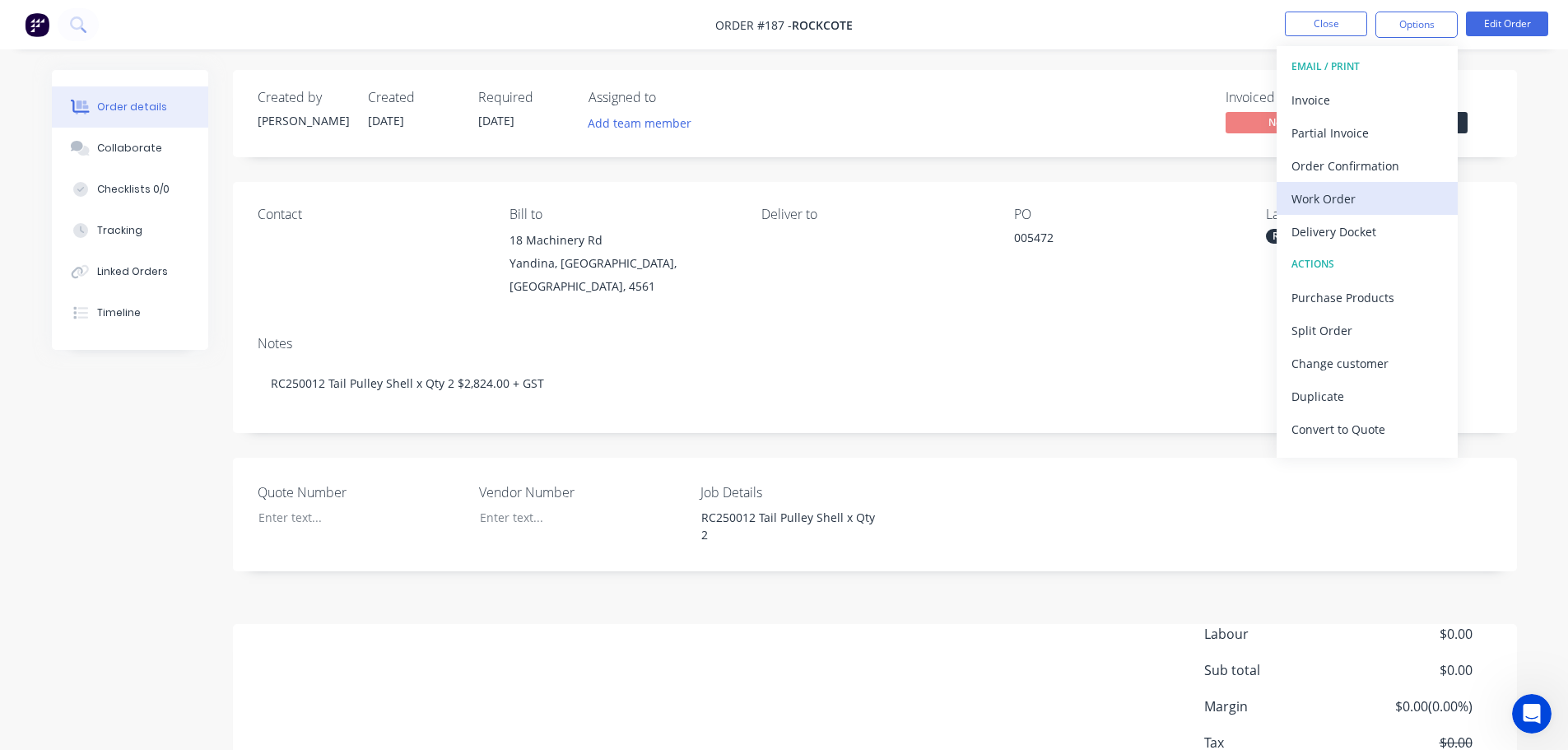
click at [1344, 192] on div "Work Order" at bounding box center [1367, 198] width 152 height 24
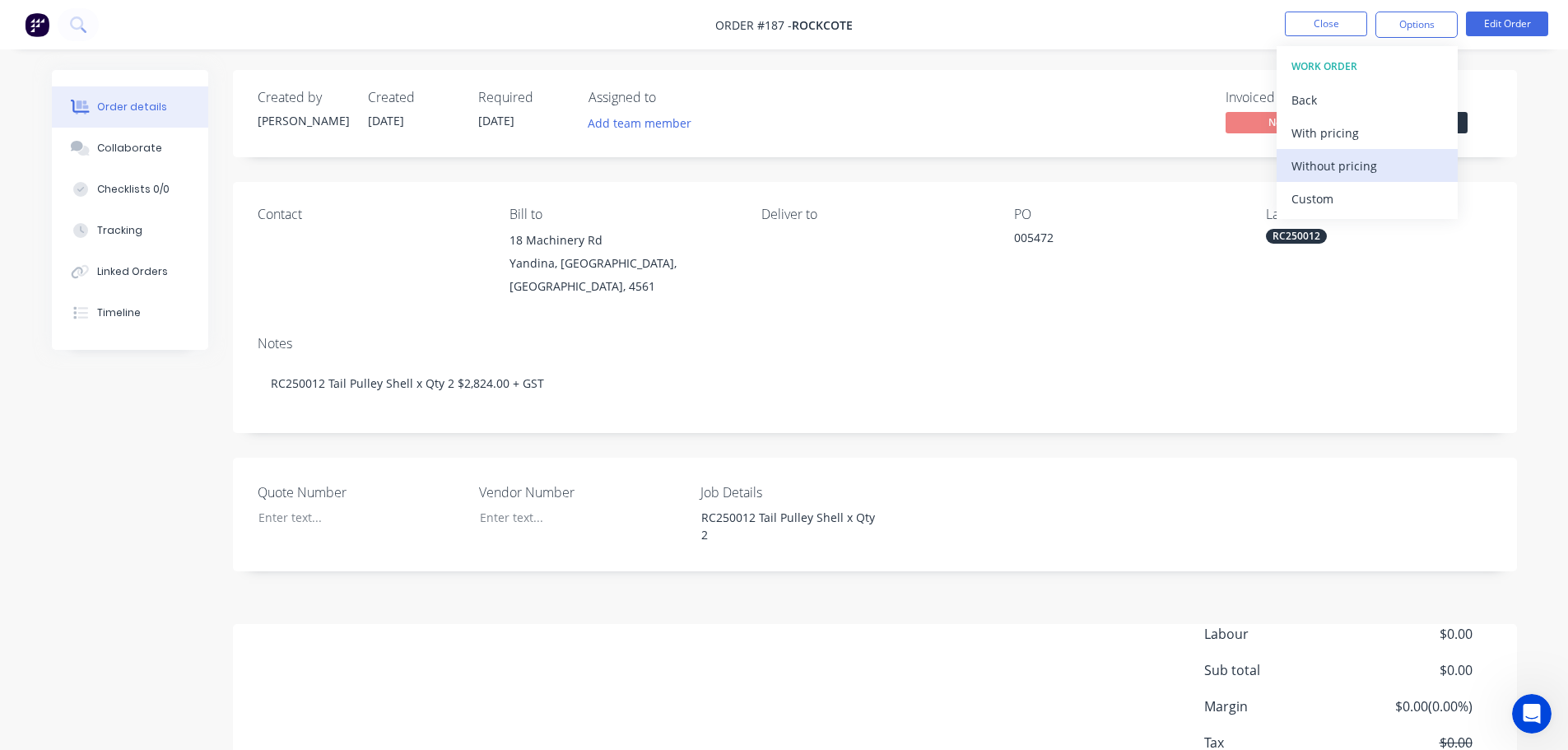
click at [1342, 166] on div "Without pricing" at bounding box center [1367, 166] width 152 height 24
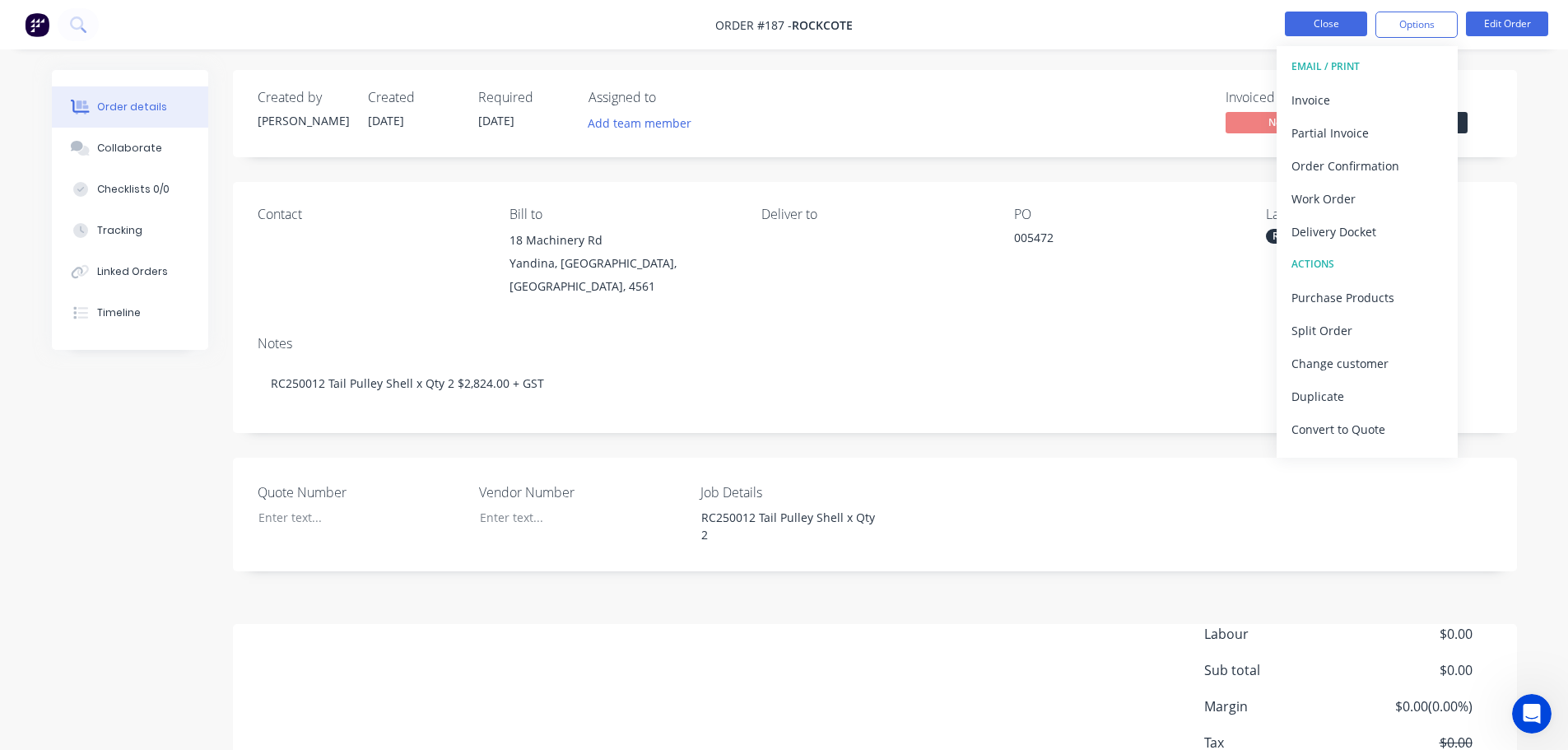
click at [1320, 12] on button "Close" at bounding box center [1326, 24] width 83 height 25
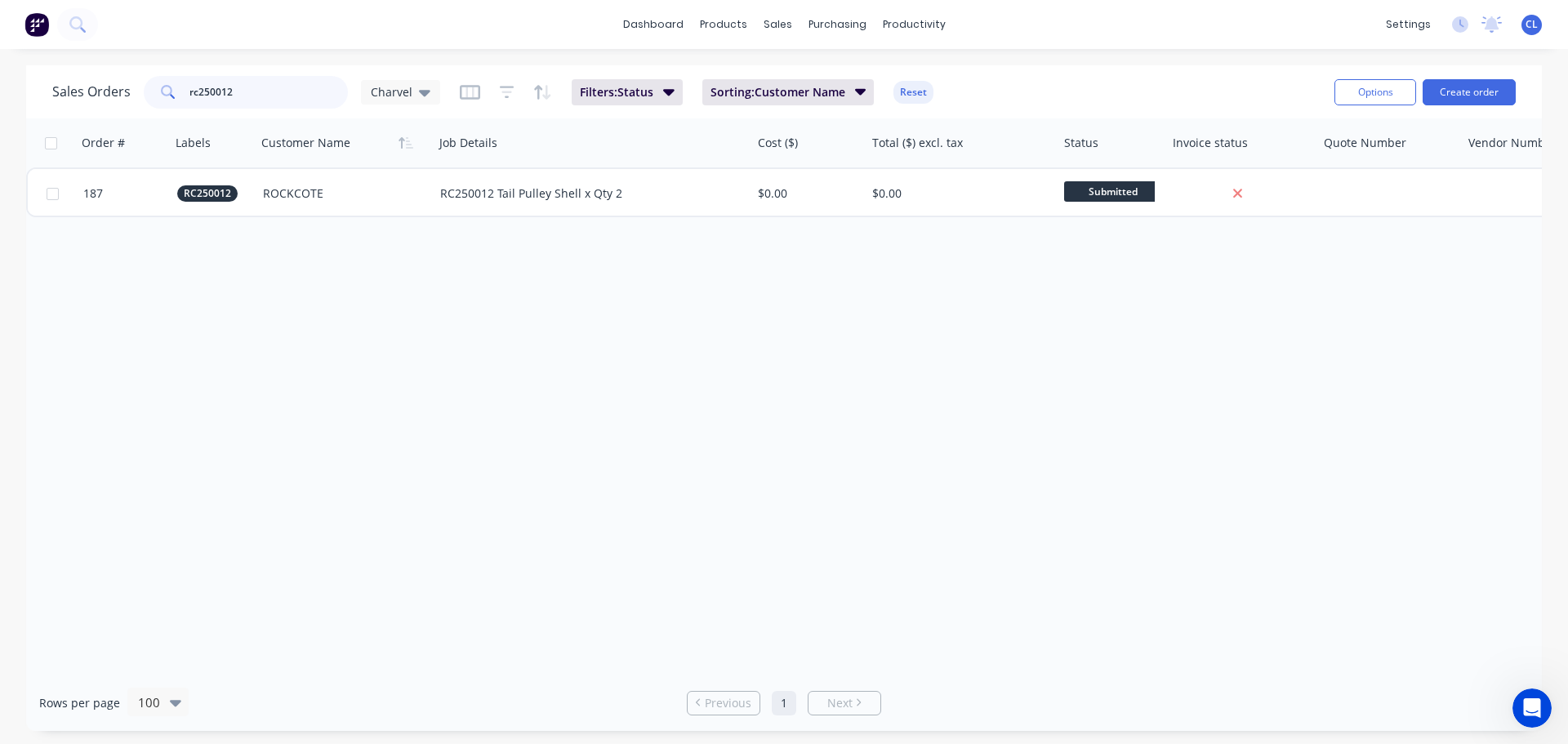
drag, startPoint x: 277, startPoint y: 100, endPoint x: -50, endPoint y: 88, distance: 327.2
click at [0, 88] on html "dashboard products sales purchasing productivity dashboard products Product Cat…" at bounding box center [784, 372] width 1568 height 744
type input "nm250"
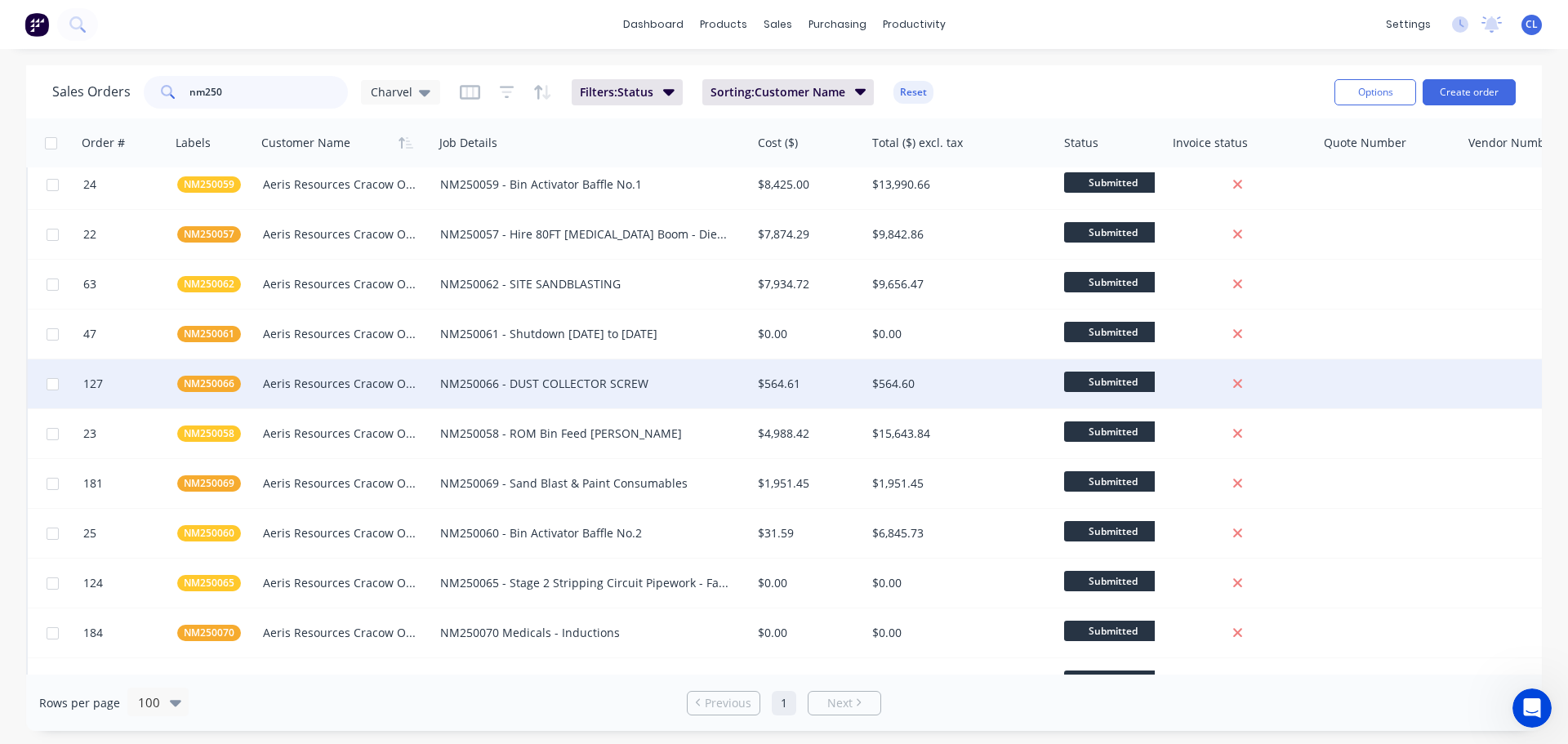
scroll to position [98, 0]
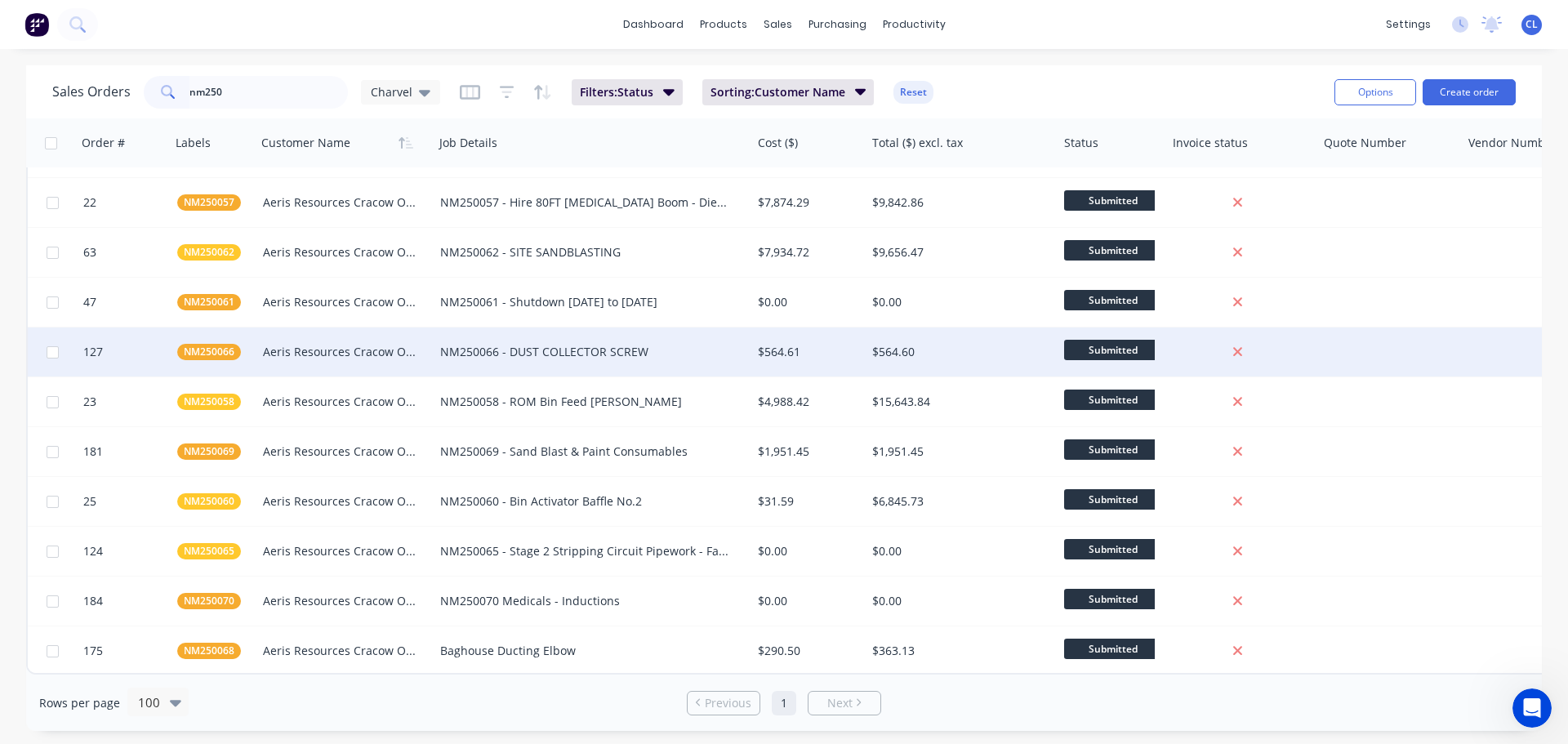
click at [351, 344] on div "Aeris Resources Cracow Operations" at bounding box center [341, 352] width 156 height 17
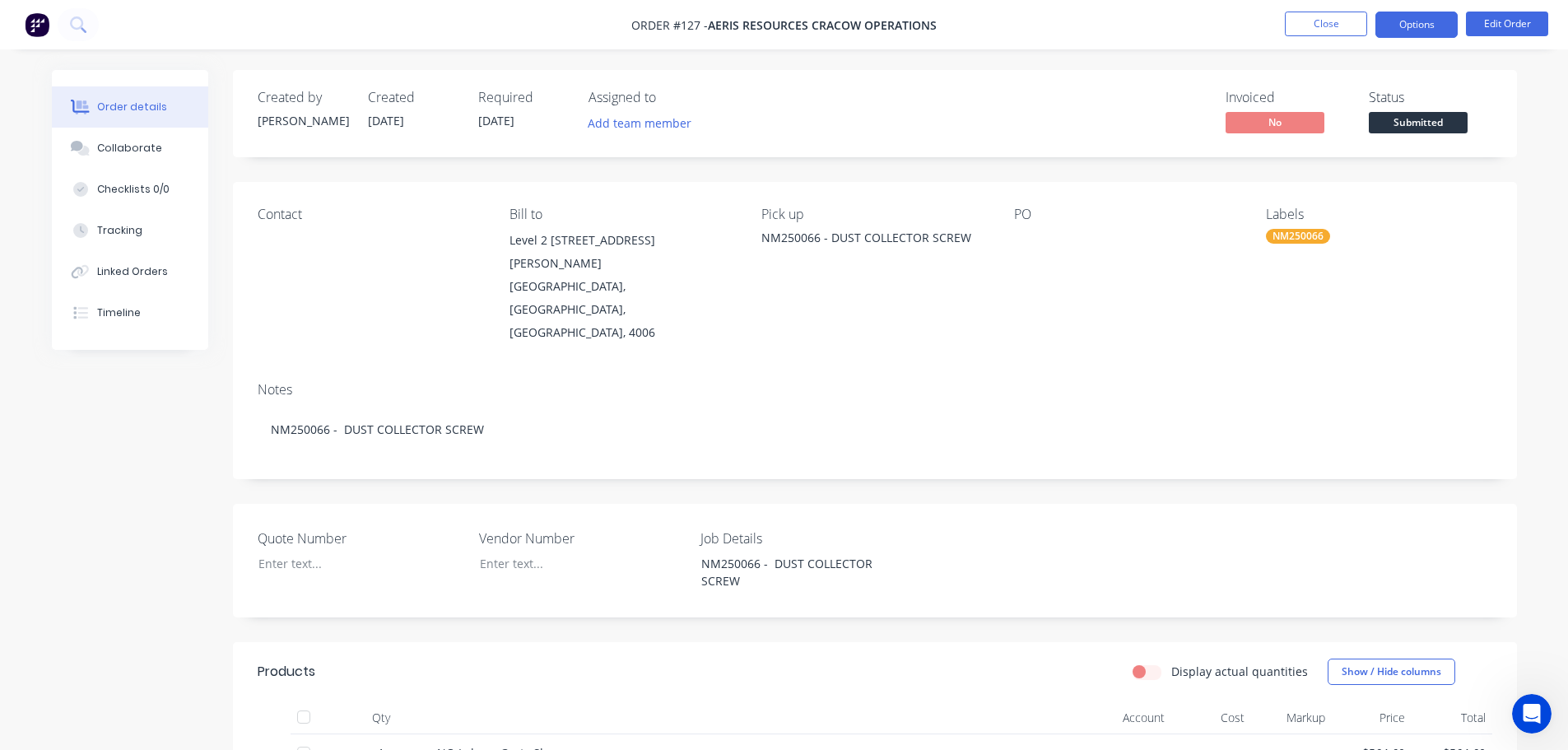
click at [1413, 25] on button "Options" at bounding box center [1416, 25] width 83 height 27
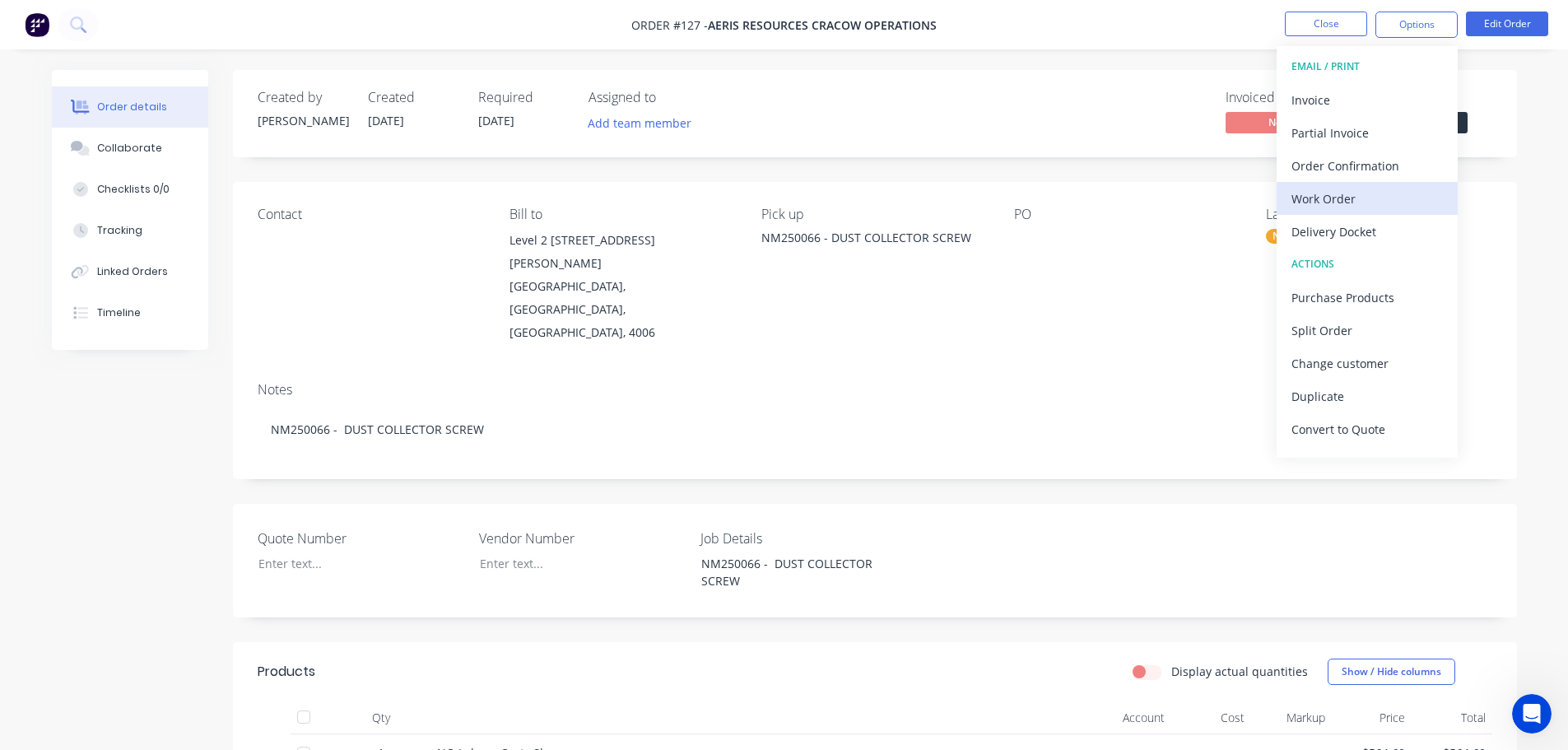
click at [1357, 202] on div "Work Order" at bounding box center [1367, 198] width 152 height 24
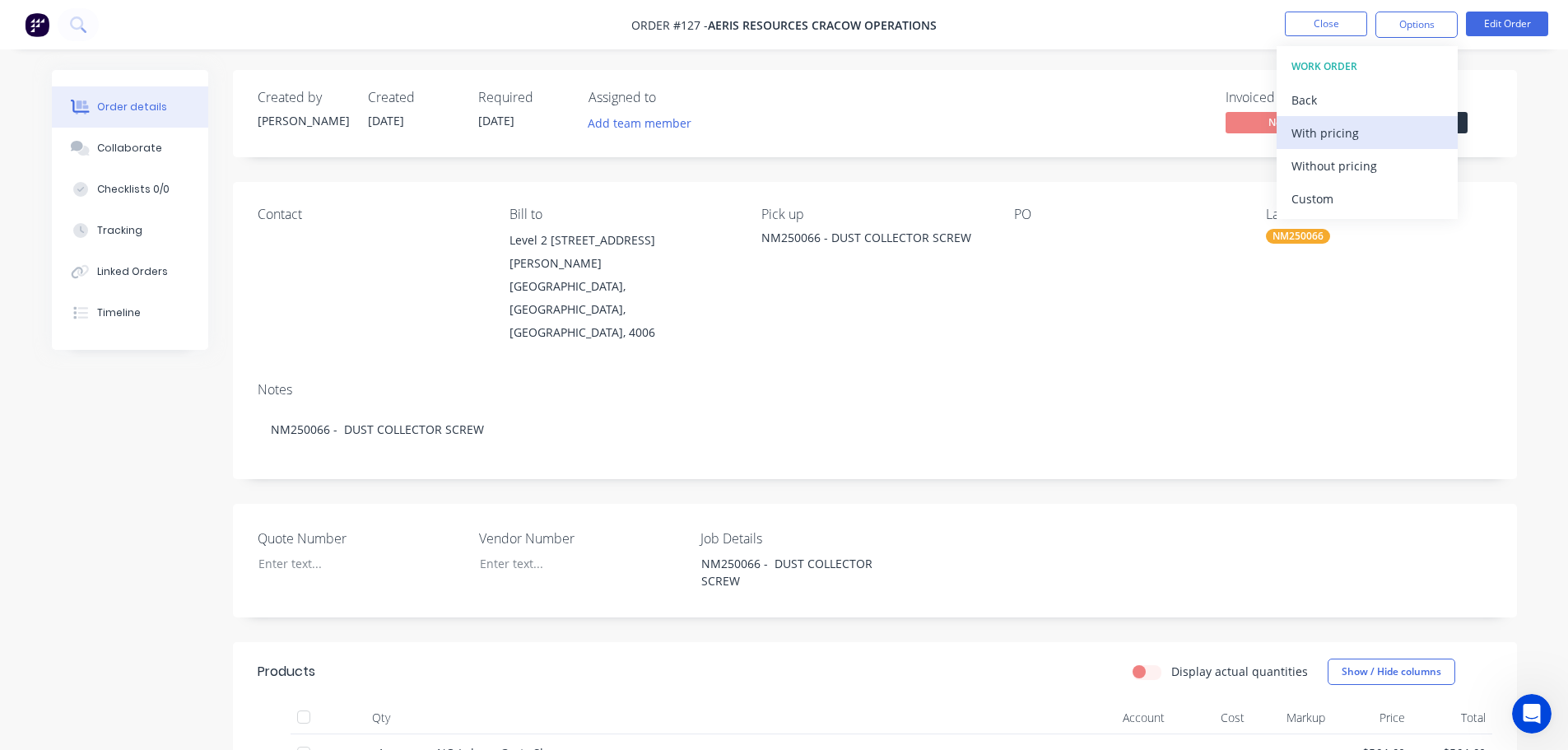
click at [1370, 138] on div "With pricing" at bounding box center [1367, 132] width 152 height 24
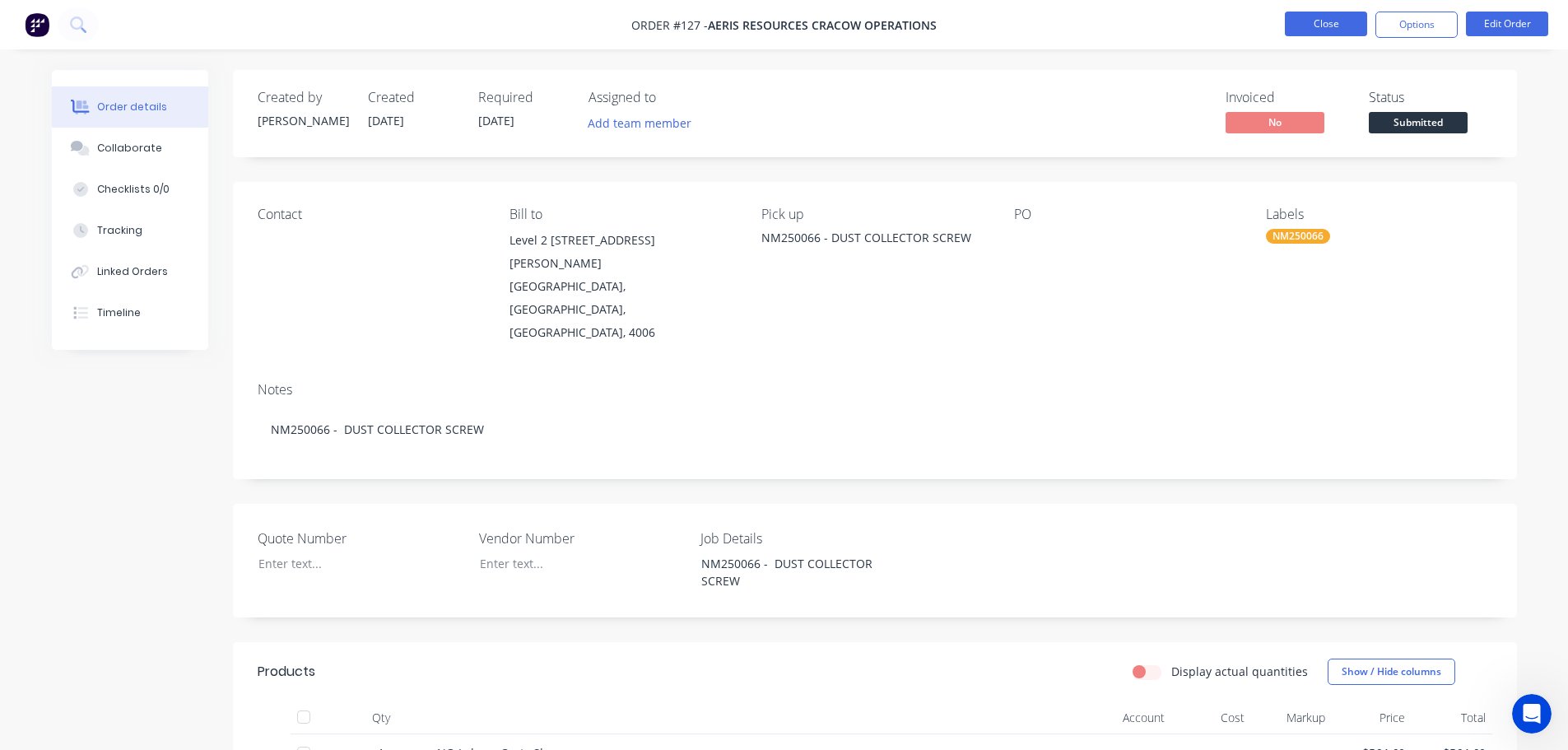
click at [1318, 24] on button "Close" at bounding box center [1326, 24] width 83 height 25
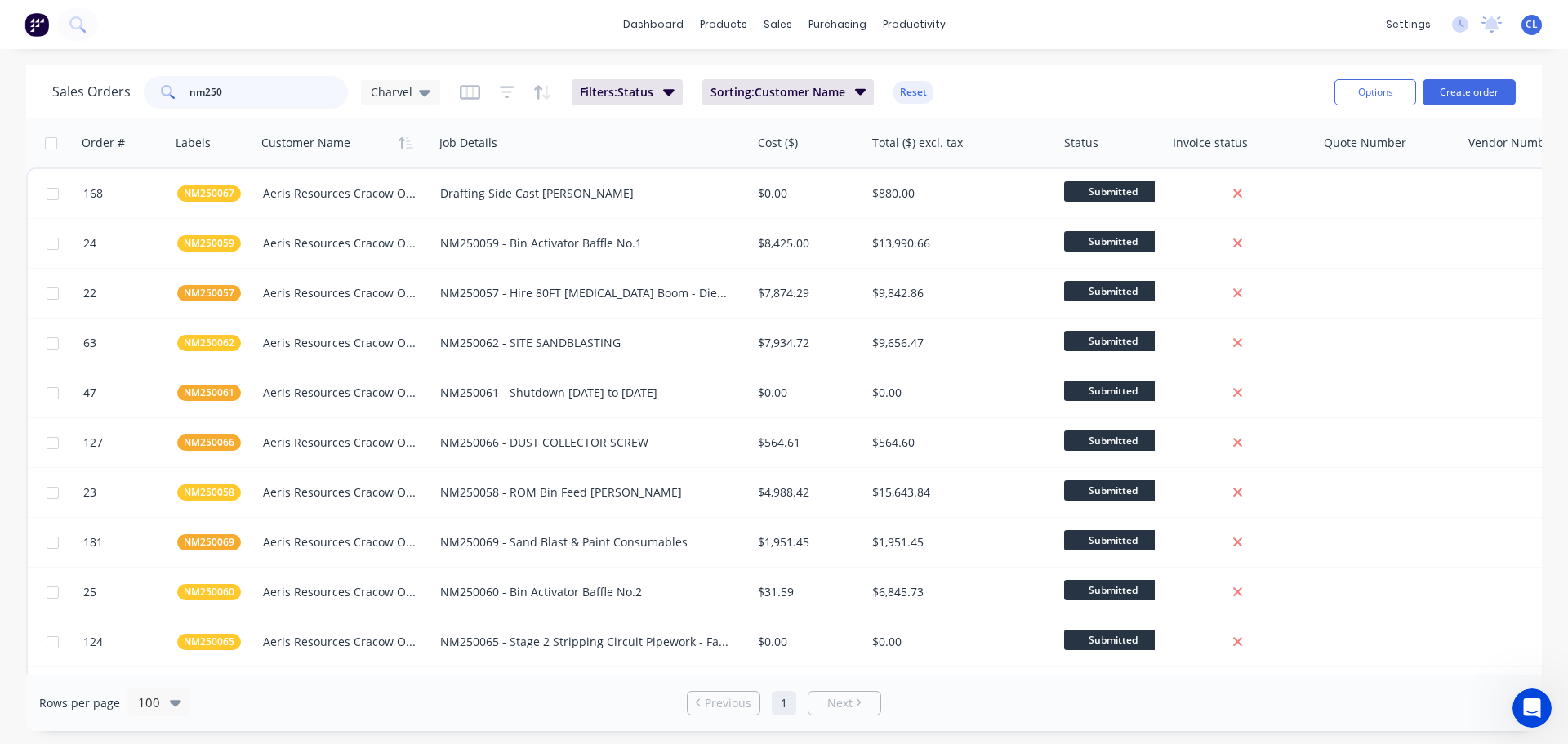
drag, startPoint x: 248, startPoint y: 86, endPoint x: 63, endPoint y: 87, distance: 185.0
click at [63, 87] on div "Sales Orders nm250 Charvel" at bounding box center [246, 93] width 388 height 33
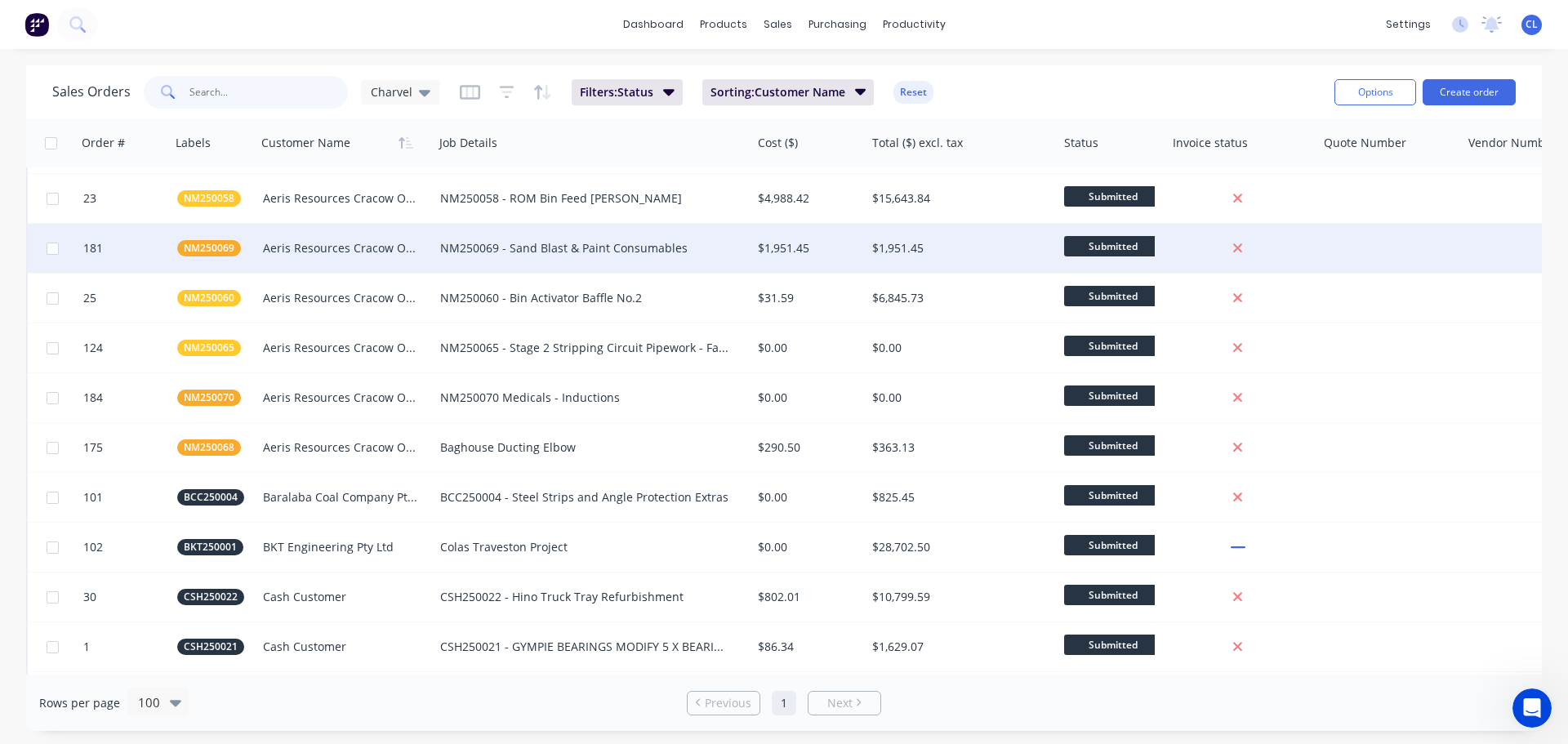
scroll to position [327, 0]
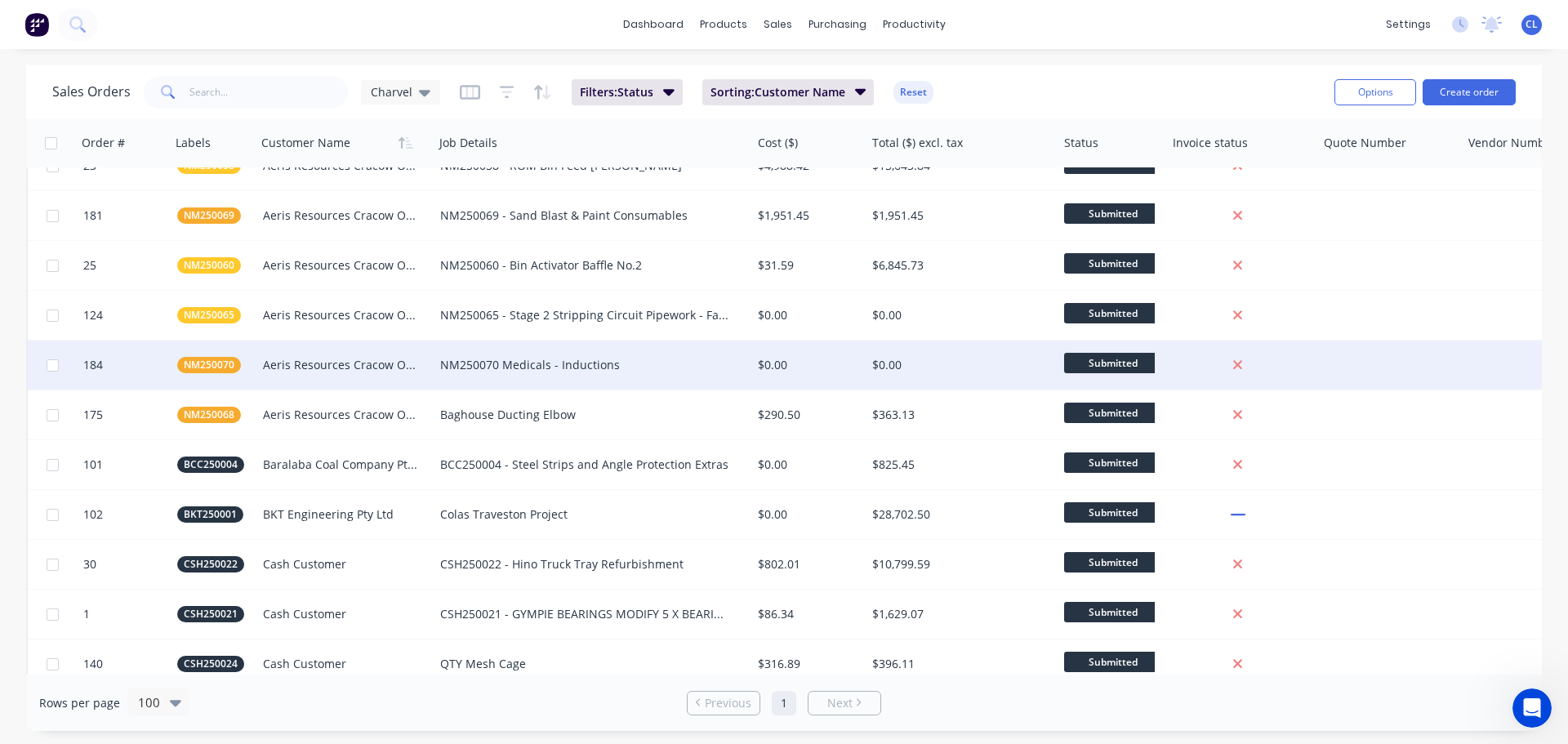
click at [296, 363] on div "Aeris Resources Cracow Operations" at bounding box center [341, 365] width 156 height 17
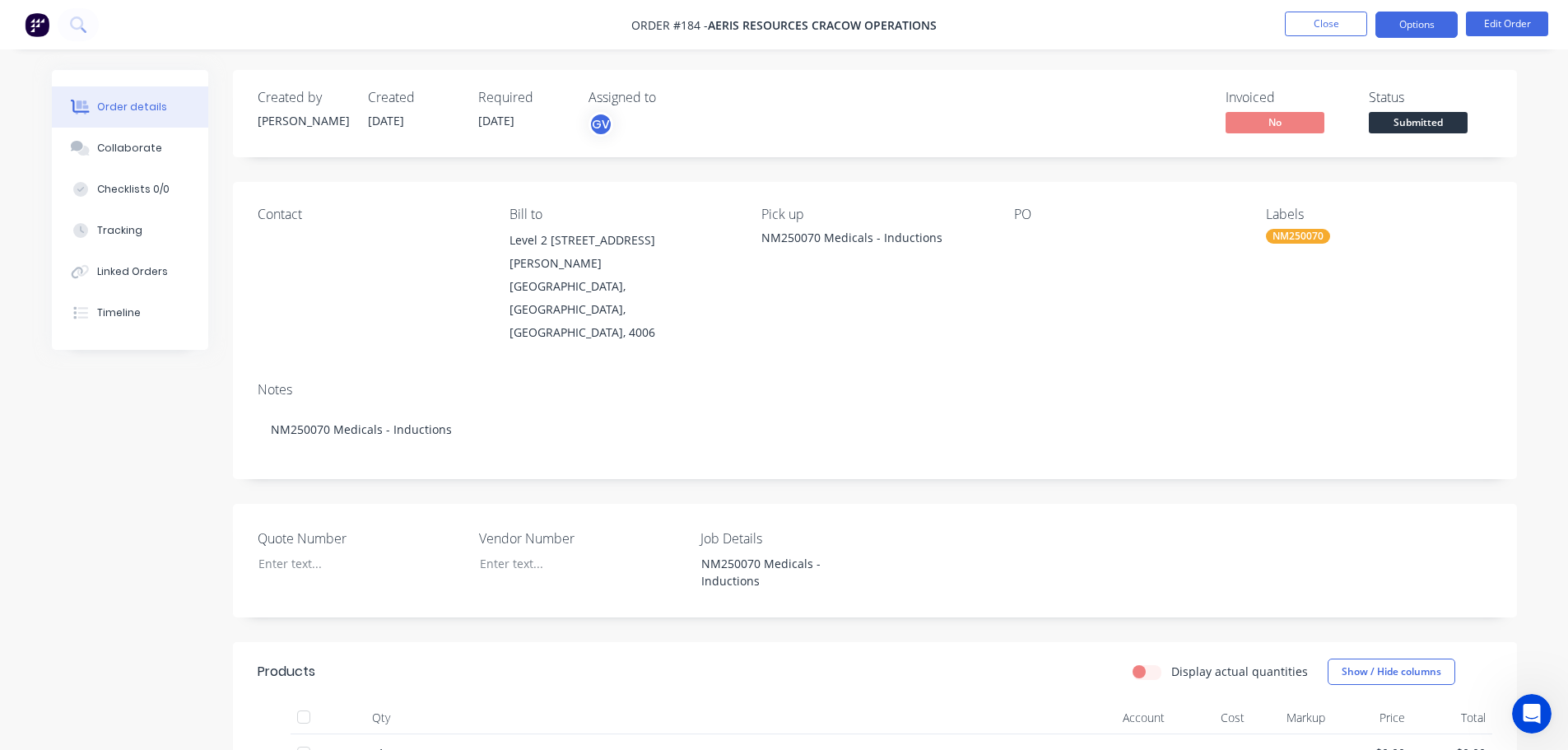
click at [1424, 27] on button "Options" at bounding box center [1416, 25] width 83 height 27
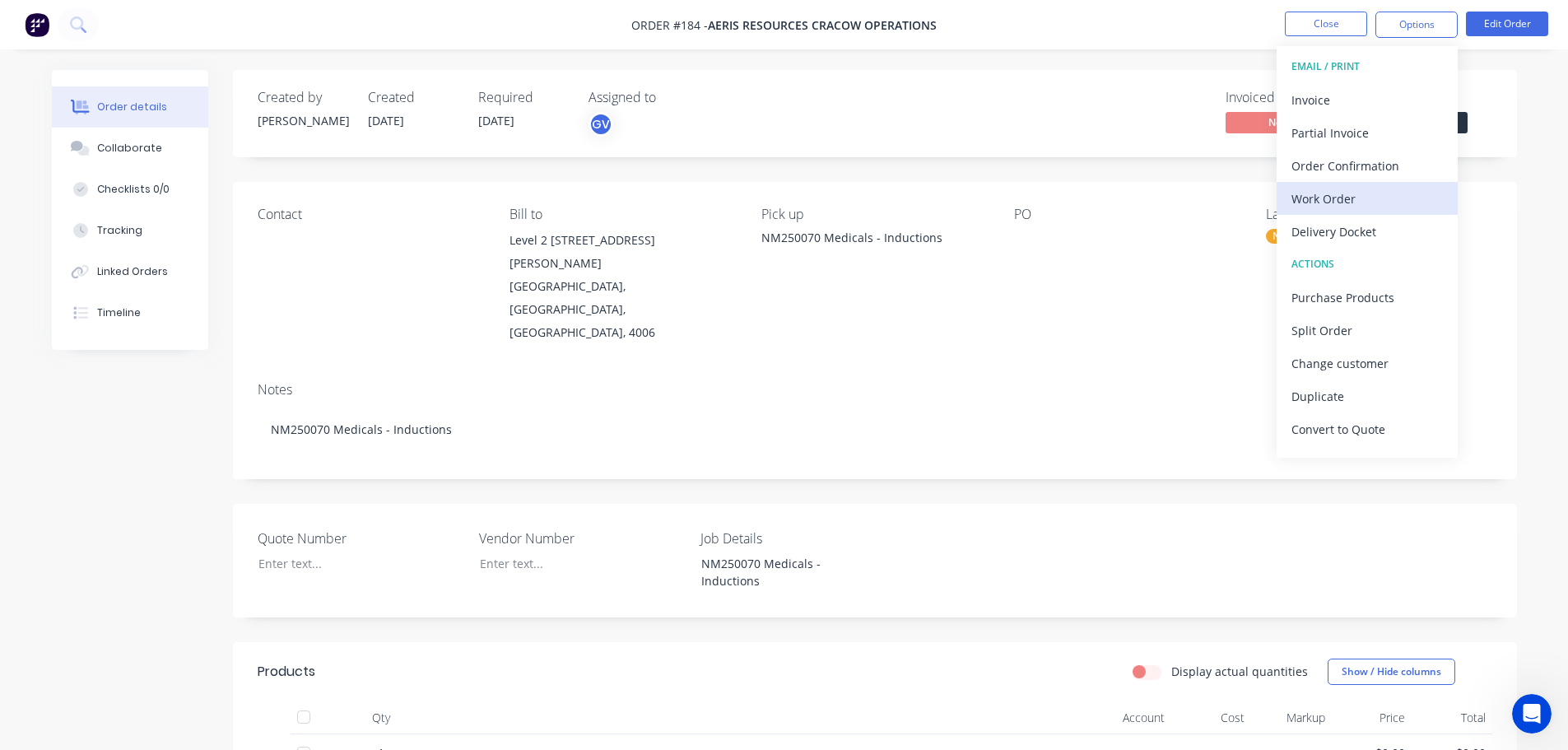
click at [1340, 193] on div "Work Order" at bounding box center [1367, 198] width 152 height 24
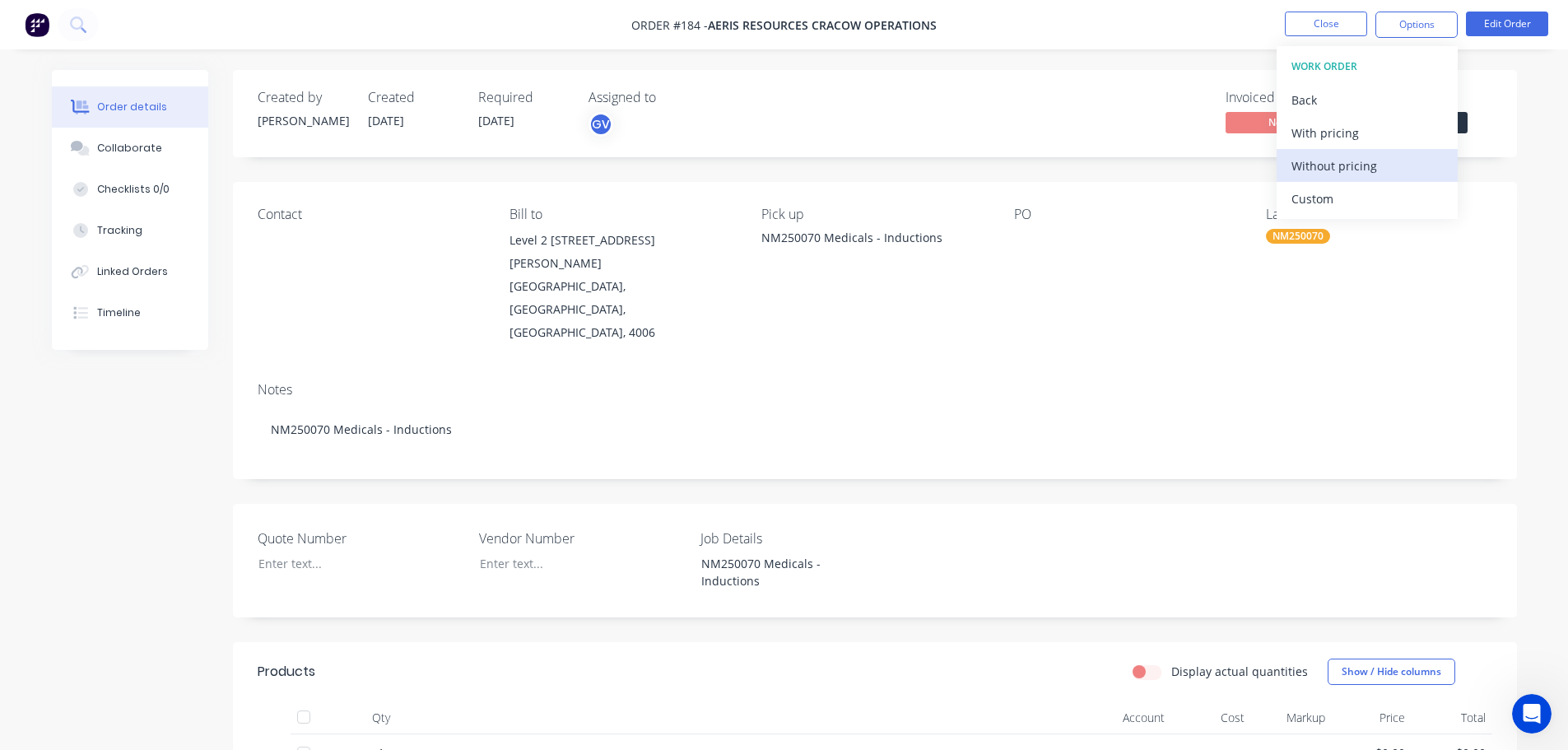
click at [1345, 155] on div "Without pricing" at bounding box center [1367, 166] width 152 height 24
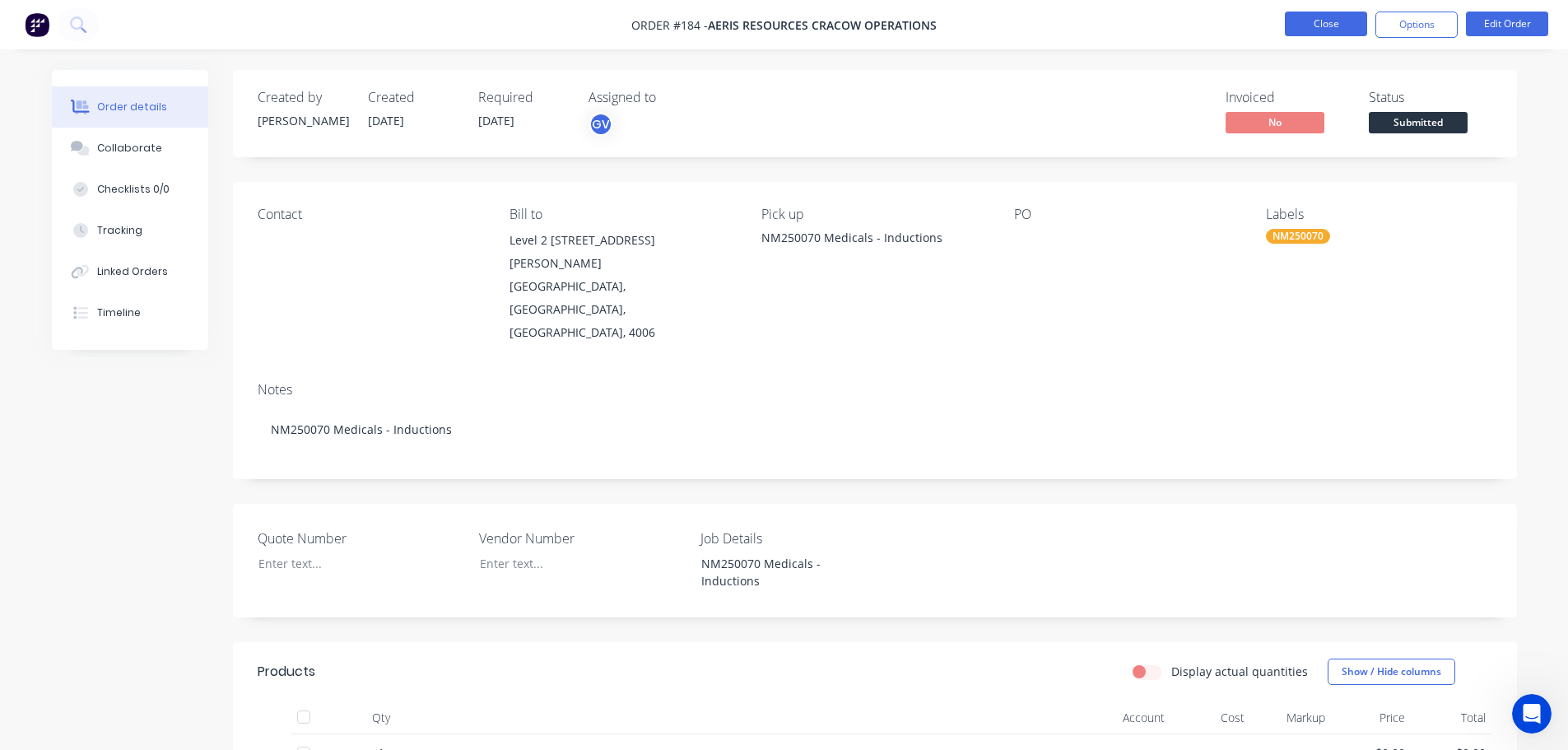
click at [1337, 33] on button "Close" at bounding box center [1326, 24] width 83 height 25
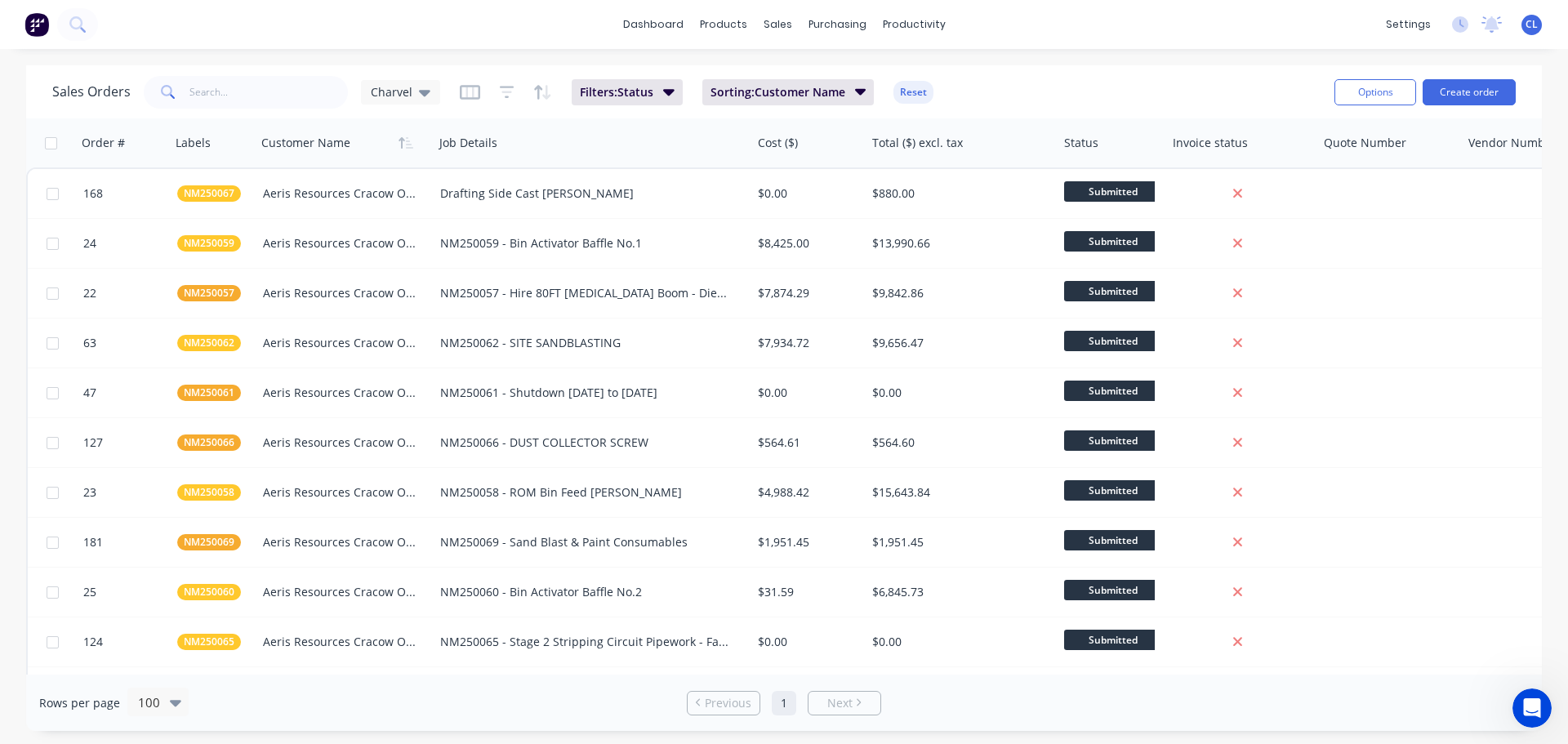
click at [1529, 715] on icon "Open Intercom Messenger" at bounding box center [1532, 708] width 27 height 27
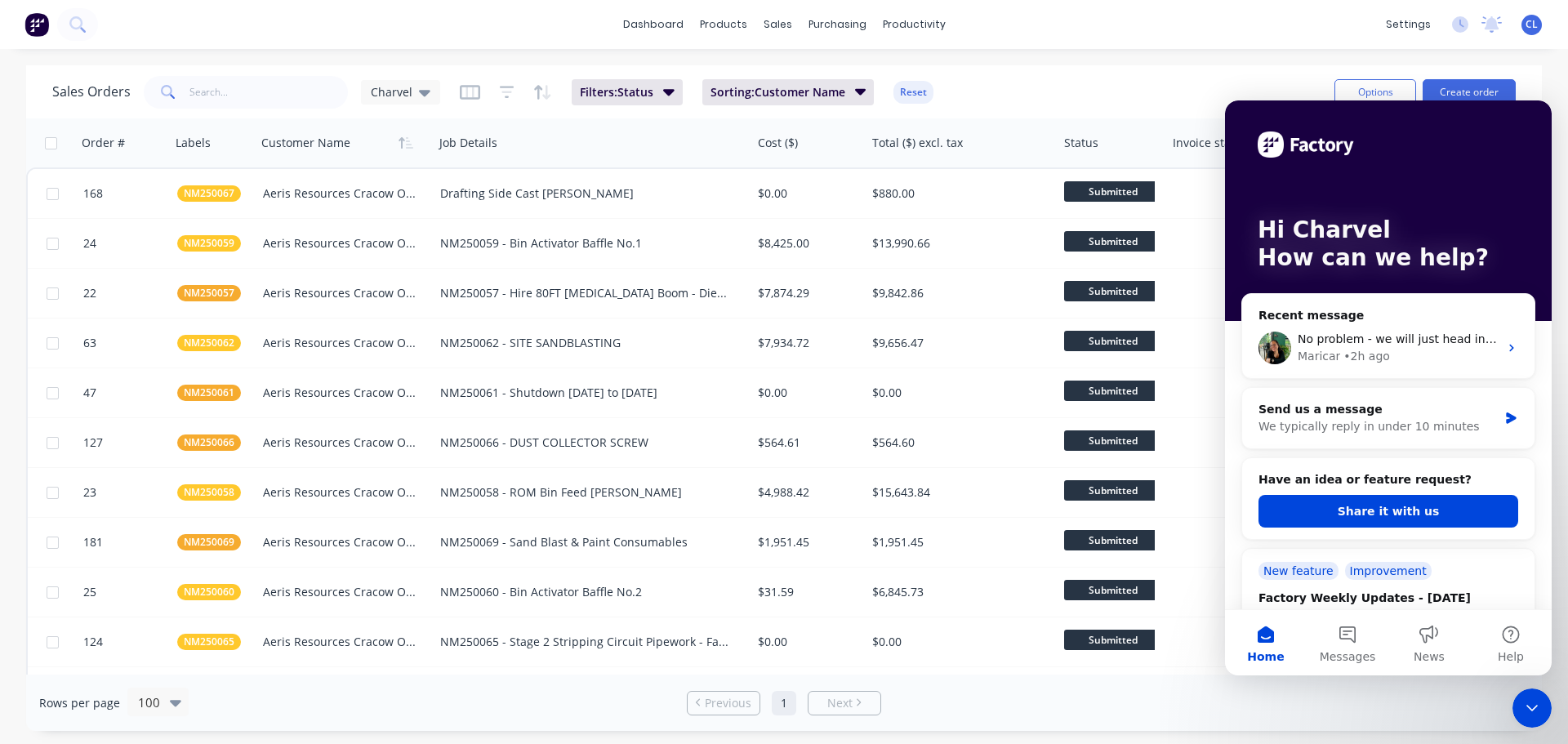
click at [356, 32] on div "dashboard products sales purchasing productivity dashboard products Product Cat…" at bounding box center [784, 24] width 1568 height 49
